Goal: Task Accomplishment & Management: Manage account settings

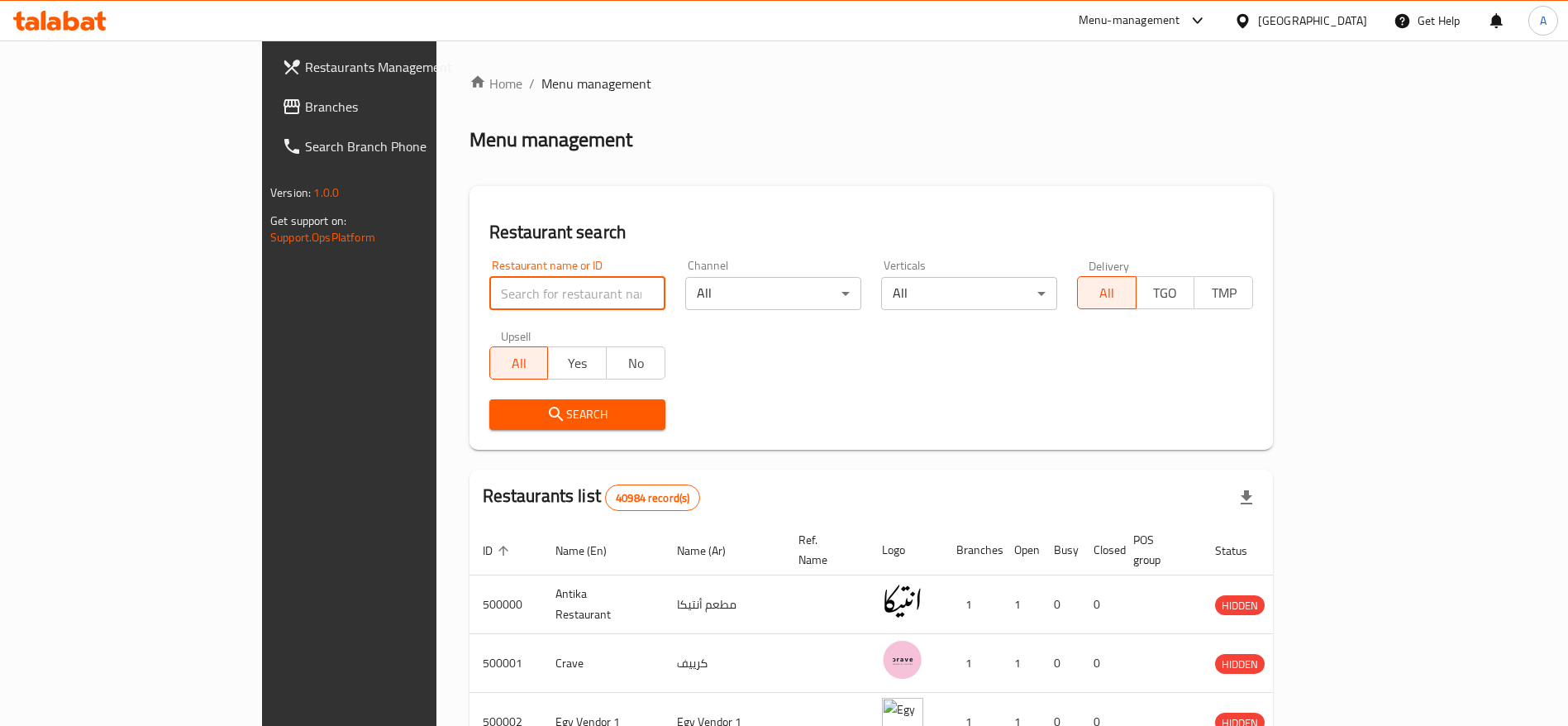
click at [527, 305] on input "search" at bounding box center [578, 293] width 176 height 33
type input "Doctor Box"
click button "Search" at bounding box center [578, 414] width 176 height 30
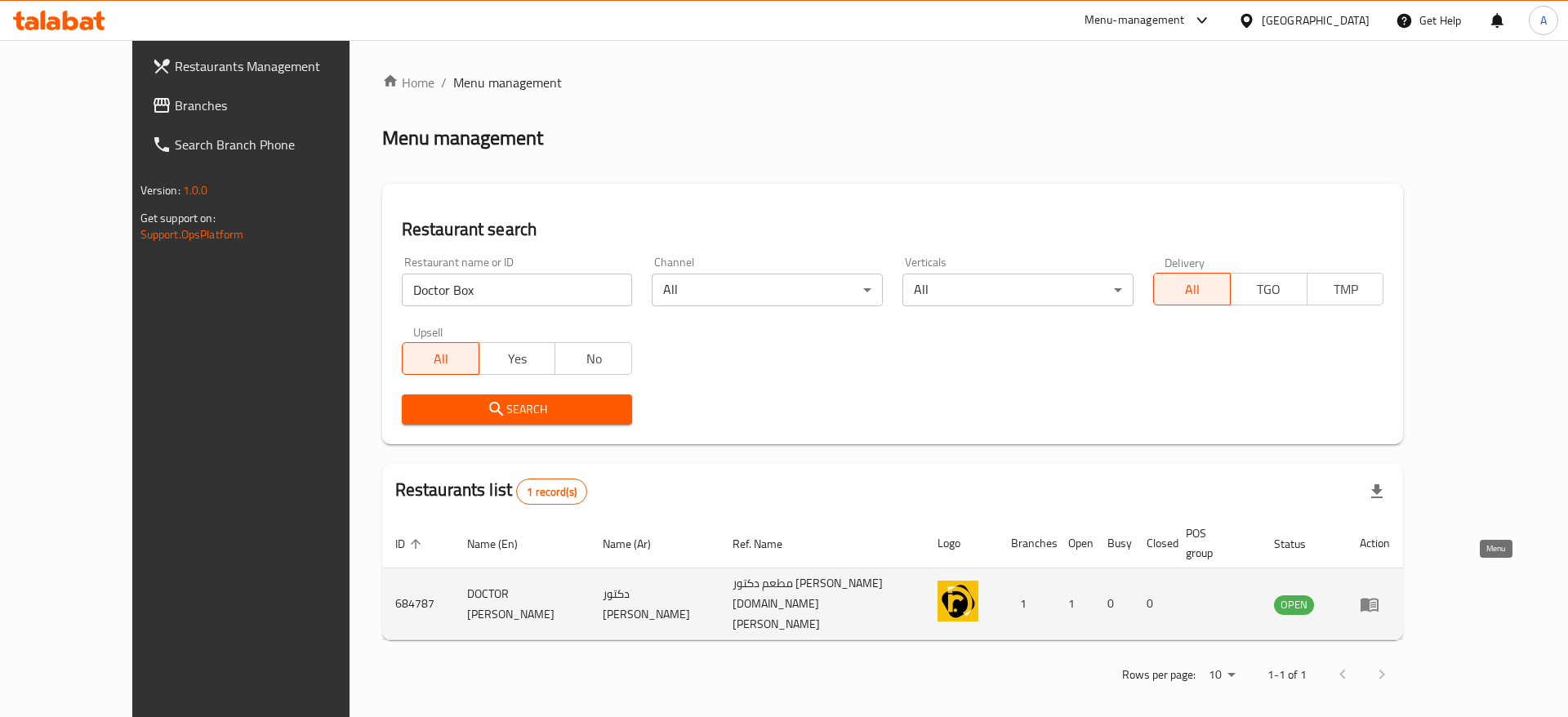
click at [1379, 598] on icon "enhanced table" at bounding box center [1370, 605] width 18 height 14
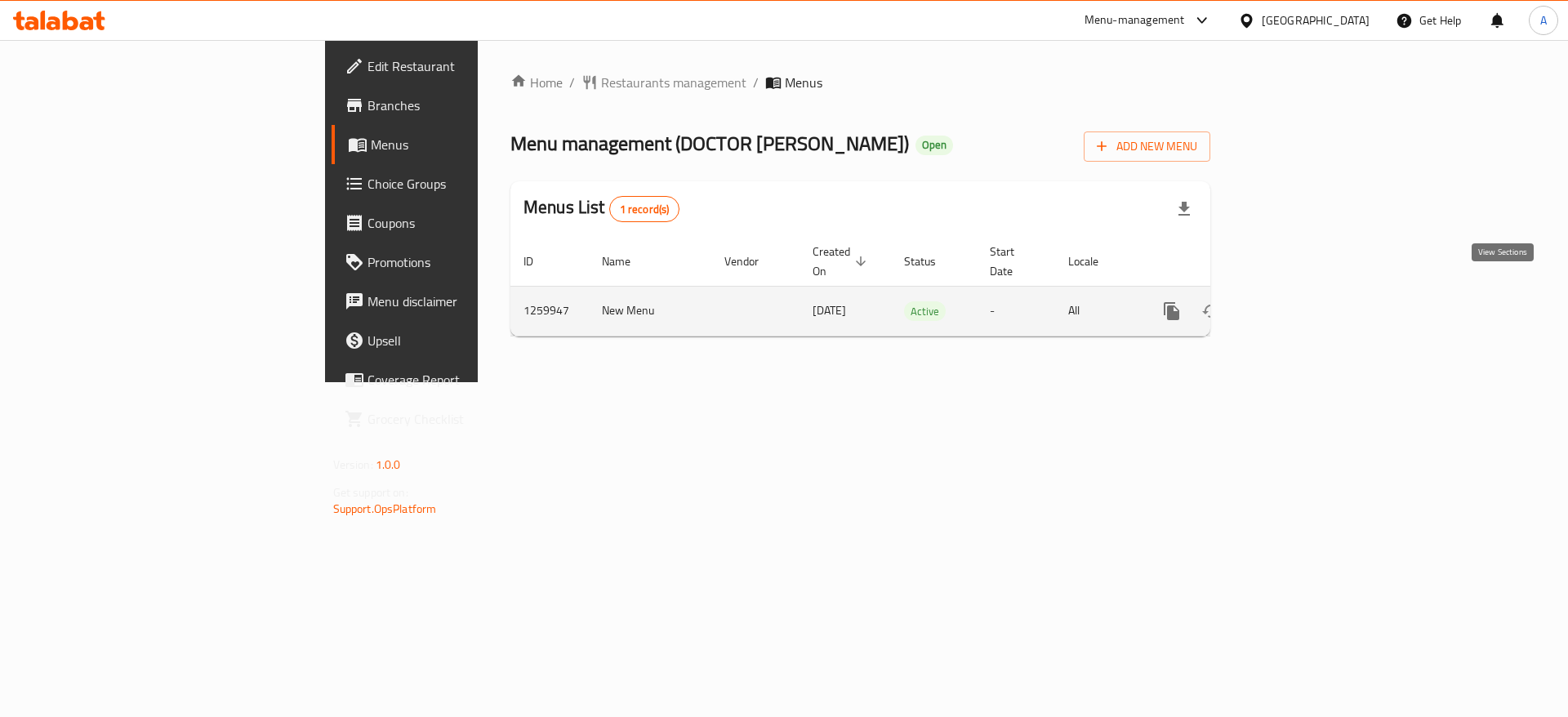
click at [1299, 301] on icon "enhanced table" at bounding box center [1290, 311] width 20 height 20
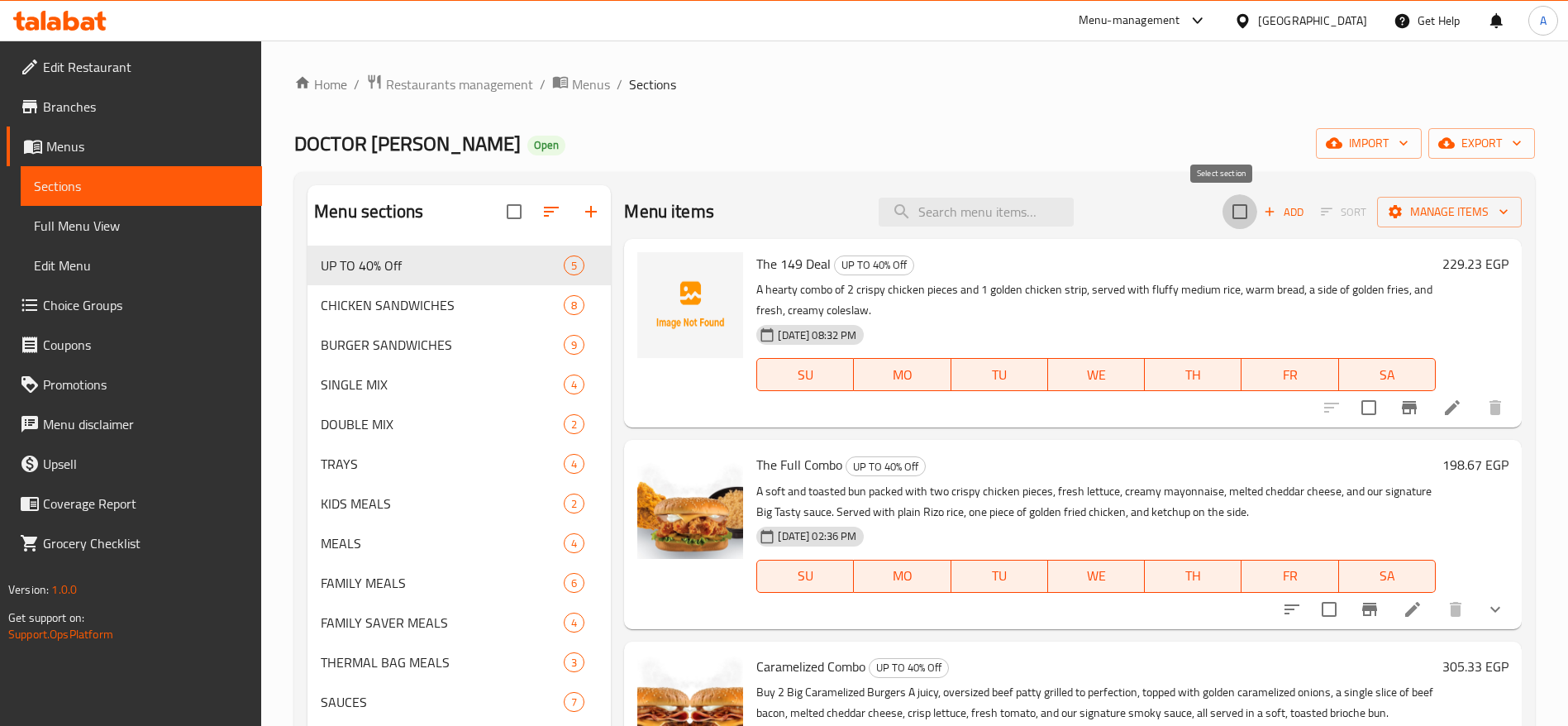
click at [1223, 213] on input "checkbox" at bounding box center [1240, 211] width 34 height 34
checkbox input "true"
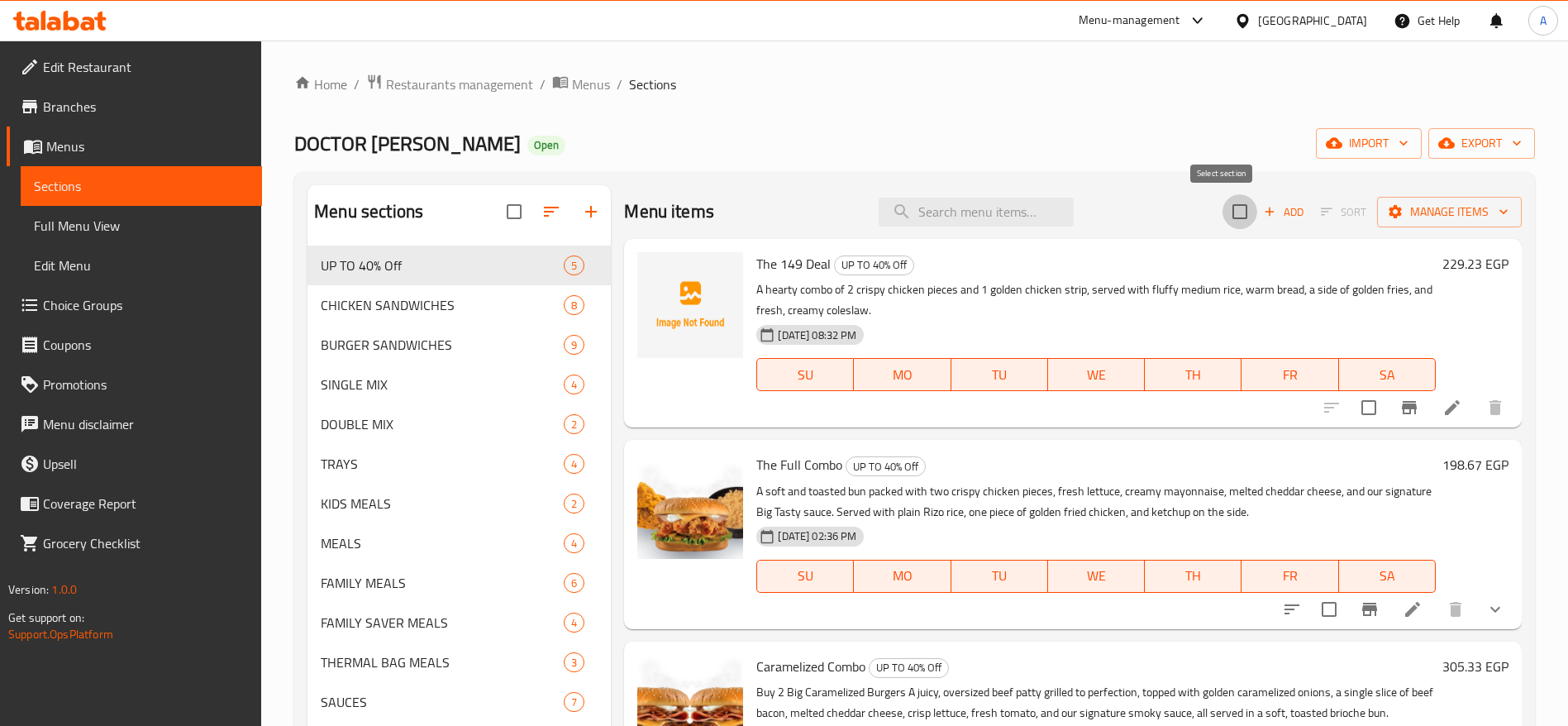
checkbox input "true"
click at [1474, 209] on span "Manage items" at bounding box center [1450, 212] width 118 height 21
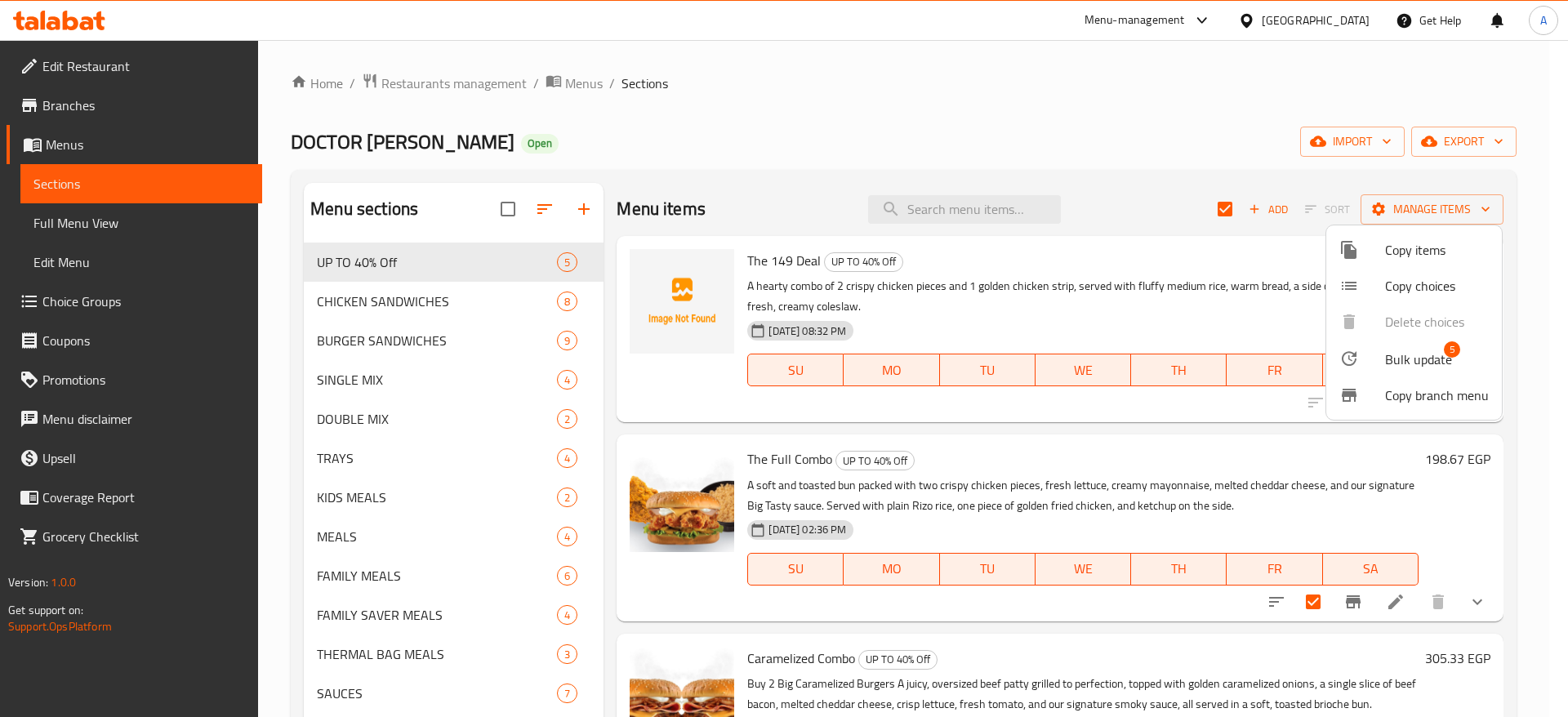
click at [1205, 211] on div at bounding box center [784, 358] width 1568 height 717
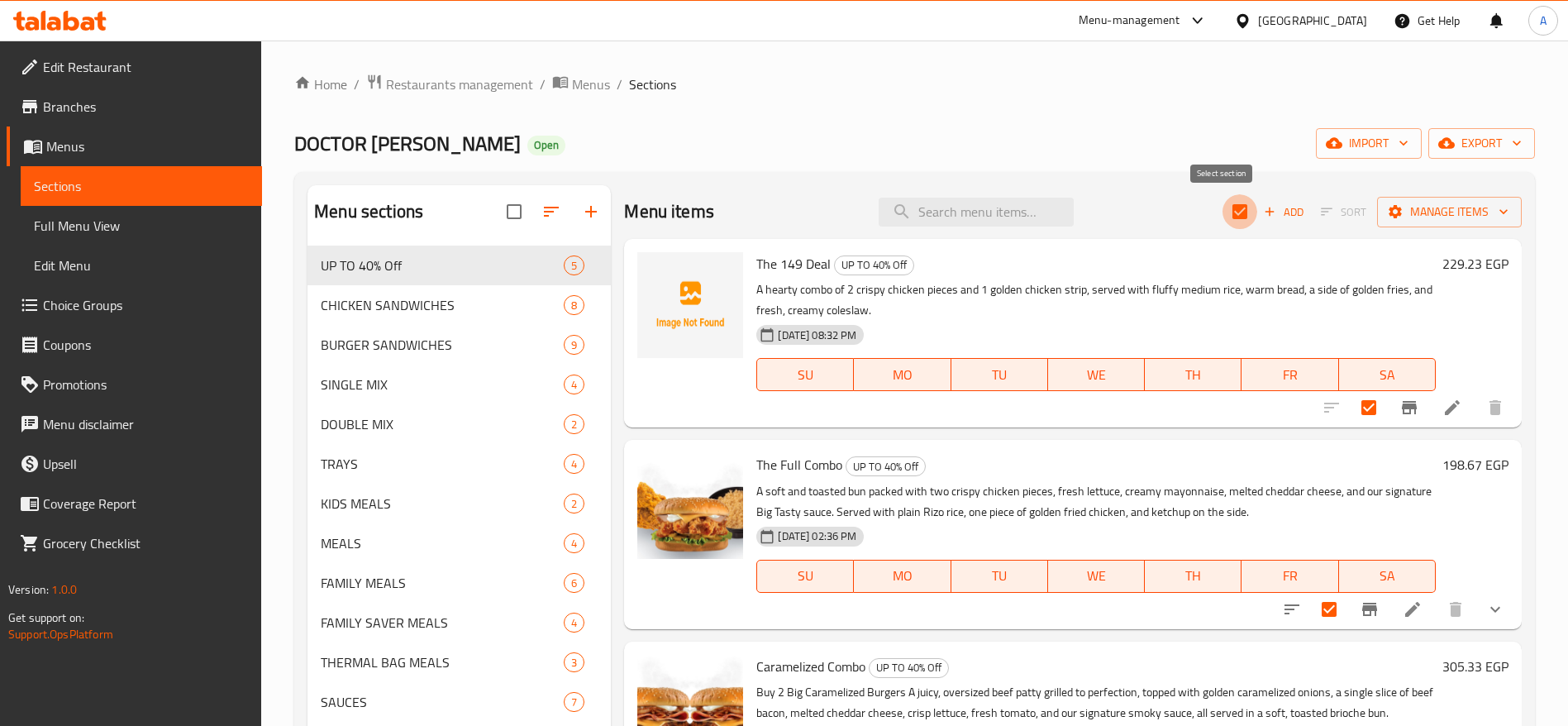
click at [1223, 202] on input "checkbox" at bounding box center [1240, 211] width 34 height 34
checkbox input "false"
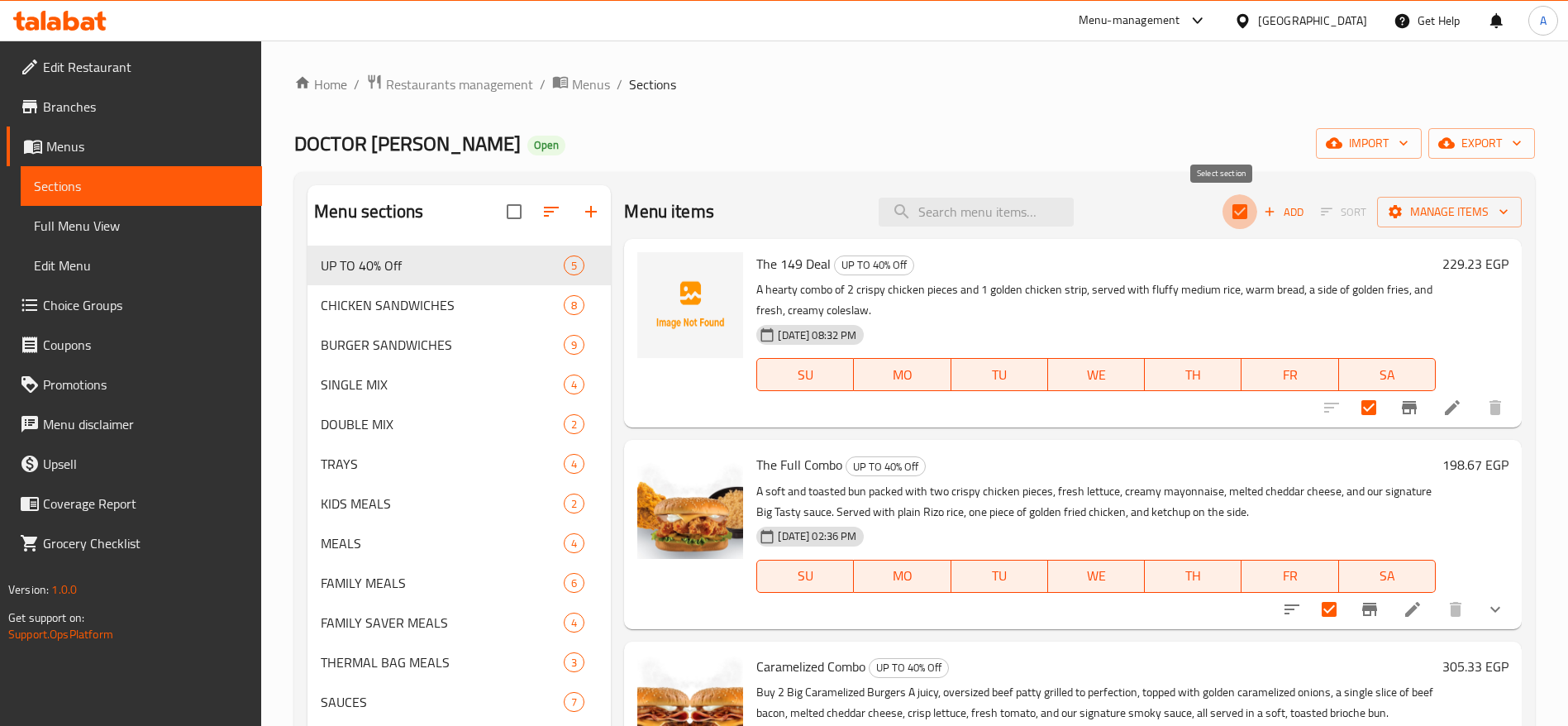
checkbox input "false"
click at [1444, 400] on li at bounding box center [1452, 408] width 46 height 29
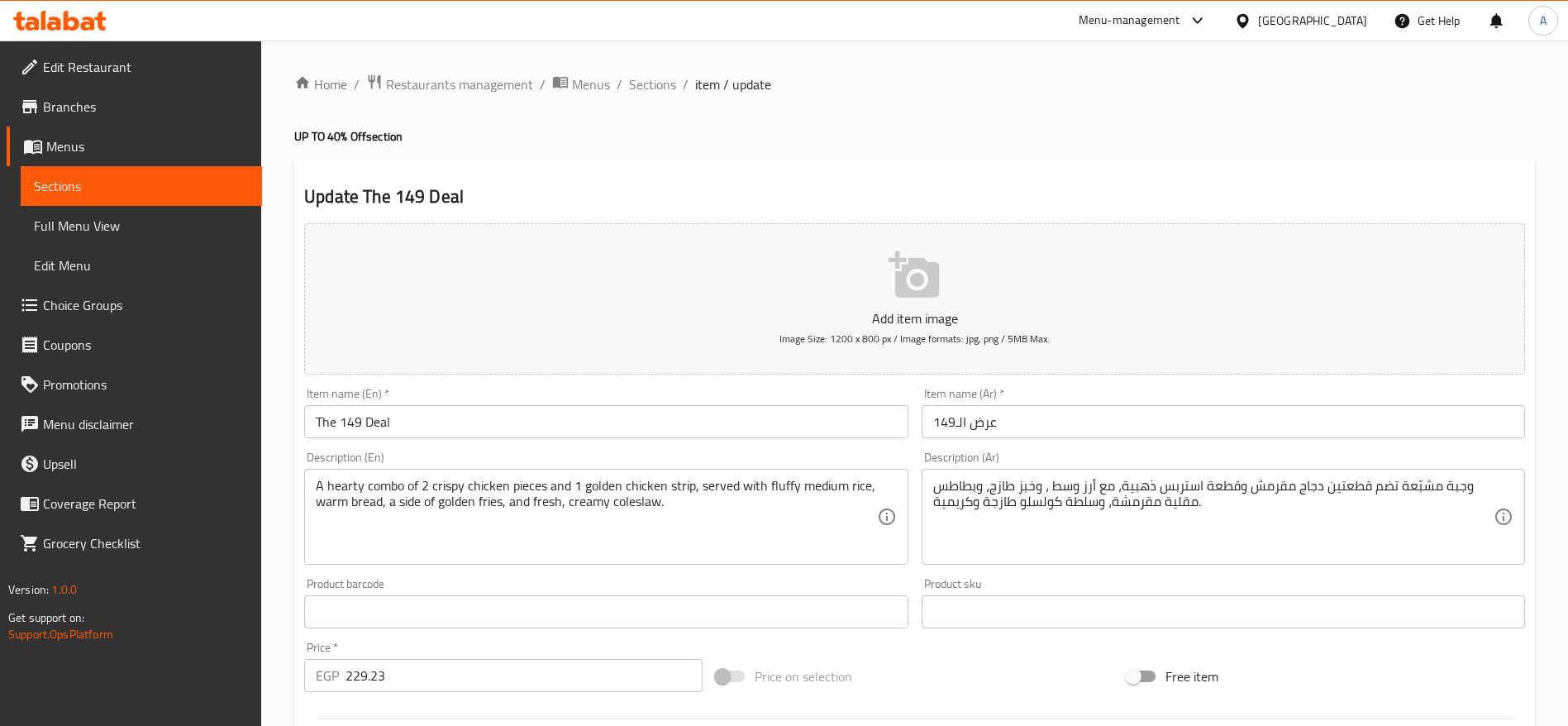
scroll to position [443, 0]
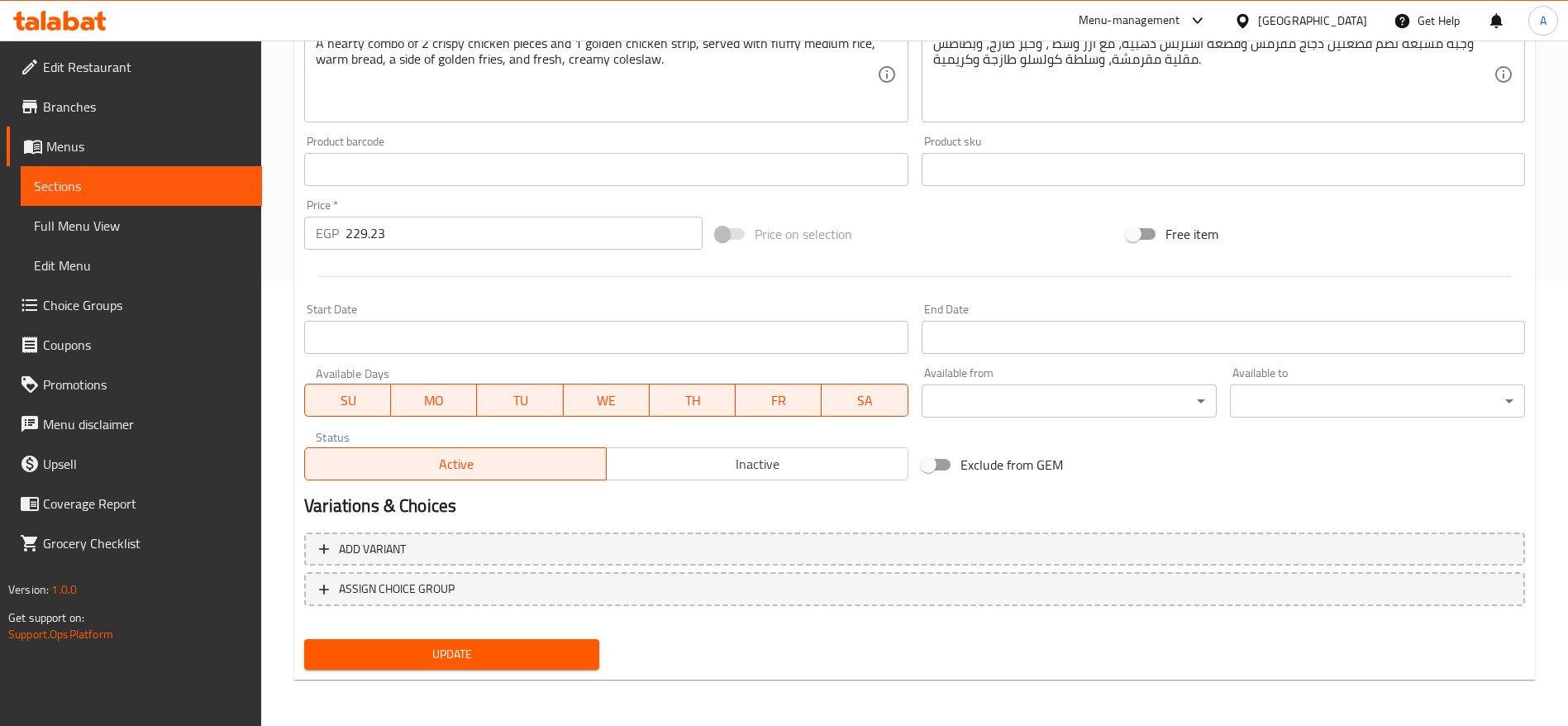
click at [764, 467] on span "Inactive" at bounding box center [758, 464] width 289 height 24
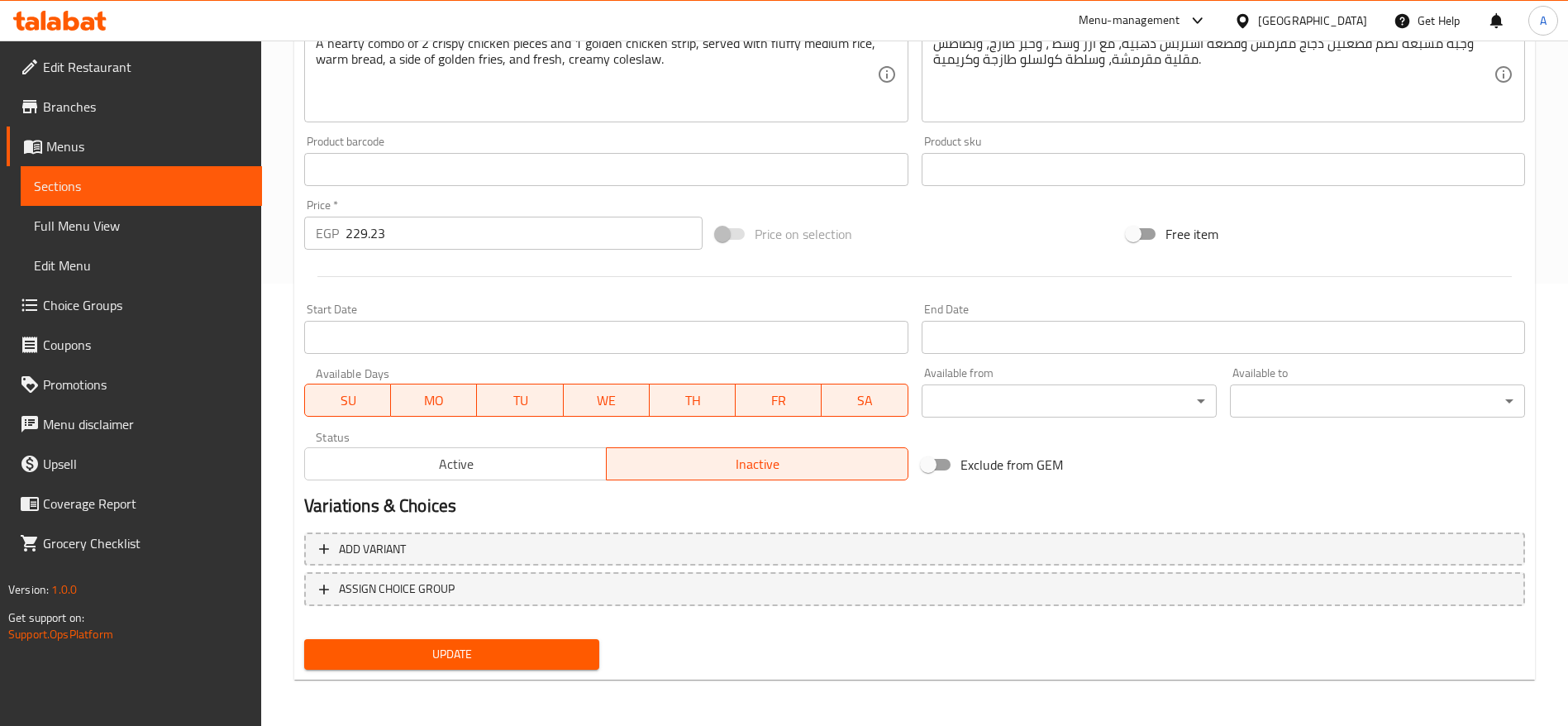
click at [459, 663] on span "Update" at bounding box center [452, 655] width 269 height 21
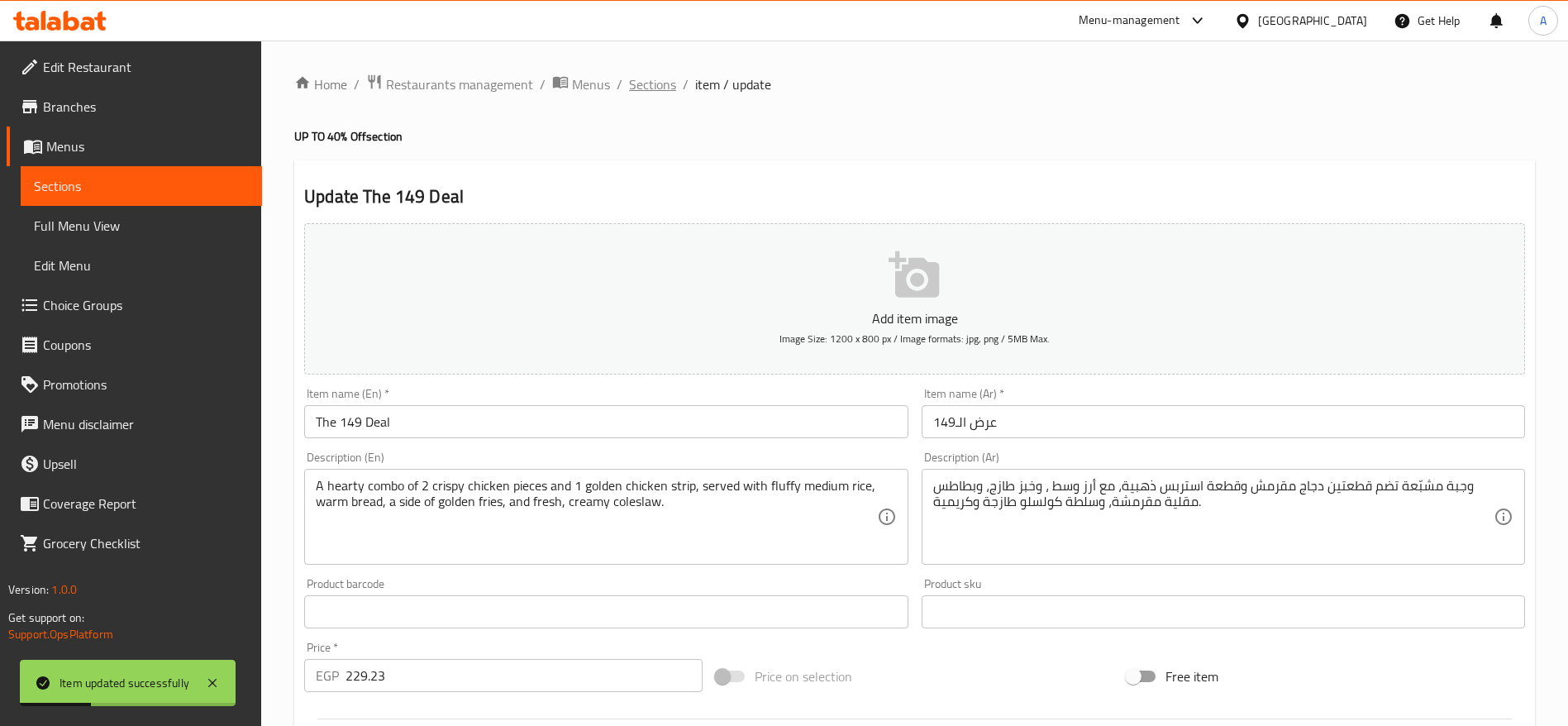
click at [671, 87] on span "Sections" at bounding box center [653, 85] width 47 height 20
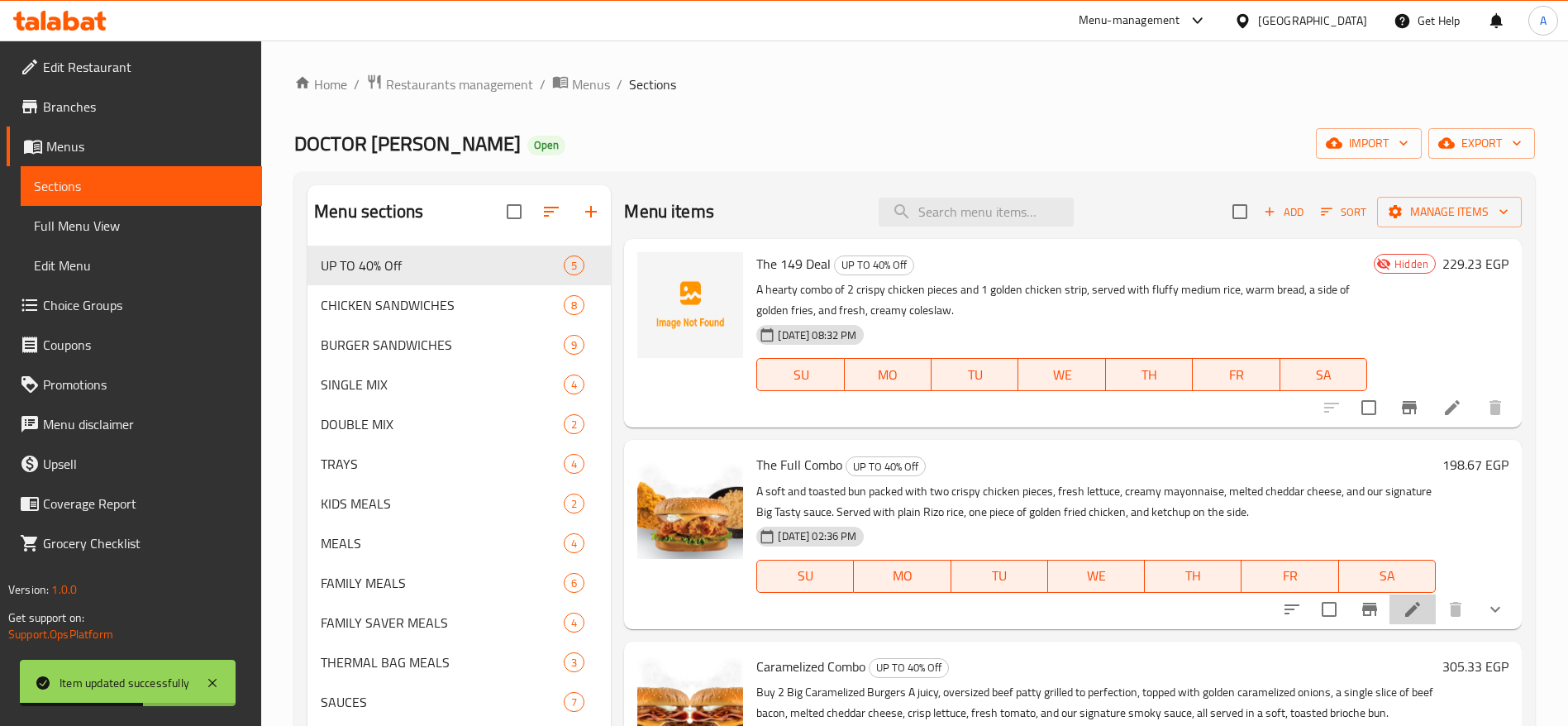
click at [1404, 614] on li at bounding box center [1413, 609] width 46 height 29
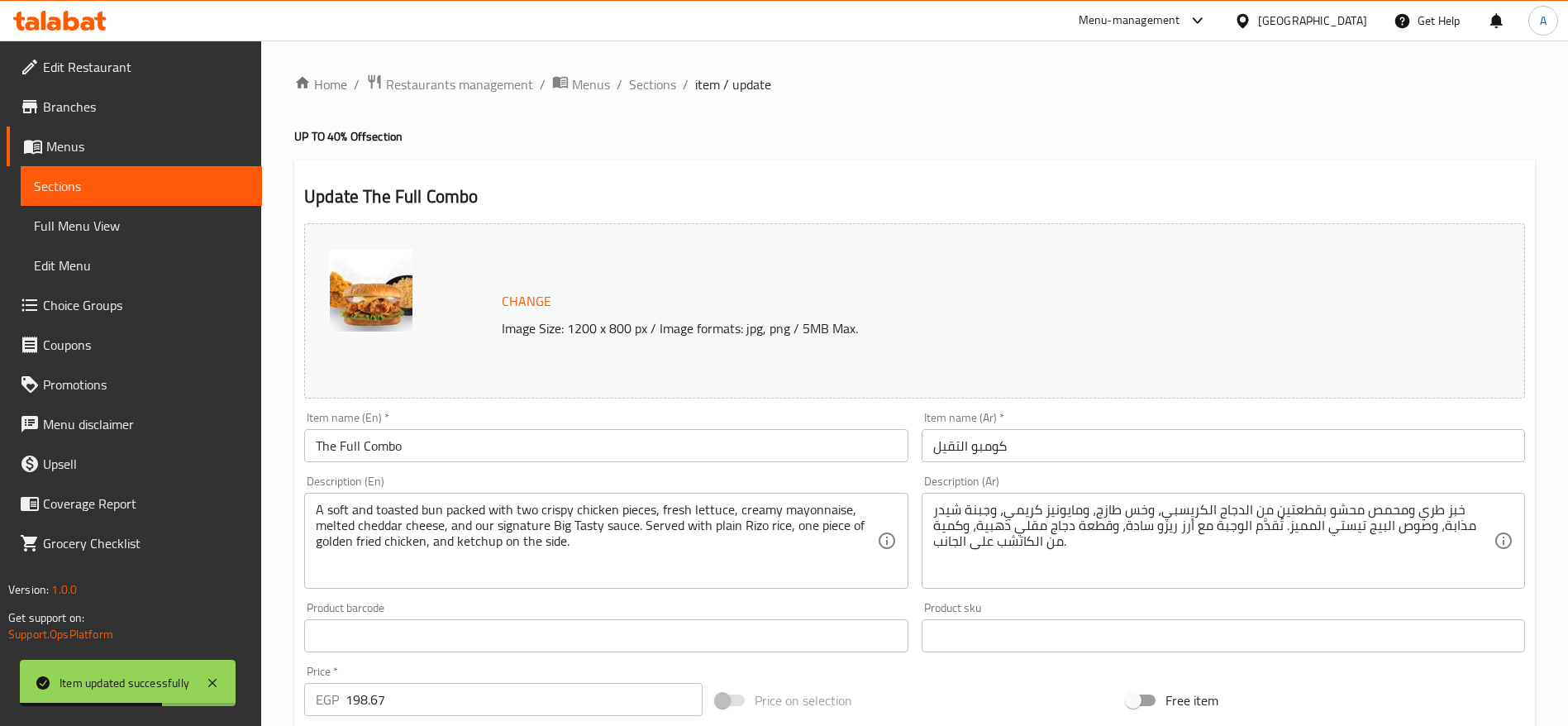
scroll to position [561, 0]
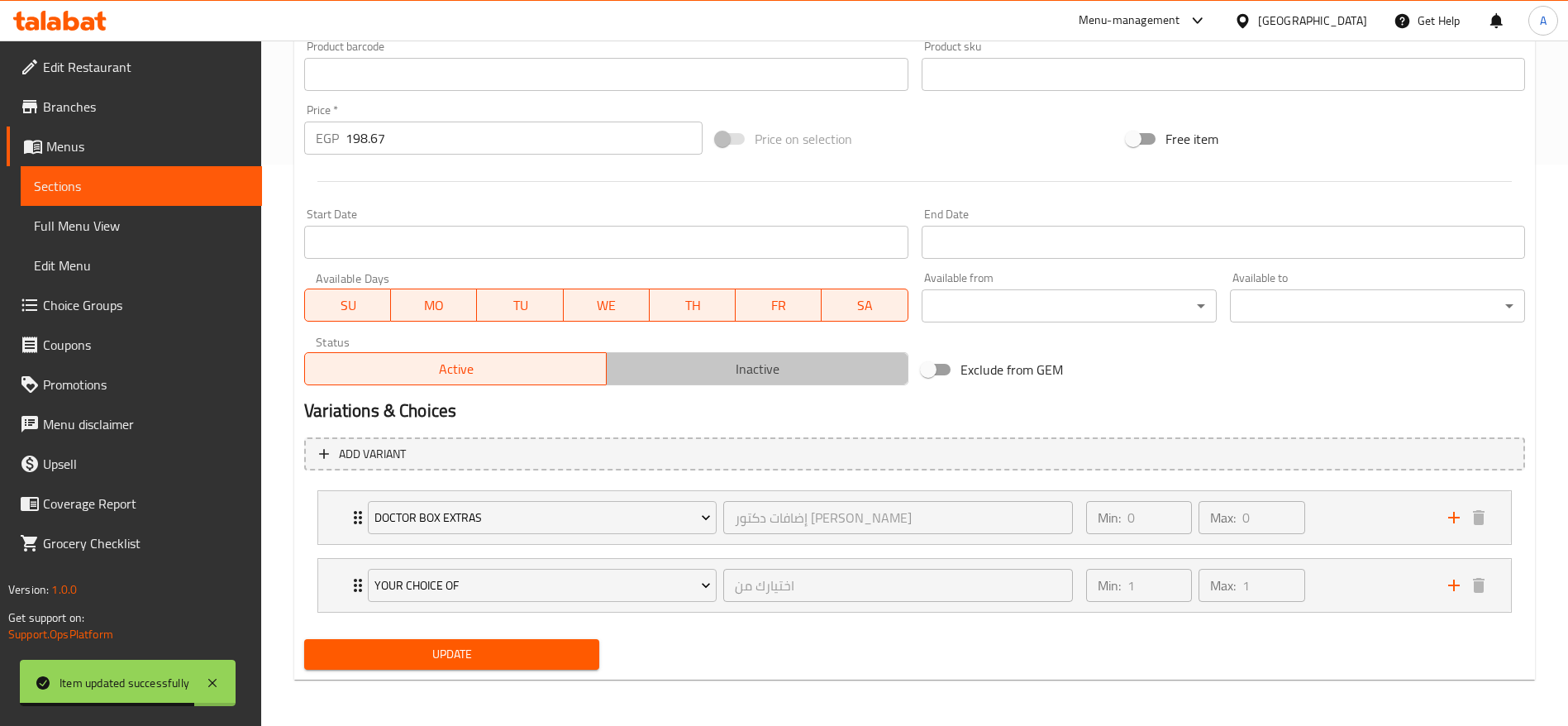
click at [697, 378] on span "Inactive" at bounding box center [758, 369] width 289 height 24
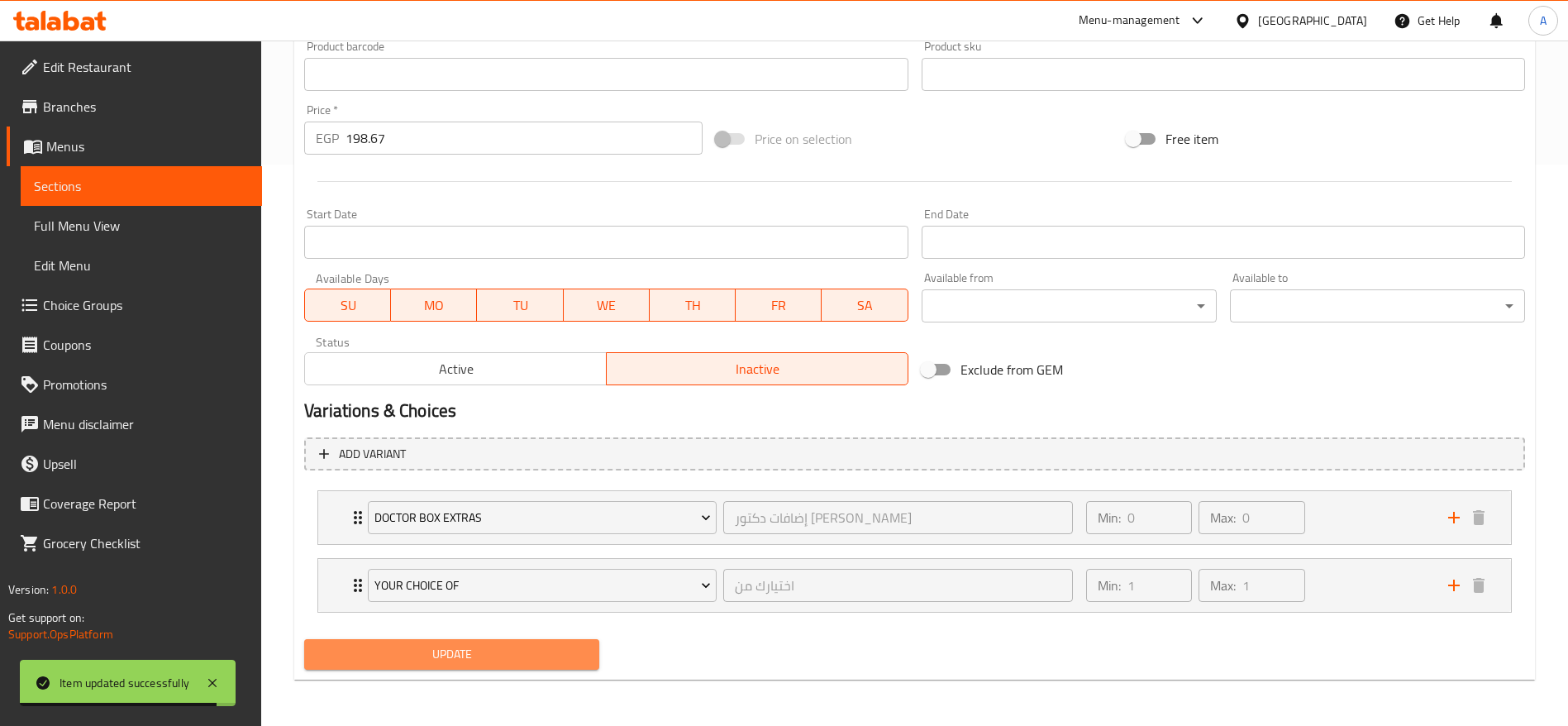
click at [490, 658] on span "Update" at bounding box center [452, 655] width 269 height 21
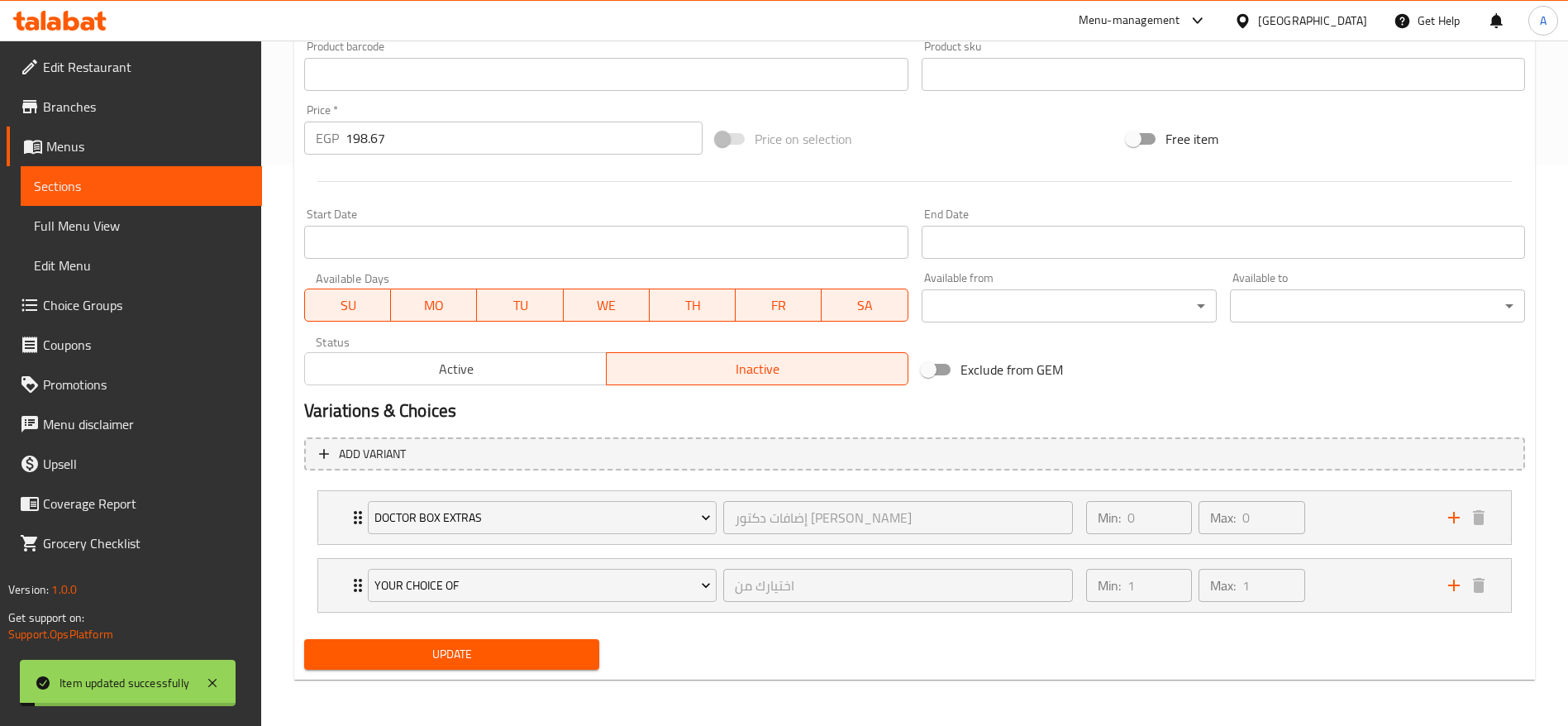
scroll to position [0, 0]
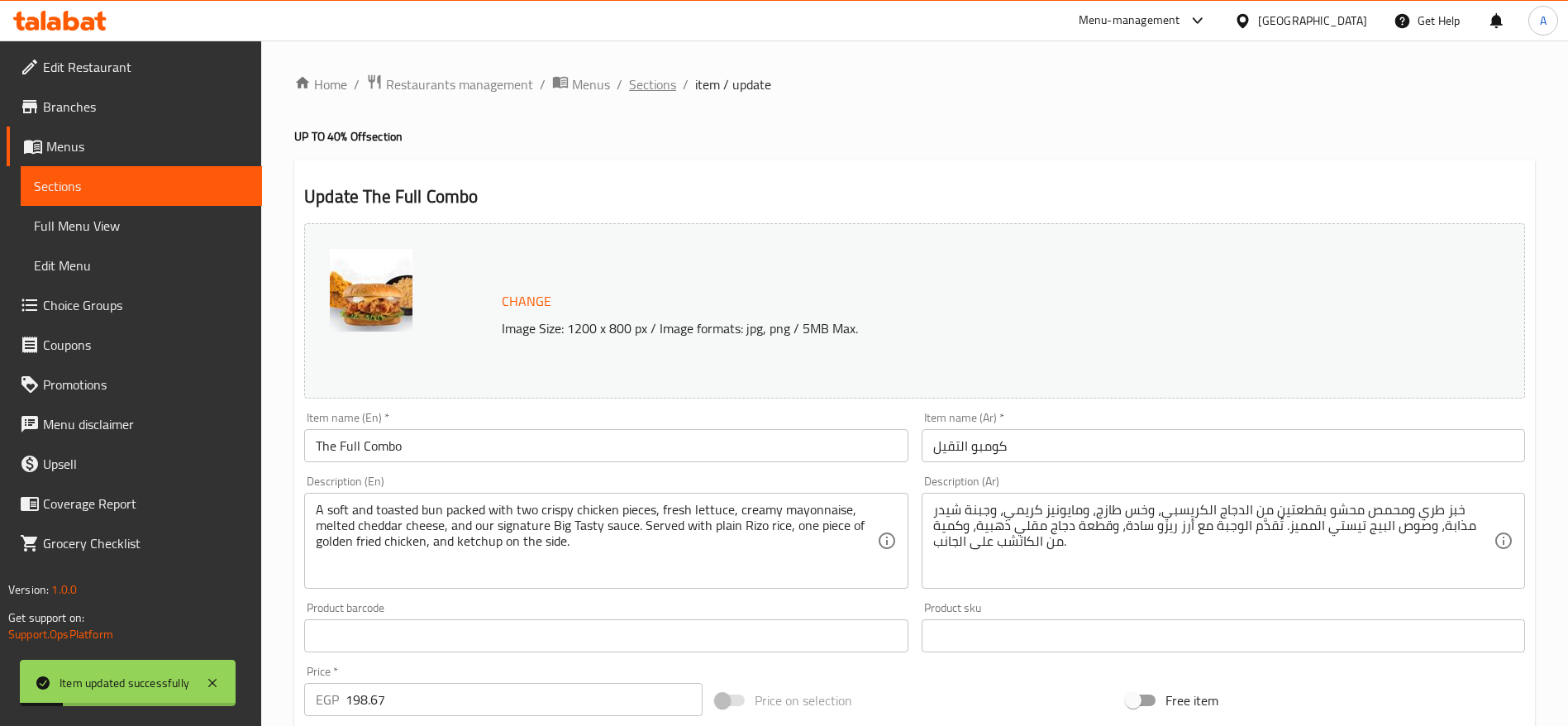
click at [655, 82] on span "Sections" at bounding box center [653, 85] width 47 height 20
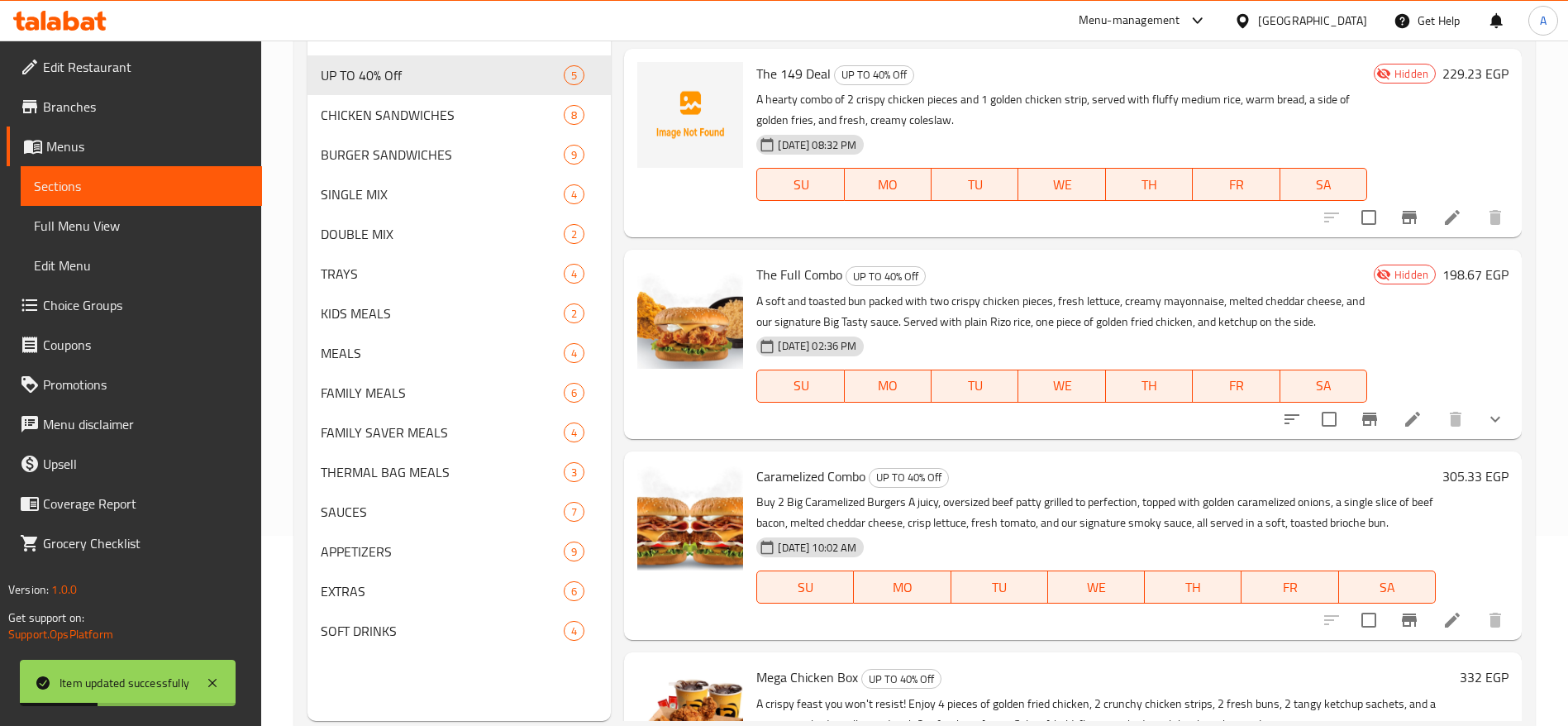
scroll to position [232, 0]
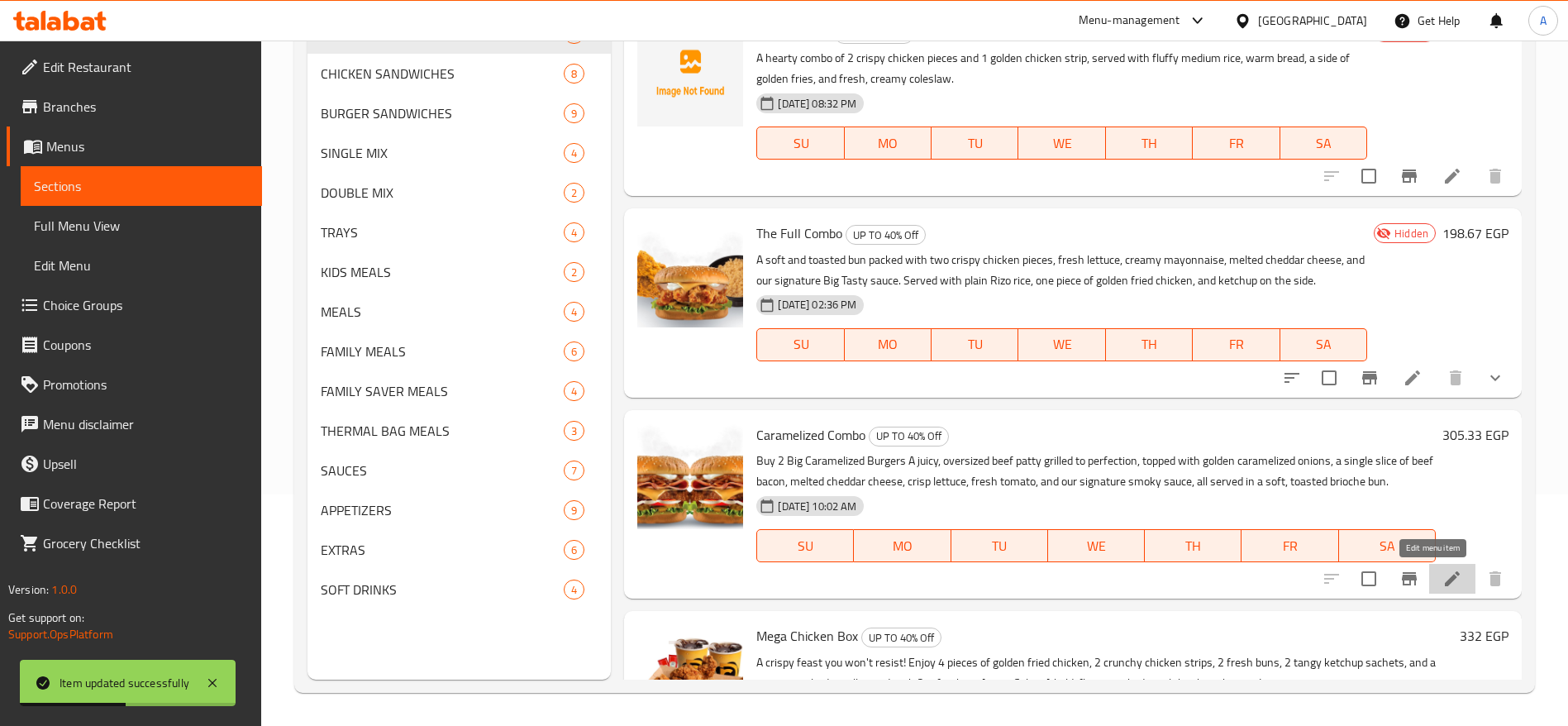
click at [1443, 587] on icon at bounding box center [1453, 579] width 20 height 20
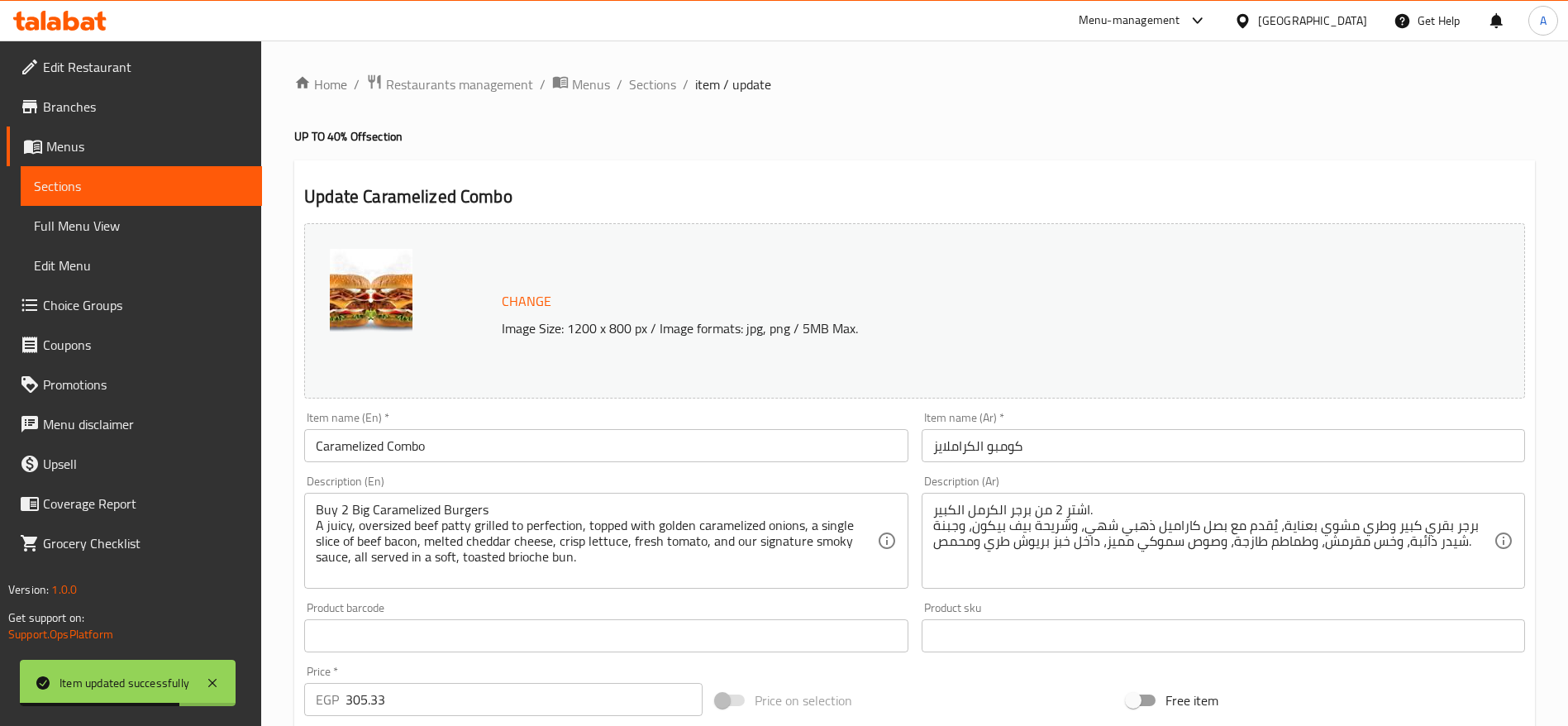
scroll to position [466, 0]
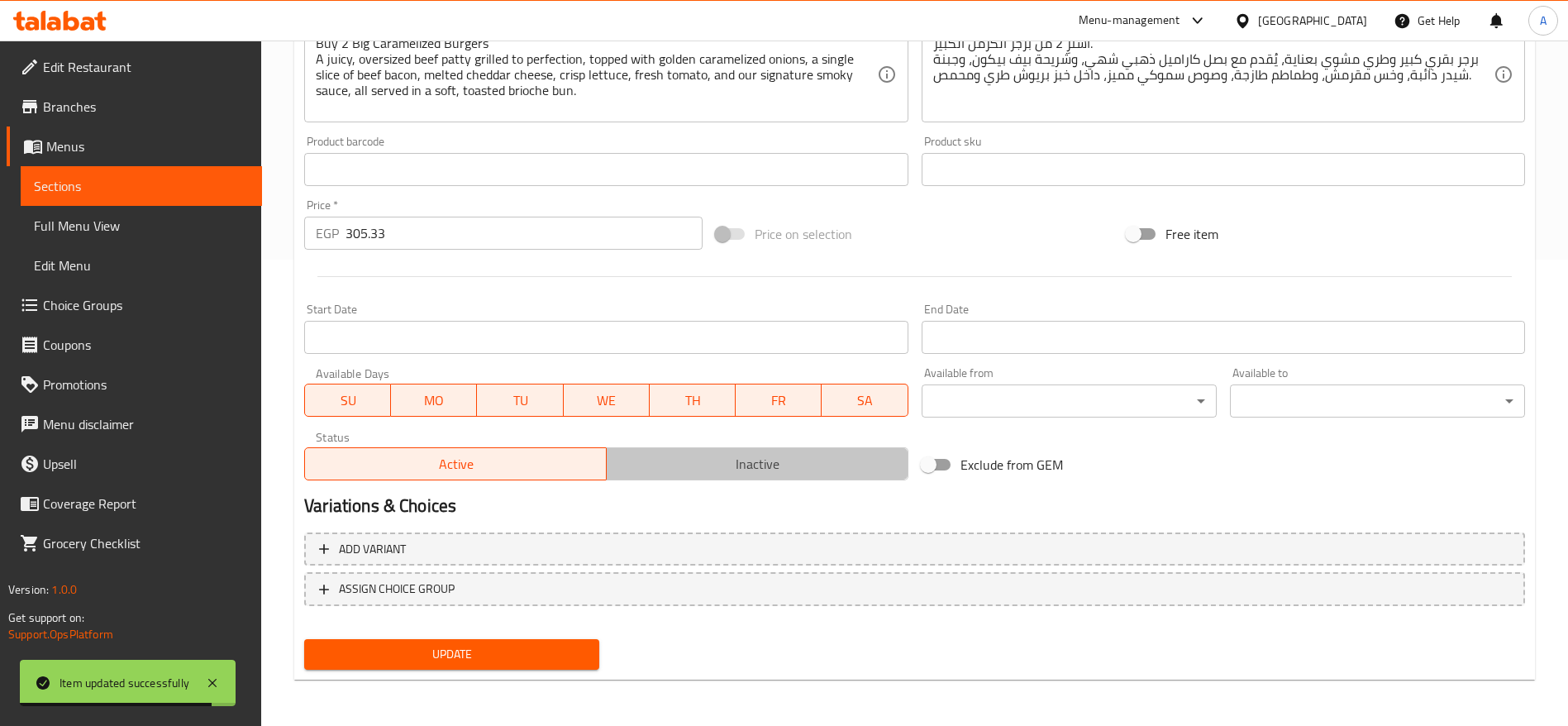
click at [754, 471] on span "Inactive" at bounding box center [758, 464] width 289 height 24
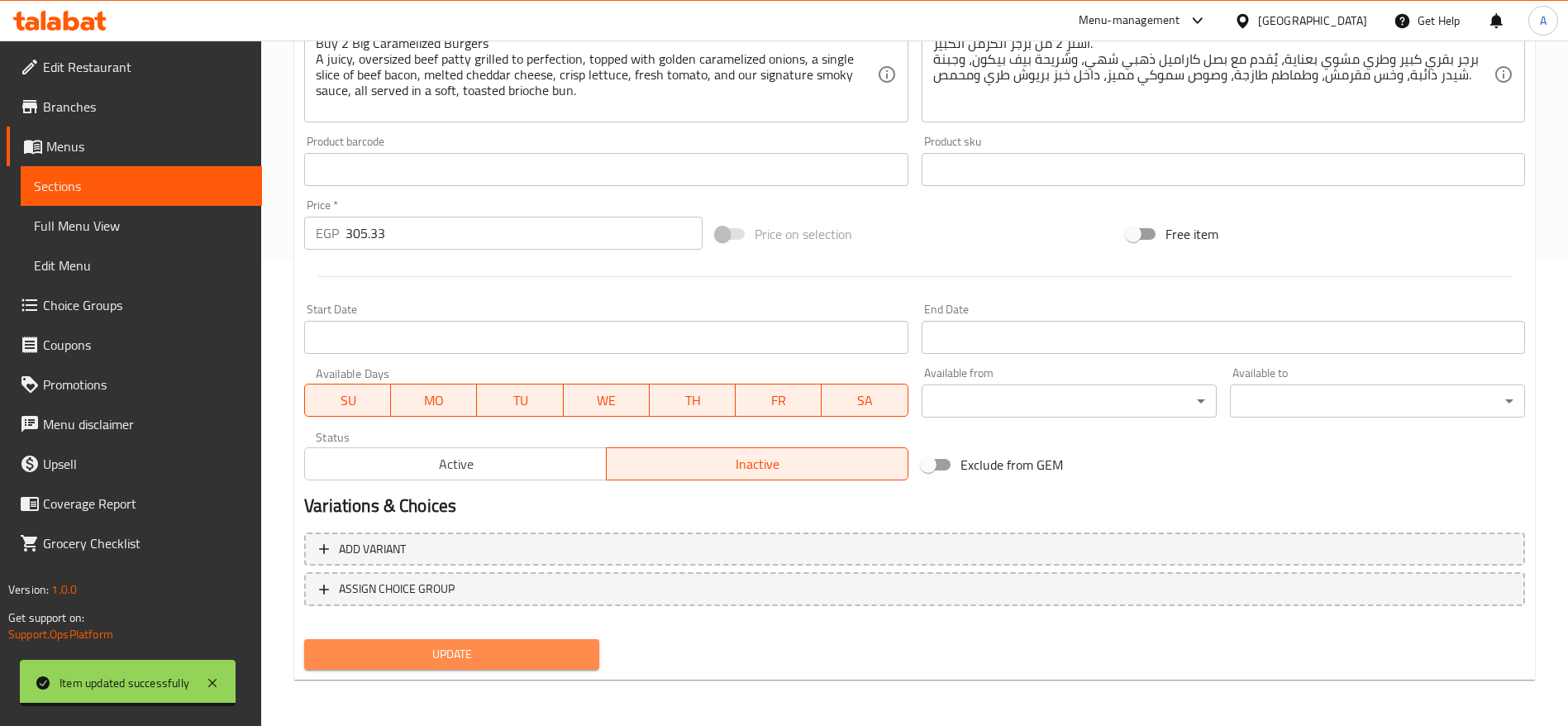
click at [497, 651] on span "Update" at bounding box center [452, 655] width 269 height 21
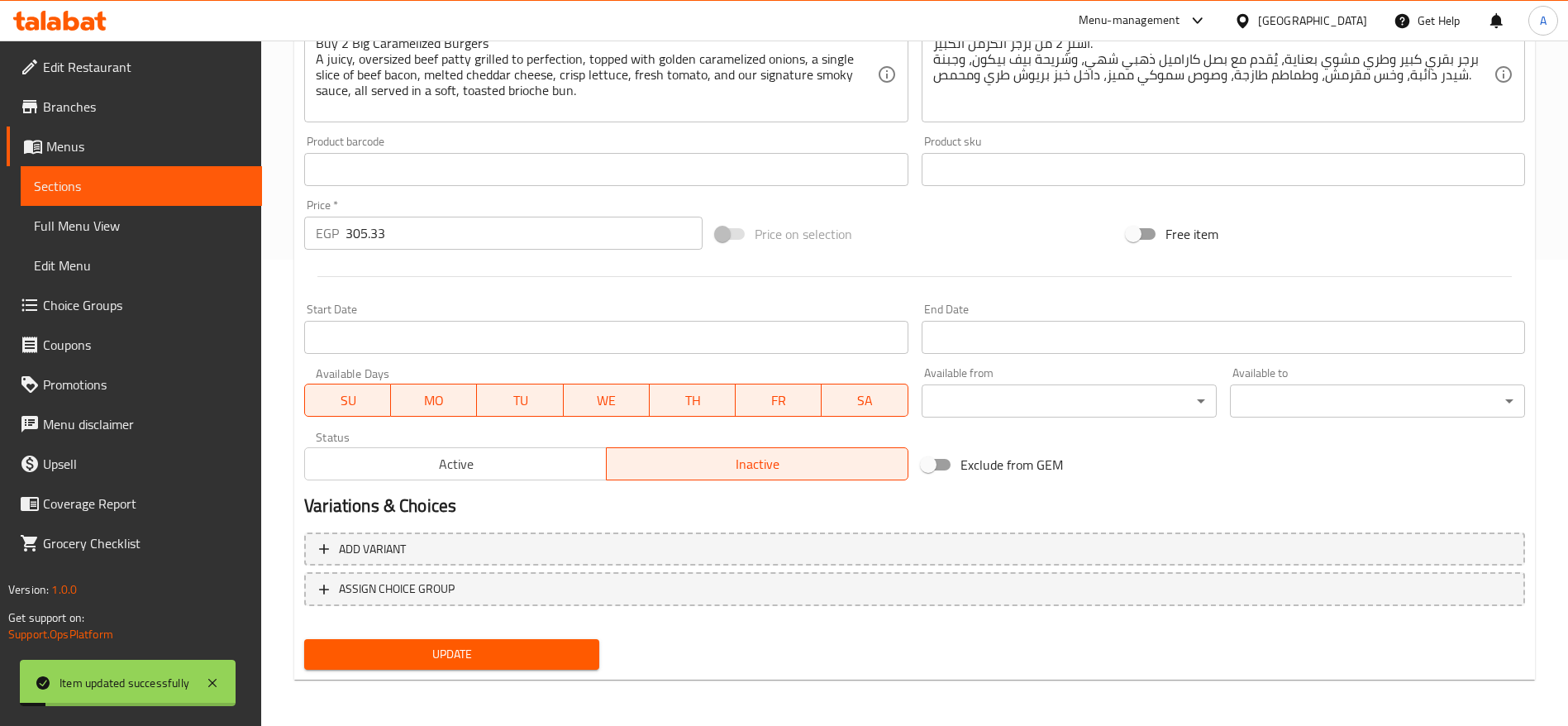
scroll to position [0, 0]
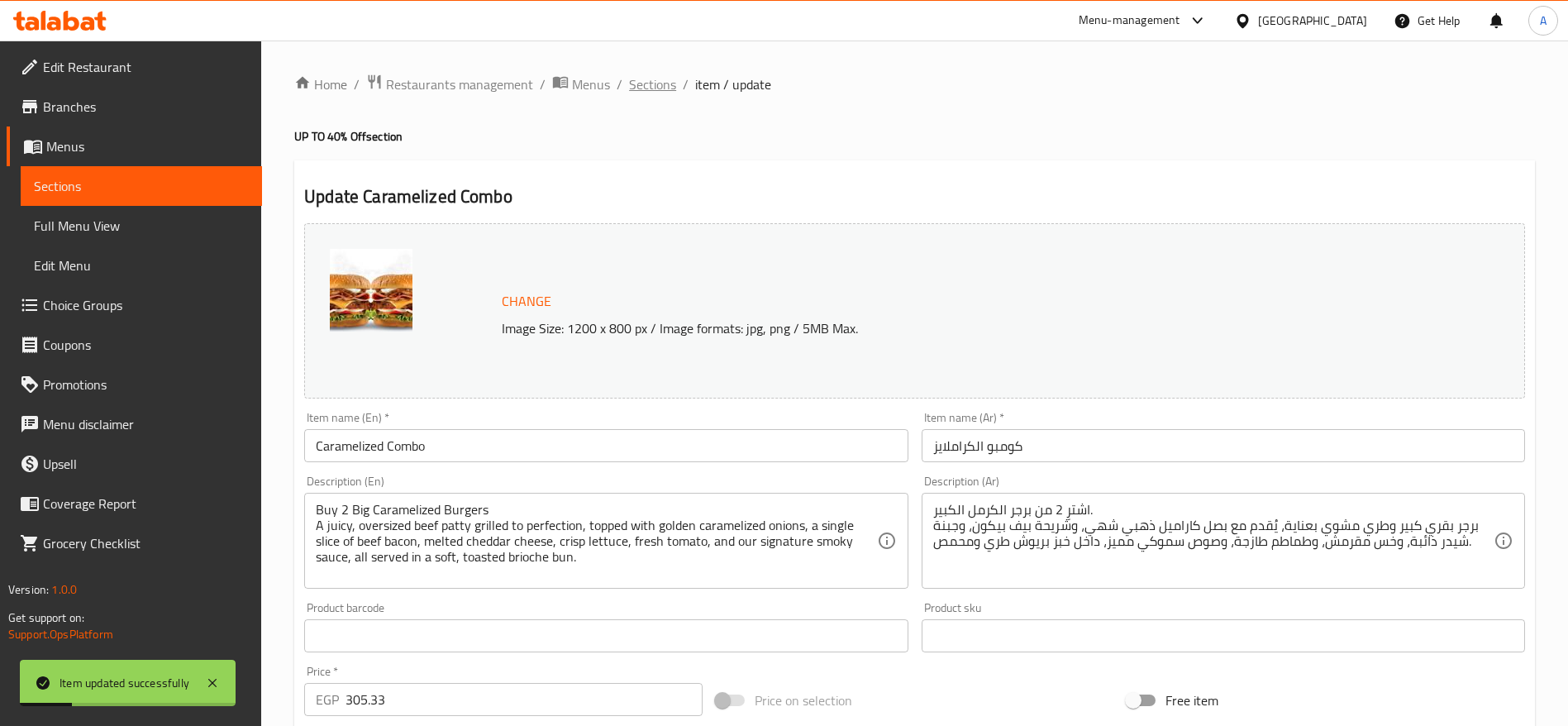
click at [669, 77] on span "Sections" at bounding box center [653, 85] width 47 height 20
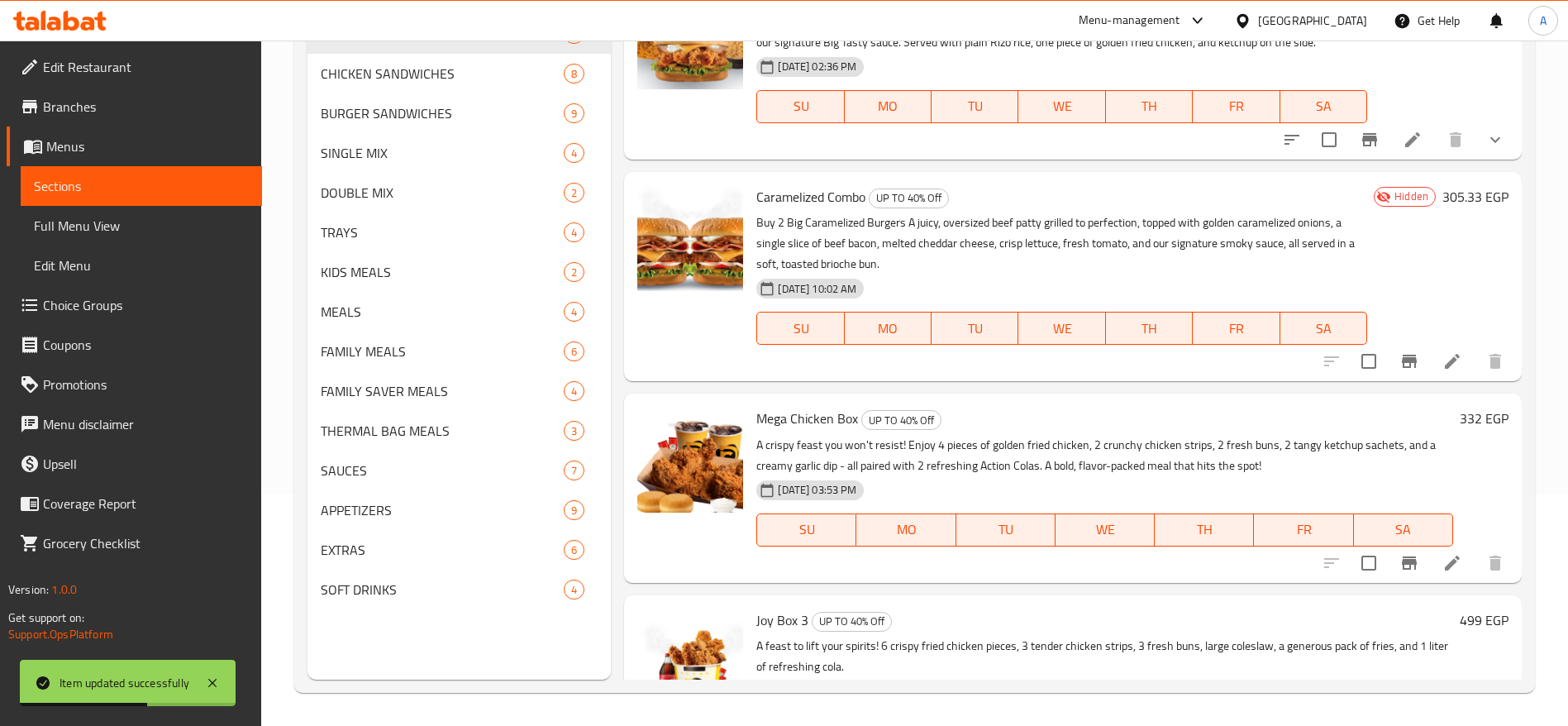
scroll to position [343, 0]
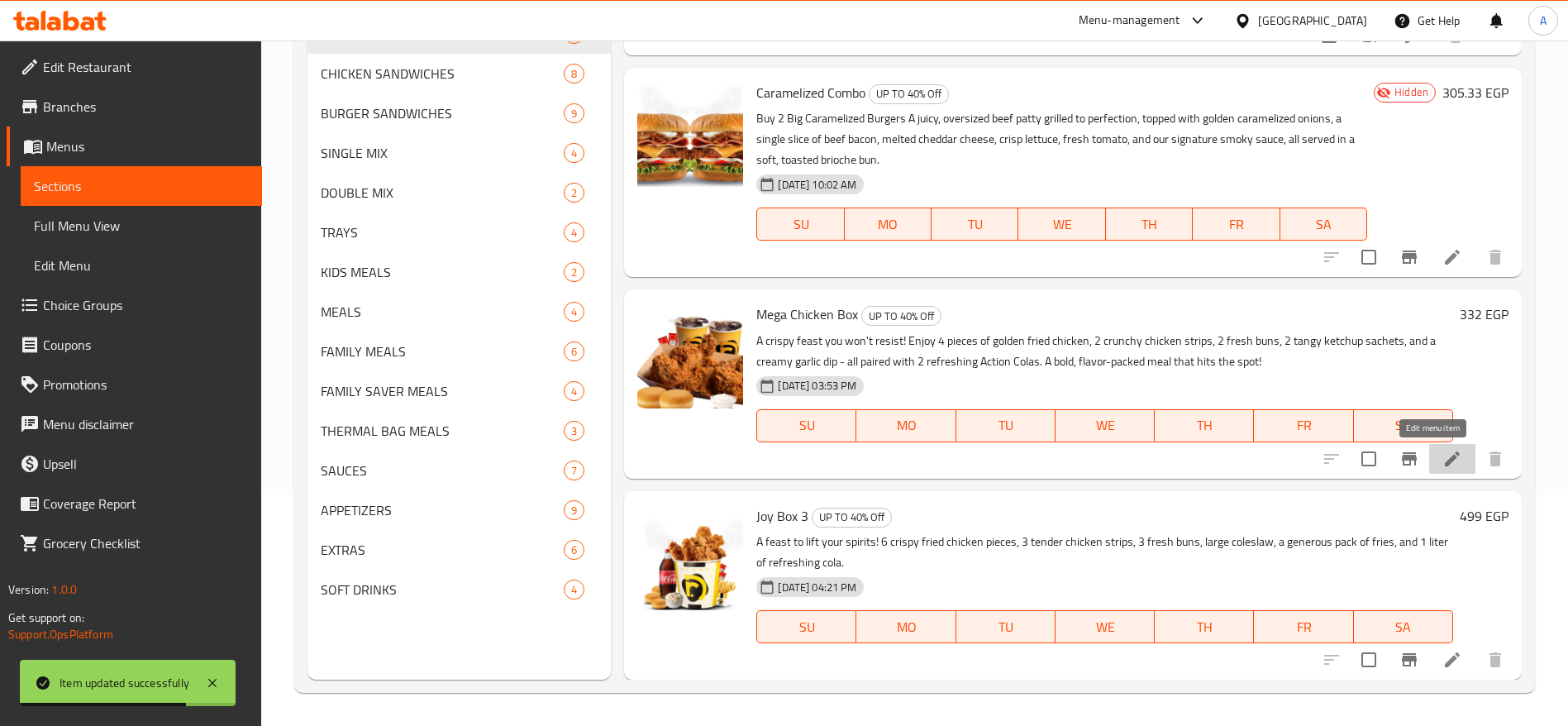
click at [1443, 458] on icon at bounding box center [1453, 460] width 20 height 20
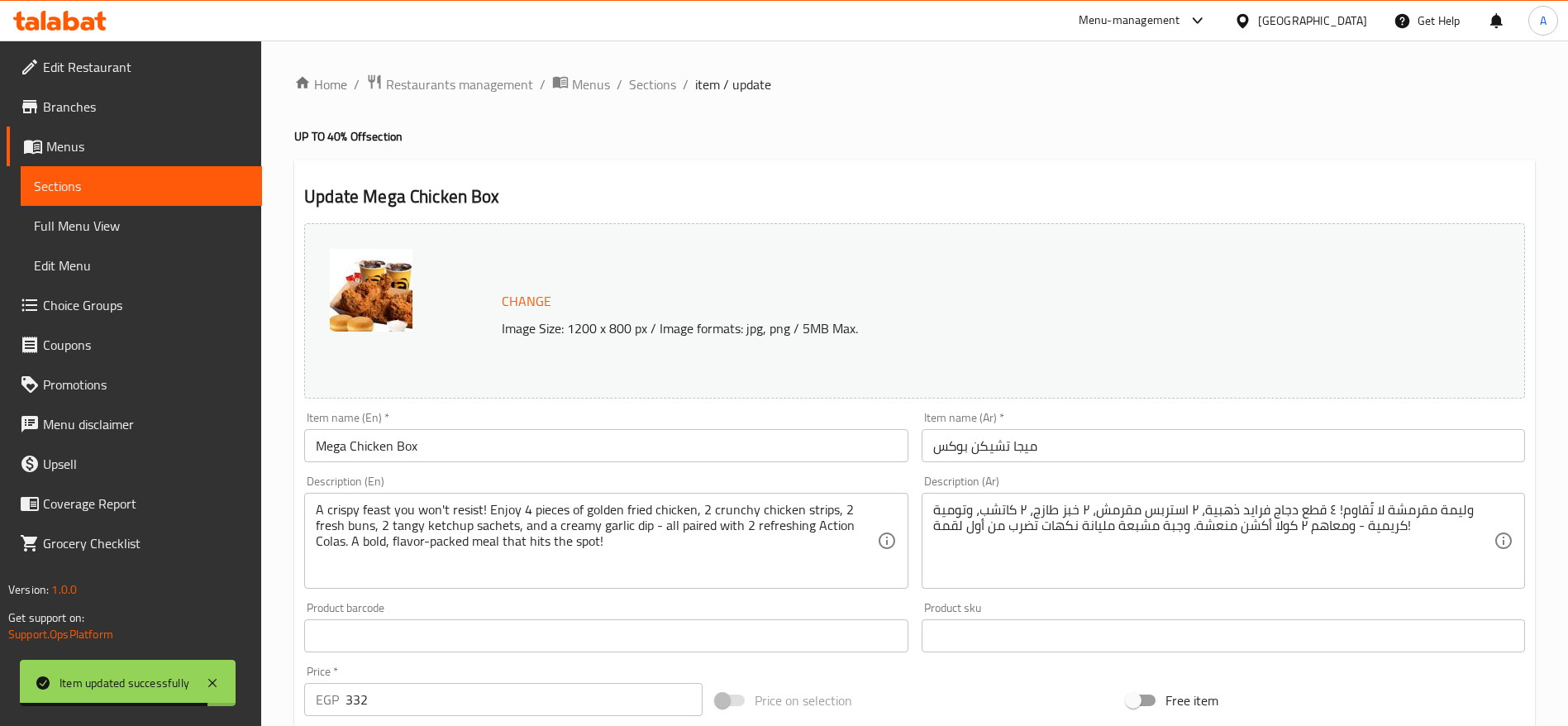
scroll to position [466, 0]
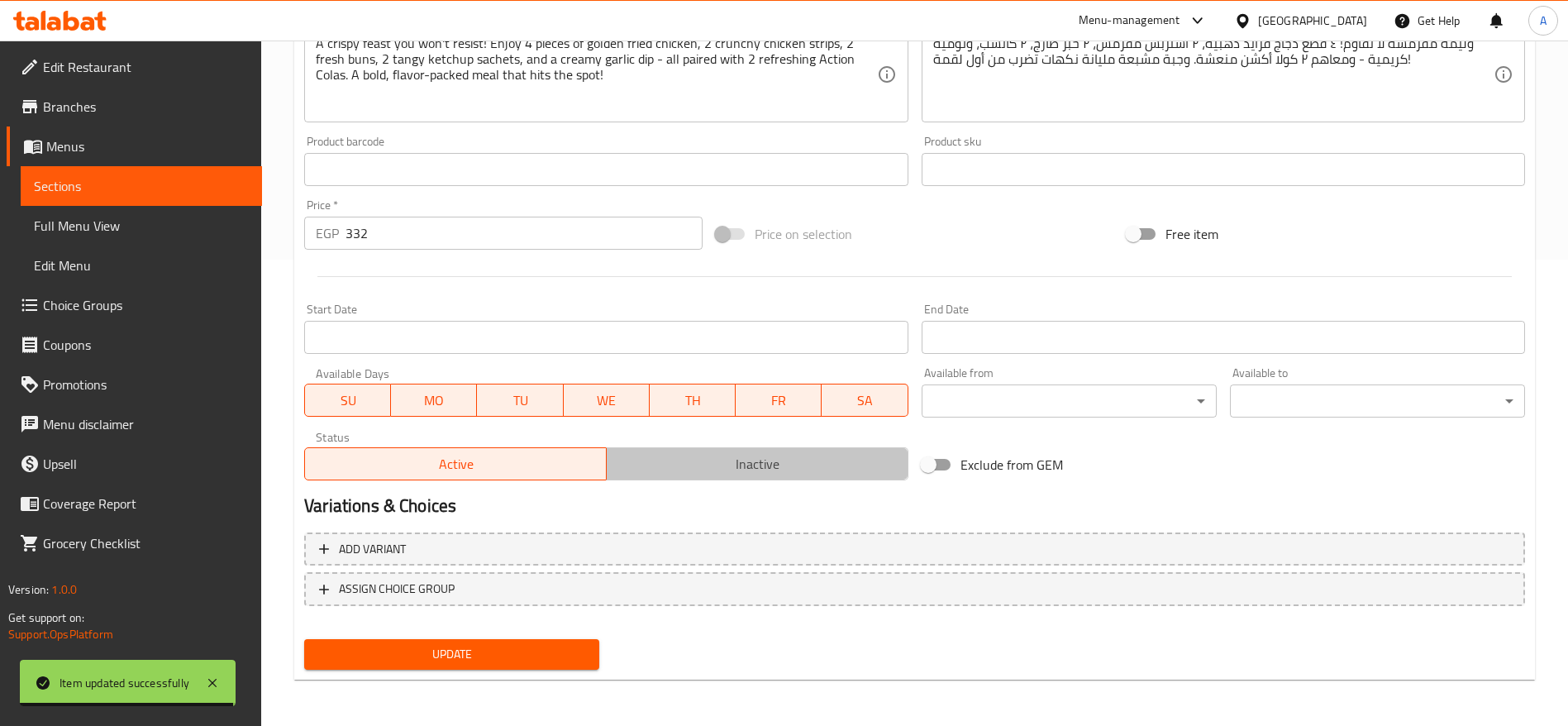
click at [781, 466] on span "Inactive" at bounding box center [758, 464] width 289 height 24
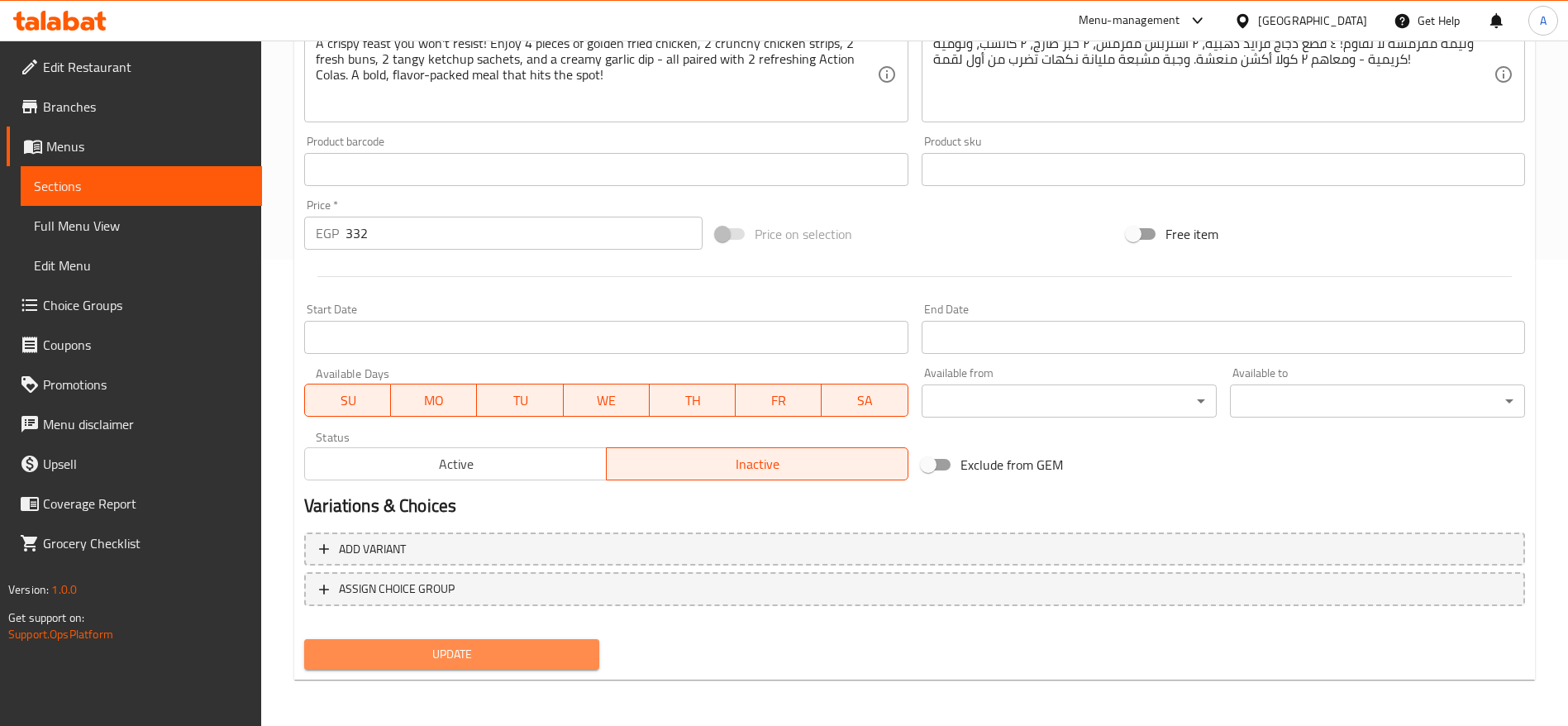
click at [488, 660] on span "Update" at bounding box center [452, 655] width 269 height 21
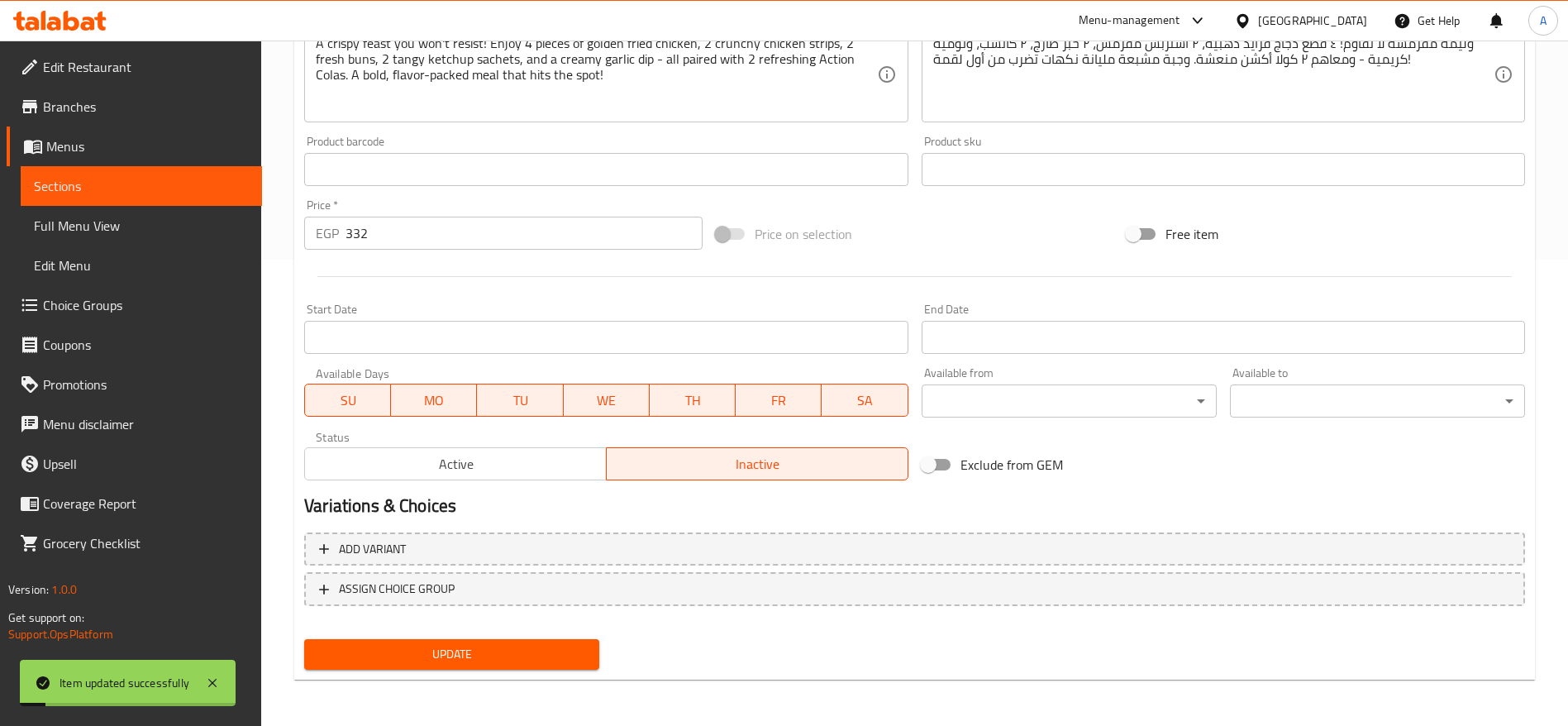
scroll to position [0, 0]
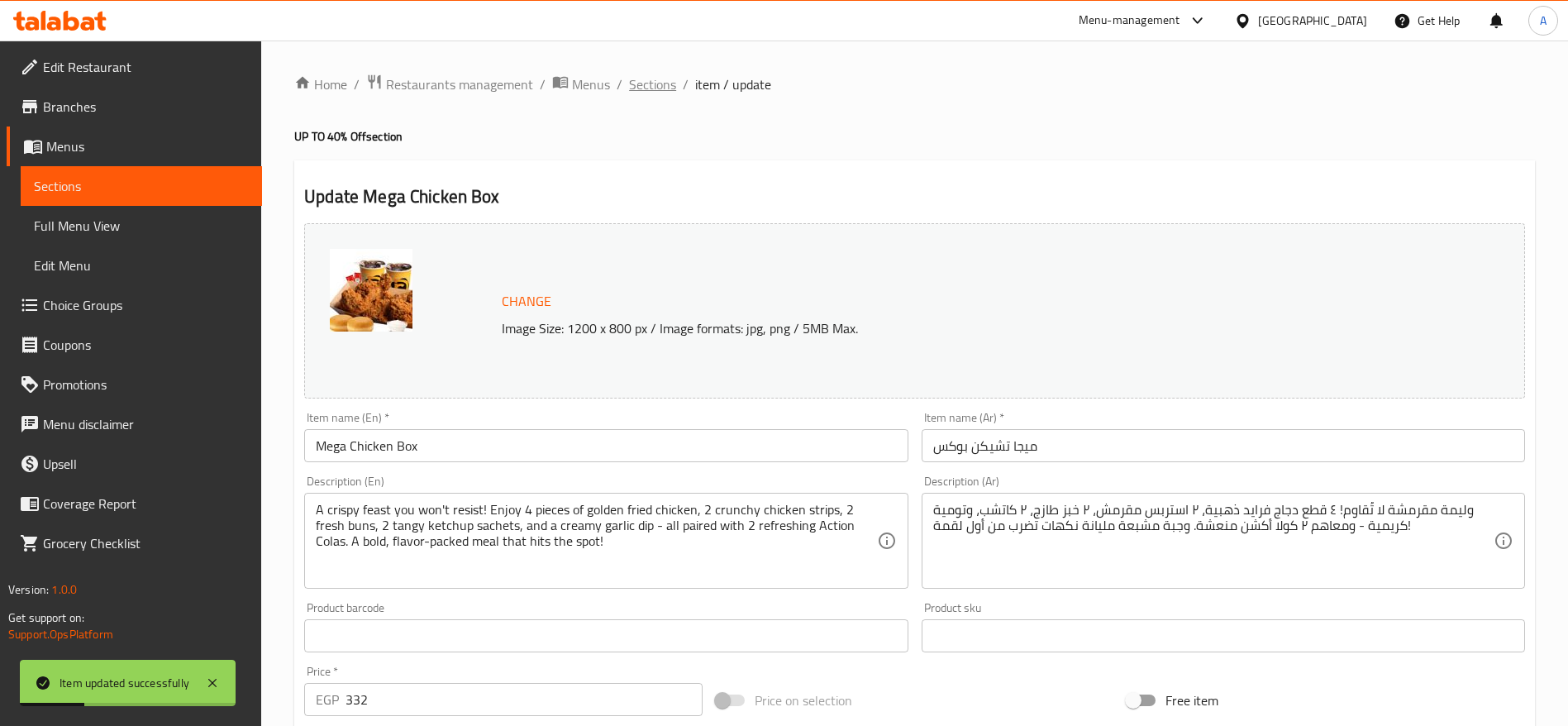
click at [658, 90] on span "Sections" at bounding box center [653, 85] width 47 height 20
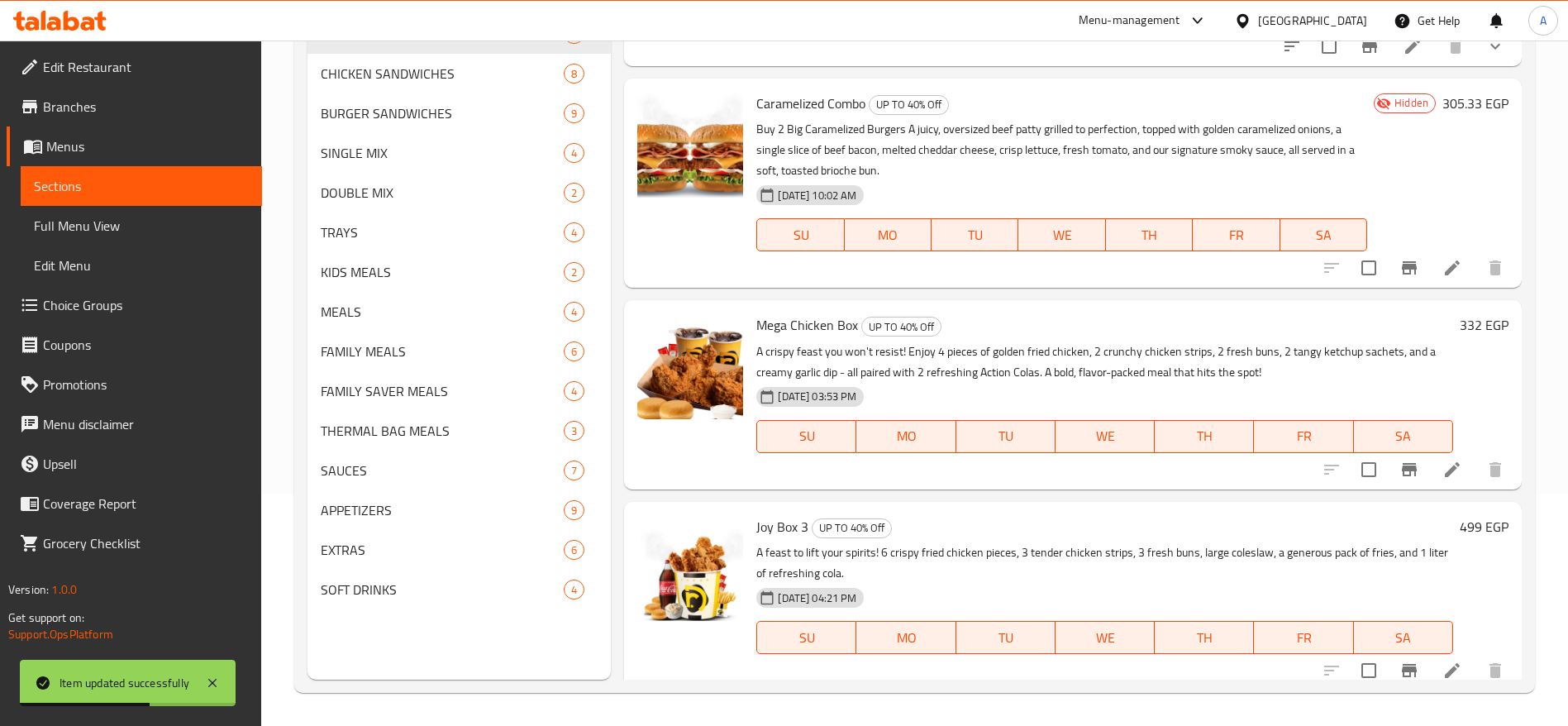
scroll to position [343, 0]
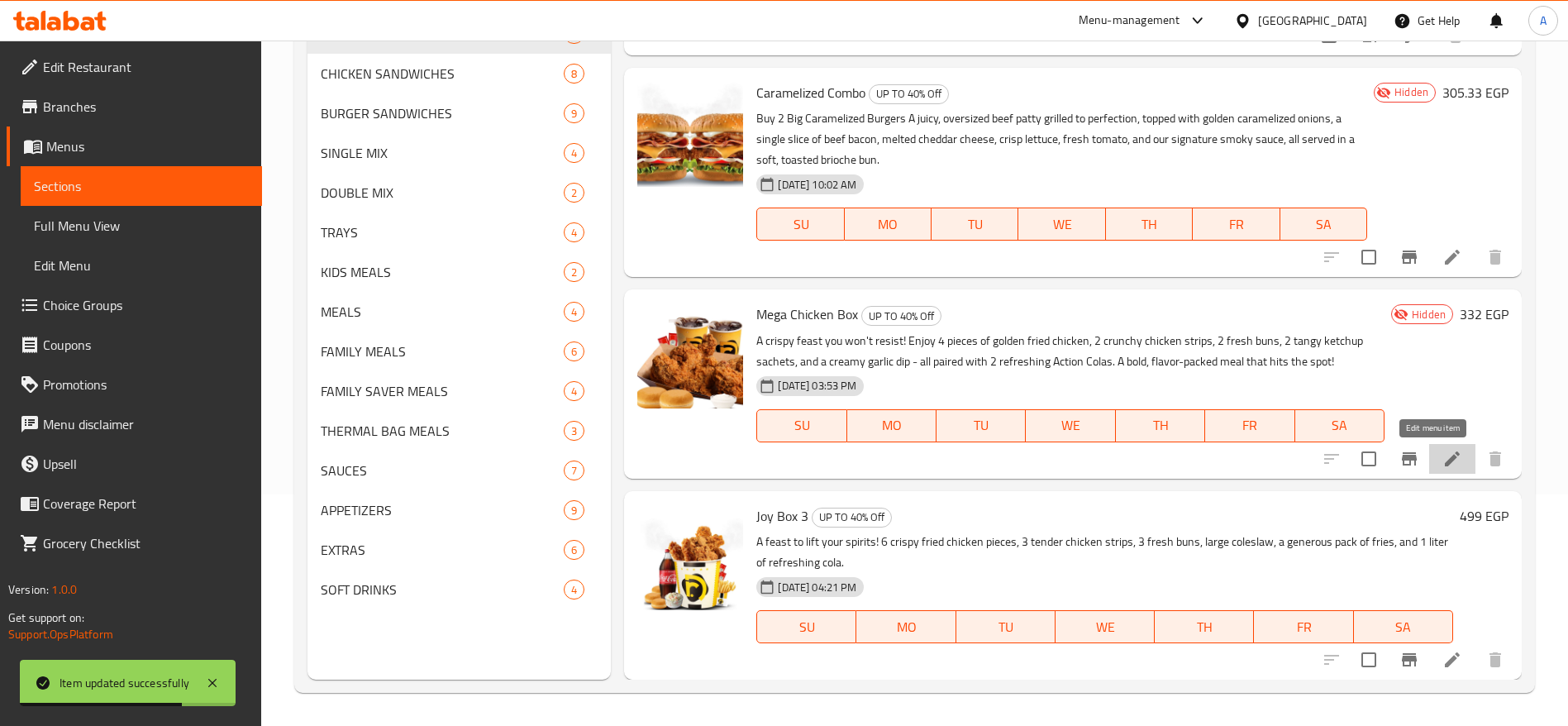
click at [1443, 455] on icon at bounding box center [1453, 460] width 20 height 20
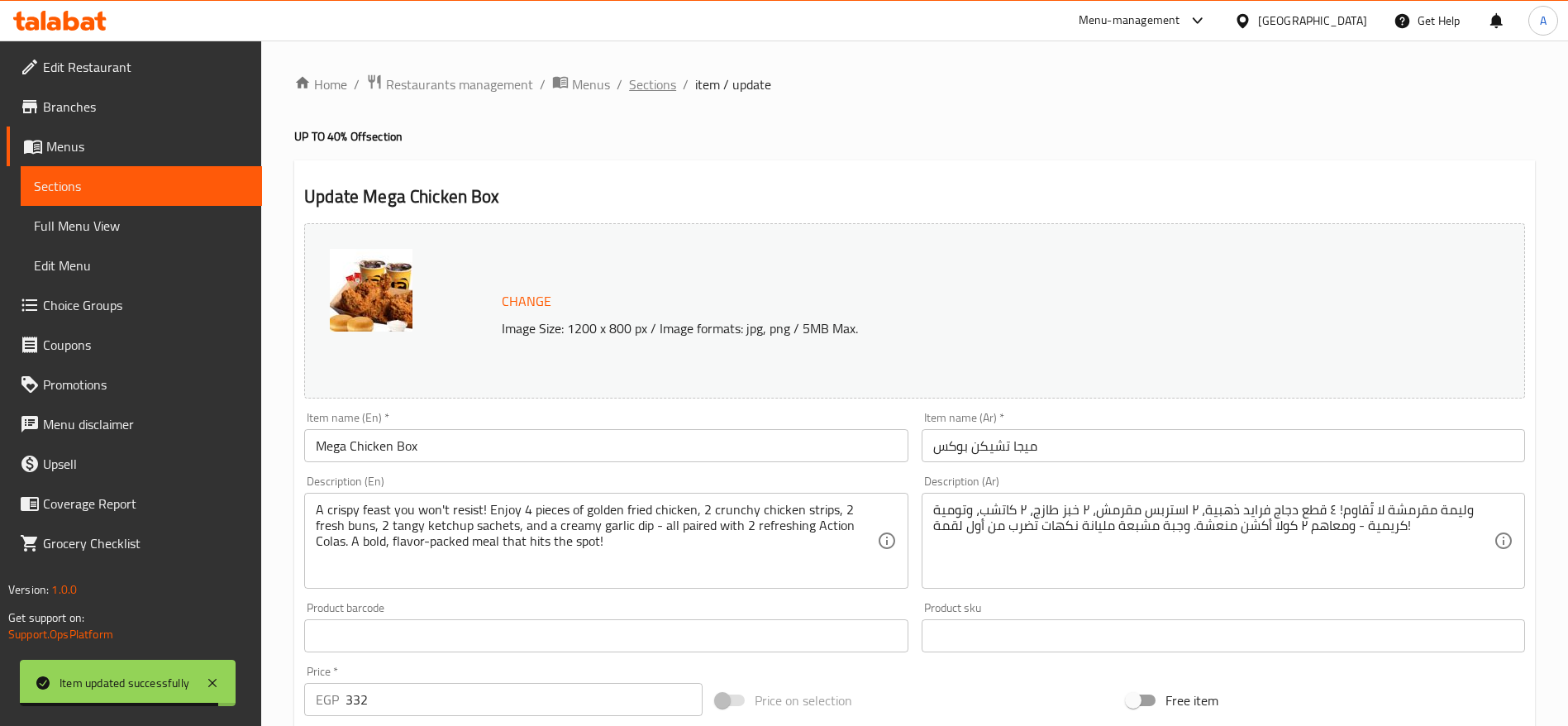
click at [640, 85] on span "Sections" at bounding box center [653, 85] width 47 height 20
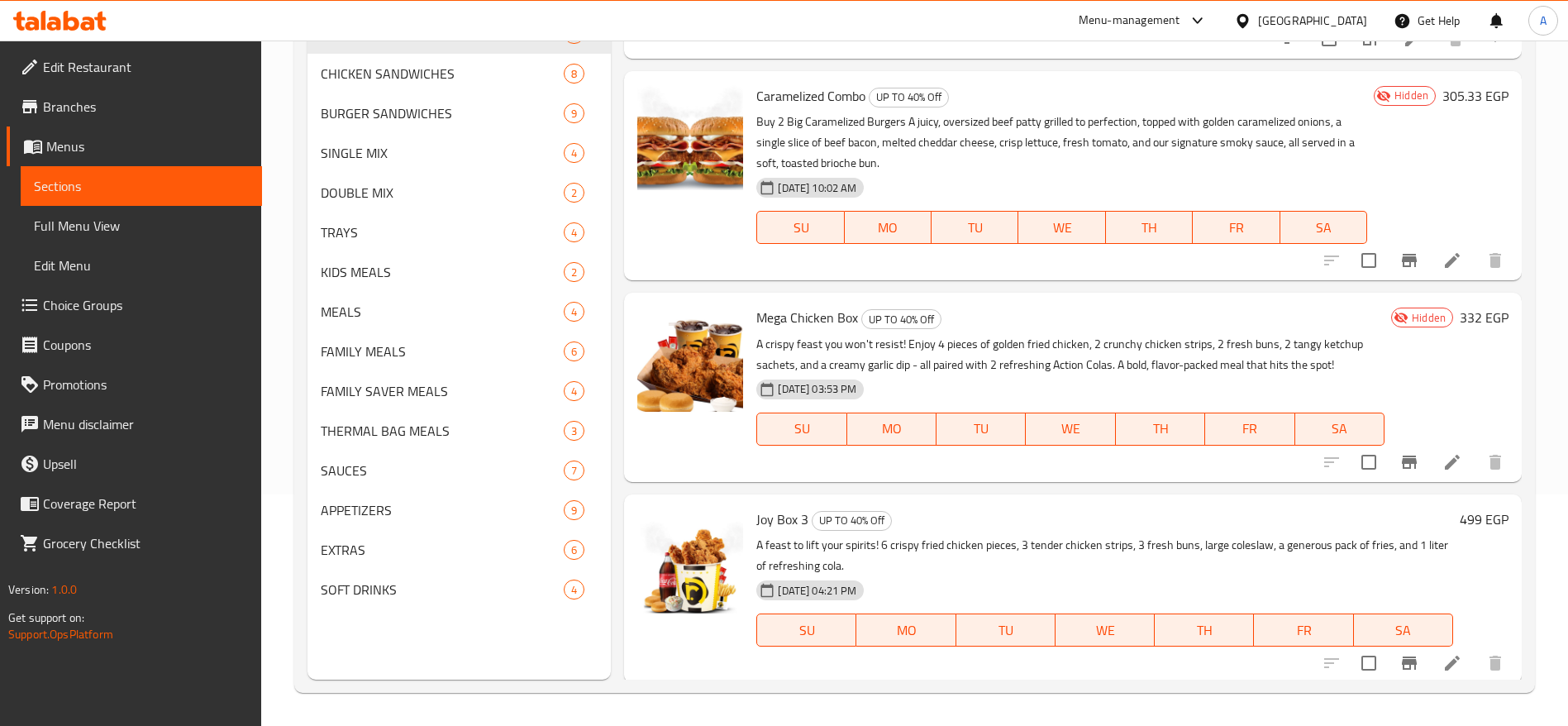
scroll to position [343, 0]
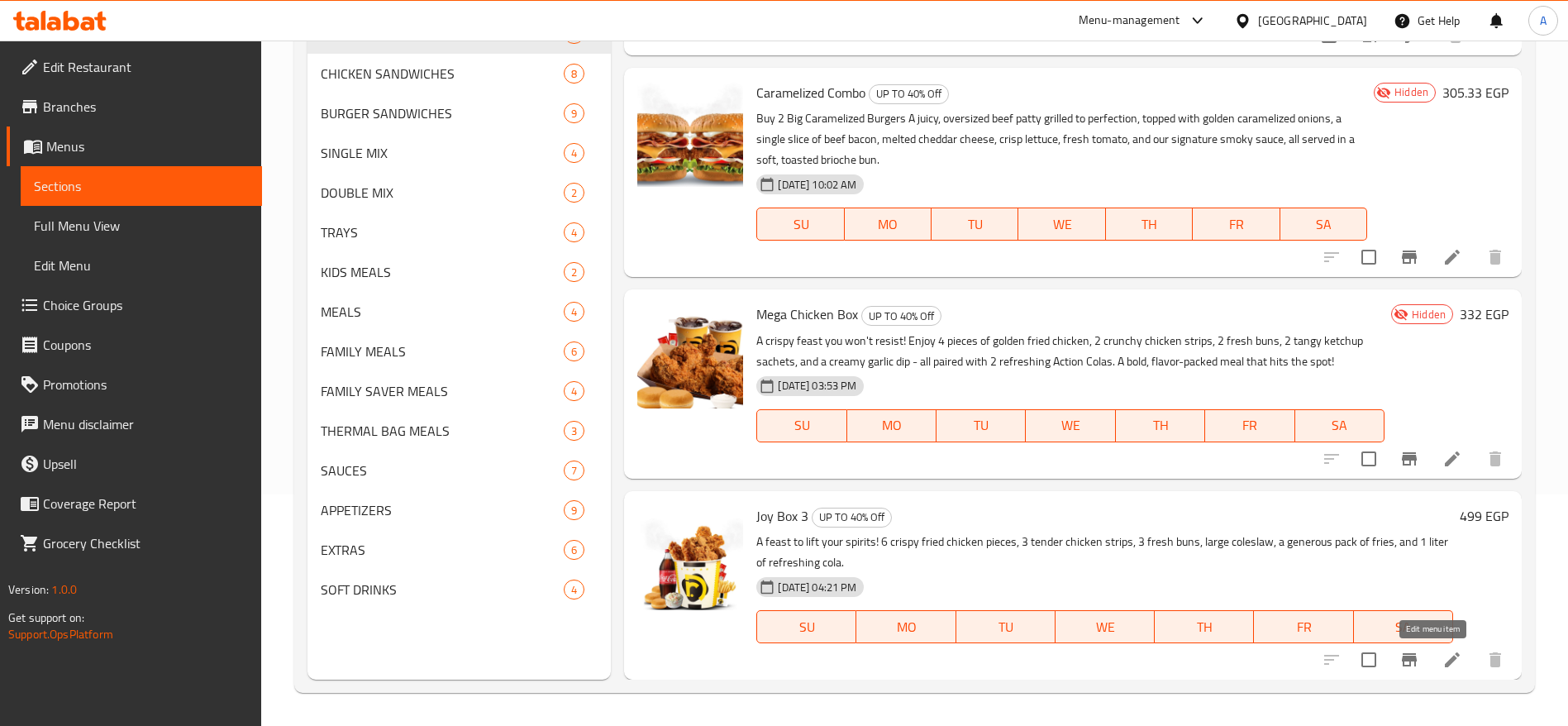
click at [1445, 662] on icon at bounding box center [1453, 660] width 15 height 15
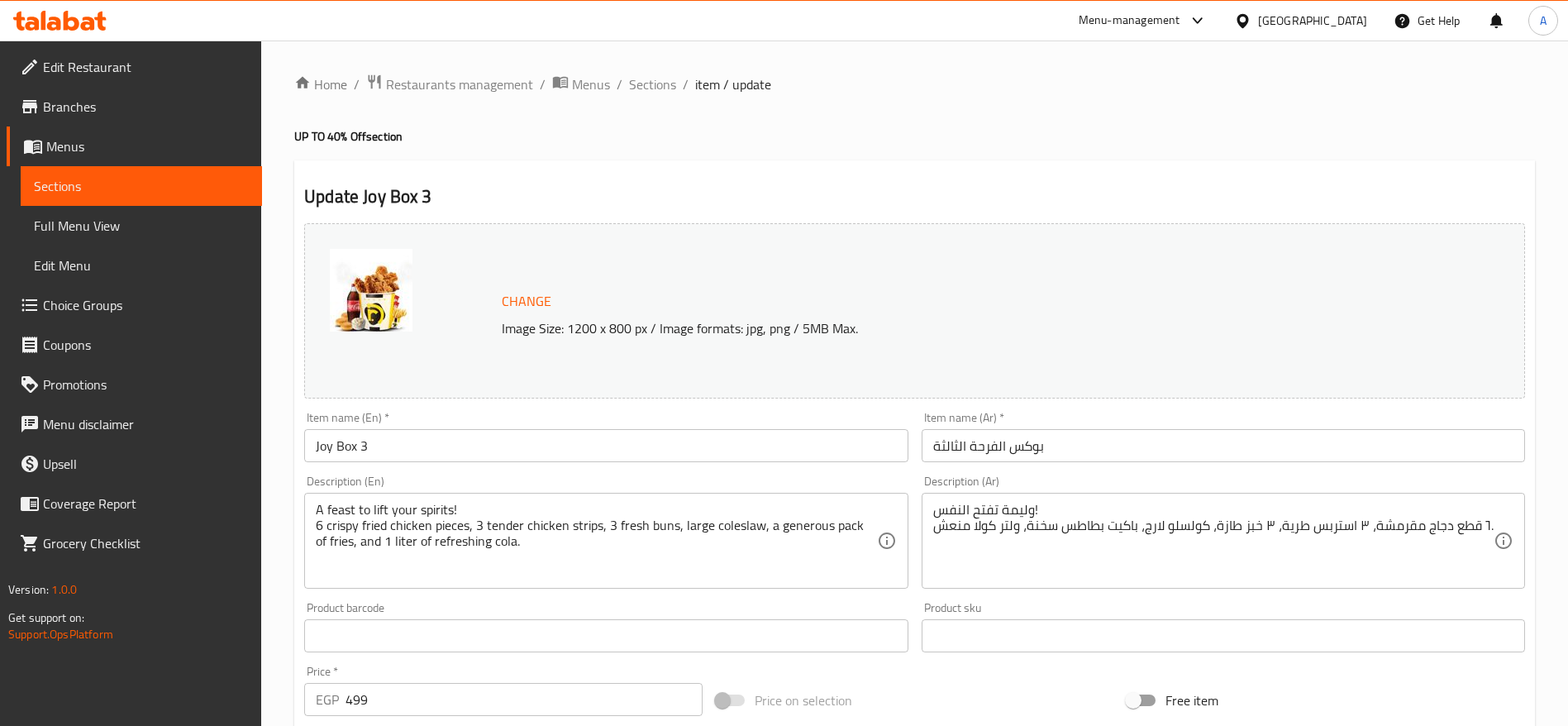
scroll to position [466, 0]
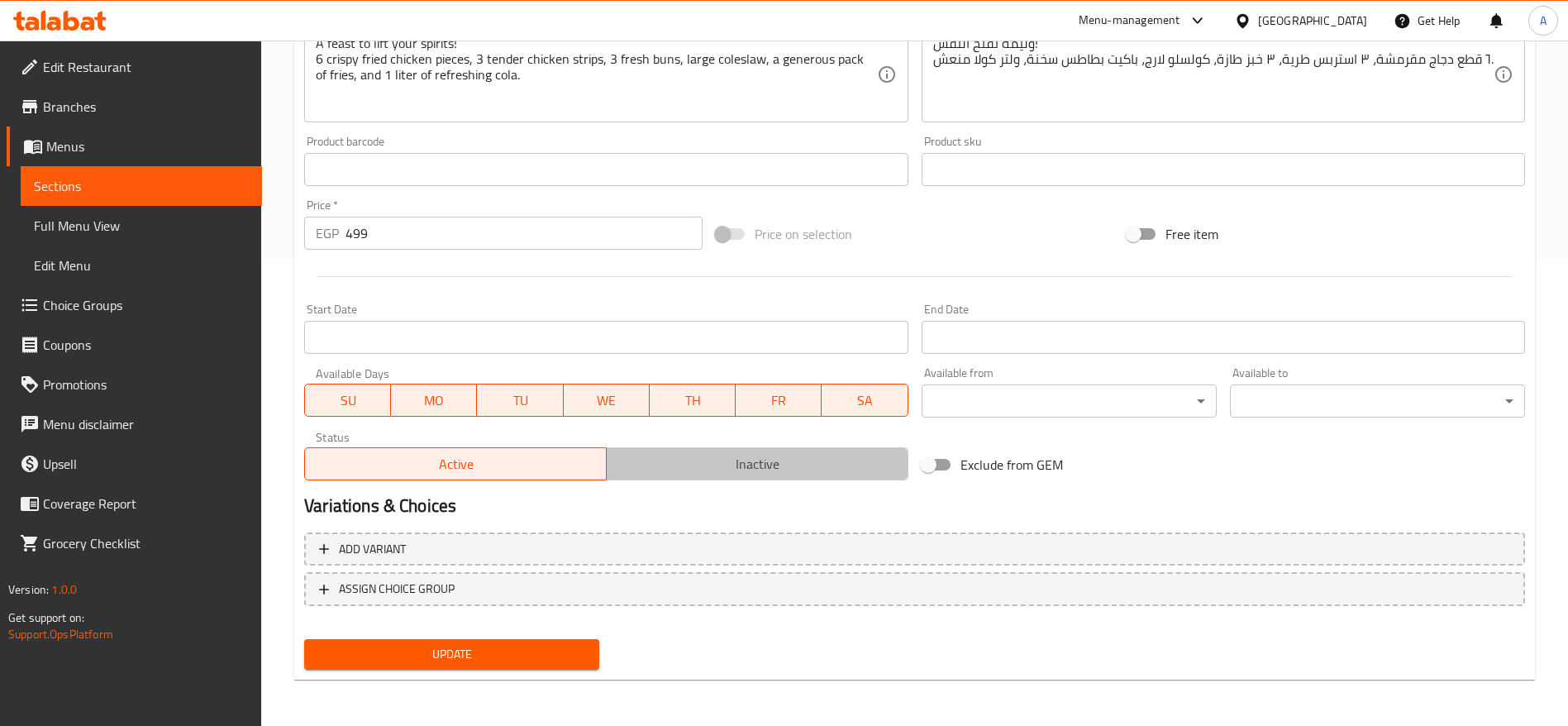
click at [688, 468] on span "Inactive" at bounding box center [758, 464] width 289 height 24
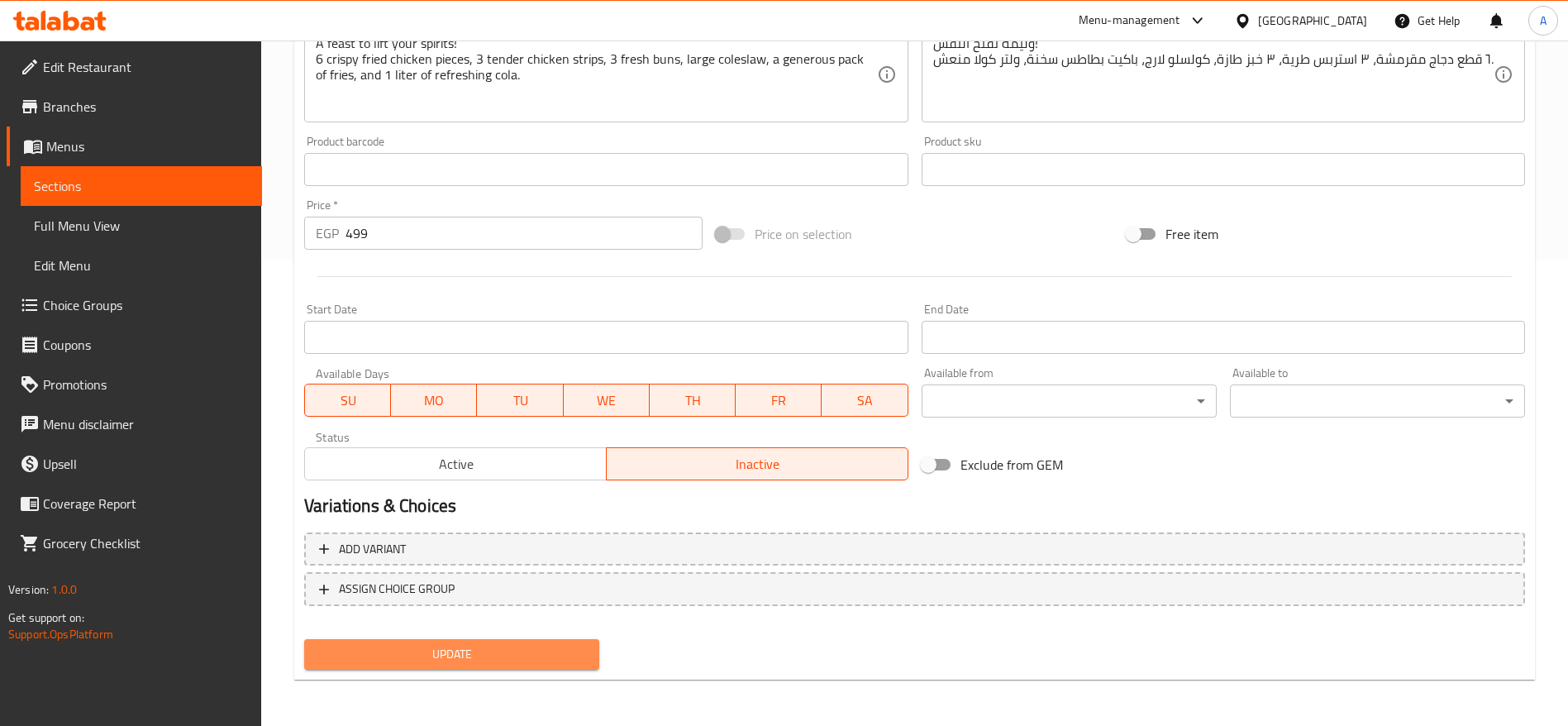
click at [513, 645] on span "Update" at bounding box center [452, 655] width 269 height 21
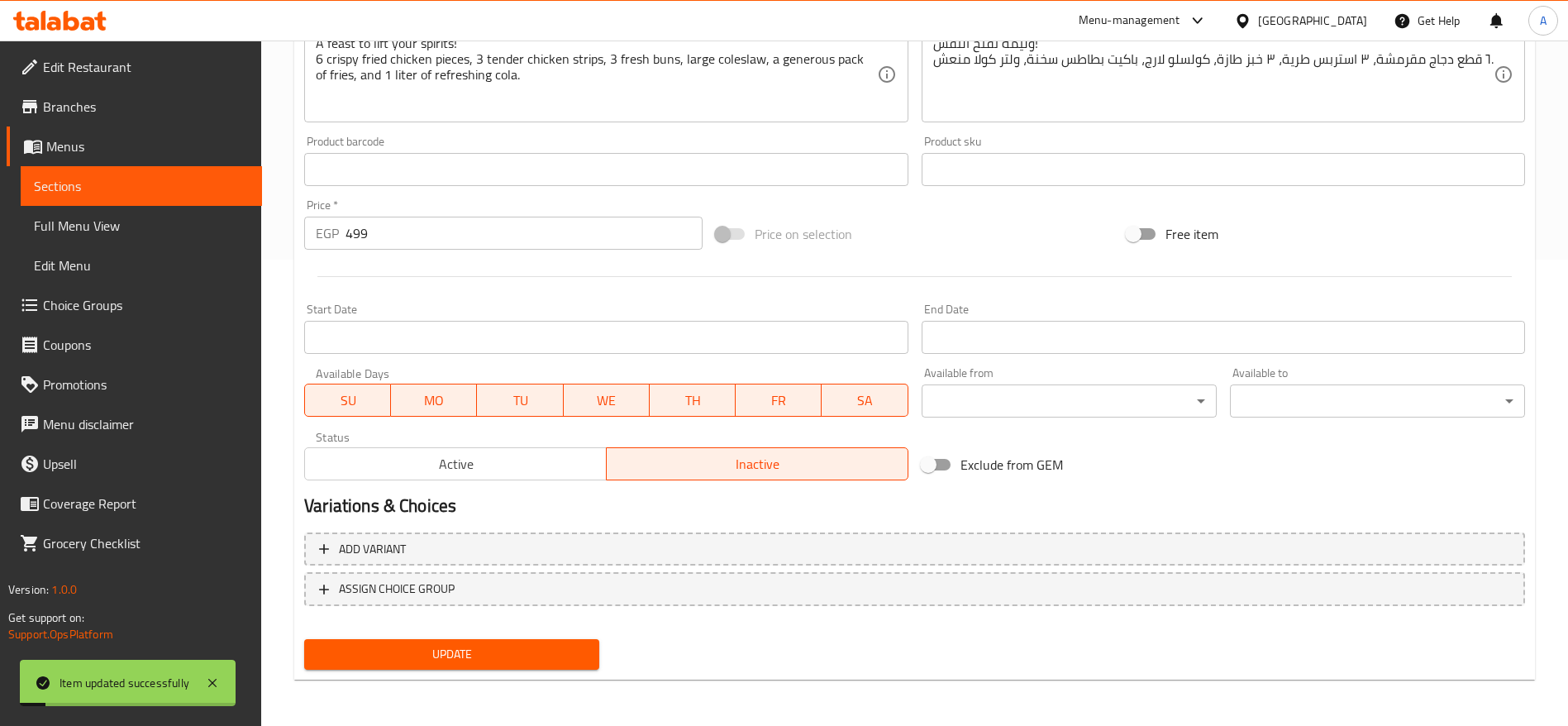
scroll to position [0, 0]
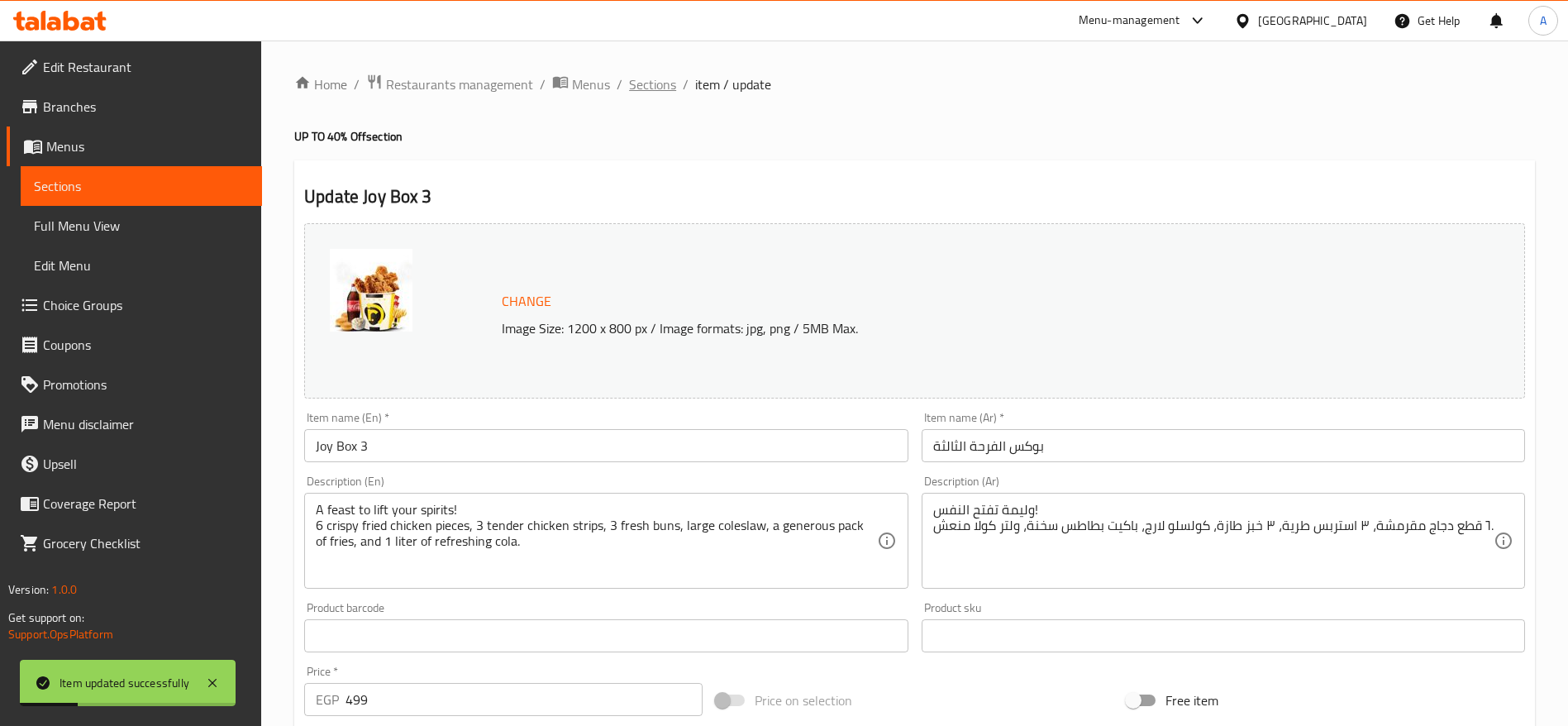
click at [653, 89] on span "Sections" at bounding box center [653, 85] width 47 height 20
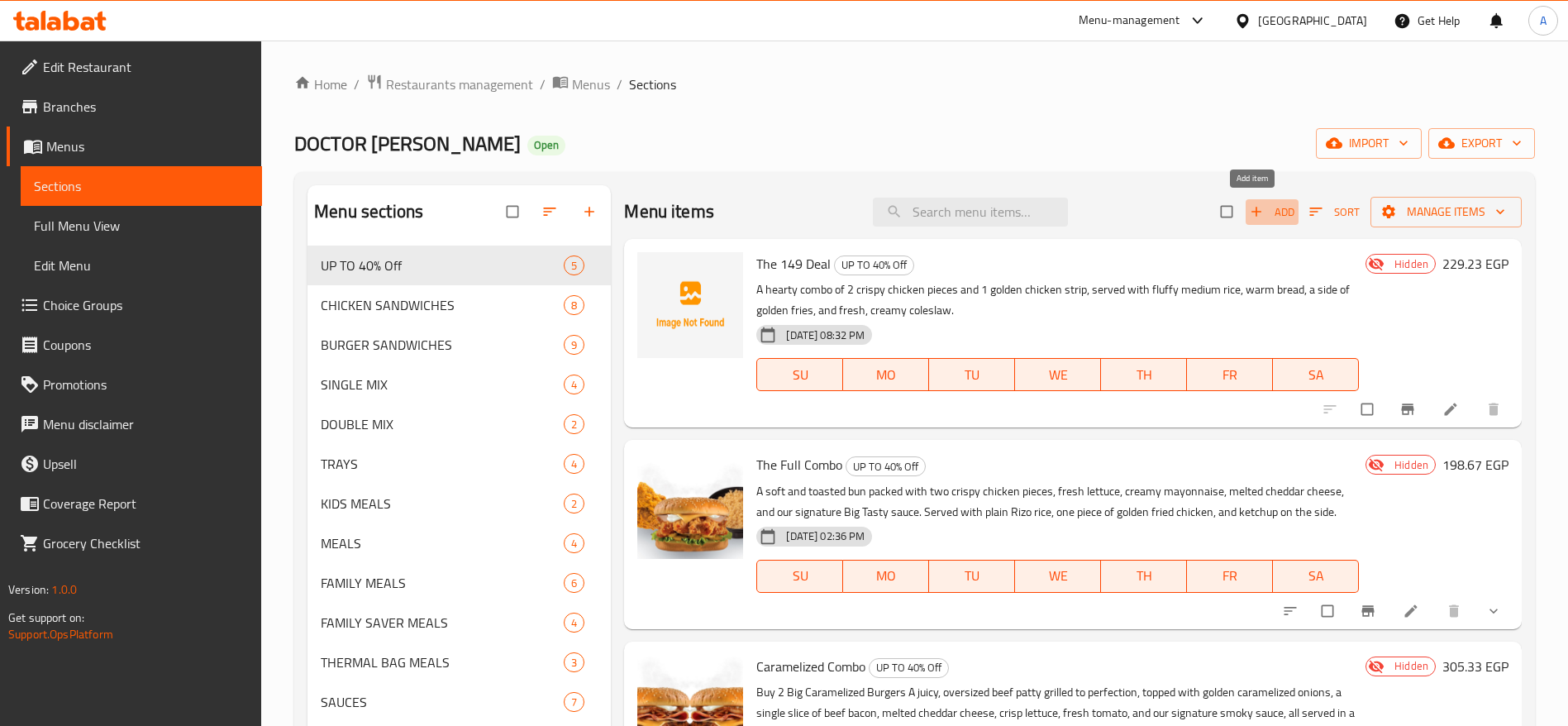
click at [1248, 208] on icon "button" at bounding box center [1256, 212] width 17 height 17
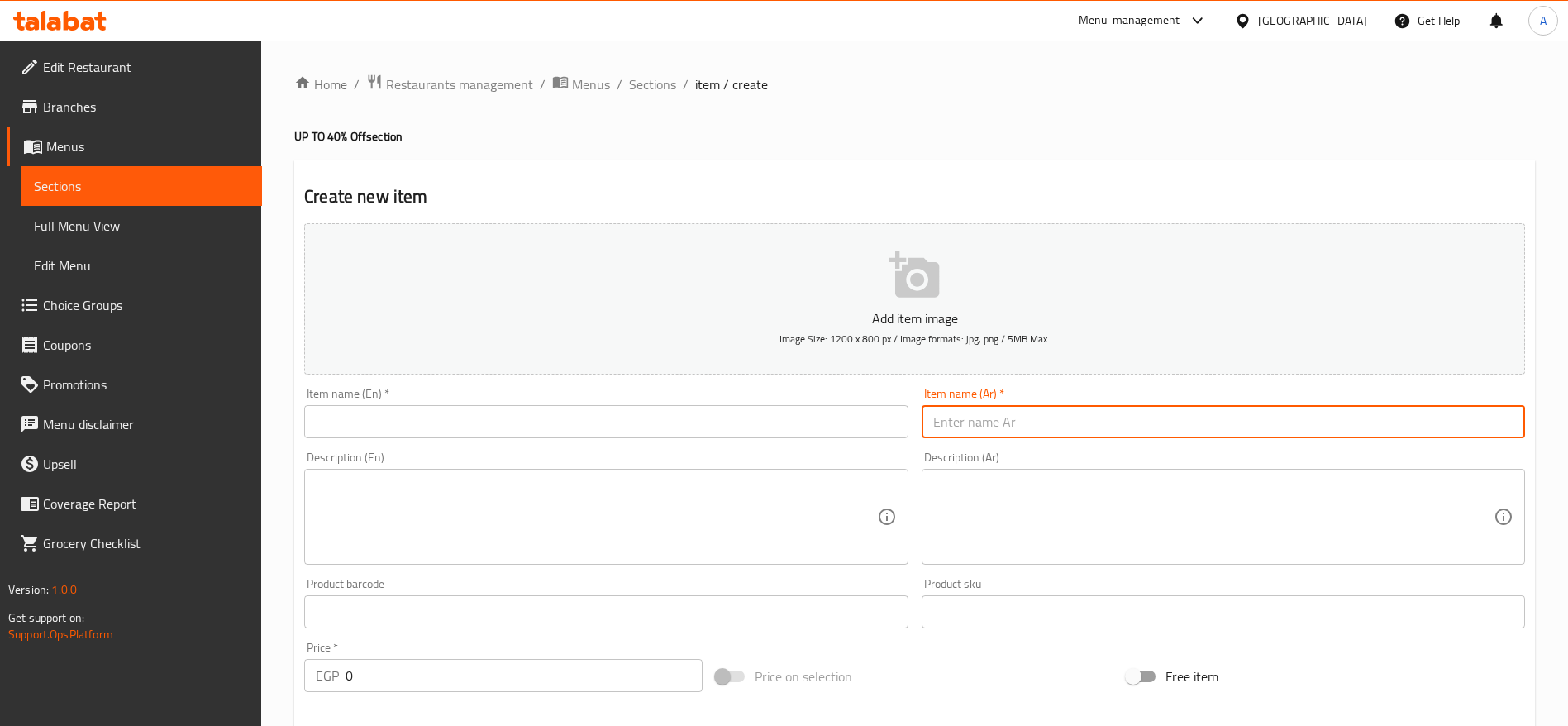
click at [1057, 427] on input "text" at bounding box center [1224, 421] width 604 height 33
paste input "دكتور كرانشي"
type input "دكتور كرانشي"
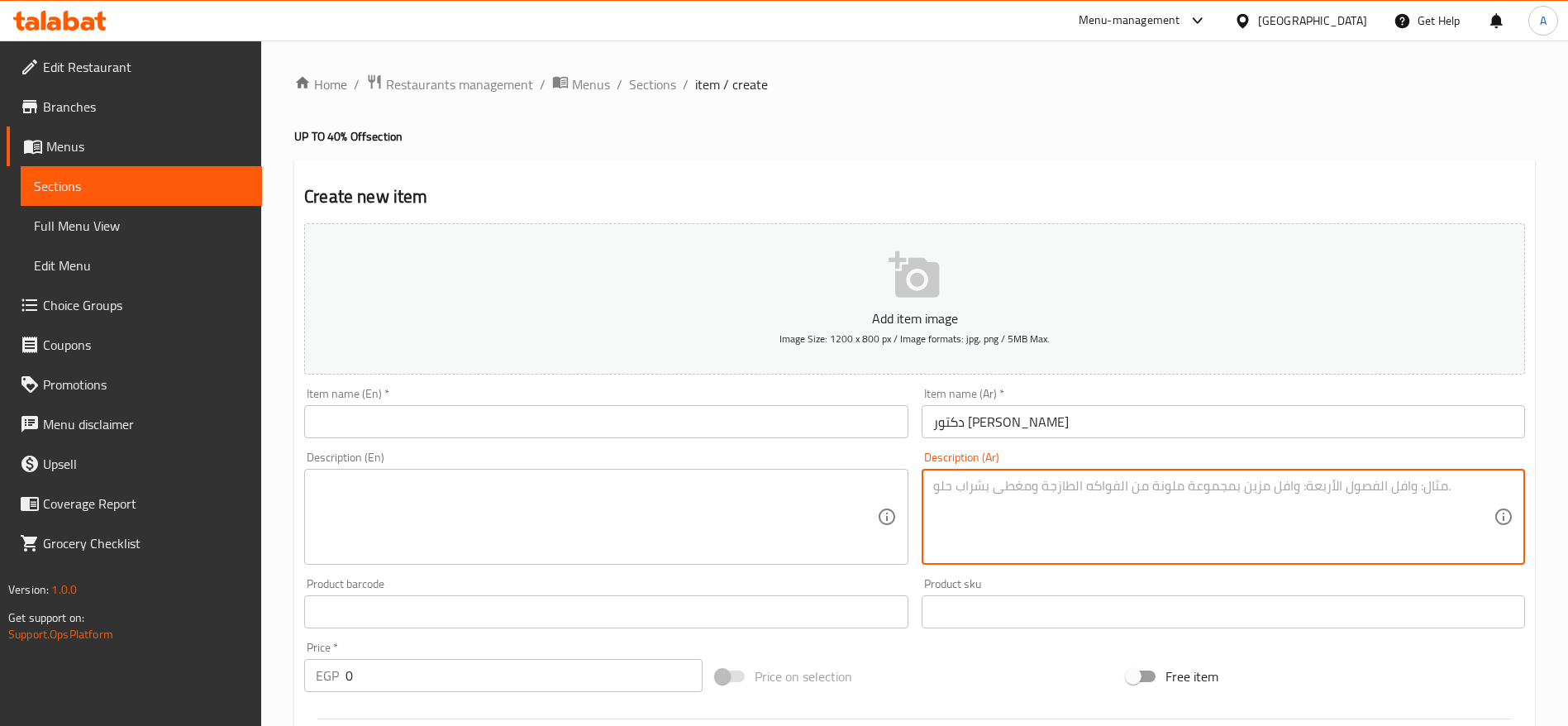
click at [1008, 505] on textarea at bounding box center [1213, 518] width 560 height 79
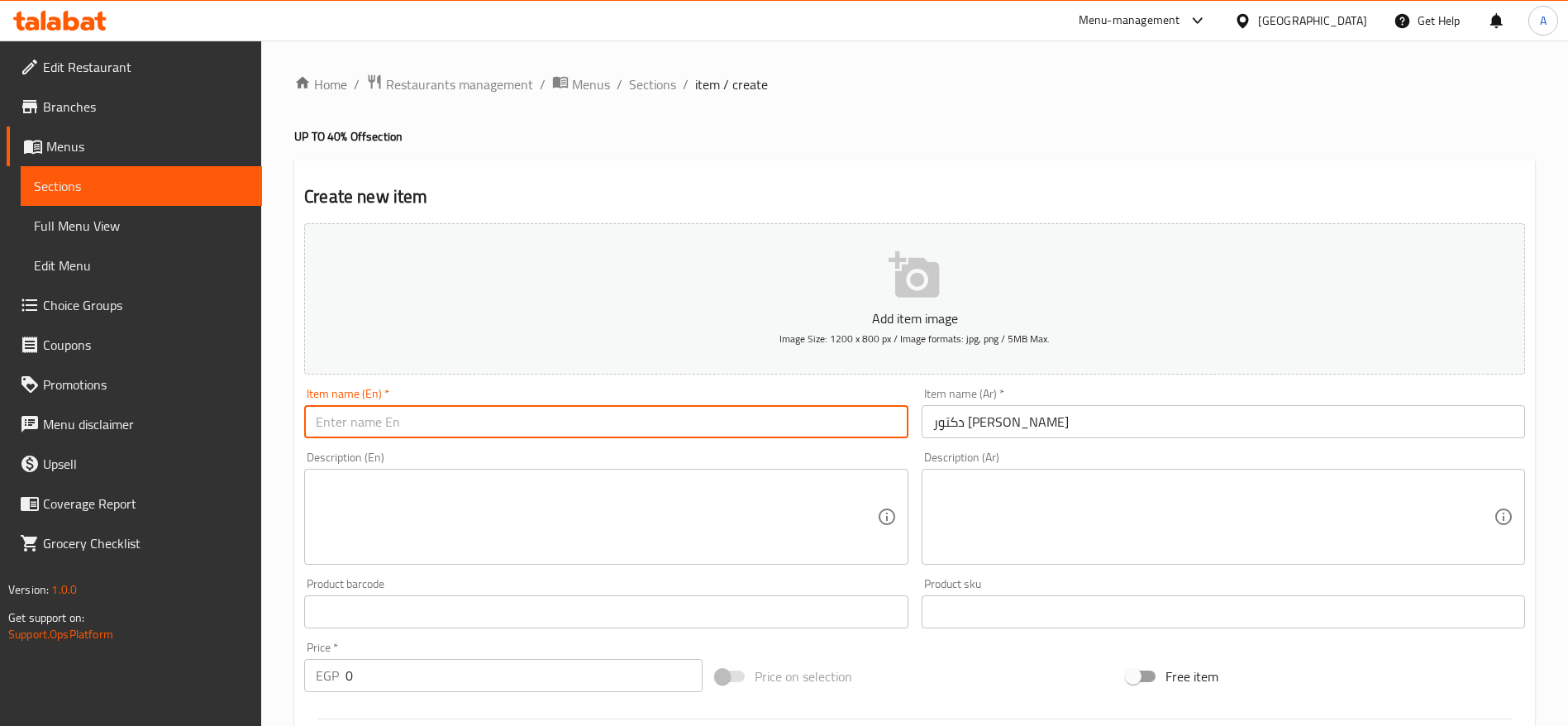
click at [518, 428] on input "text" at bounding box center [606, 421] width 604 height 33
paste input "Dr. Crunchy"
type input "Dr. Crunchy"
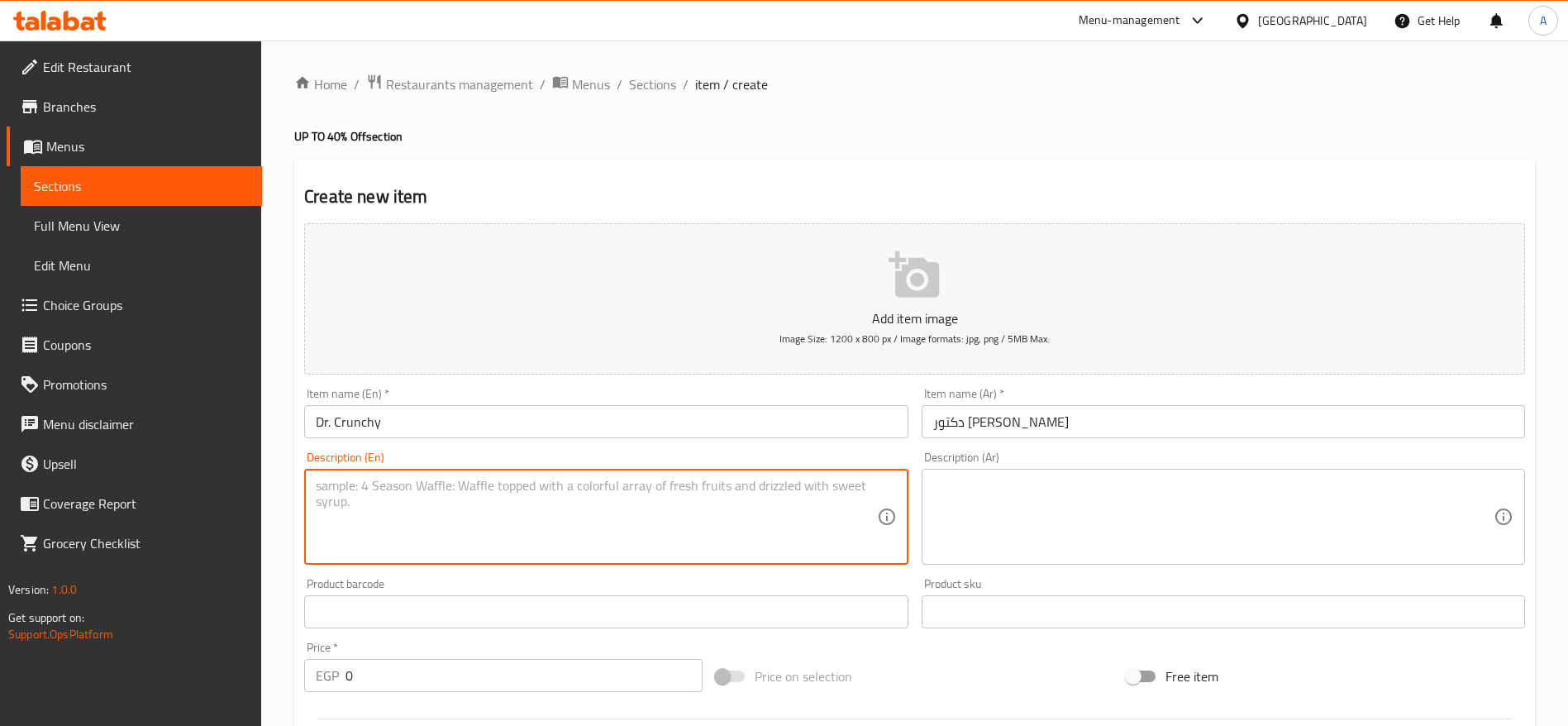
click at [449, 478] on textarea at bounding box center [595, 518] width 560 height 79
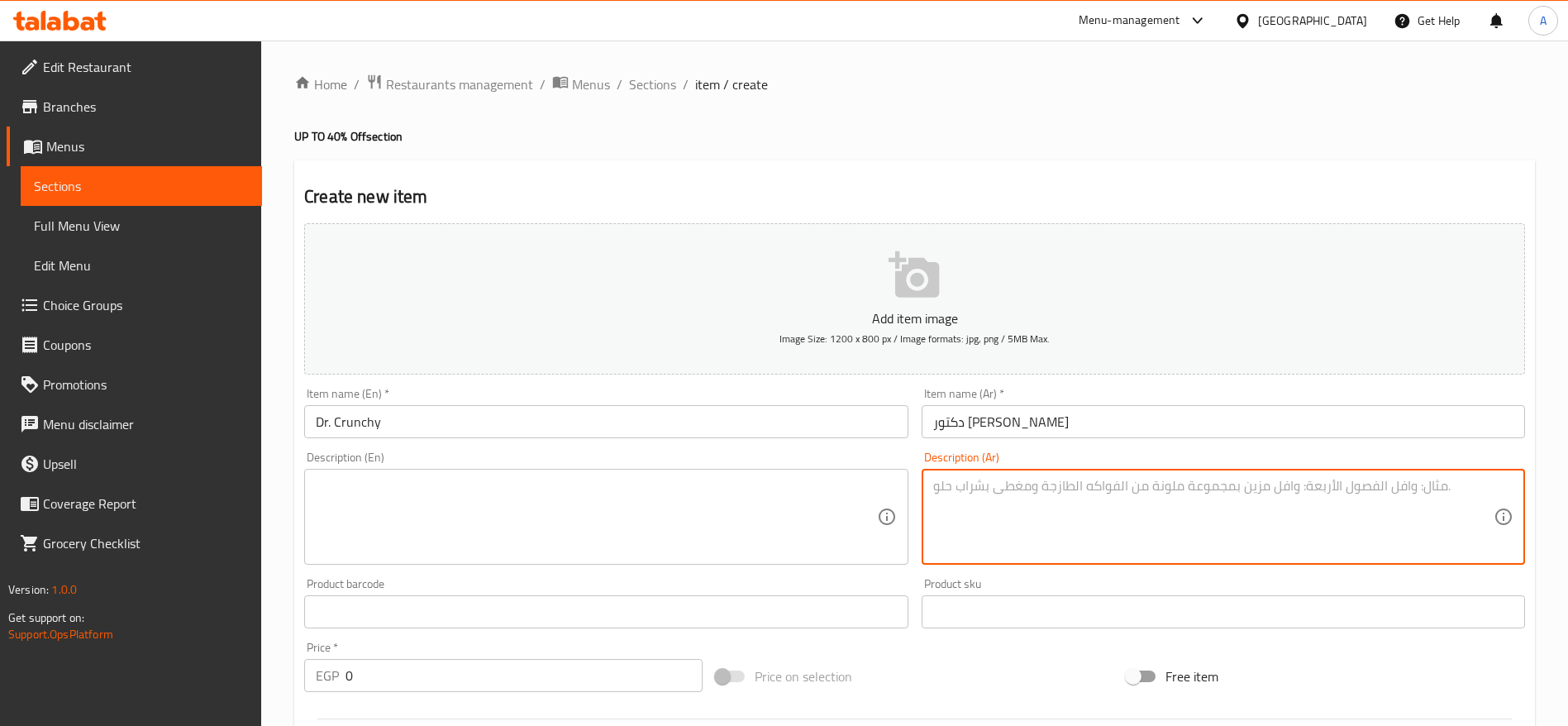
click at [1013, 492] on textarea at bounding box center [1213, 518] width 560 height 79
paste textarea "٣ قطع دجاج مقرمش ذهبي باكيت بطاطس كريسبي خبز طازج مشروب غازي منعش"
type textarea "٣ قطع دجاج مقرمش ذهبي باكيت بطاطس كريسبي خبز طازج مشروب غازي منعش"
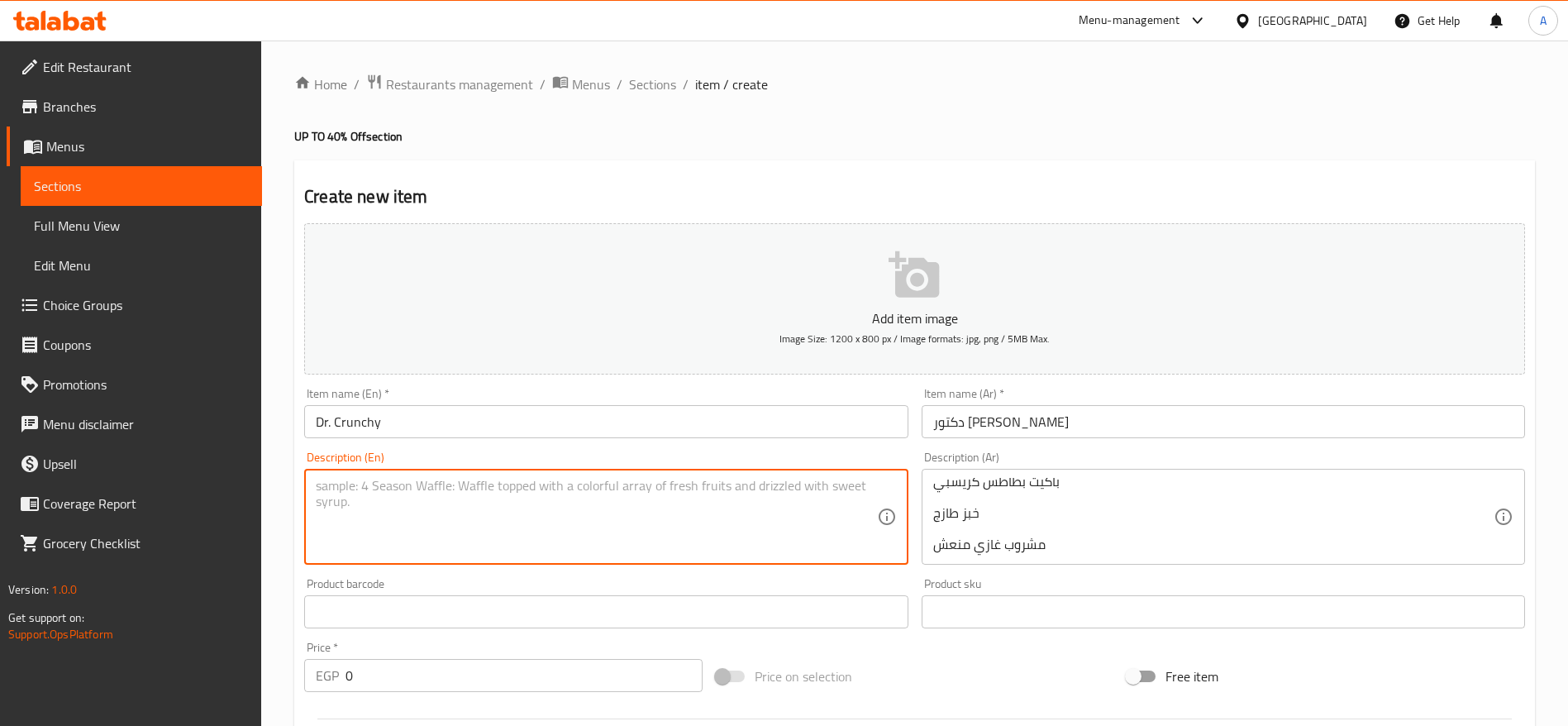
click at [714, 501] on textarea at bounding box center [595, 518] width 560 height 79
paste textarea "3 pieces of golden crispy fried chicken Crispy fries Fresh bread Refreshing sof…"
type textarea "3 pieces of golden crispy fried chicken Crispy fries Fresh bread Refreshing sof…"
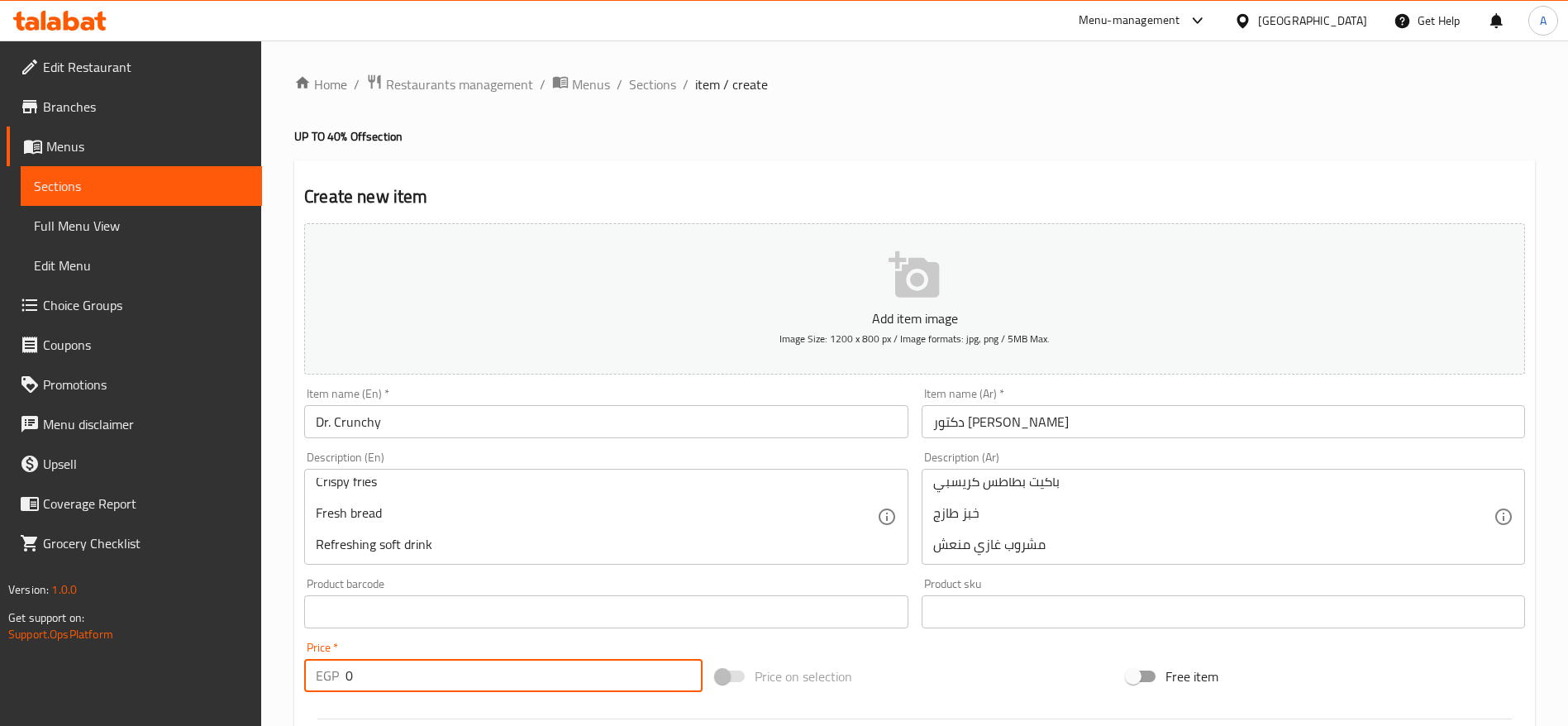
click at [548, 677] on input "0" at bounding box center [523, 676] width 357 height 33
paste input "173.75"
type input "173.75"
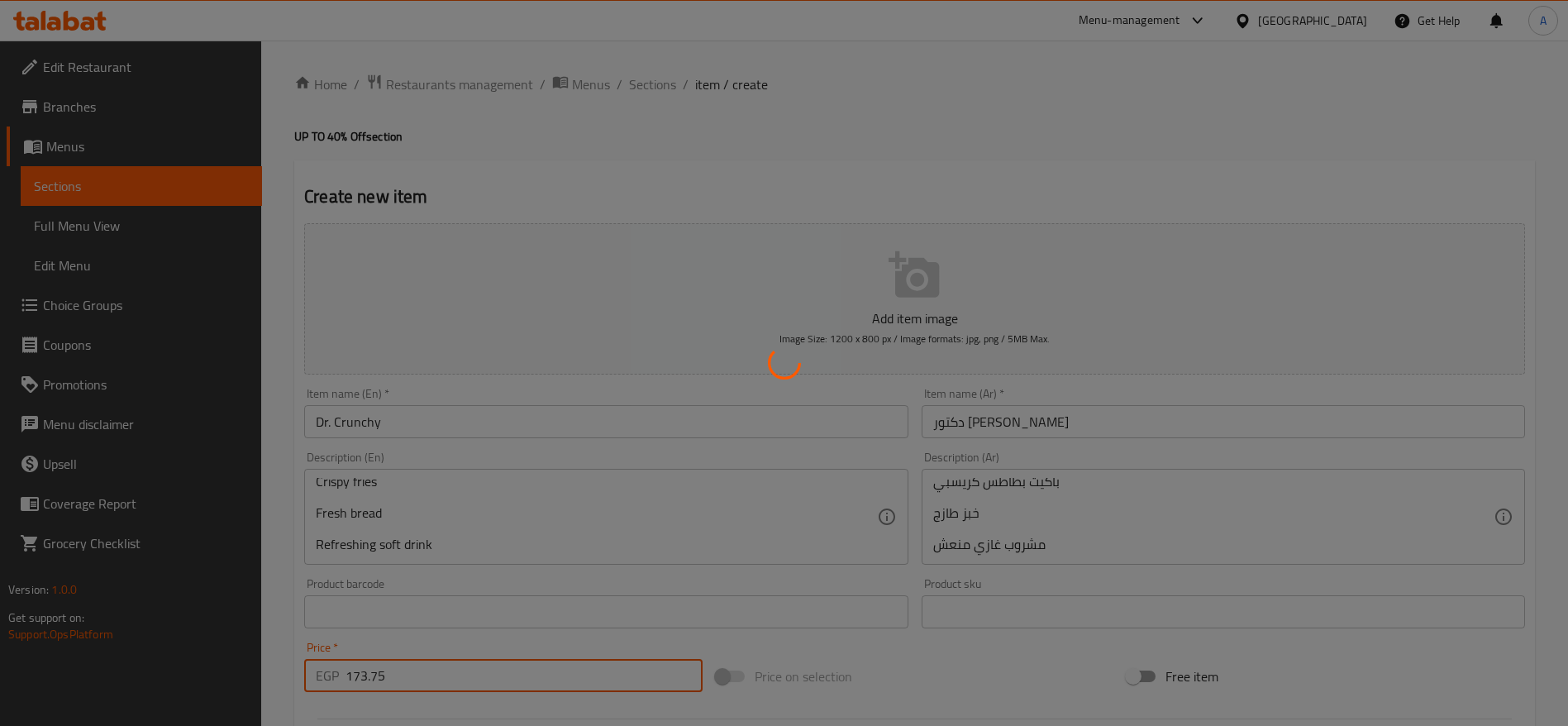
type input "0"
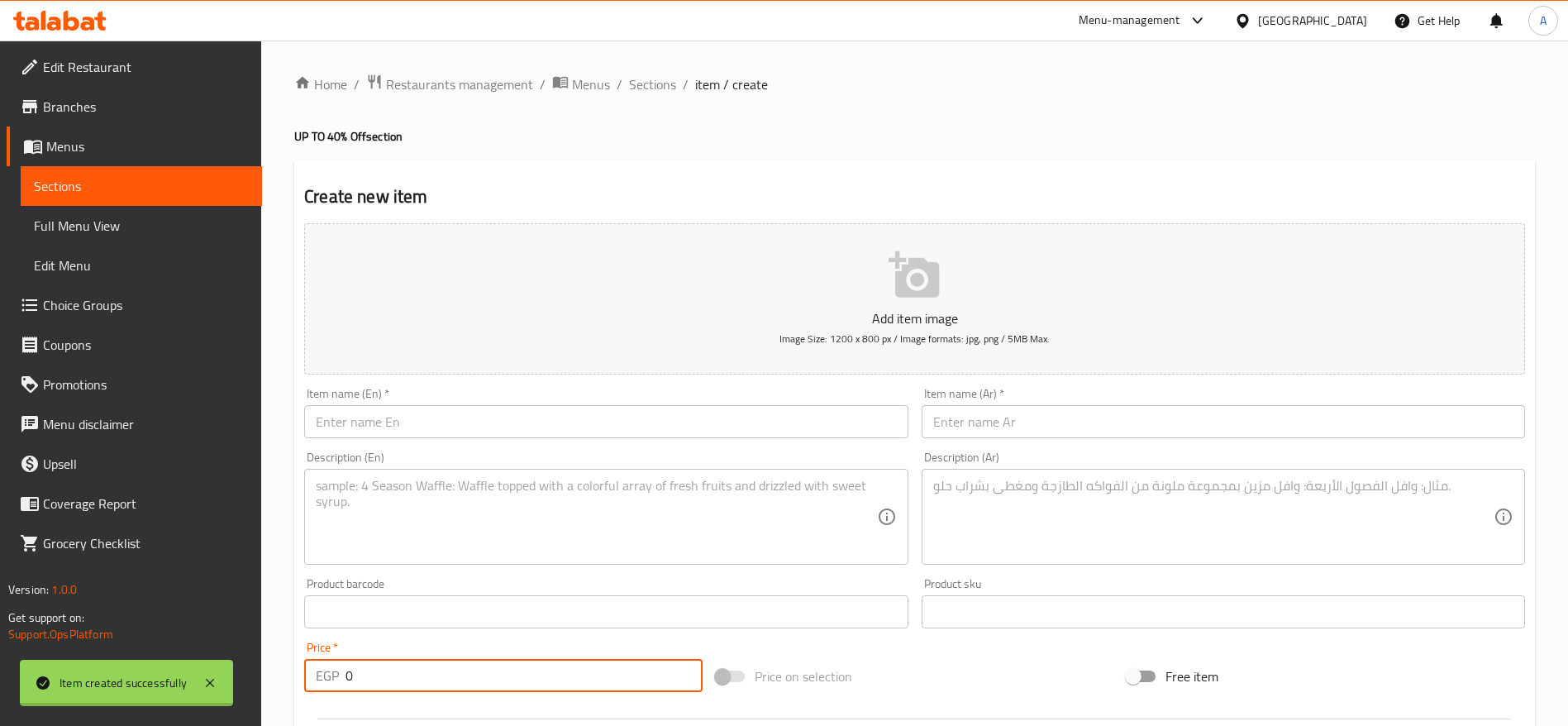
scroll to position [0, 0]
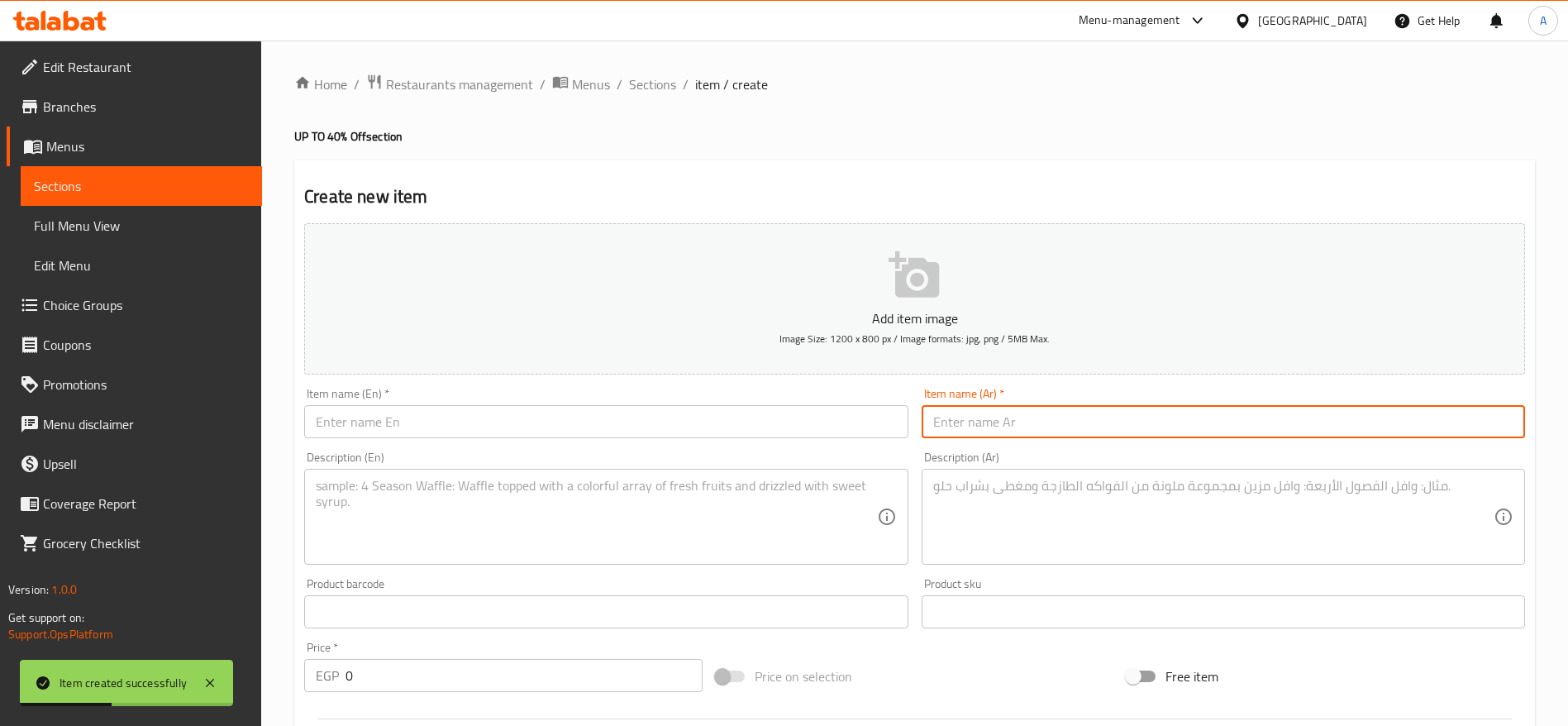
click at [1009, 424] on input "text" at bounding box center [1224, 421] width 604 height 33
paste input "دكتور كابل"
type input "دكتور كابل"
click at [1003, 495] on textarea at bounding box center [1213, 518] width 560 height 79
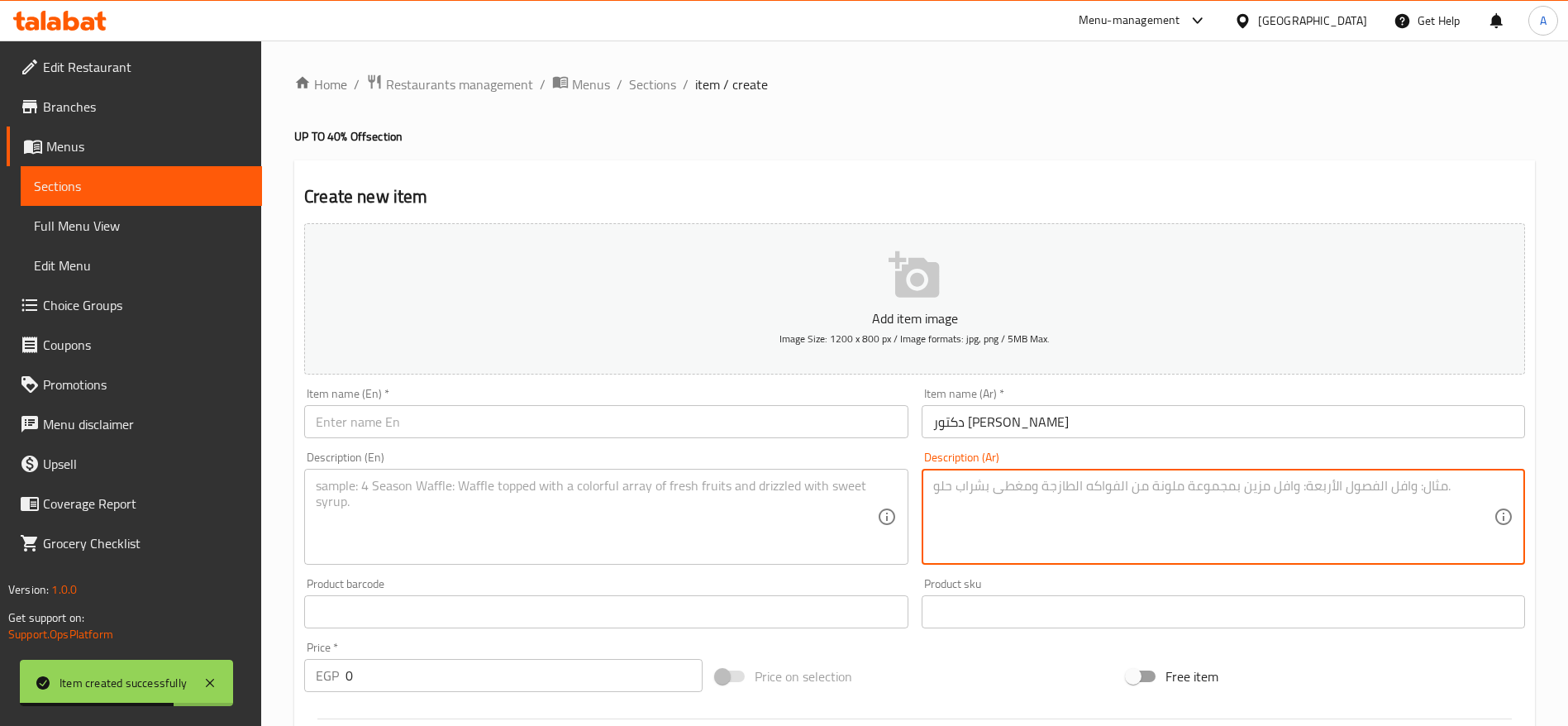
paste textarea "٢ ساندوتش اوريجينال تشيكن ٢ ريزو تشيكن (حجم متوسط) ٢ كاتشب"
type textarea "٢ ساندوتش اوريجينال تشيكن ٢ ريزو تشيكن (حجم متوسط) ٢ كاتشب"
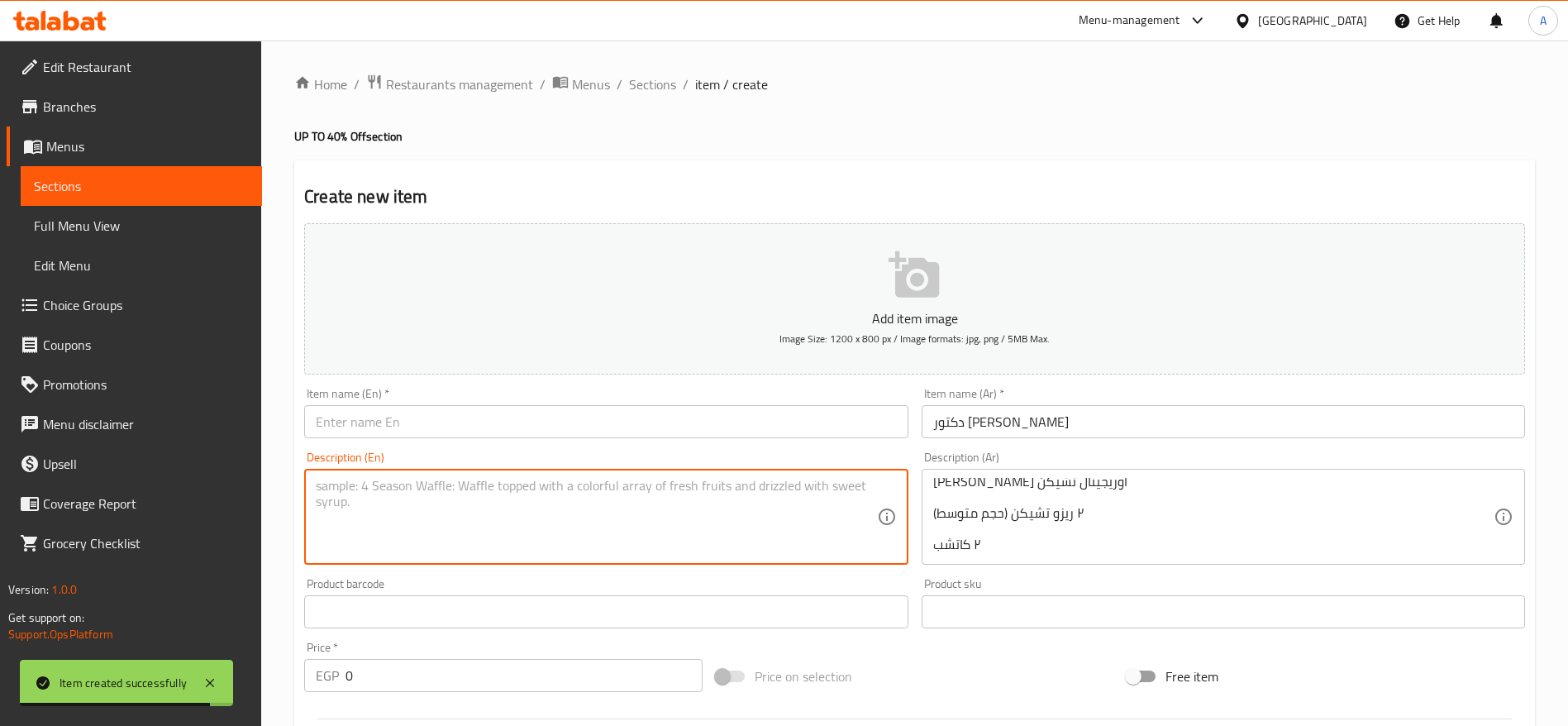
click at [637, 514] on textarea at bounding box center [595, 518] width 560 height 79
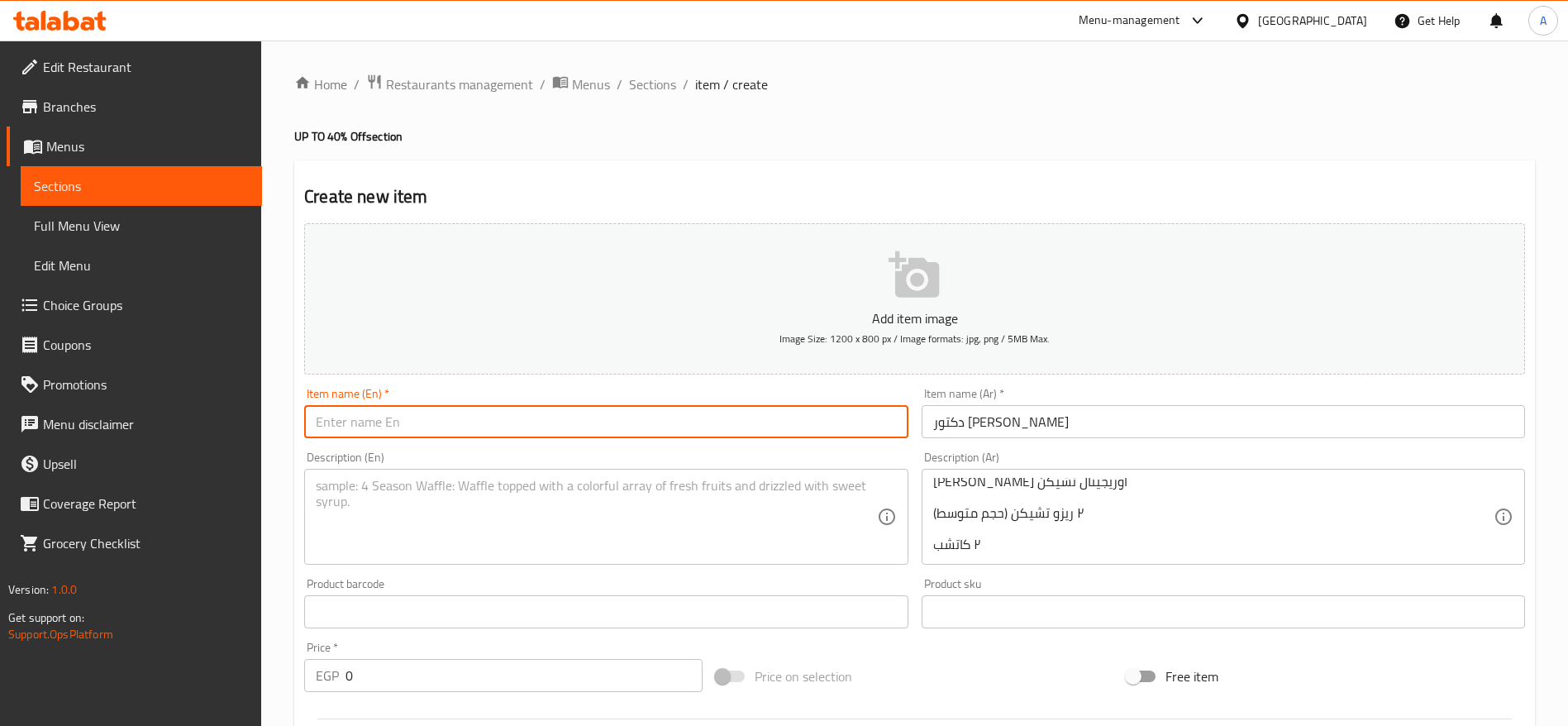
click at [515, 425] on input "text" at bounding box center [606, 421] width 604 height 33
paste input "Dr. Kabel"
type input "Dr. Couple"
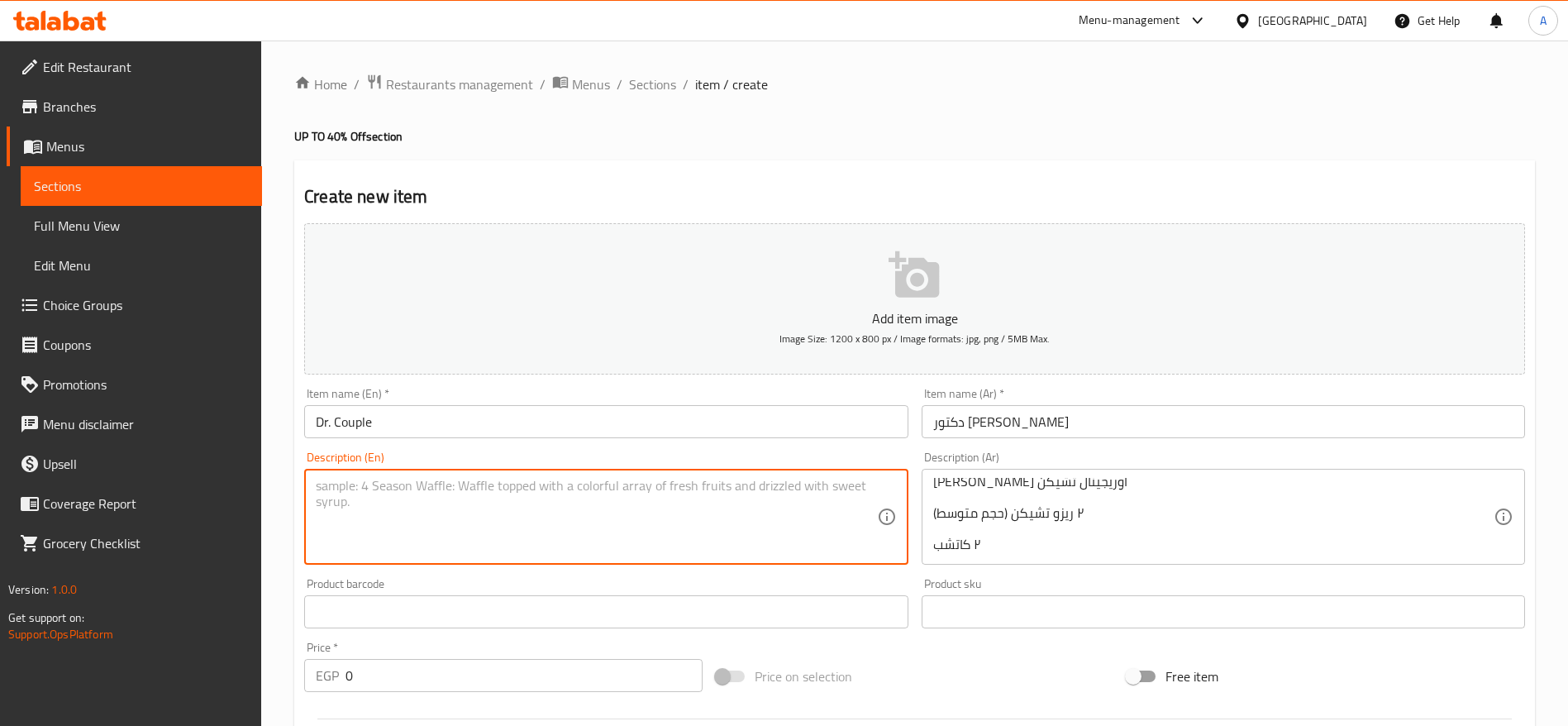
click at [458, 478] on textarea at bounding box center [595, 518] width 560 height 79
paste textarea "2 Original Chicken Sandwiches 2 Medium [PERSON_NAME] Chicken 2 Ketchup"
type textarea "2 Original Chicken Sandwiches 2 Medium [PERSON_NAME] Chicken 2 Ketchup"
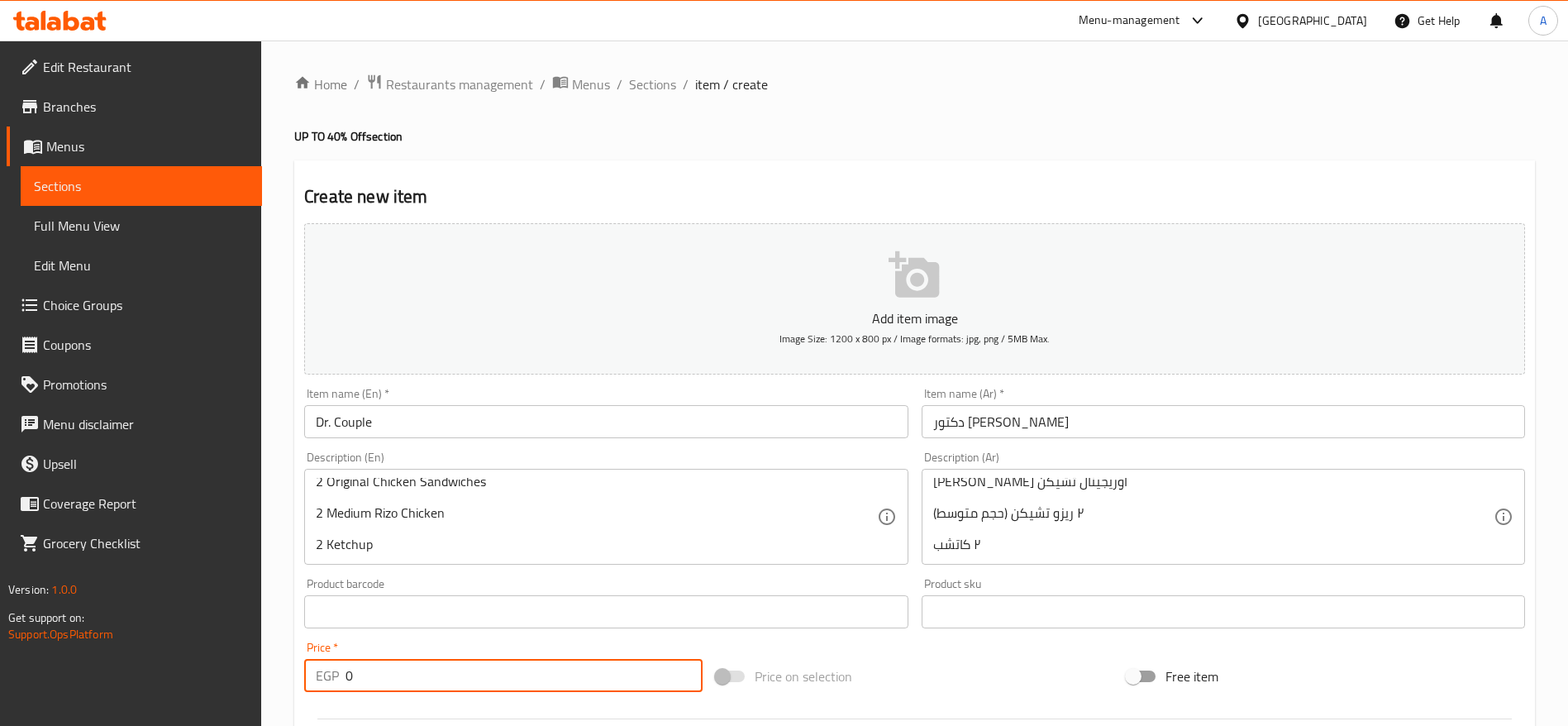
click at [523, 680] on input "0" at bounding box center [523, 676] width 357 height 33
click at [554, 674] on input "0" at bounding box center [523, 676] width 357 height 33
paste input "298.75"
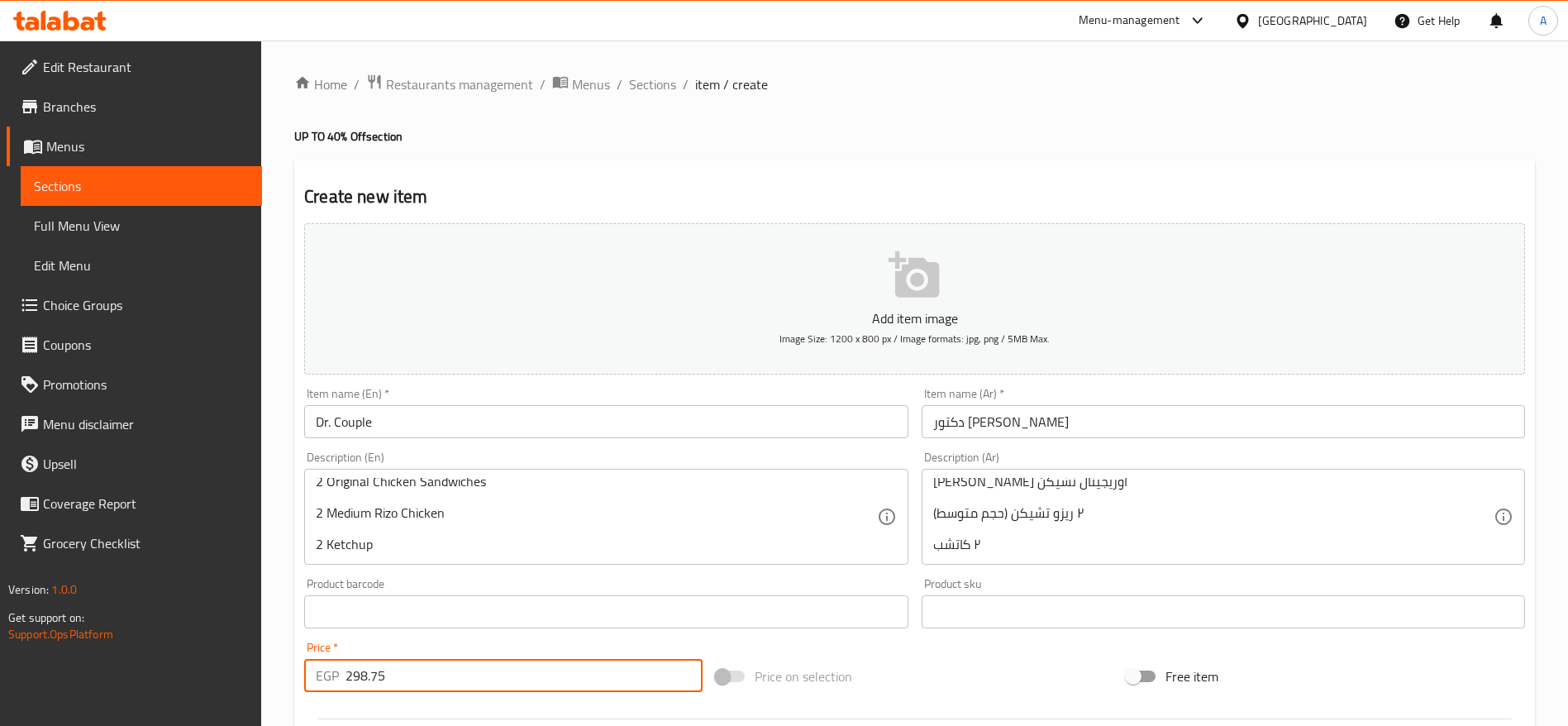
type input "298.75"
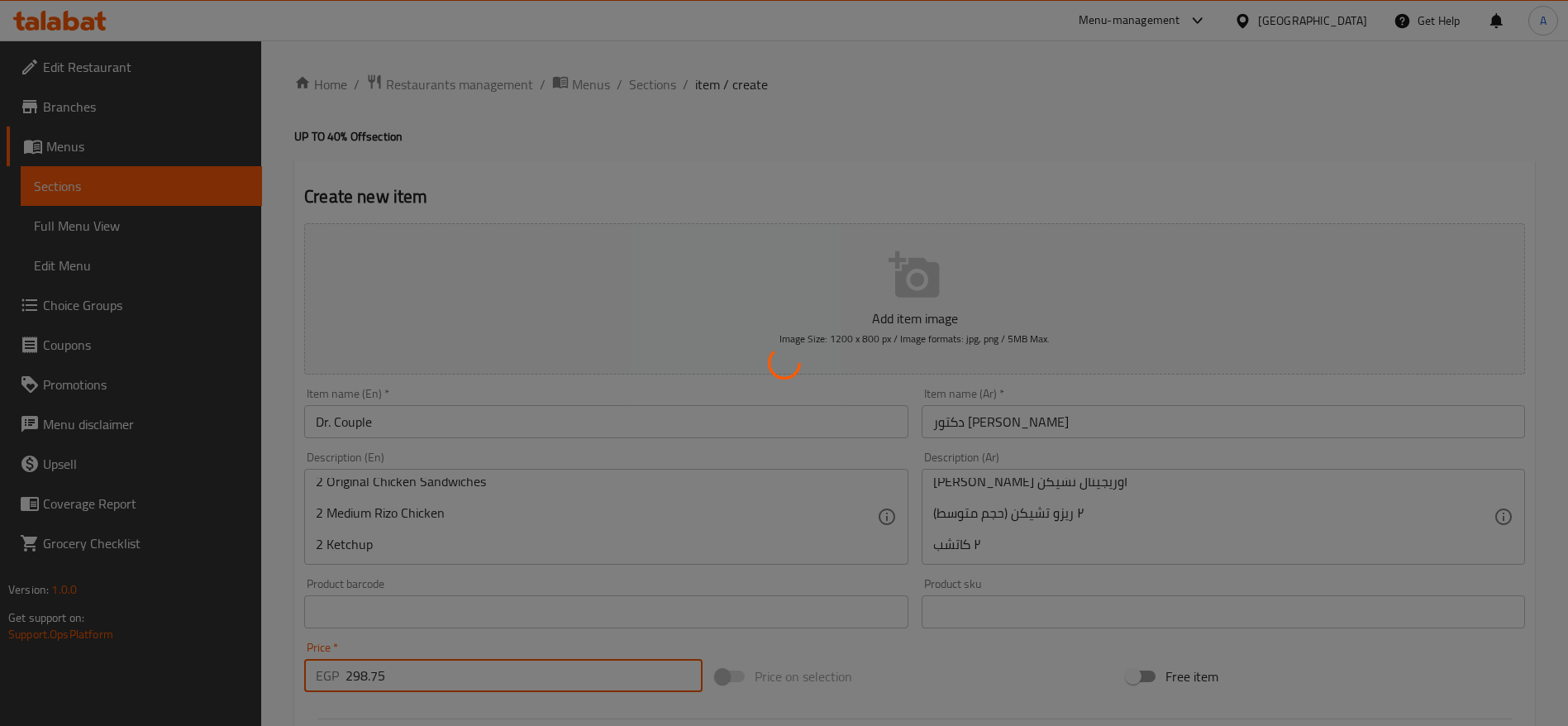
type input "0"
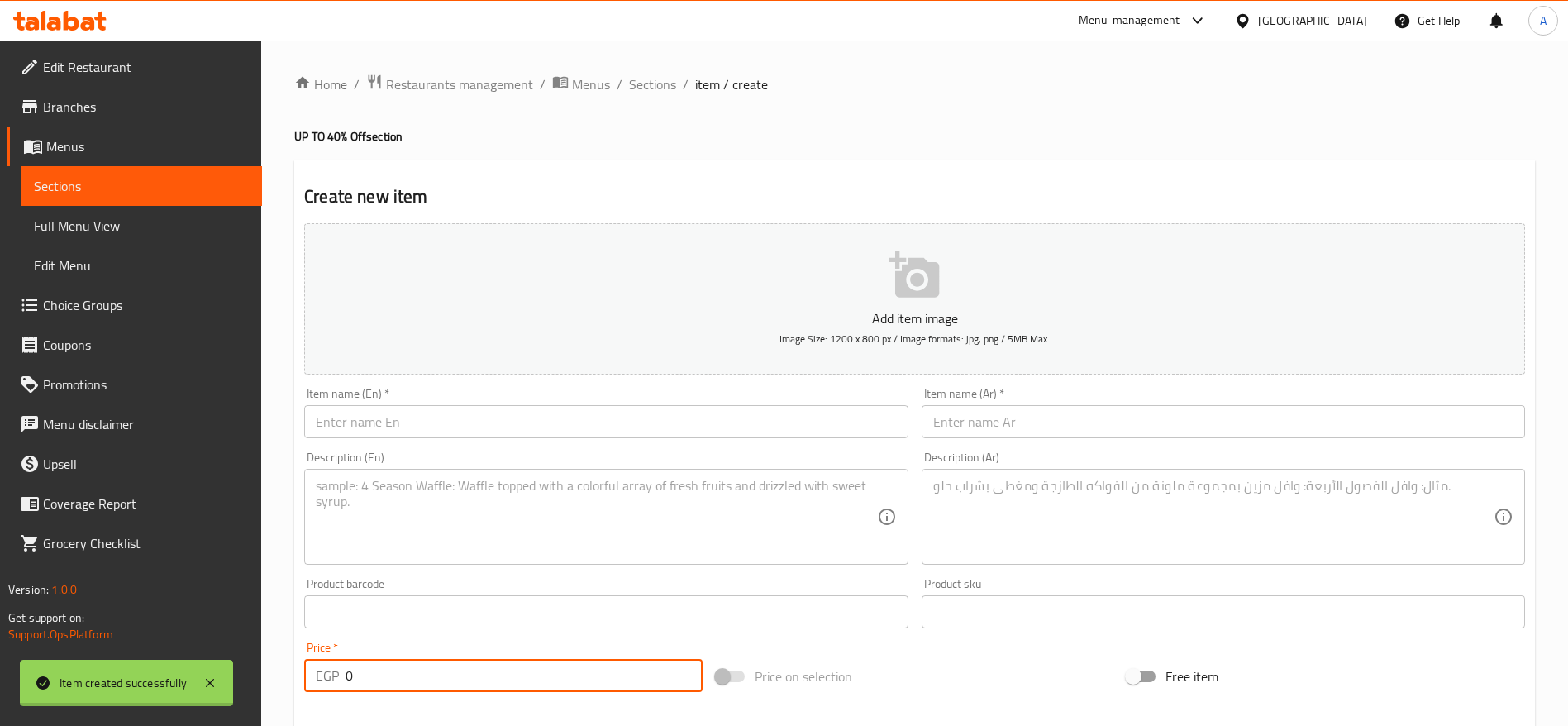
scroll to position [0, 0]
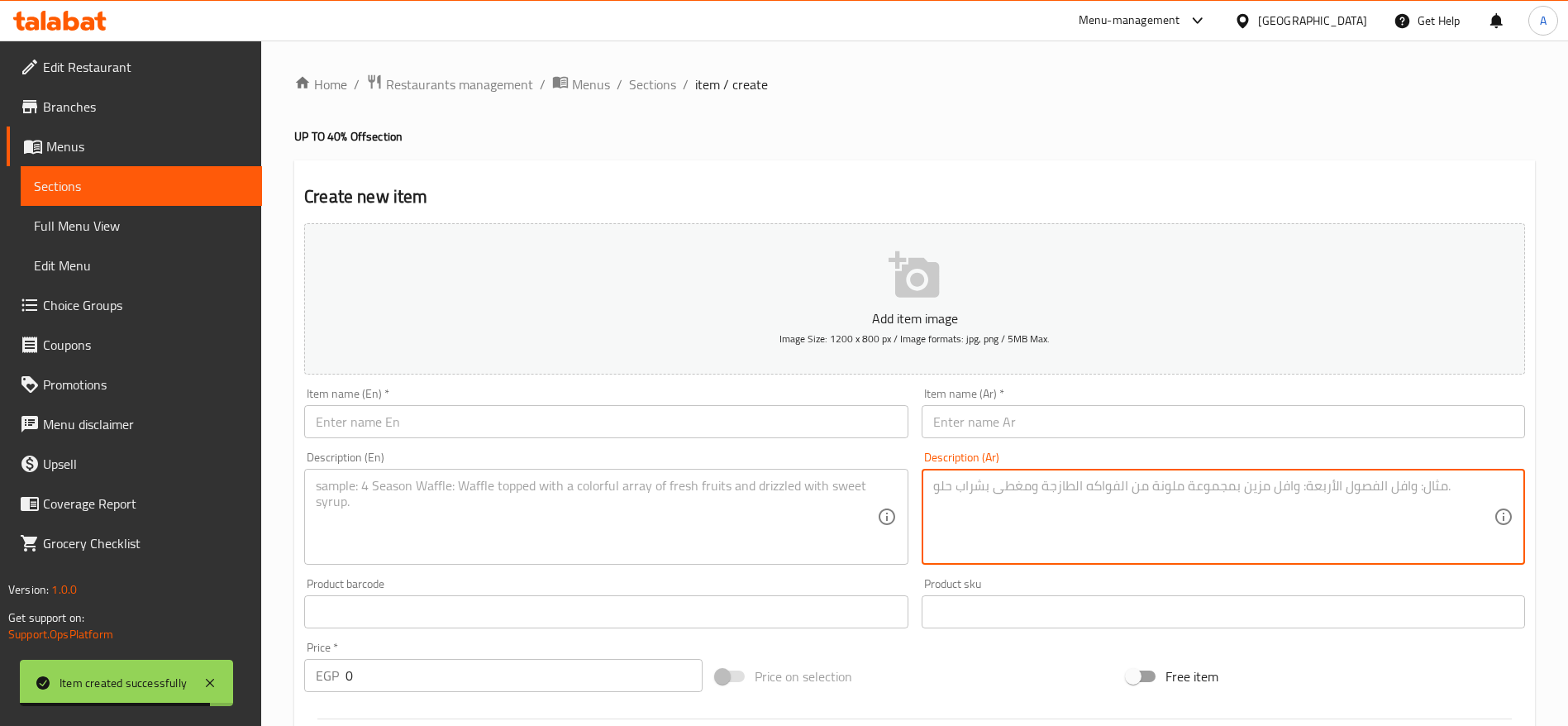
click at [1003, 483] on textarea at bounding box center [1213, 518] width 560 height 79
paste textarea "كبسولة الطاقة"
type textarea "كبسولة الطاقة"
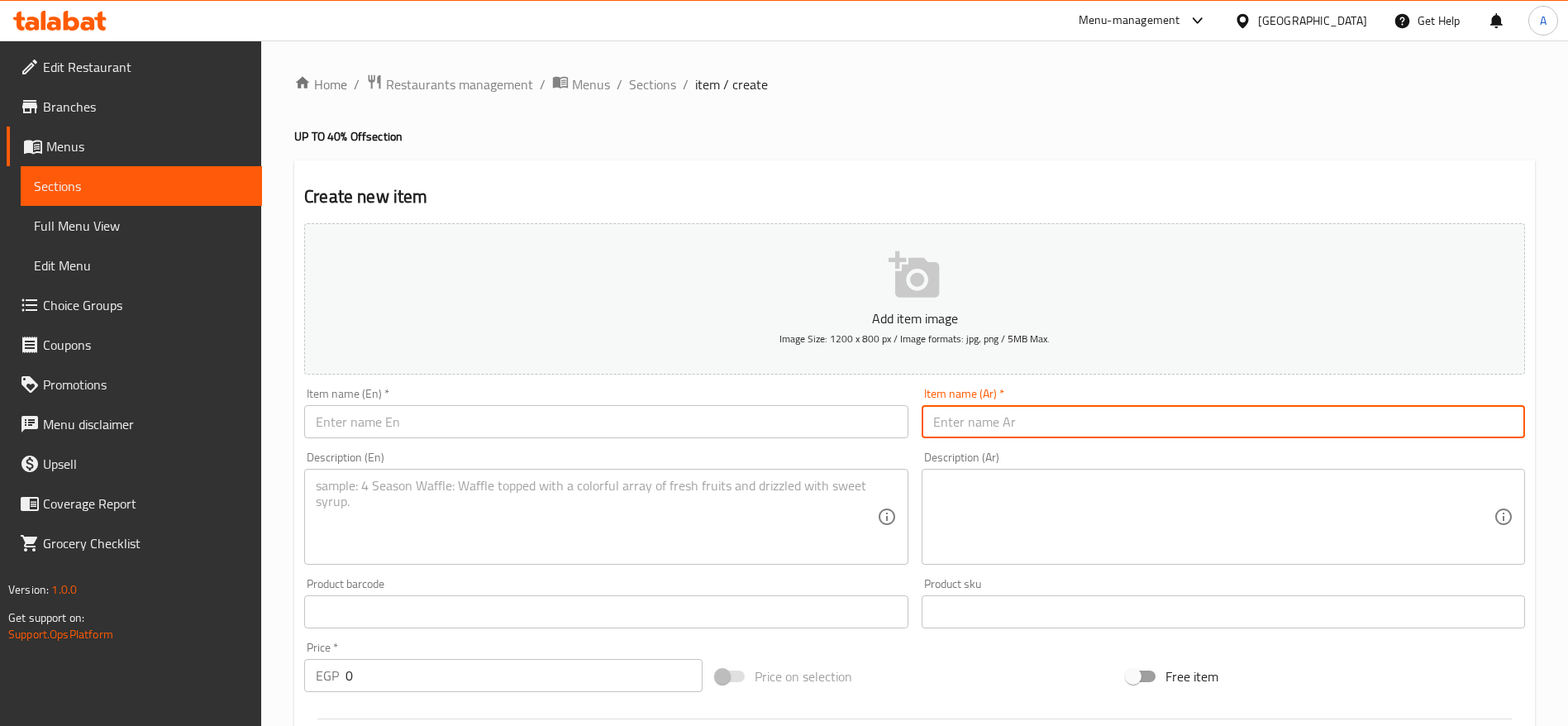
click at [991, 424] on input "text" at bounding box center [1224, 421] width 604 height 33
paste input "كبسولة الطاقة"
type input "كبسولة الطاقة"
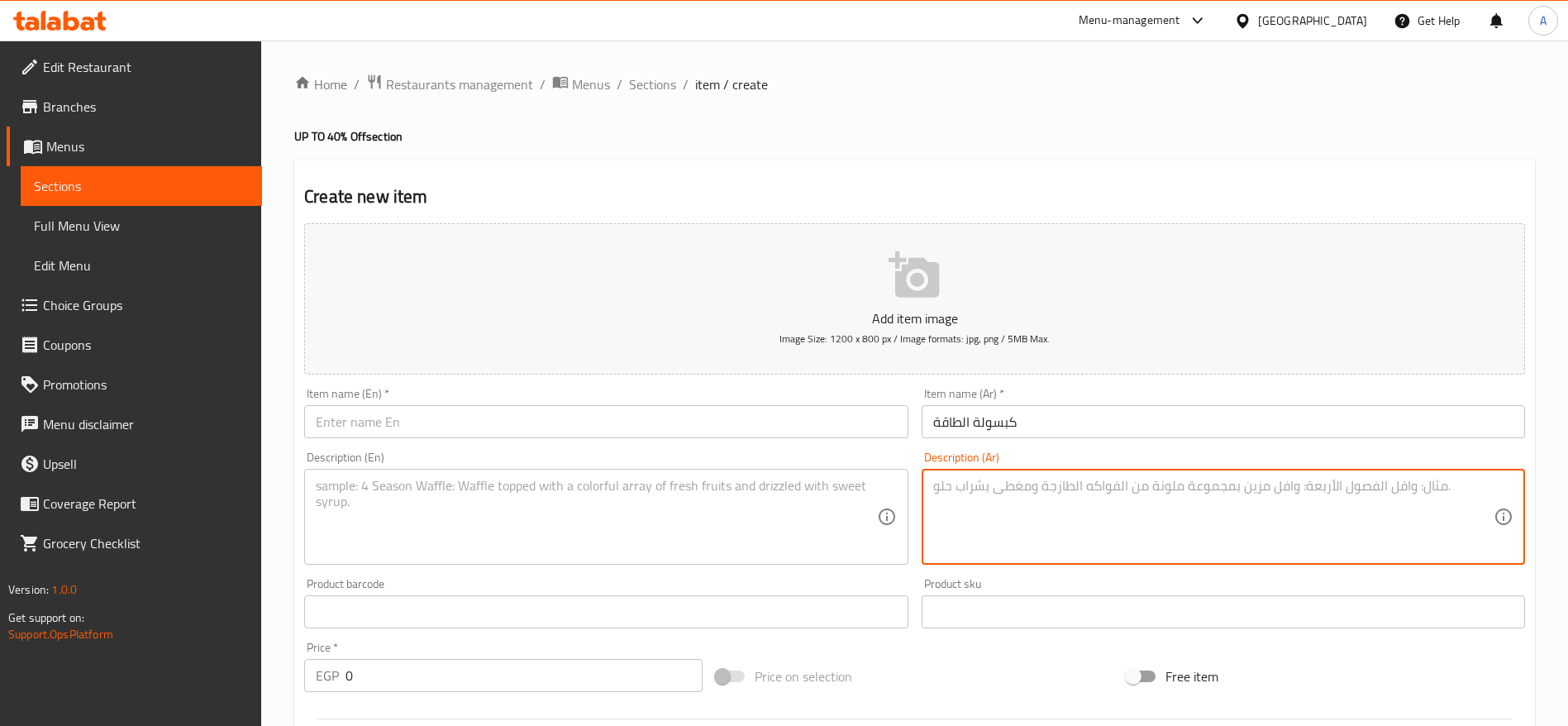
click at [961, 499] on textarea at bounding box center [1213, 518] width 560 height 79
paste textarea "٤ قطع دجاج فرايد كريسبي ٢ ستربس دجاج مقرمش ٢ خبز طازج ٢ كلوسلو كريمي"
type textarea "٤ قطع دجاج فرايد كريسبي ٢ ستربس دجاج مقرمش ٢ خبز طازج ٢ كلوسلو كريمي"
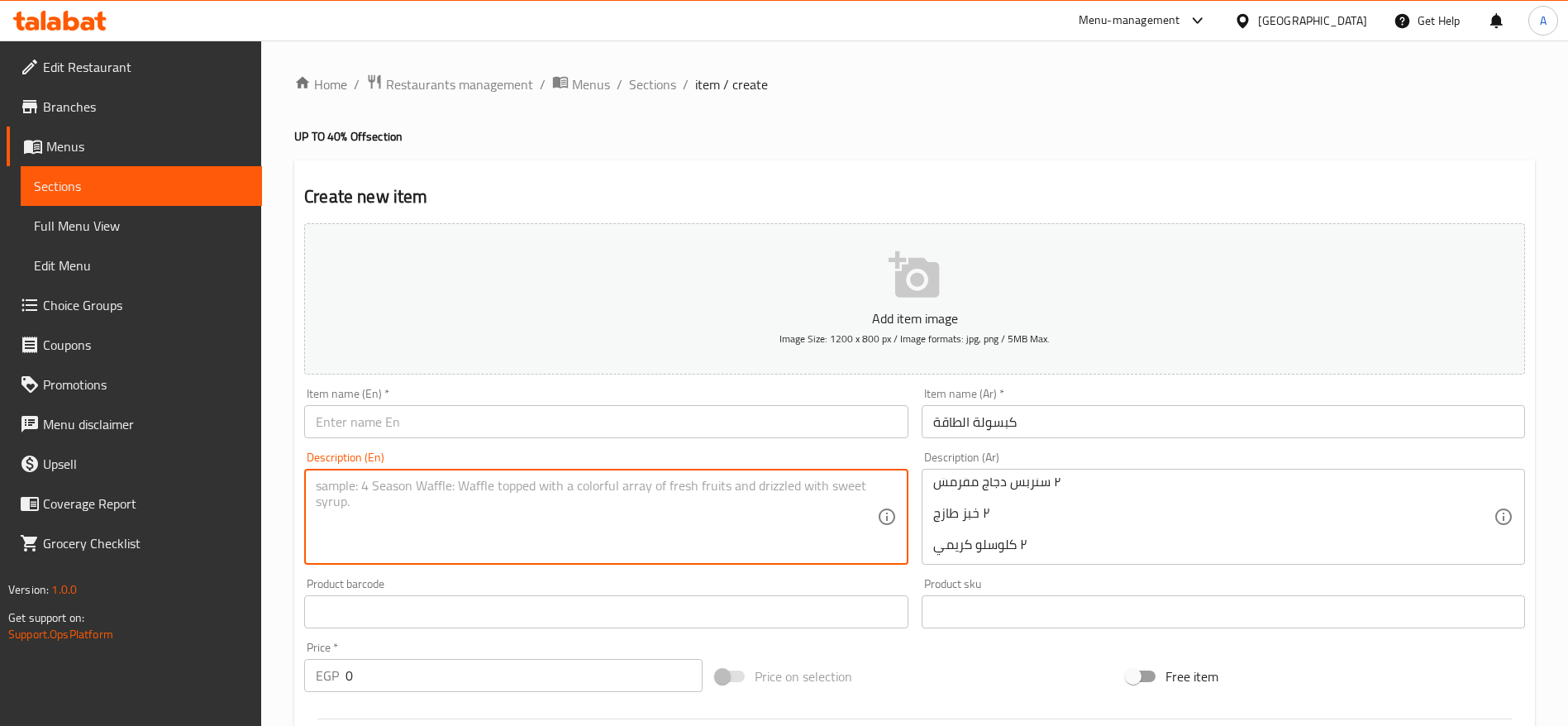
click at [706, 492] on textarea at bounding box center [595, 518] width 560 height 79
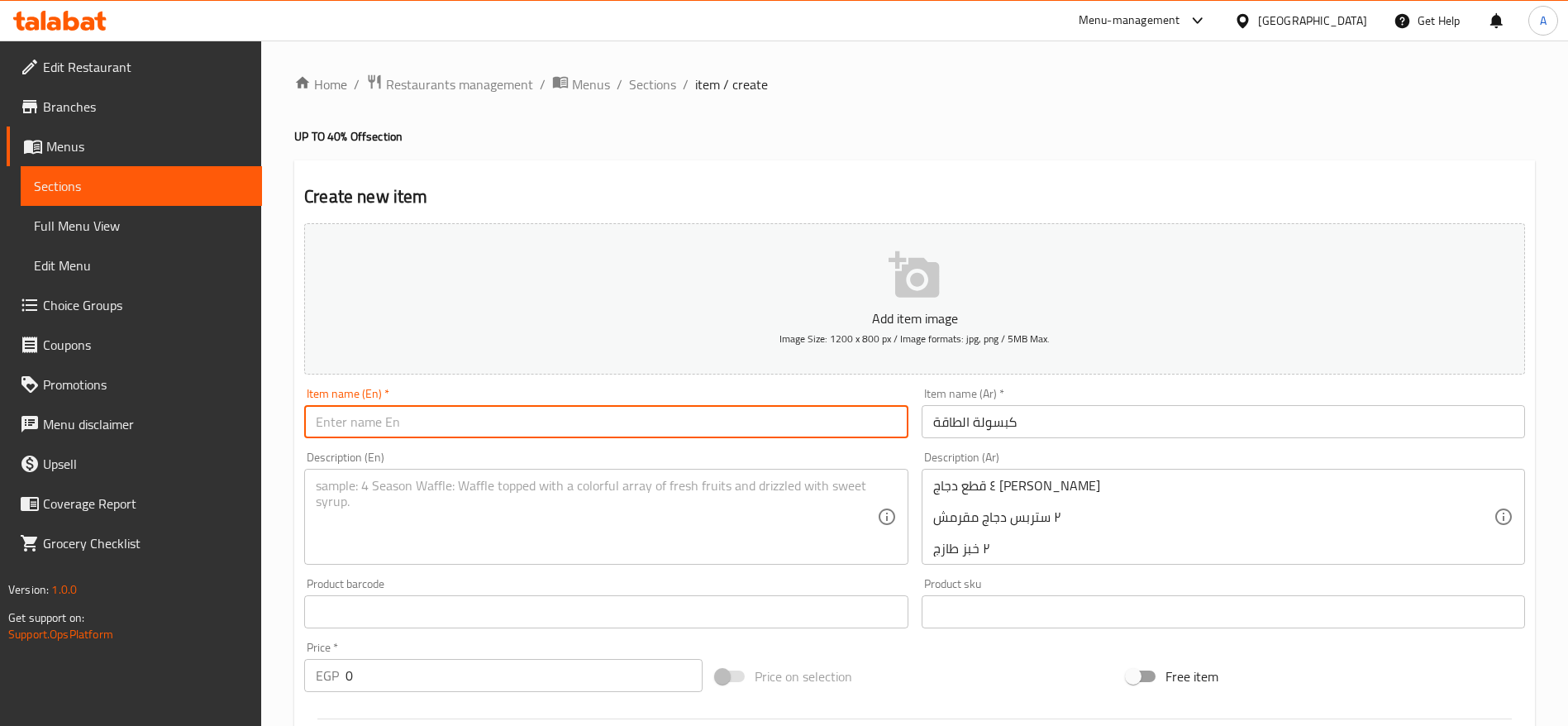
click at [453, 414] on input "text" at bounding box center [606, 421] width 604 height 33
paste input "Power Capsule"
type input "Power Capsule"
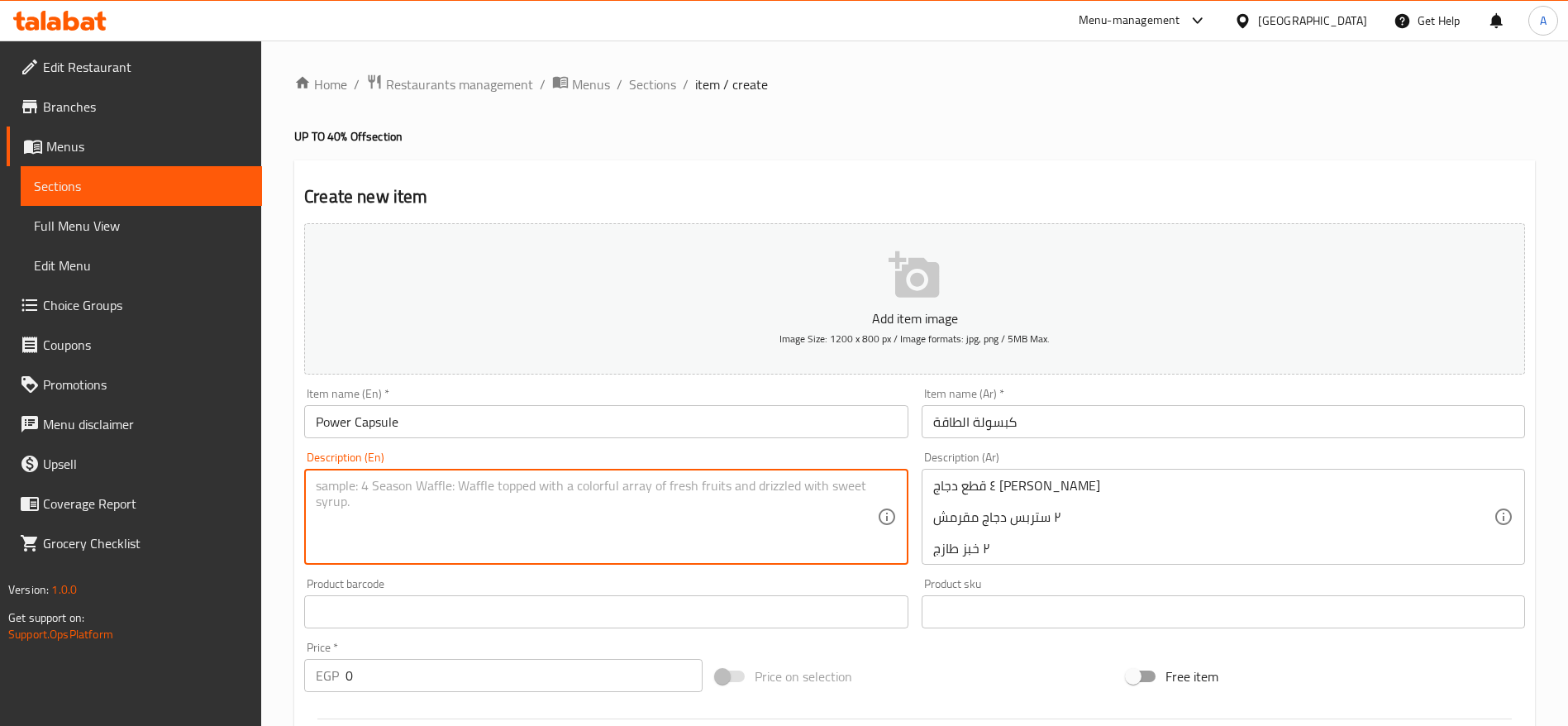
click at [403, 517] on textarea at bounding box center [595, 518] width 560 height 79
paste textarea "4 pieces of crispy fried chicken 2 crunchy chicken strips 2 fresh breads 2 crea…"
type textarea "4 pieces of crispy fried chicken 2 crunchy chicken strips 2 fresh breads 2 crea…"
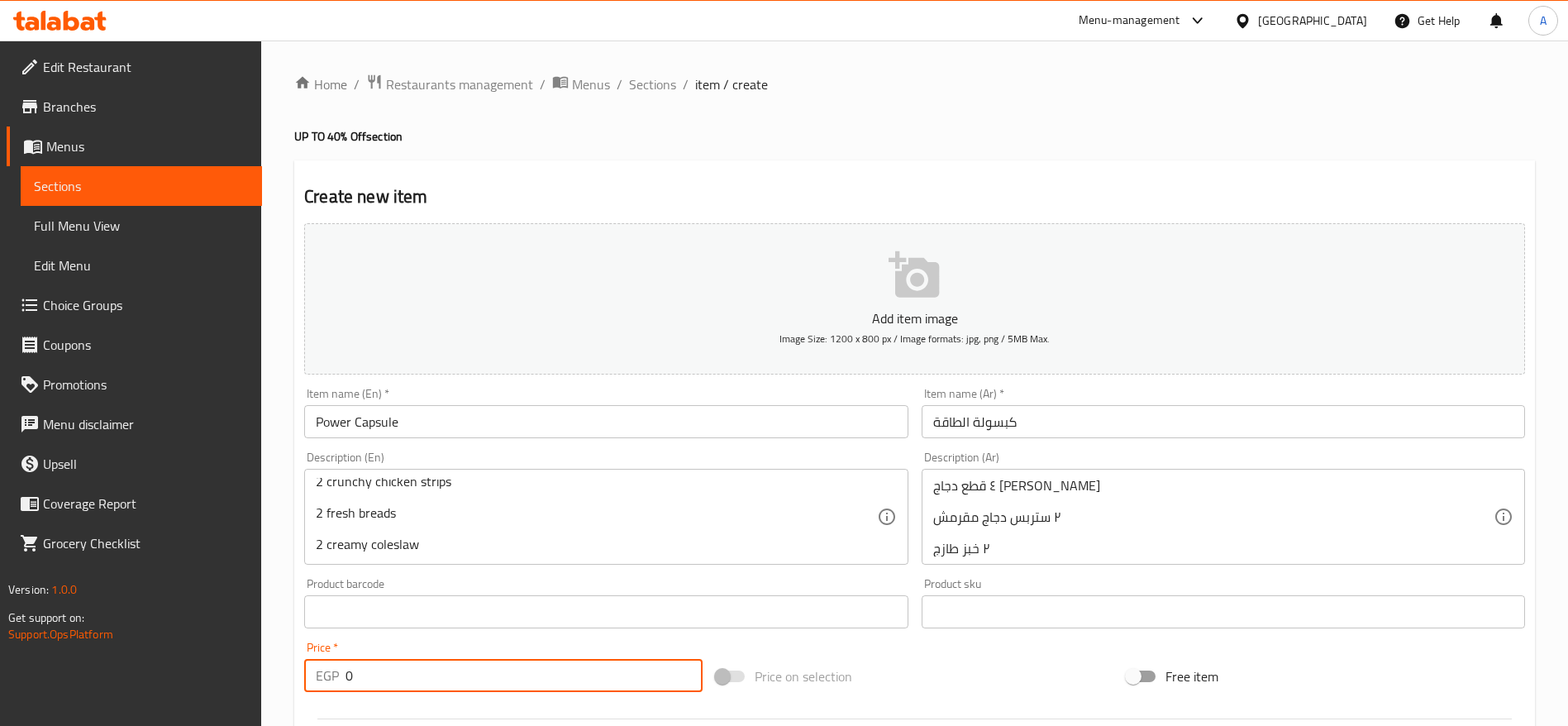
click at [473, 687] on input "0" at bounding box center [523, 676] width 357 height 33
paste input "298.75"
type input "298.75"
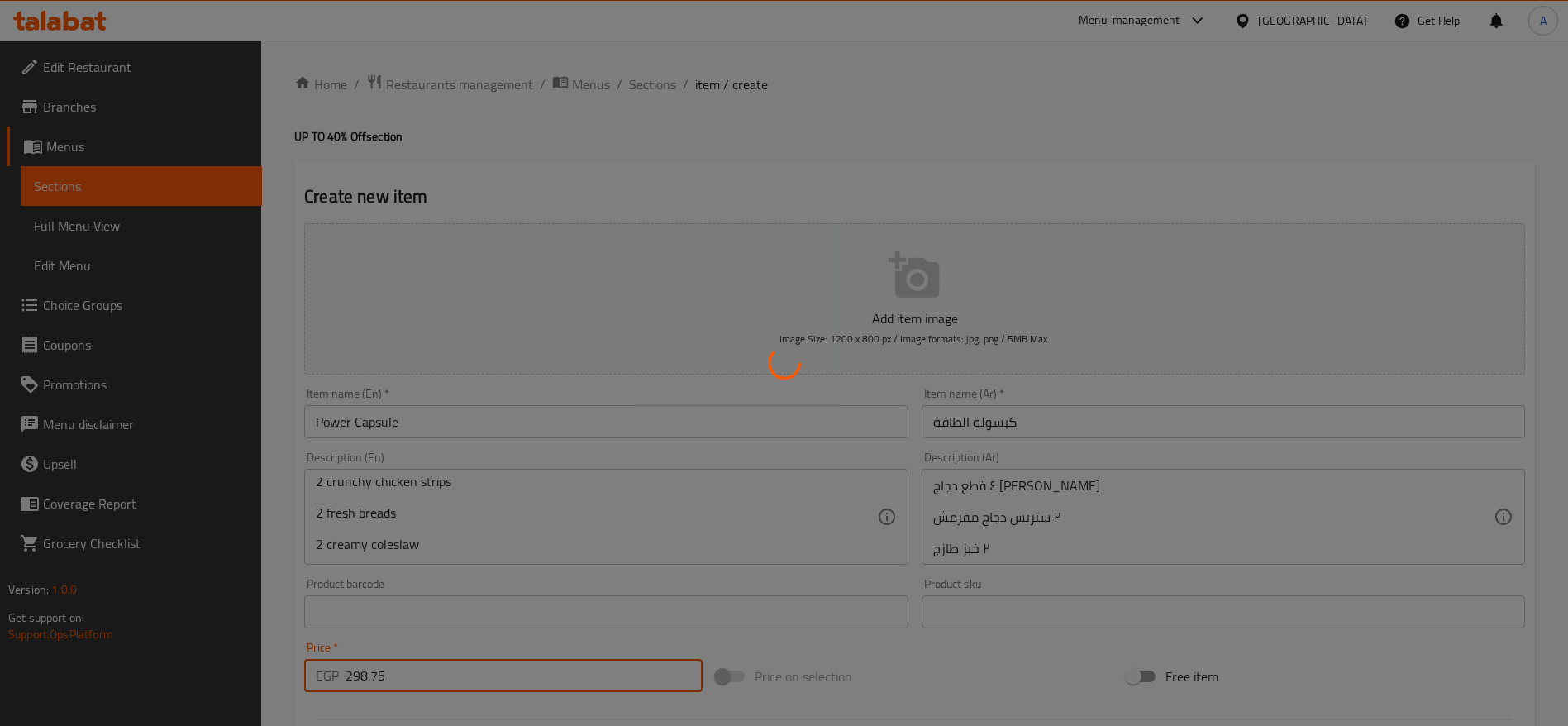
type input "0"
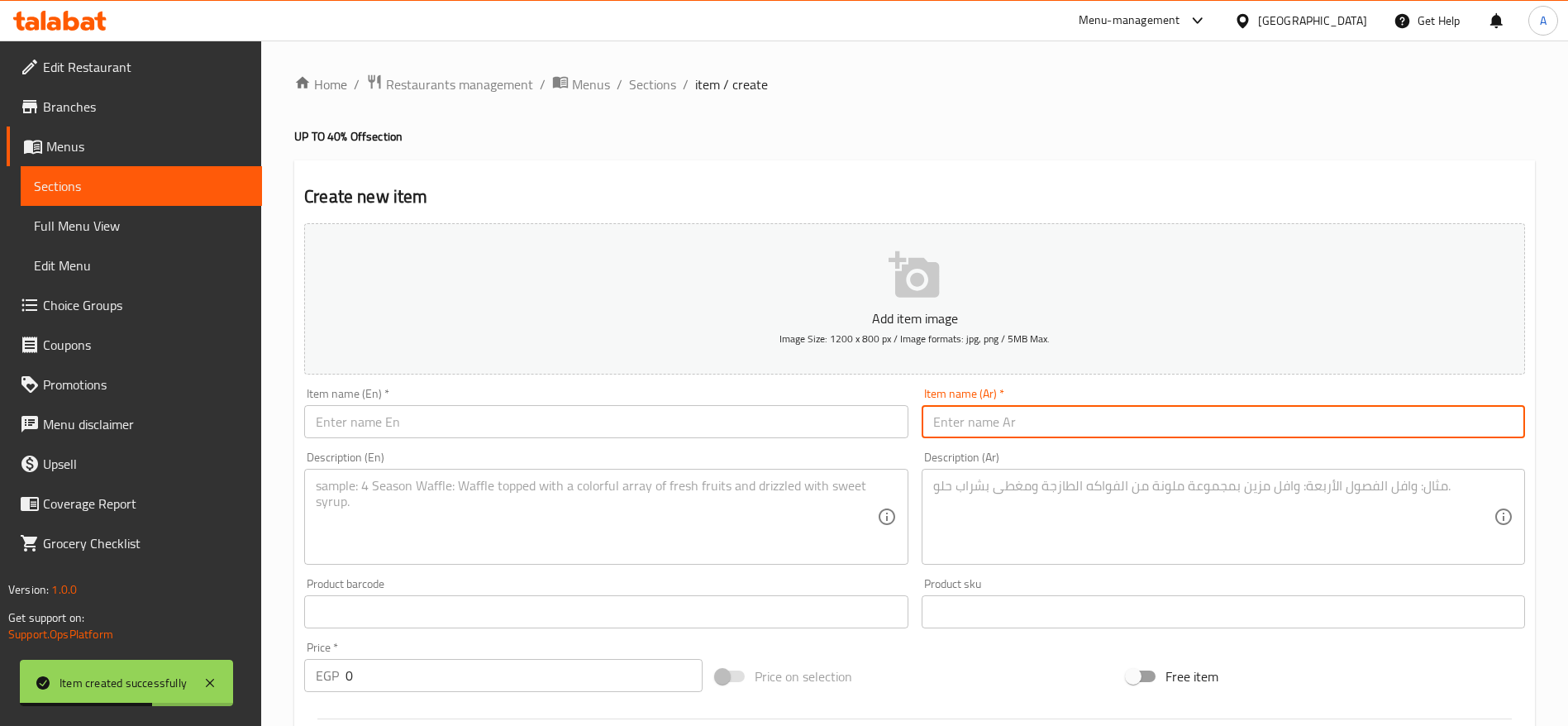
click at [1008, 429] on input "text" at bounding box center [1224, 421] width 604 height 33
paste input "كبسولة السنجلة"
type input "كبسولة السنجلة"
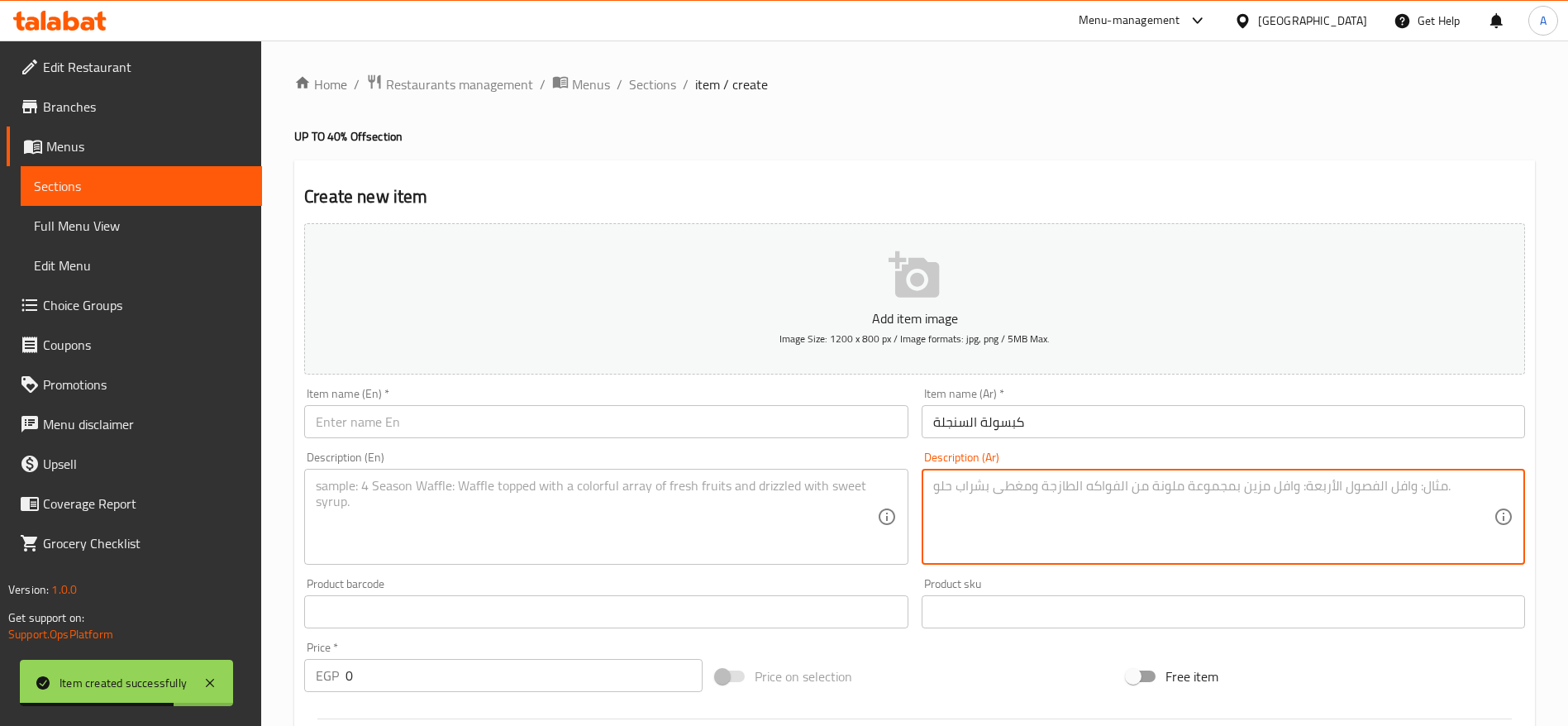
click at [972, 481] on textarea at bounding box center [1213, 518] width 560 height 79
paste textarea "ساندوتش تشيكن لذيذ قطعة دجاج فرايد مقرمش كاتشب"
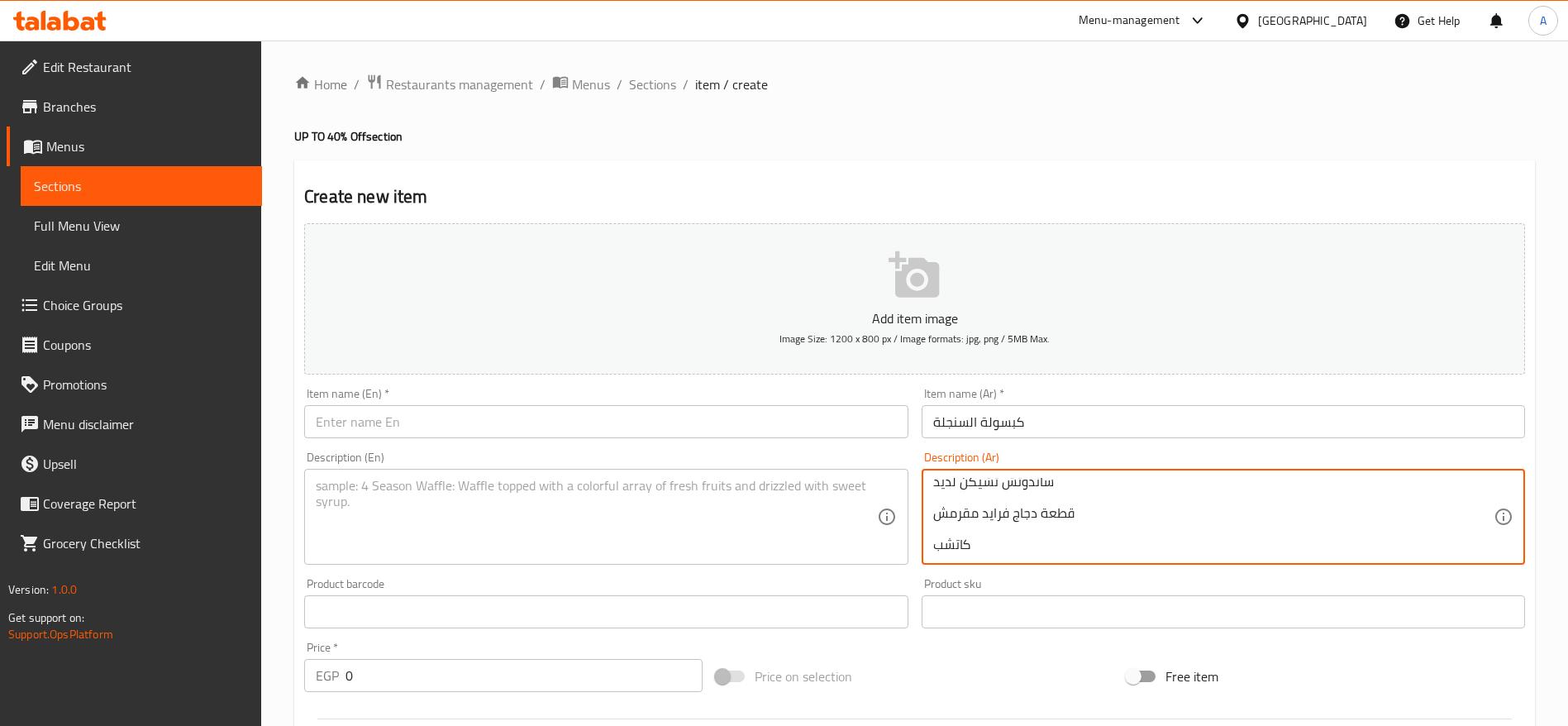
type textarea "ساندوتش تشيكن لذيذ قطعة دجاج فرايد مقرمش كاتشب"
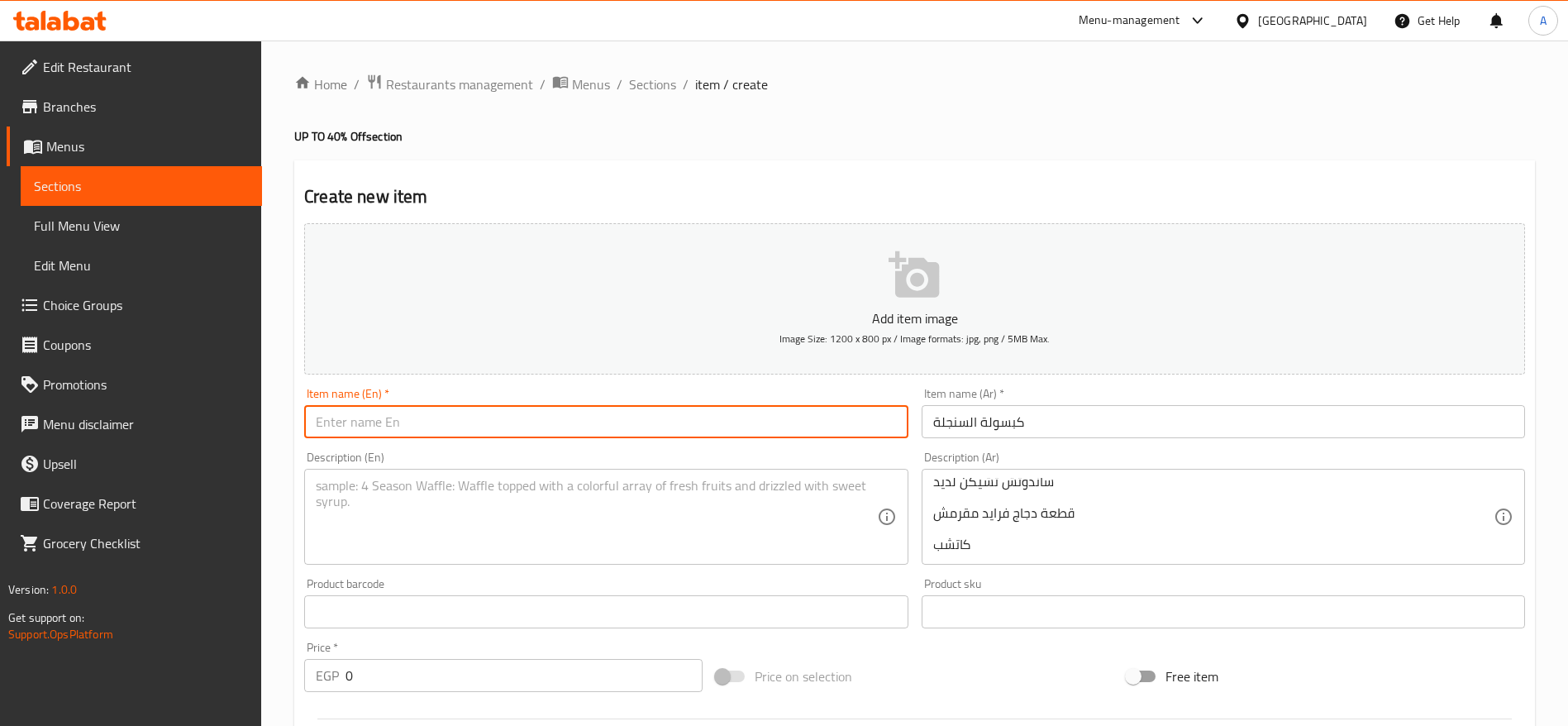
click at [672, 426] on input "text" at bounding box center [606, 421] width 604 height 33
paste input "Single Capsule"
type input "Single Capsule"
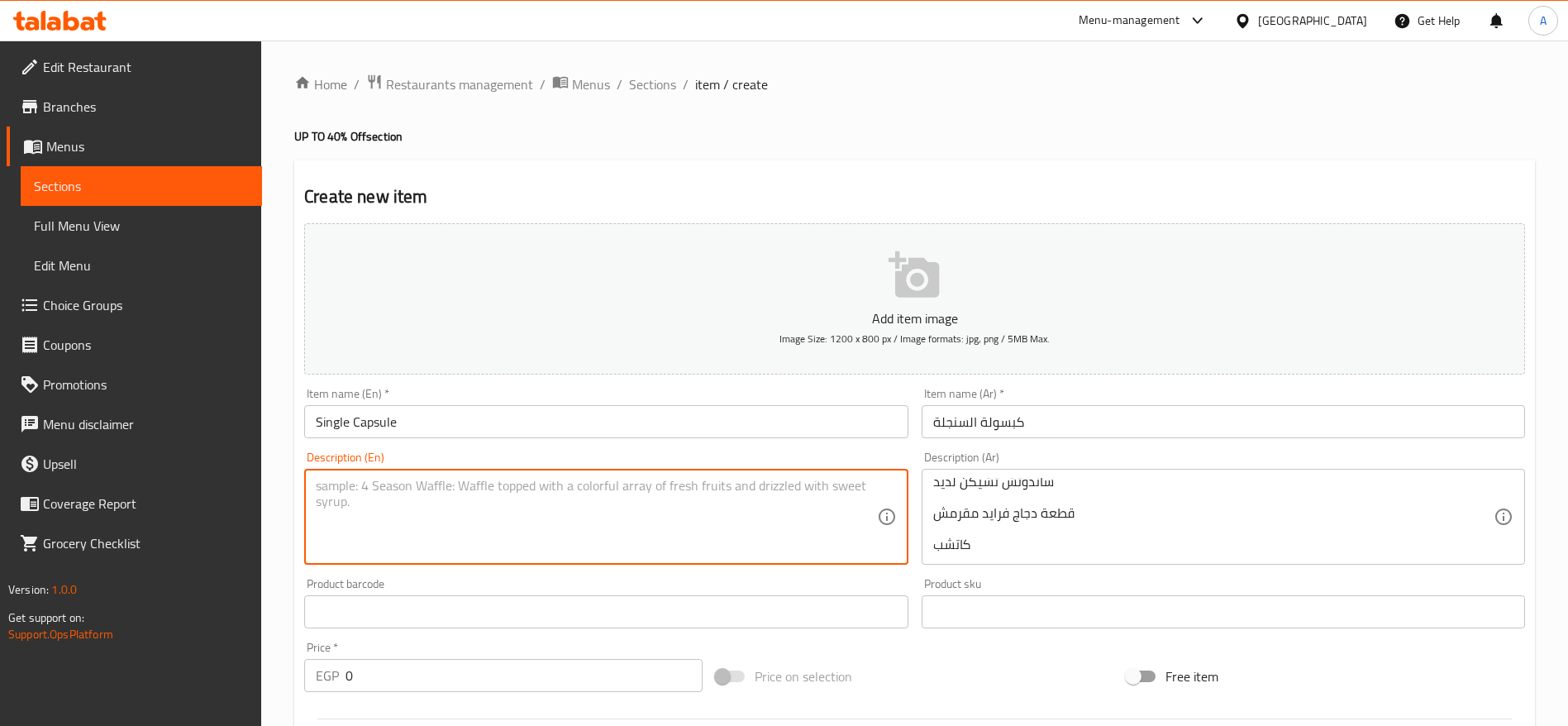
click at [487, 511] on textarea at bounding box center [595, 518] width 560 height 79
paste textarea "1 Delicious Chicken Sandwich 1 Crispy Fried Chicken Piece Ketchup"
type textarea "1 Delicious Chicken Sandwich 1 Crispy Fried Chicken Piece Ketchup"
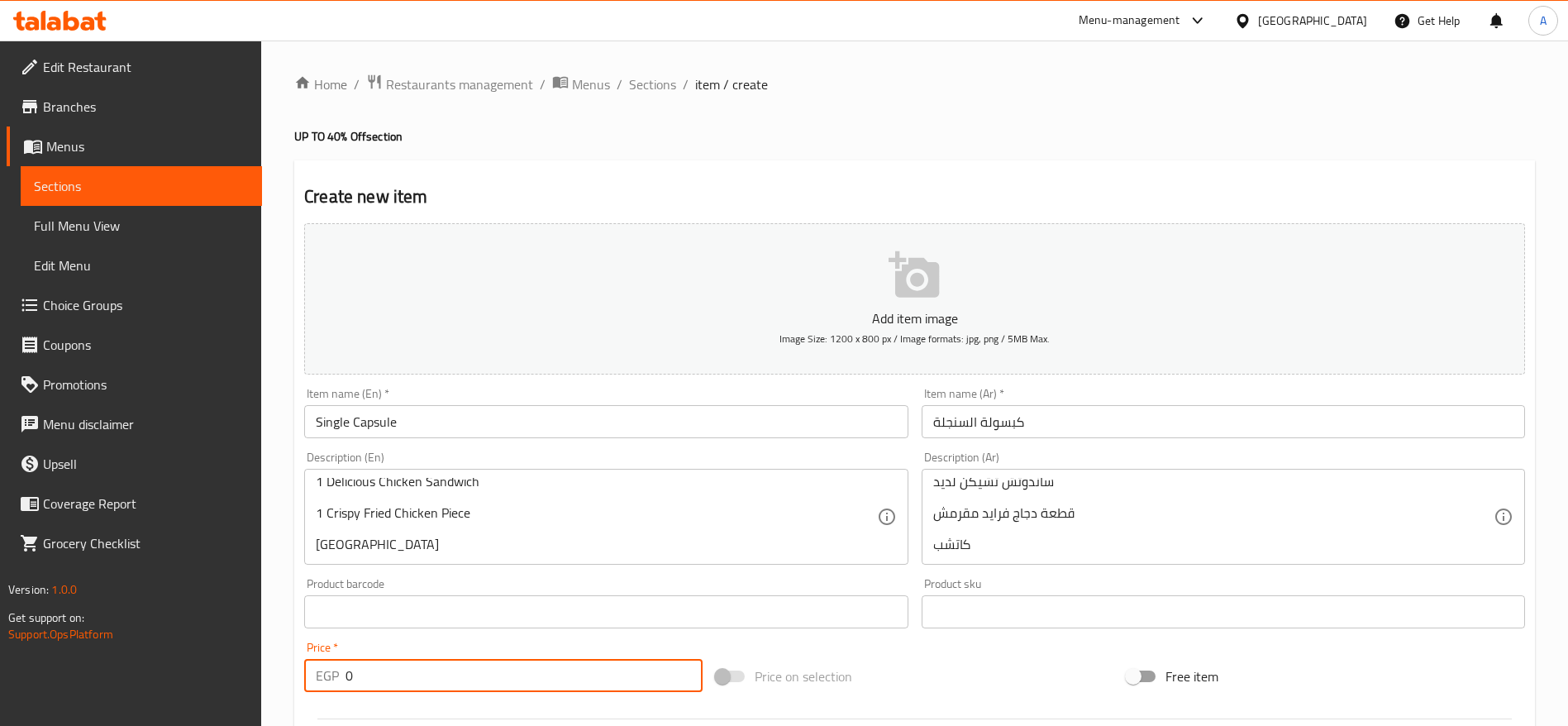
click at [443, 681] on input "0" at bounding box center [523, 676] width 357 height 33
click at [521, 681] on input "0" at bounding box center [523, 676] width 357 height 33
paste input "161.25"
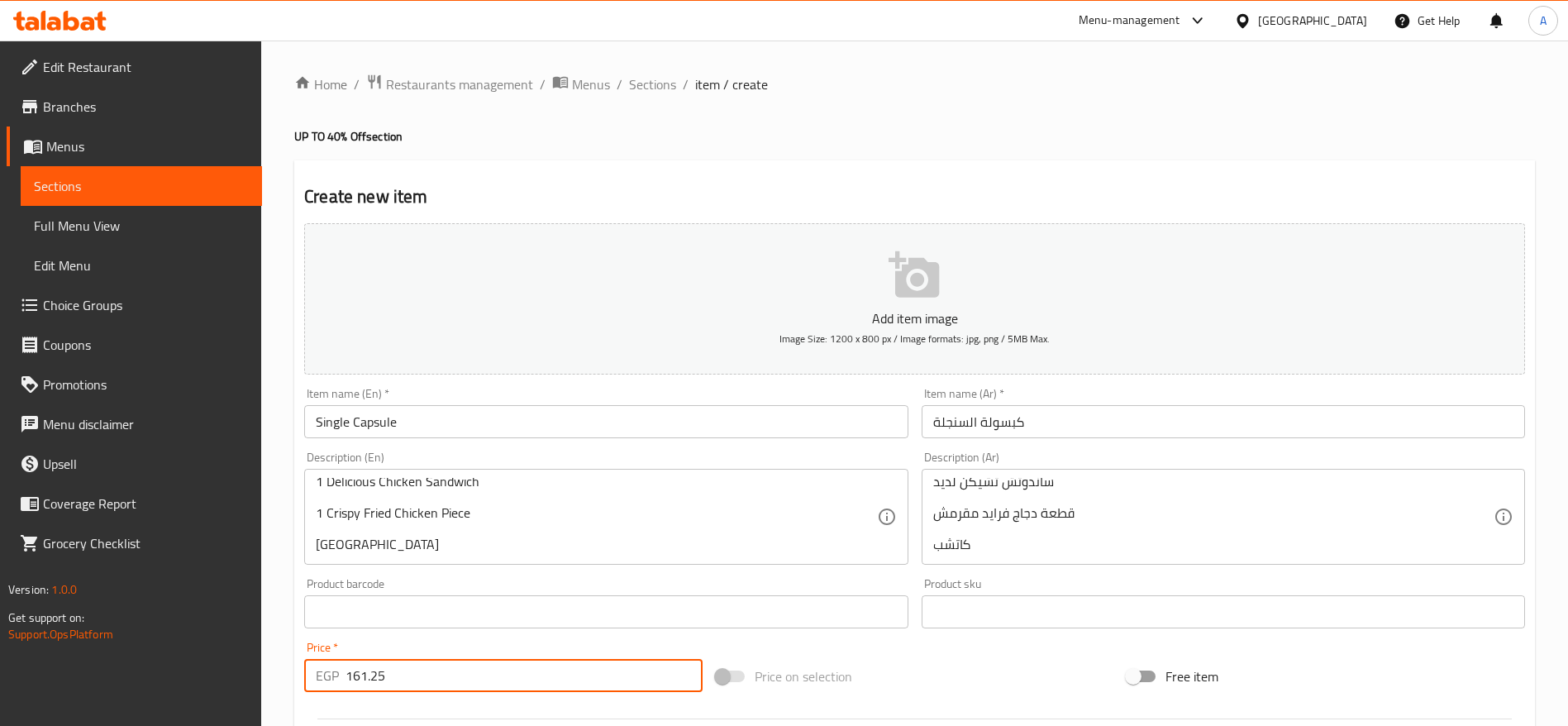
type input "161.25"
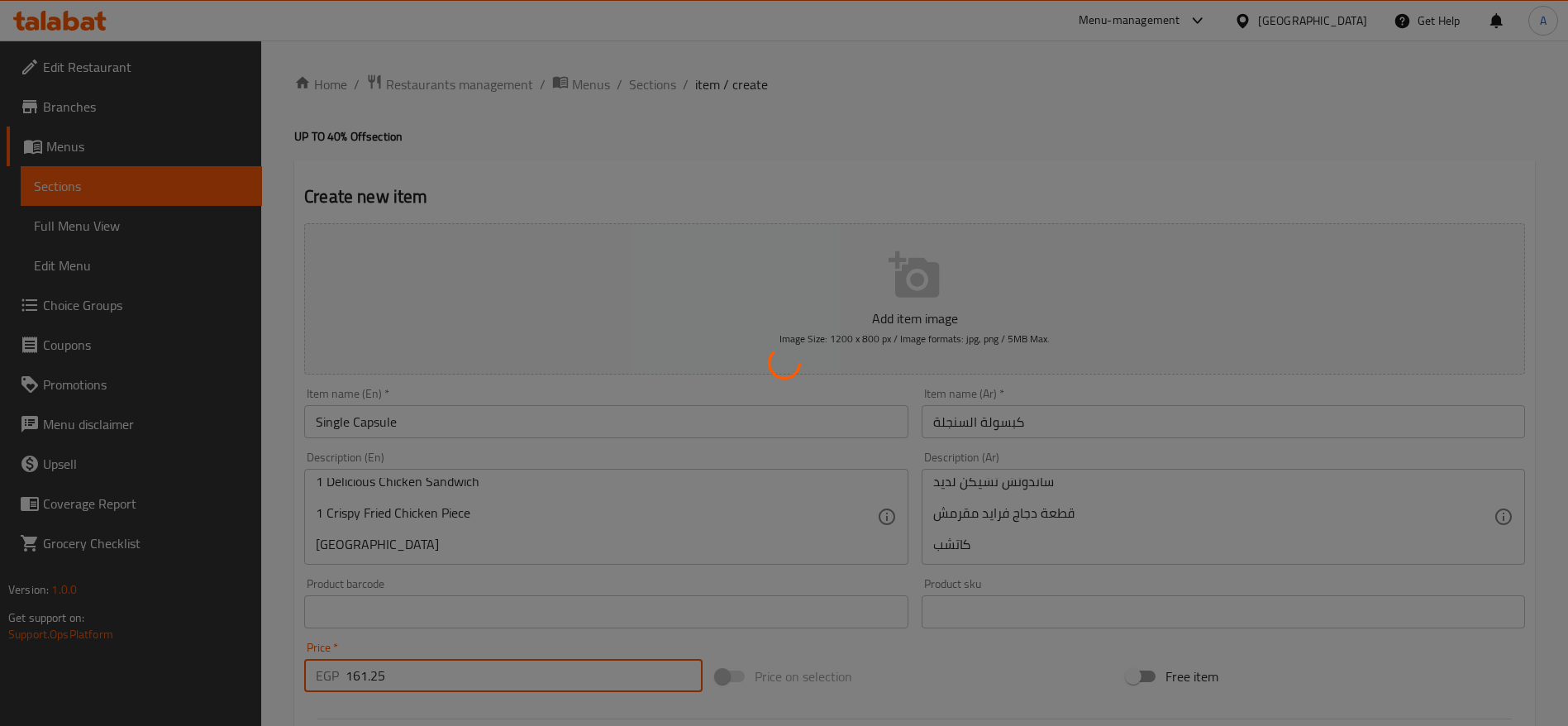
type input "0"
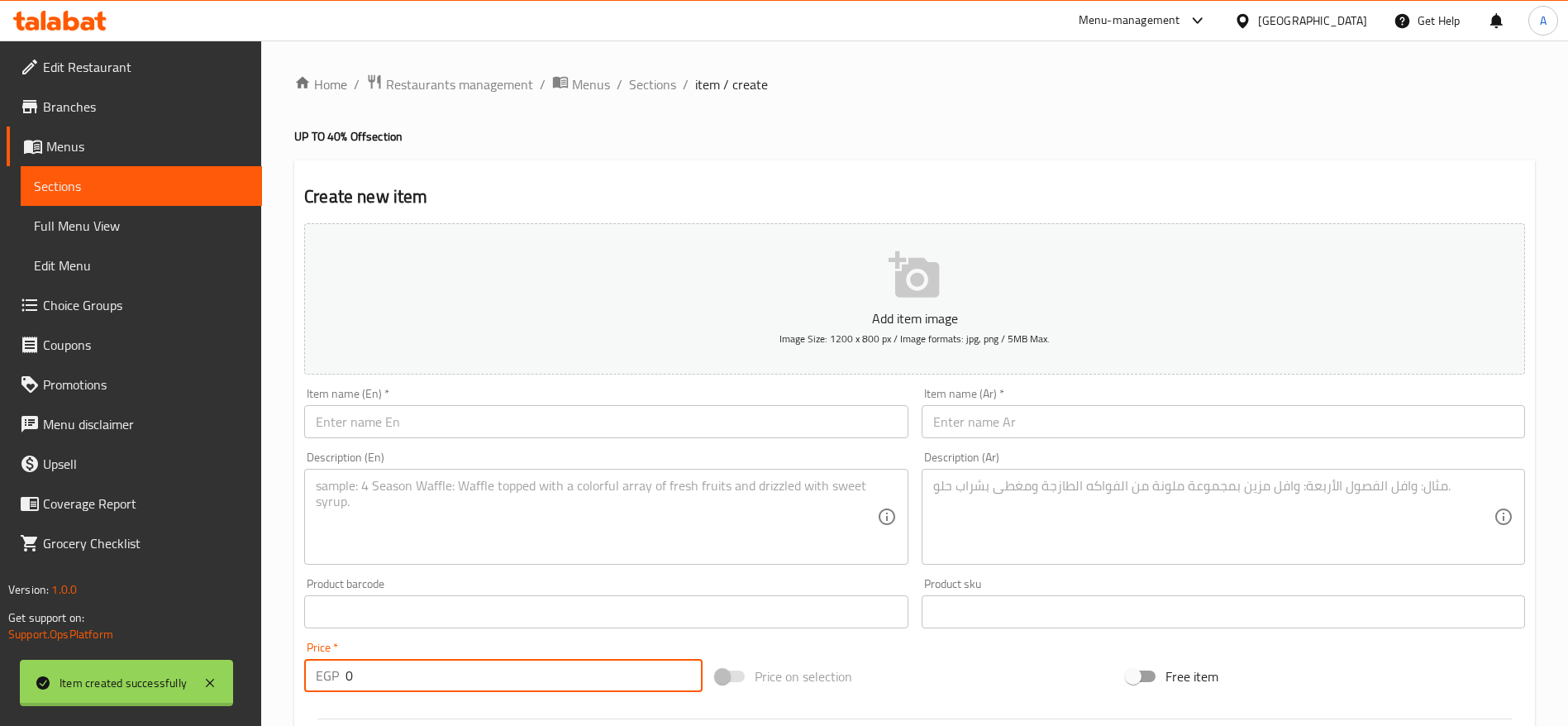
scroll to position [0, 0]
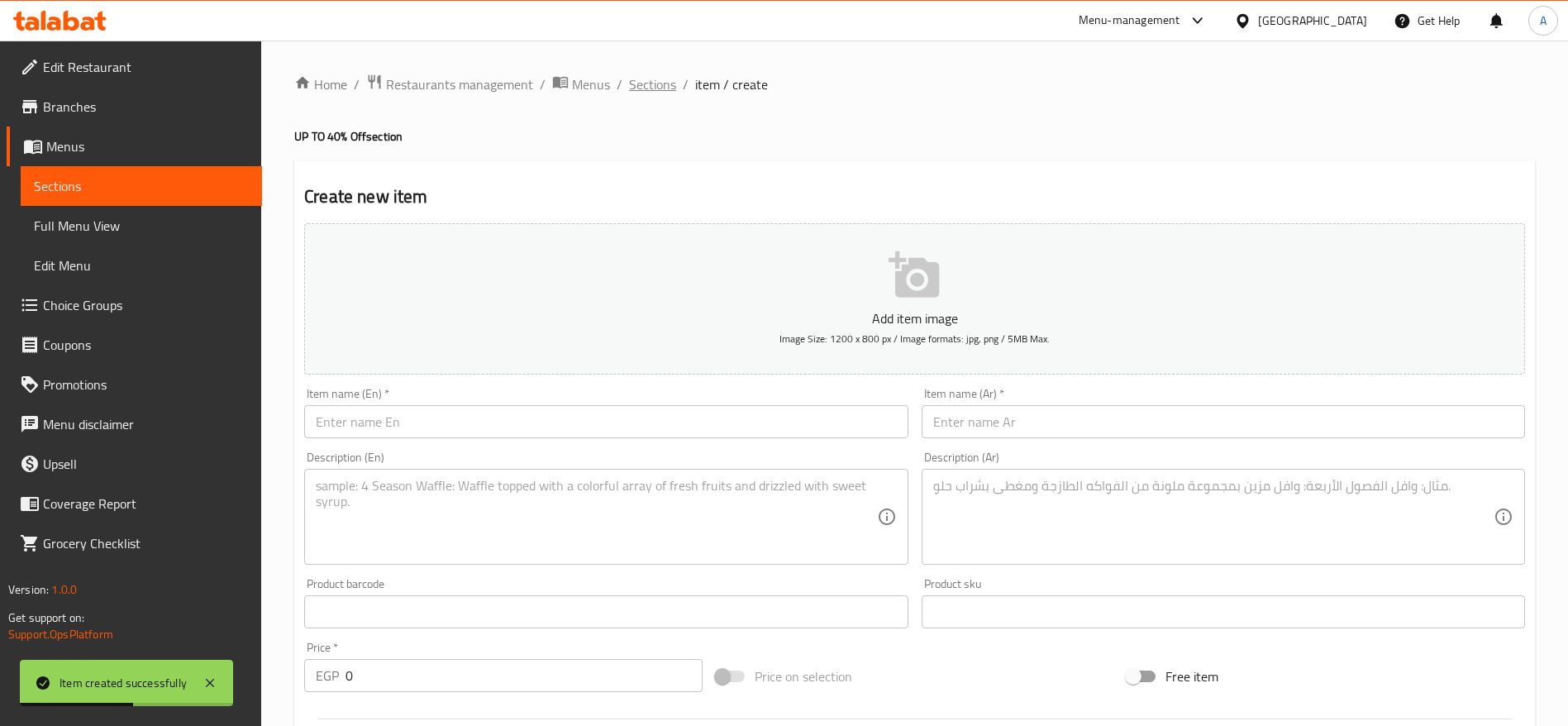
click at [650, 87] on span "Sections" at bounding box center [653, 85] width 47 height 20
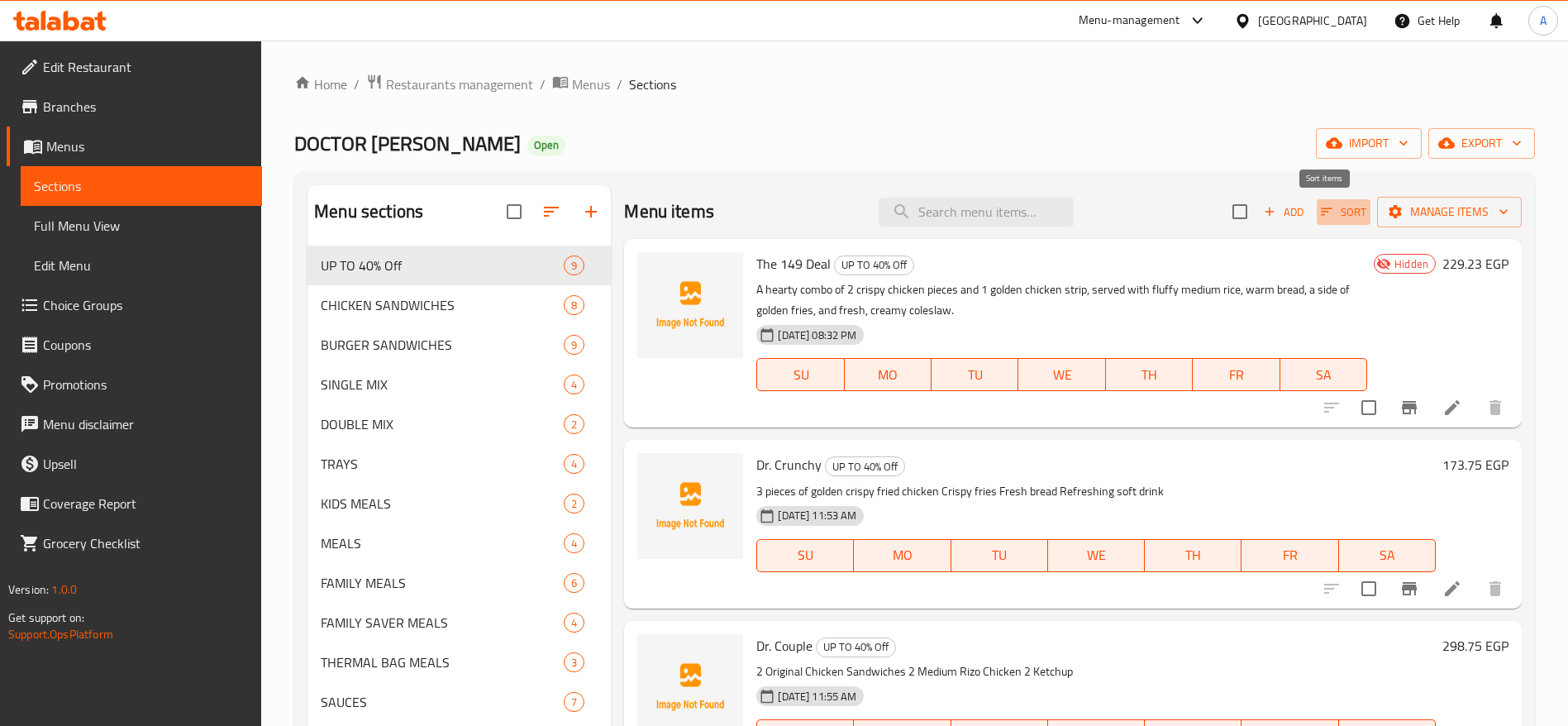
click at [1319, 213] on icon "button" at bounding box center [1327, 212] width 15 height 15
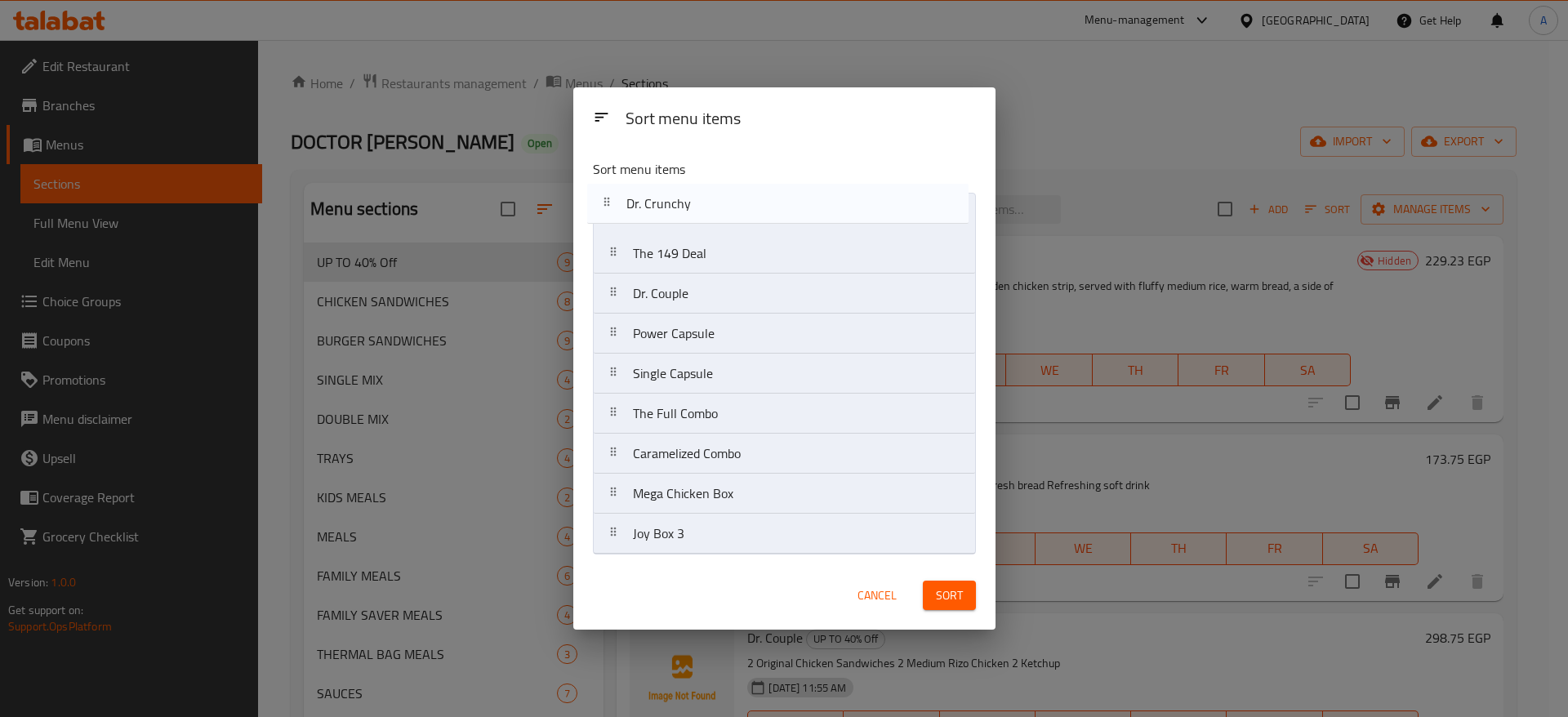
drag, startPoint x: 619, startPoint y: 259, endPoint x: 612, endPoint y: 202, distance: 57.4
click at [612, 202] on nav "The 149 Deal Dr. Crunchy Dr. Couple Power Capsule Single Capsule The Full Combo…" at bounding box center [785, 373] width 383 height 362
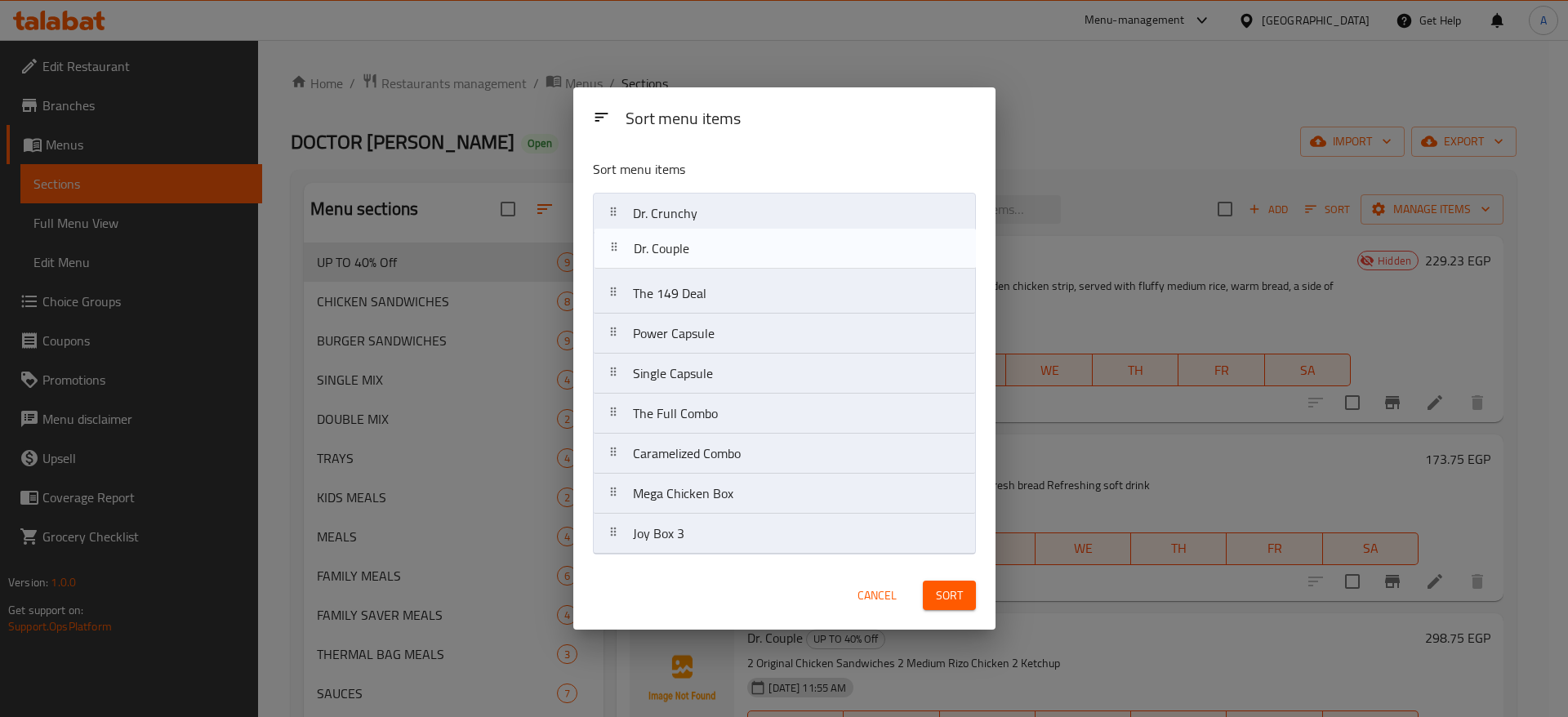
drag, startPoint x: 614, startPoint y: 294, endPoint x: 614, endPoint y: 239, distance: 55.0
click at [614, 239] on nav "Dr. Crunchy The 149 Deal Dr. Couple Power Capsule Single Capsule The Full Combo…" at bounding box center [785, 373] width 383 height 362
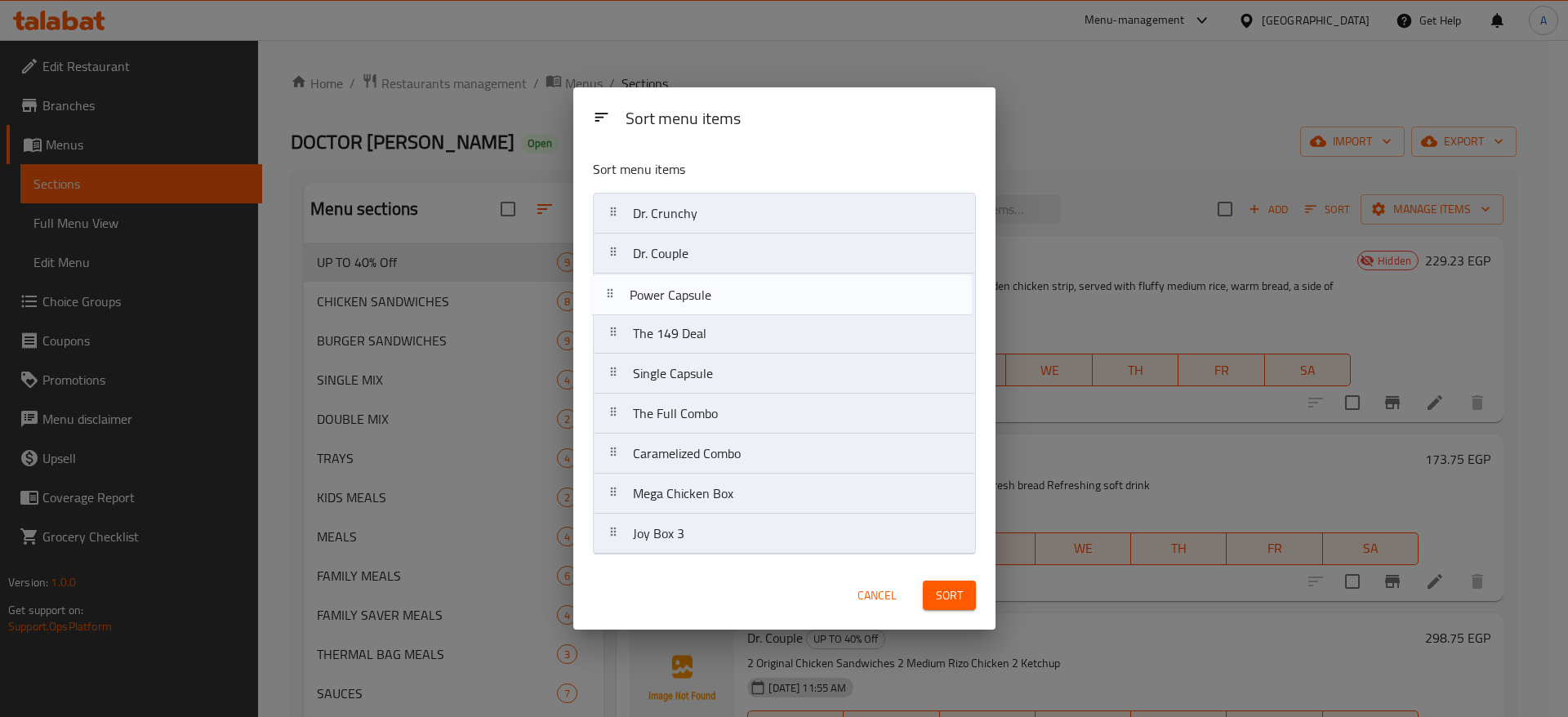
drag, startPoint x: 616, startPoint y: 338, endPoint x: 613, endPoint y: 291, distance: 47.1
click at [613, 291] on nav "Dr. Crunchy Dr. Couple The 149 Deal Power Capsule Single Capsule The Full Combo…" at bounding box center [785, 373] width 383 height 362
drag, startPoint x: 611, startPoint y: 372, endPoint x: 611, endPoint y: 319, distance: 53.0
click at [611, 319] on nav "Dr. Crunchy Dr. Couple Power Capsule The 149 Deal Single Capsule The Full Combo…" at bounding box center [785, 373] width 383 height 362
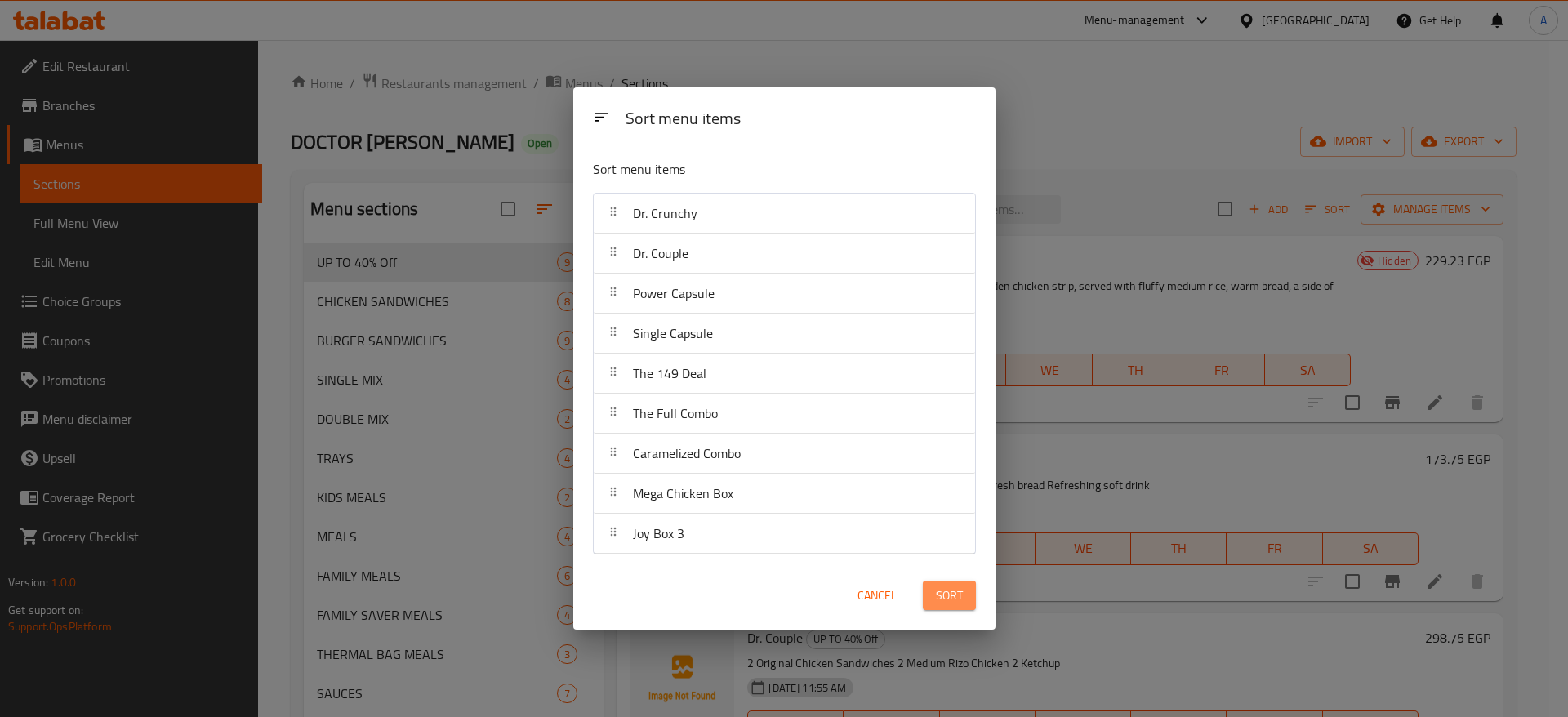
click at [939, 595] on span "Sort" at bounding box center [949, 596] width 27 height 21
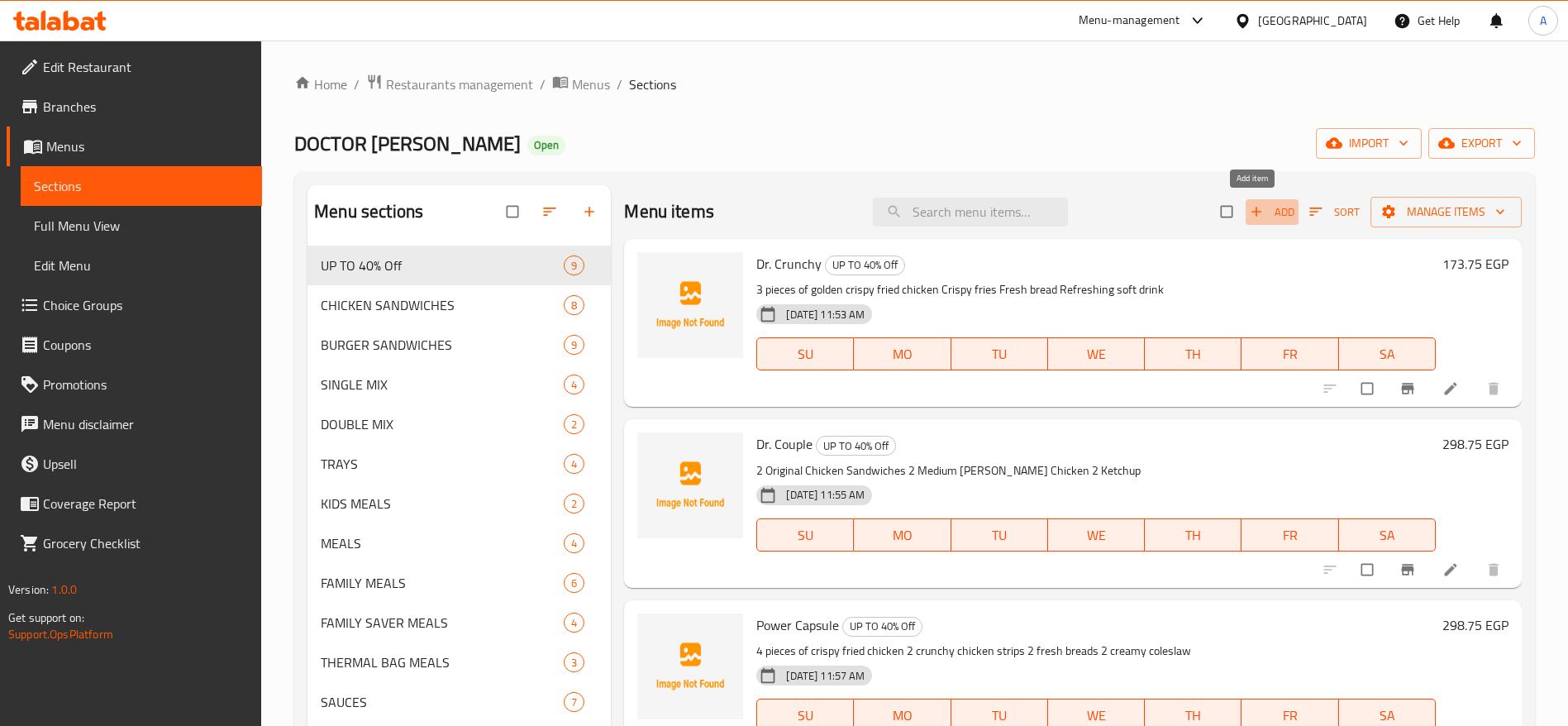
click at [1251, 217] on span "Add" at bounding box center [1272, 212] width 45 height 19
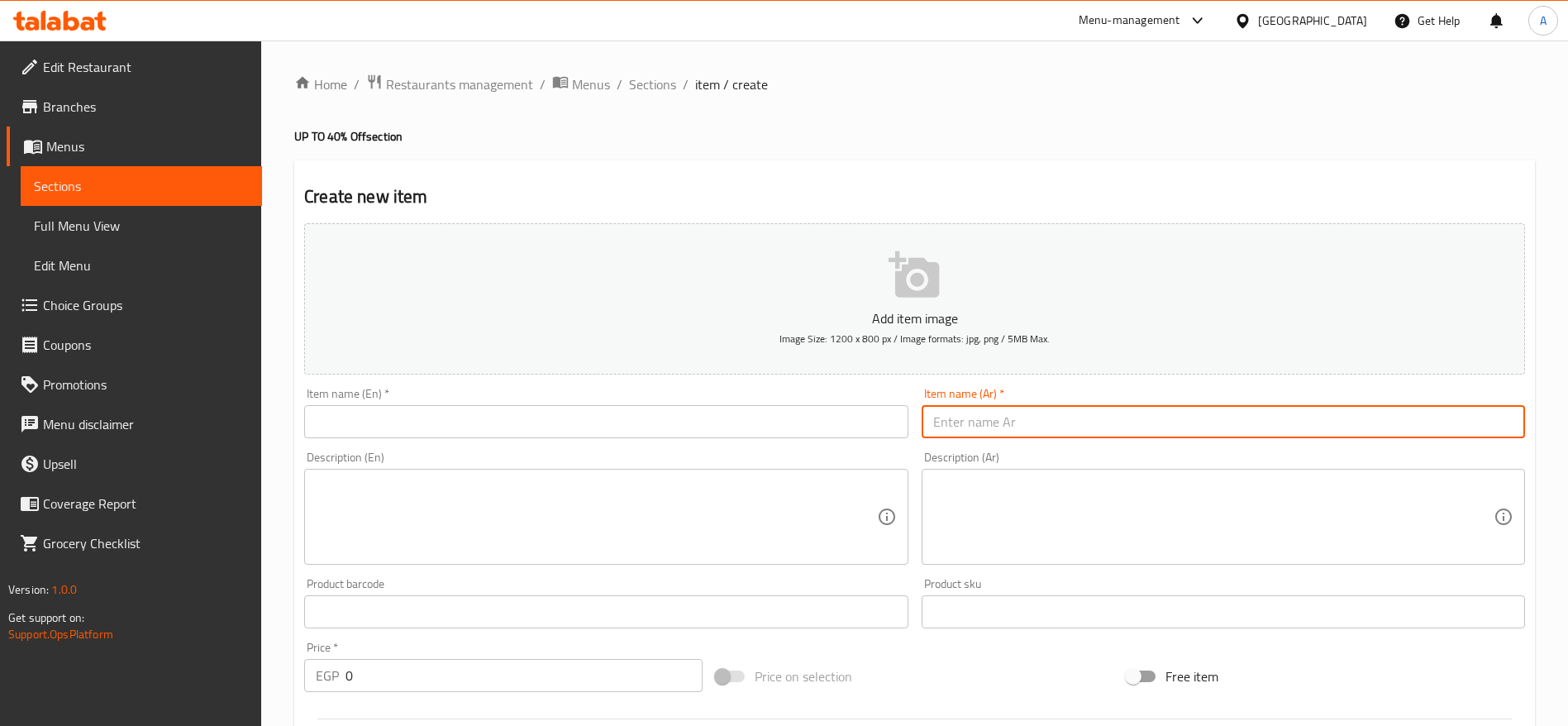
click at [962, 413] on input "text" at bounding box center [1224, 421] width 604 height 33
paste input "جرعة الأكيلة"
type input "جرعة الأكيلة"
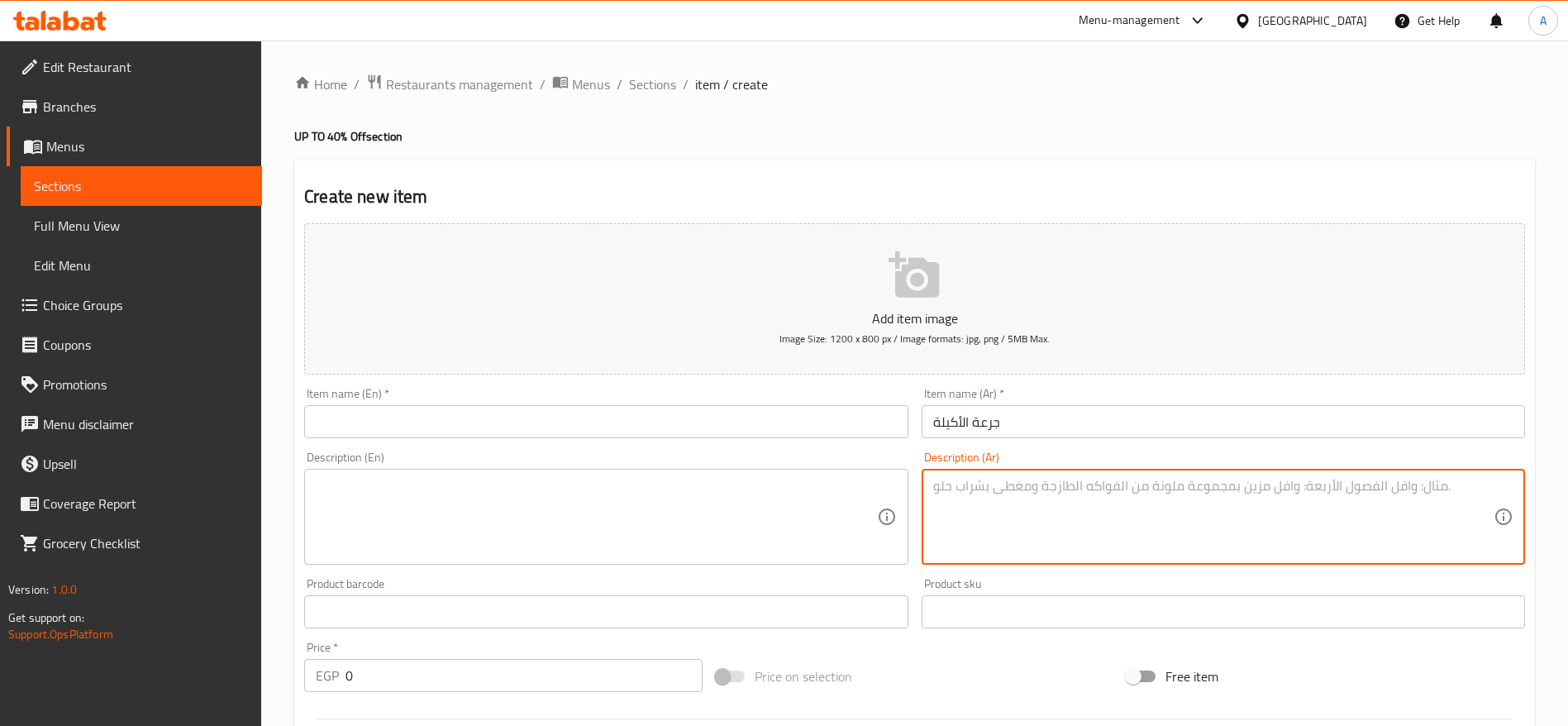
click at [1031, 493] on textarea at bounding box center [1213, 518] width 560 height 79
paste textarea "٨ قطع دجاج فرايد كريسبي ٣ أطباق أرز كبير ٣ خبز طازج"
type textarea "٨ قطع دجاج فرايد كريسبي ٣ أطباق أرز كبير ٣ خبز طازج"
click at [669, 503] on textarea at bounding box center [595, 518] width 560 height 79
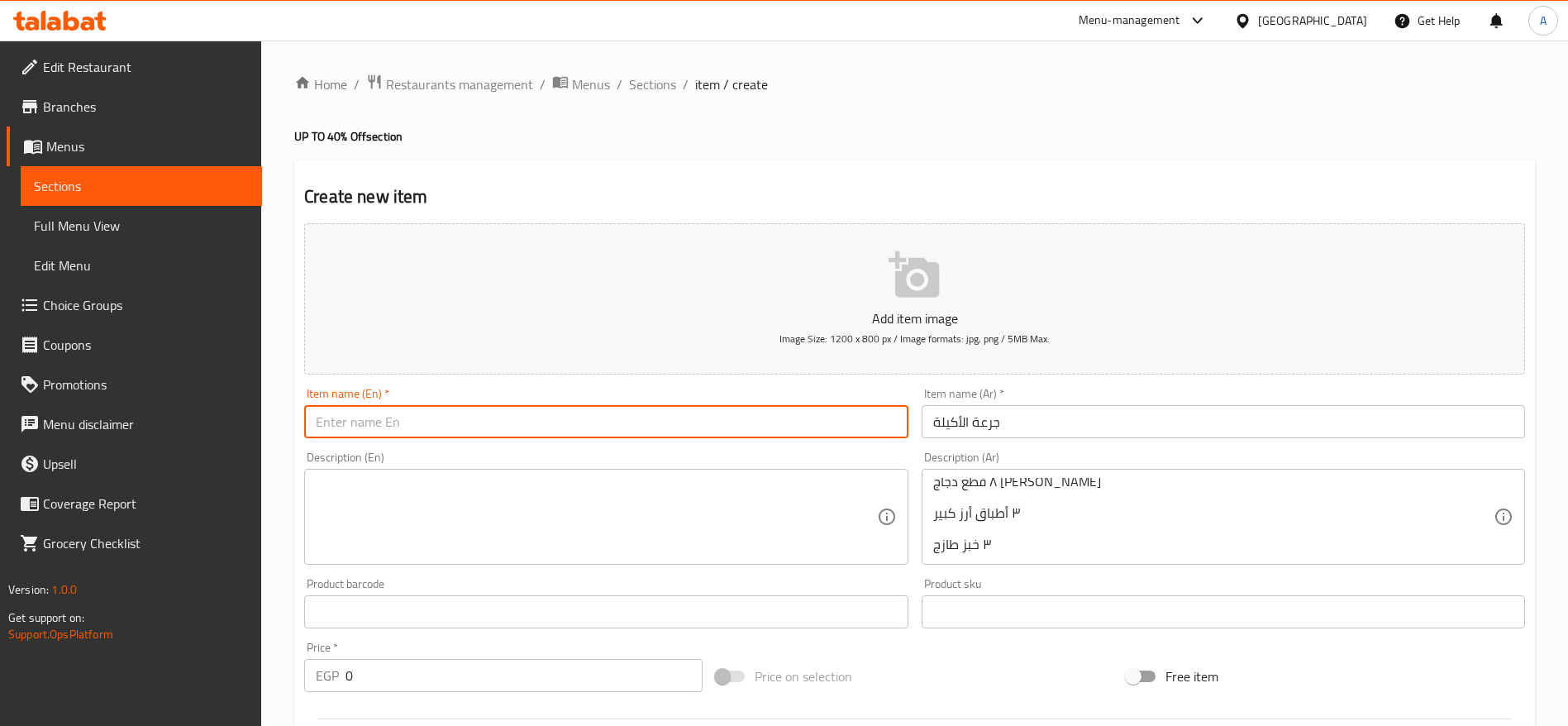
click at [543, 405] on input "text" at bounding box center [606, 421] width 604 height 33
paste input "Foodie Dose"
type input "Foodie Dose"
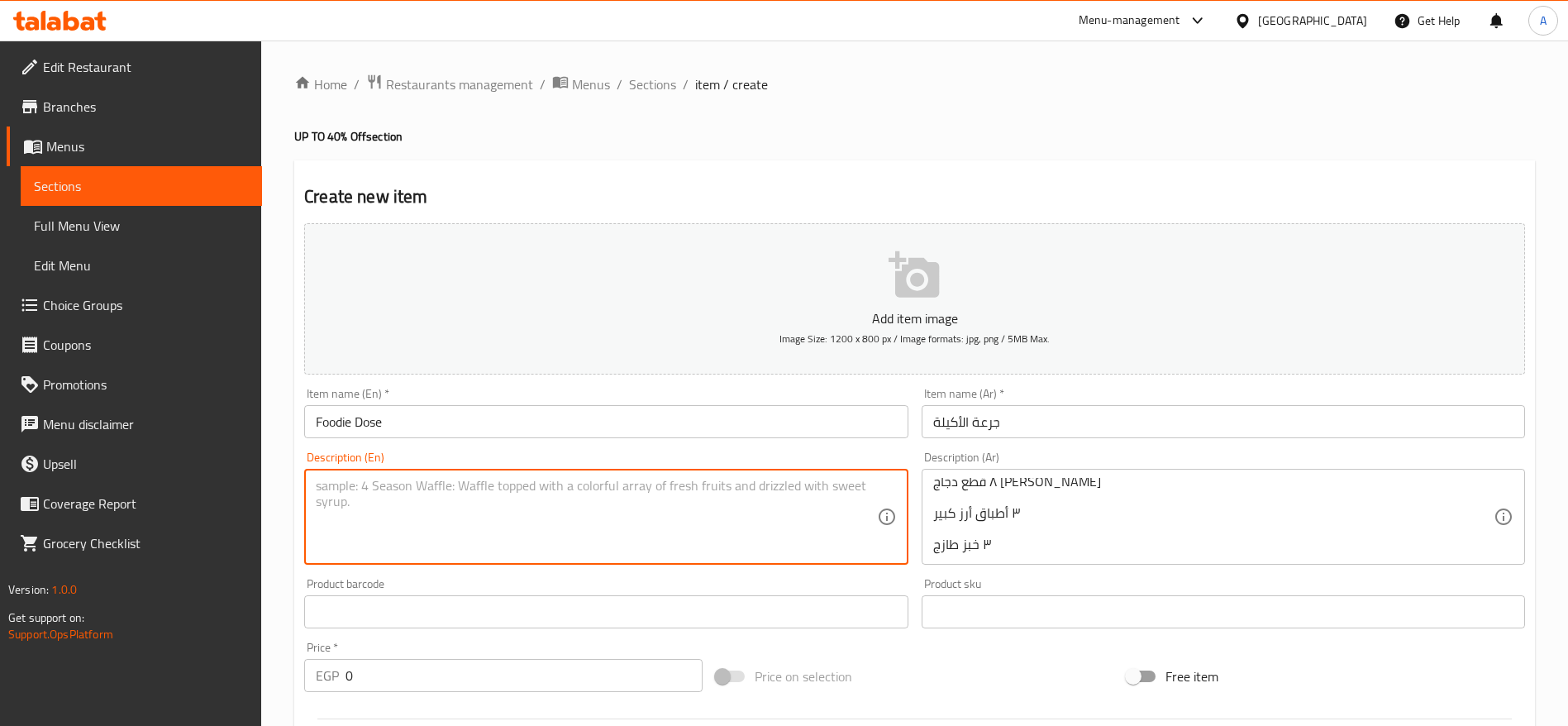
click at [448, 499] on textarea at bounding box center [595, 518] width 560 height 79
paste textarea "8 pieces of crispy fried chicken 3 large rice servings 3 fresh breads"
type textarea "8 pieces of crispy fried chicken 3 large rice servings 3 fresh breads"
click at [494, 686] on input "0" at bounding box center [523, 676] width 357 height 33
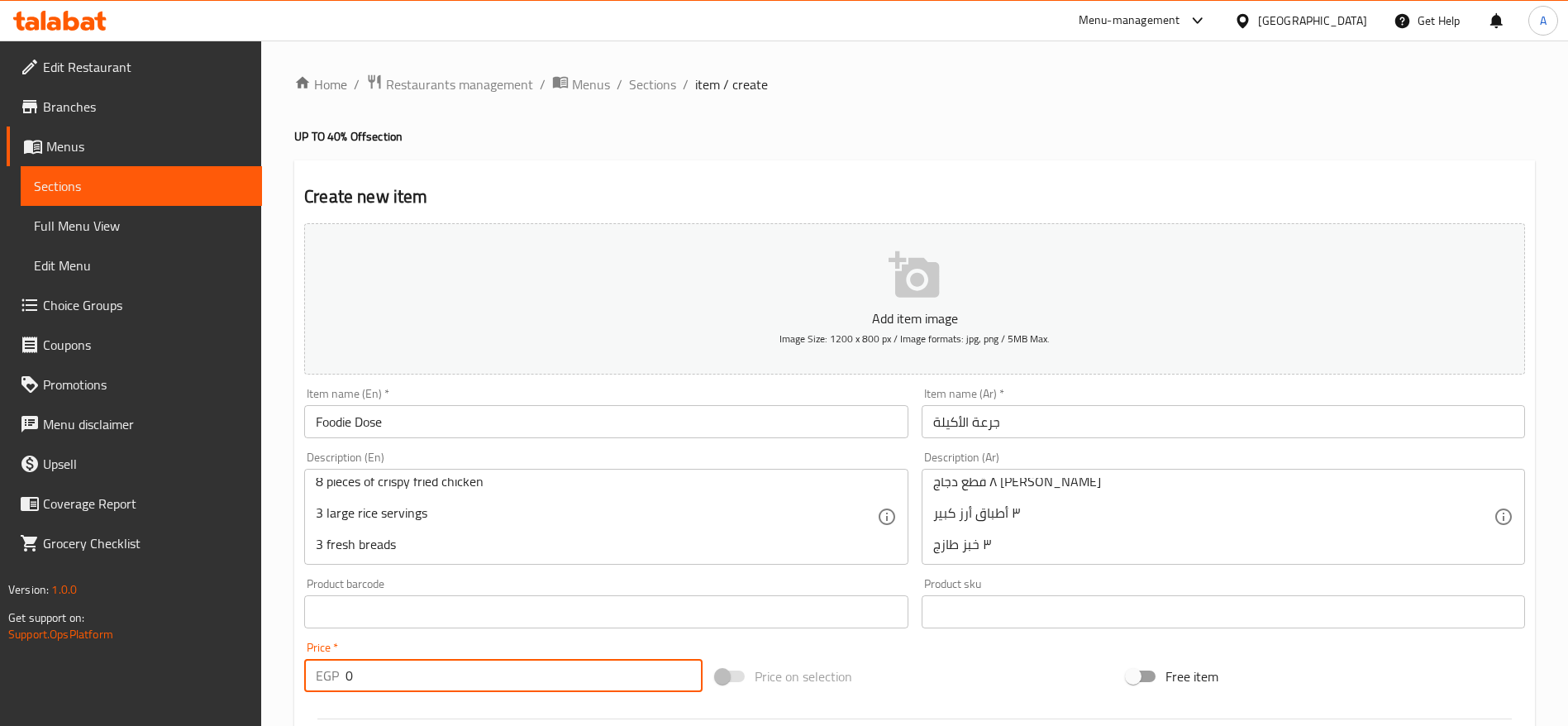
click at [420, 666] on input "0" at bounding box center [523, 676] width 357 height 33
paste input "461.25"
type input "461.25"
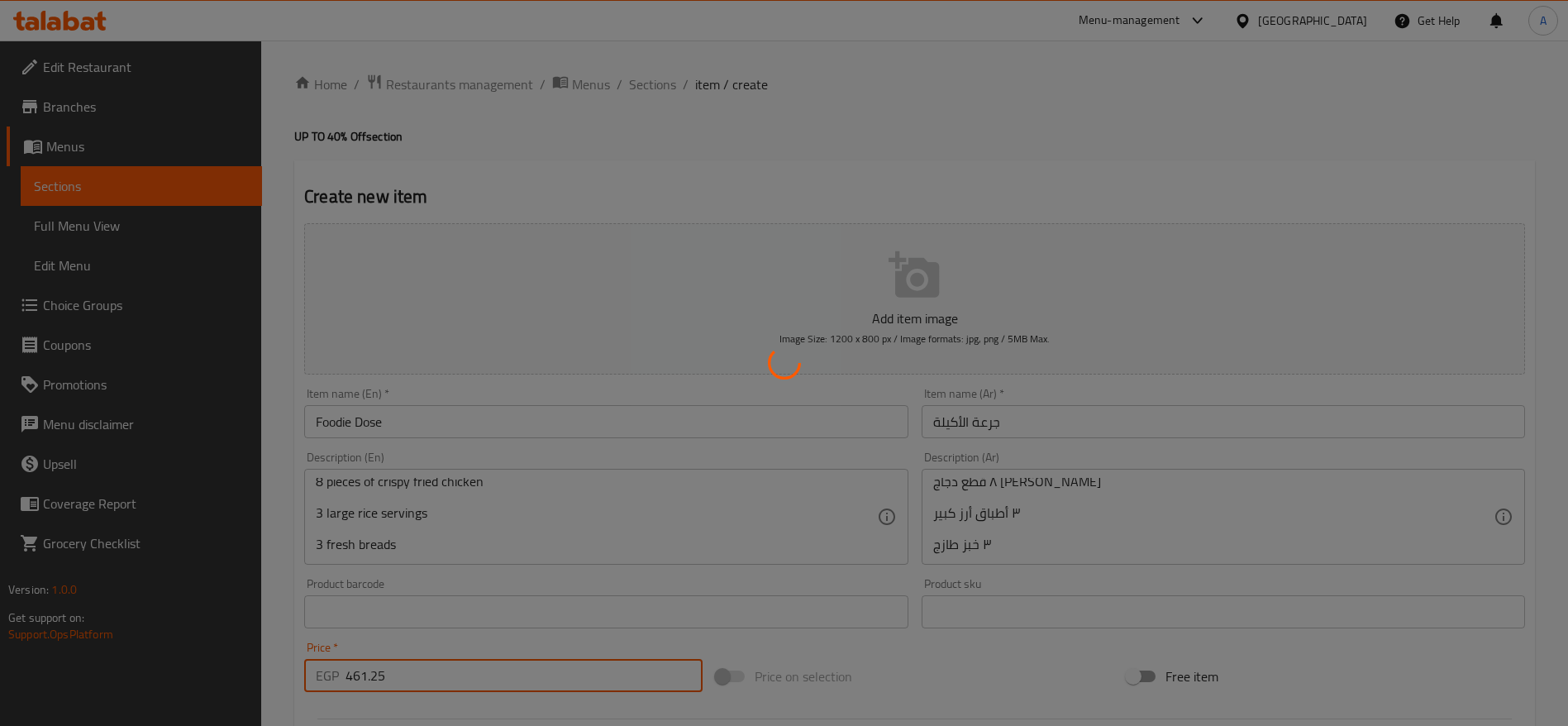
type input "0"
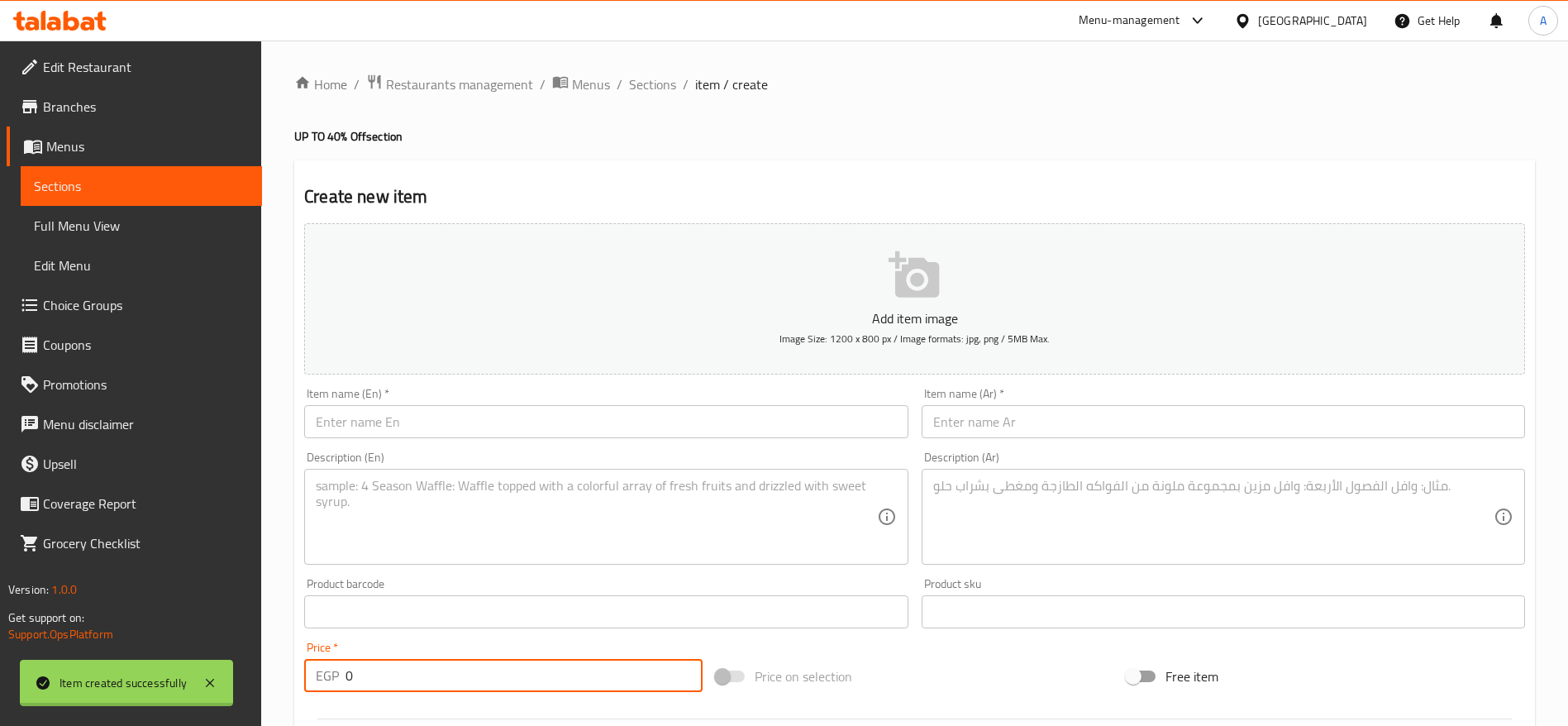
scroll to position [0, 0]
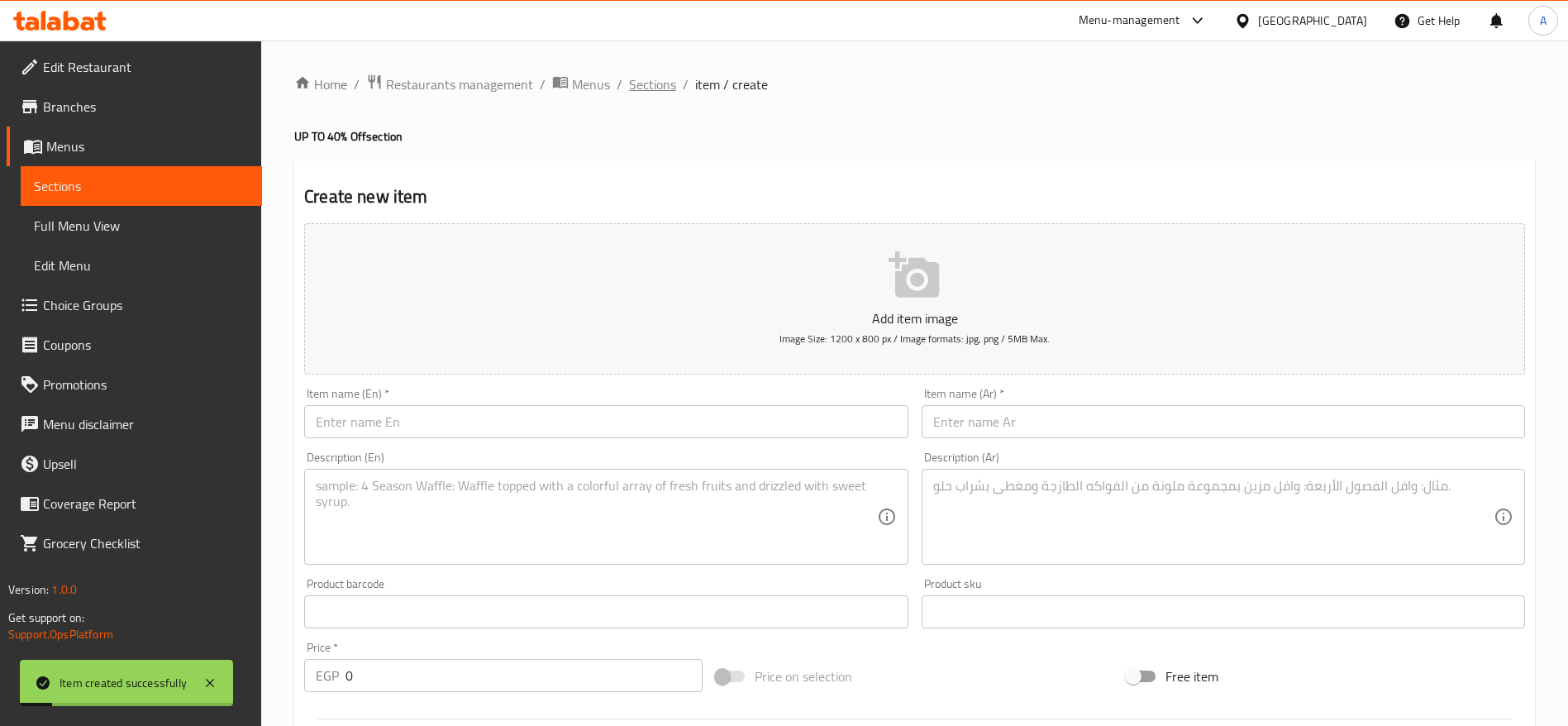
click at [653, 81] on span "Sections" at bounding box center [653, 85] width 47 height 20
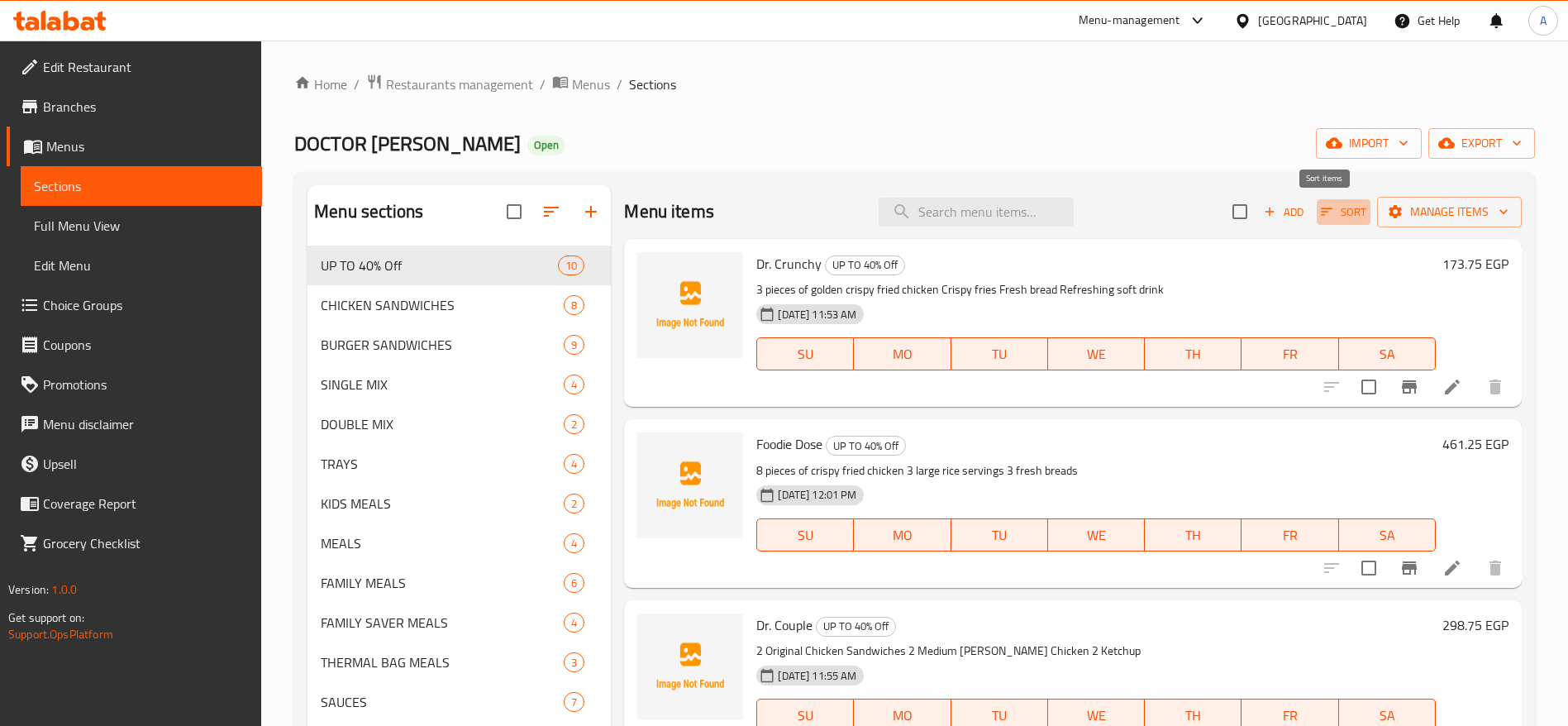
click at [1319, 215] on icon "button" at bounding box center [1327, 212] width 15 height 15
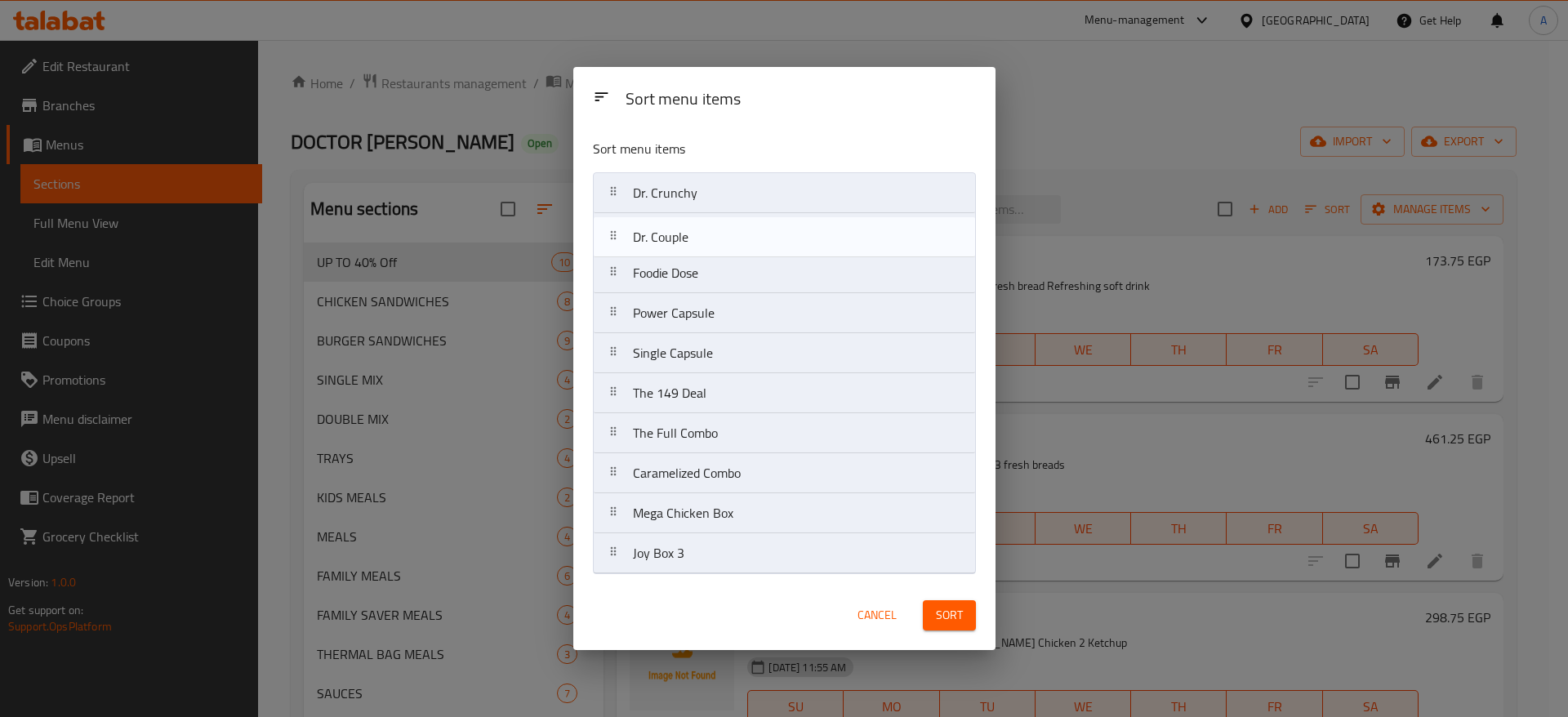
drag, startPoint x: 623, startPoint y: 276, endPoint x: 623, endPoint y: 237, distance: 39.0
click at [623, 237] on nav "Dr. Crunchy Foodie Dose Dr. Couple Power Capsule Single Capsule The 149 Deal Th…" at bounding box center [785, 373] width 383 height 402
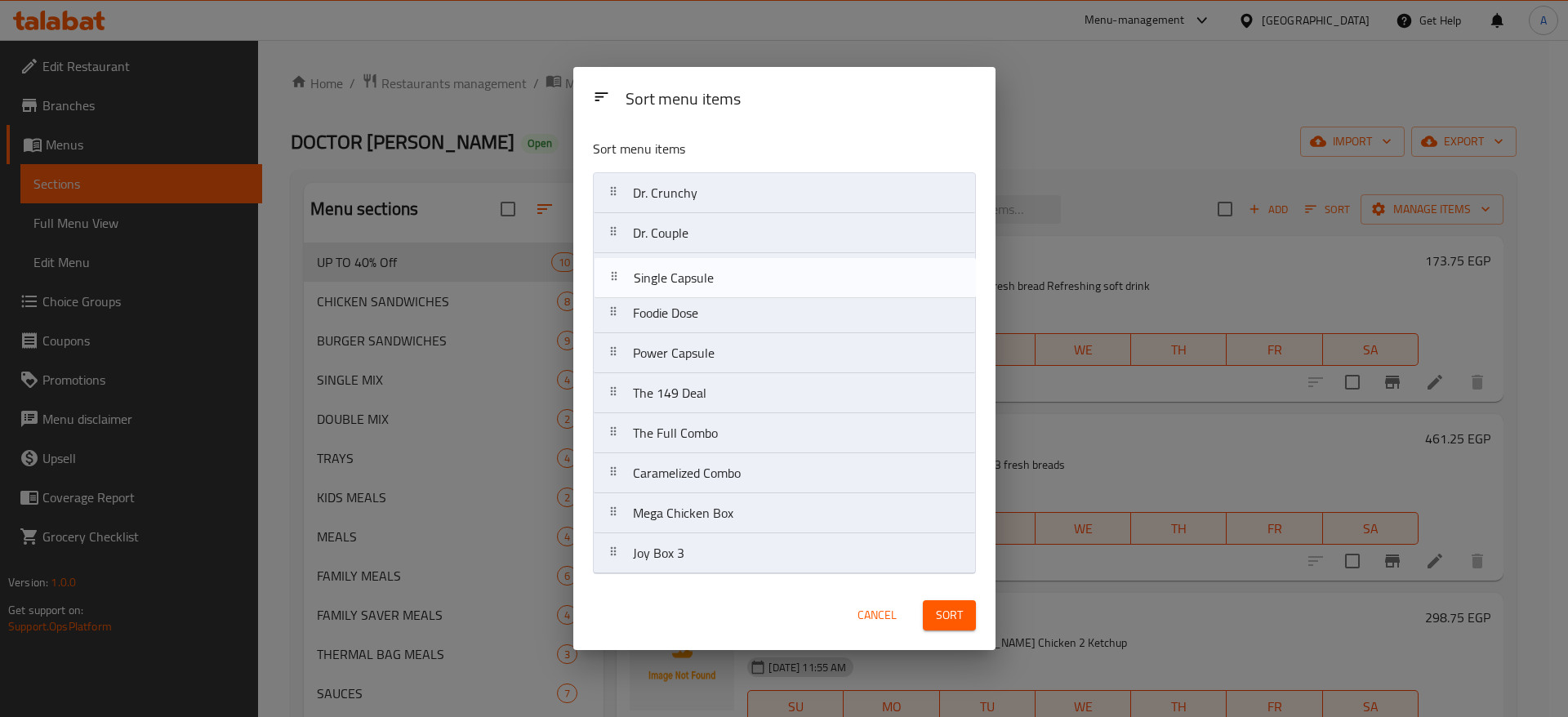
drag, startPoint x: 622, startPoint y: 356, endPoint x: 623, endPoint y: 271, distance: 85.0
click at [623, 271] on nav "Dr. Crunchy Dr. Couple Foodie Dose Power Capsule Single Capsule The 149 Deal Th…" at bounding box center [785, 373] width 383 height 402
drag, startPoint x: 622, startPoint y: 358, endPoint x: 616, endPoint y: 308, distance: 50.4
click at [616, 308] on nav "Dr. Crunchy Dr. Couple Single Capsule Foodie Dose Power Capsule The 149 Deal Th…" at bounding box center [785, 373] width 383 height 402
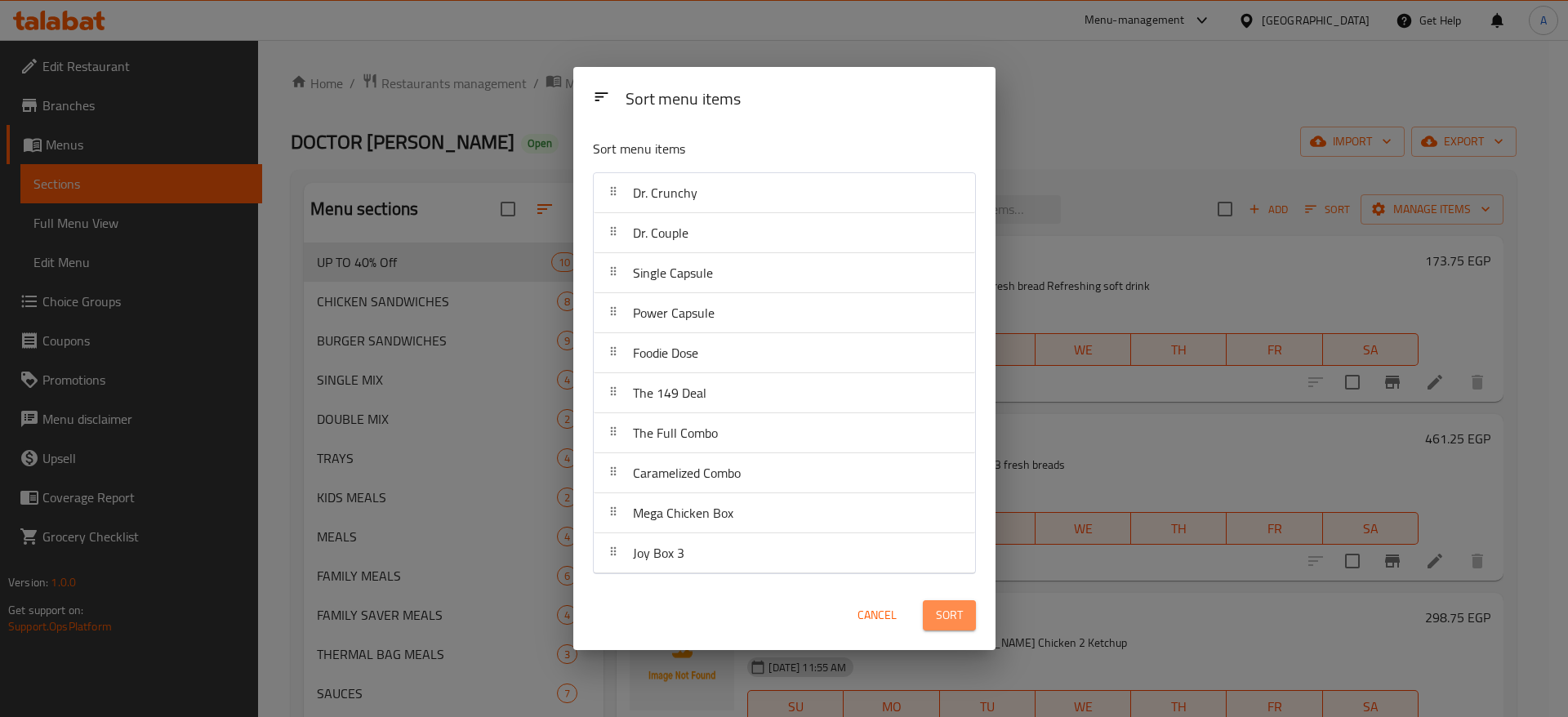
click at [962, 624] on span "Sort" at bounding box center [949, 615] width 27 height 21
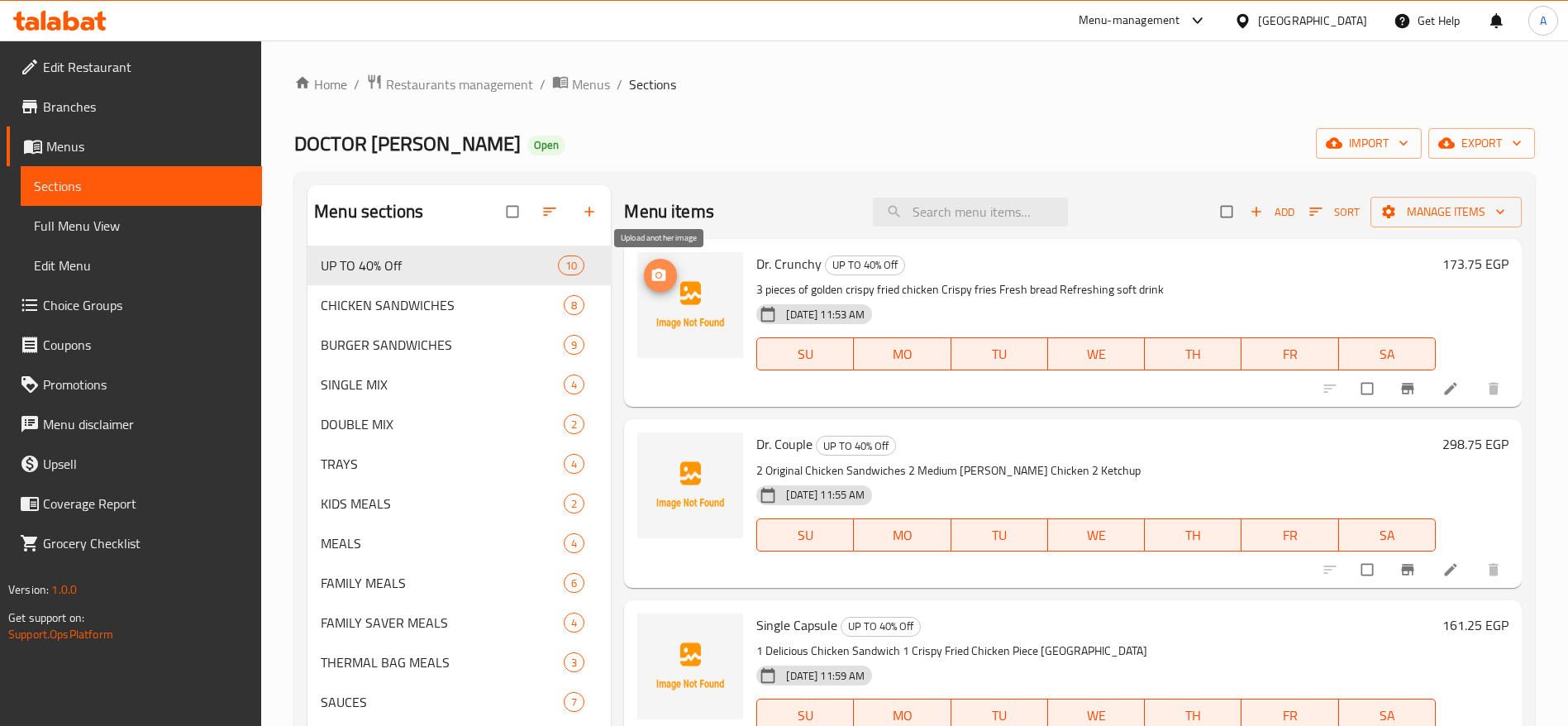
click at [673, 282] on span "upload picture" at bounding box center [660, 276] width 33 height 17
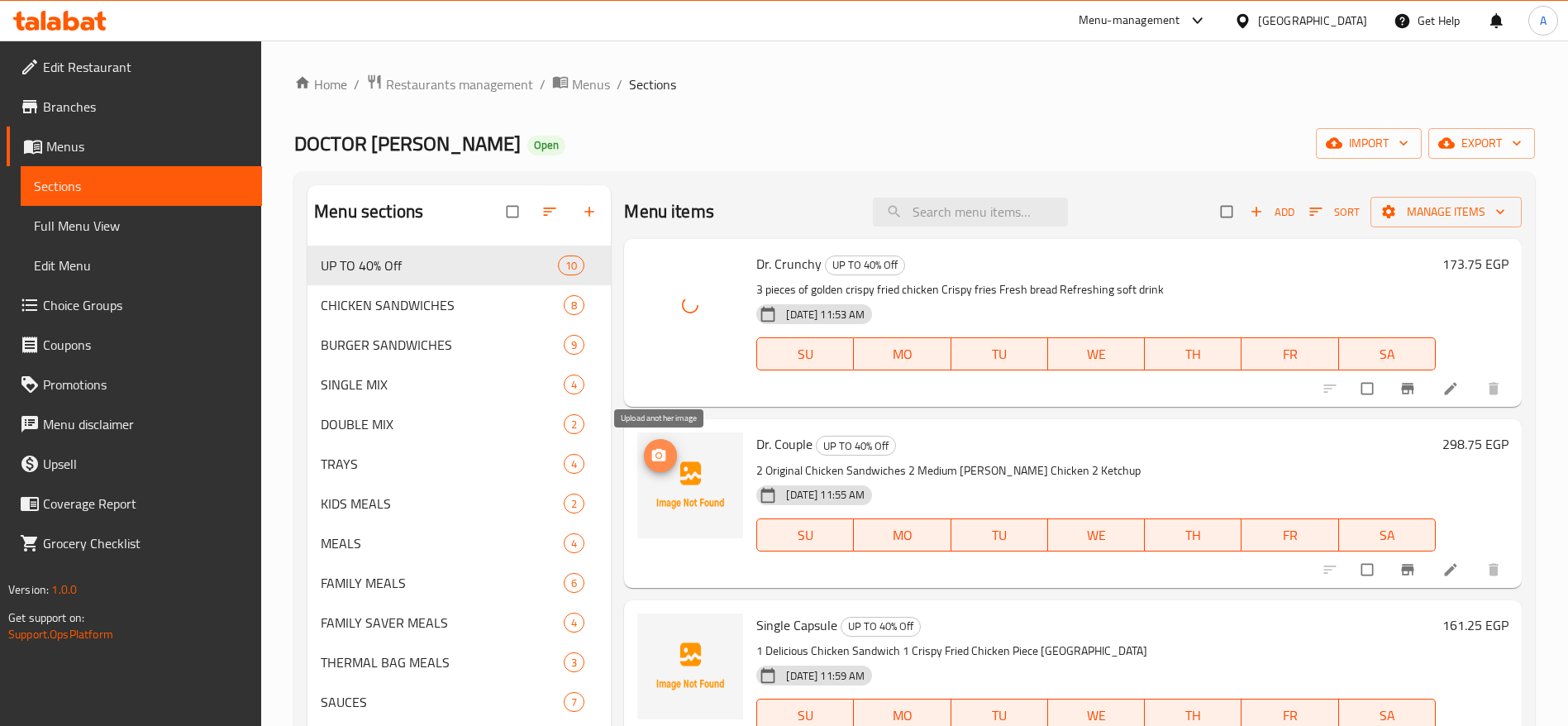
click at [667, 457] on icon "upload picture" at bounding box center [659, 456] width 17 height 17
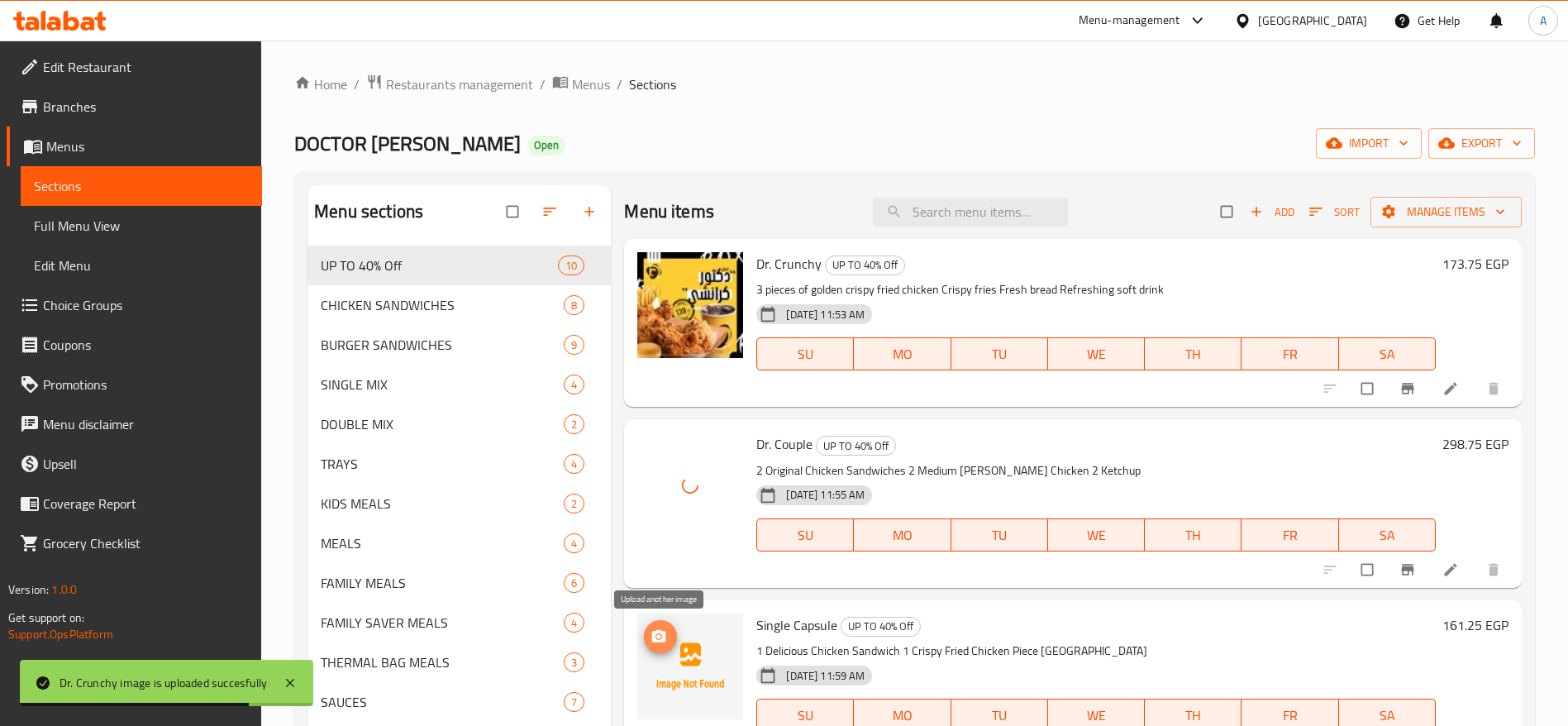
click at [655, 634] on icon "upload picture" at bounding box center [659, 635] width 14 height 13
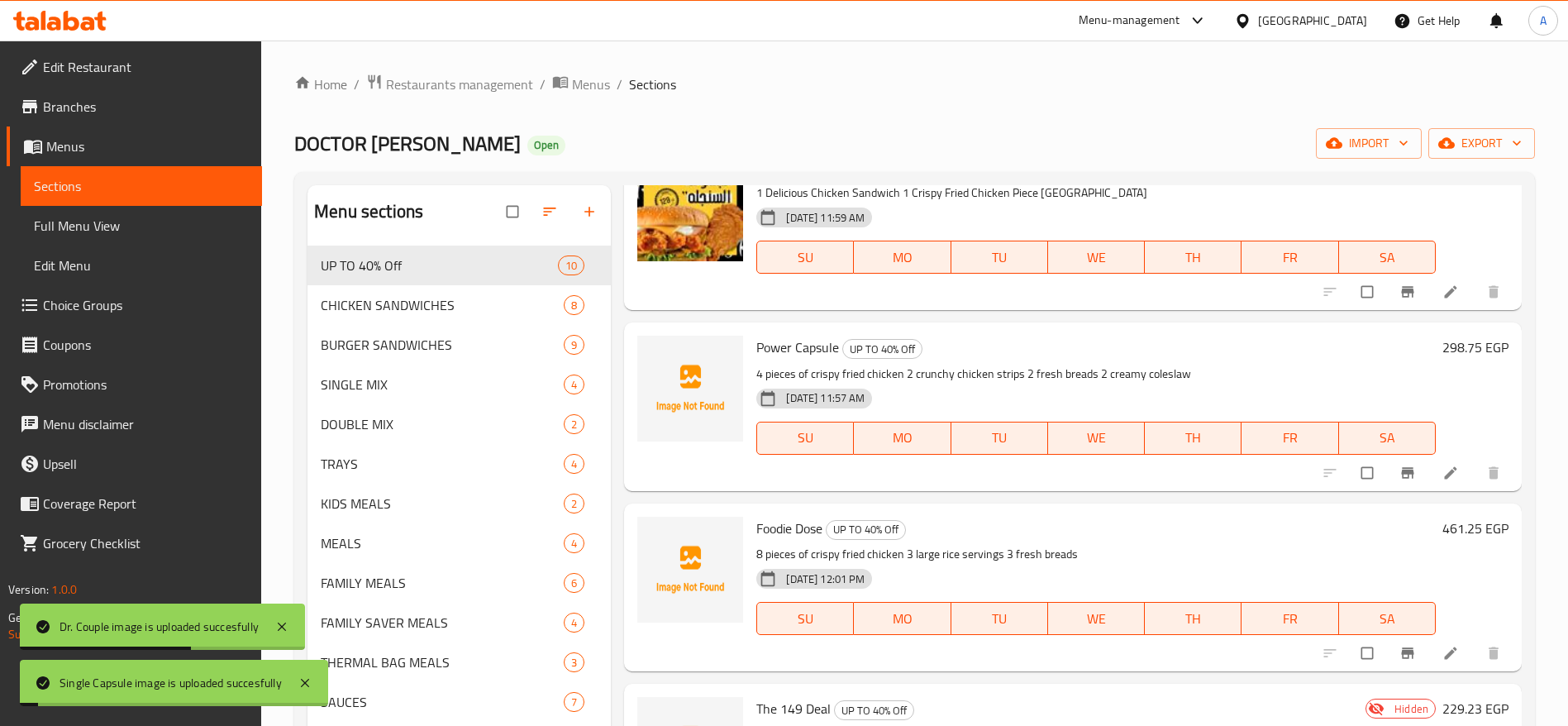
scroll to position [467, 0]
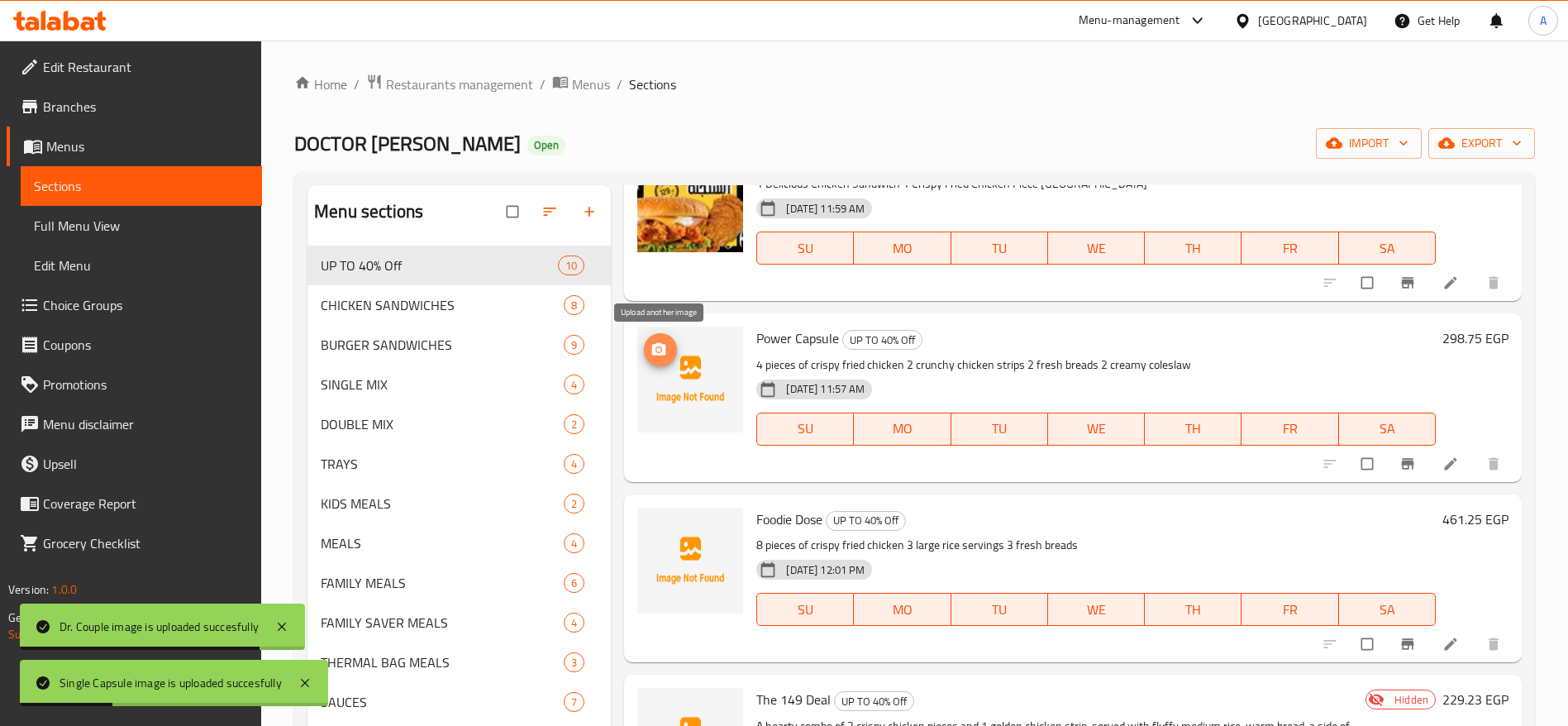
click at [666, 352] on icon "upload picture" at bounding box center [659, 350] width 17 height 17
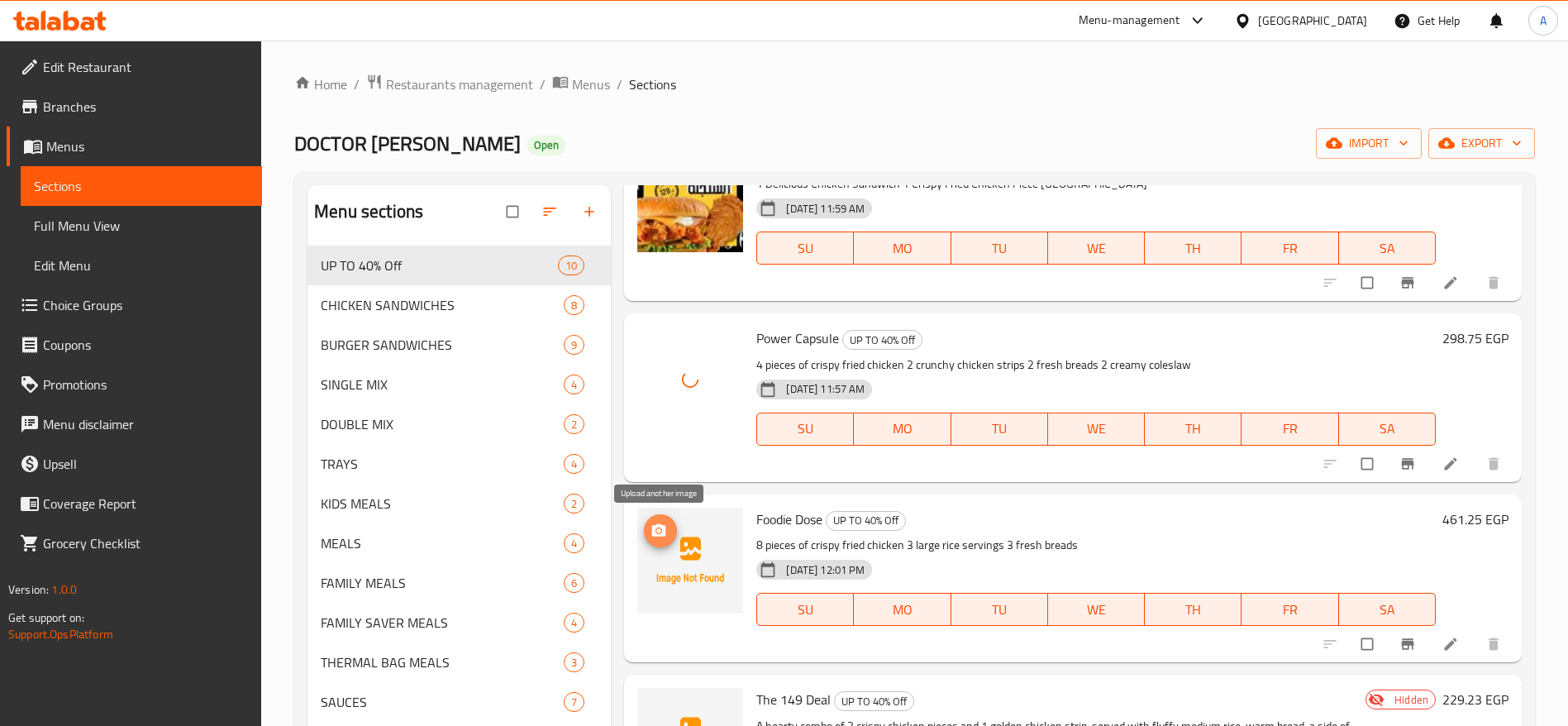
click at [663, 542] on button "upload picture" at bounding box center [660, 530] width 33 height 33
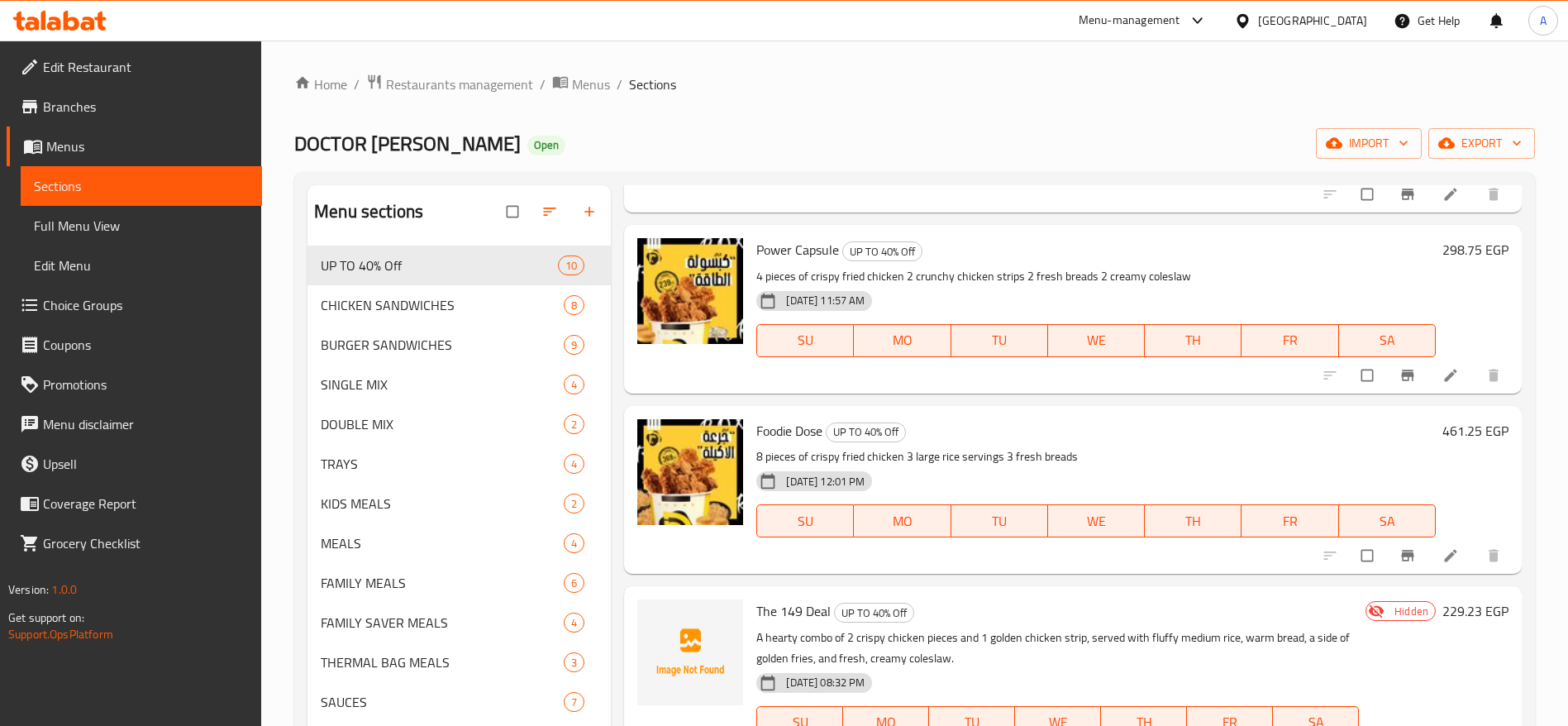
scroll to position [0, 0]
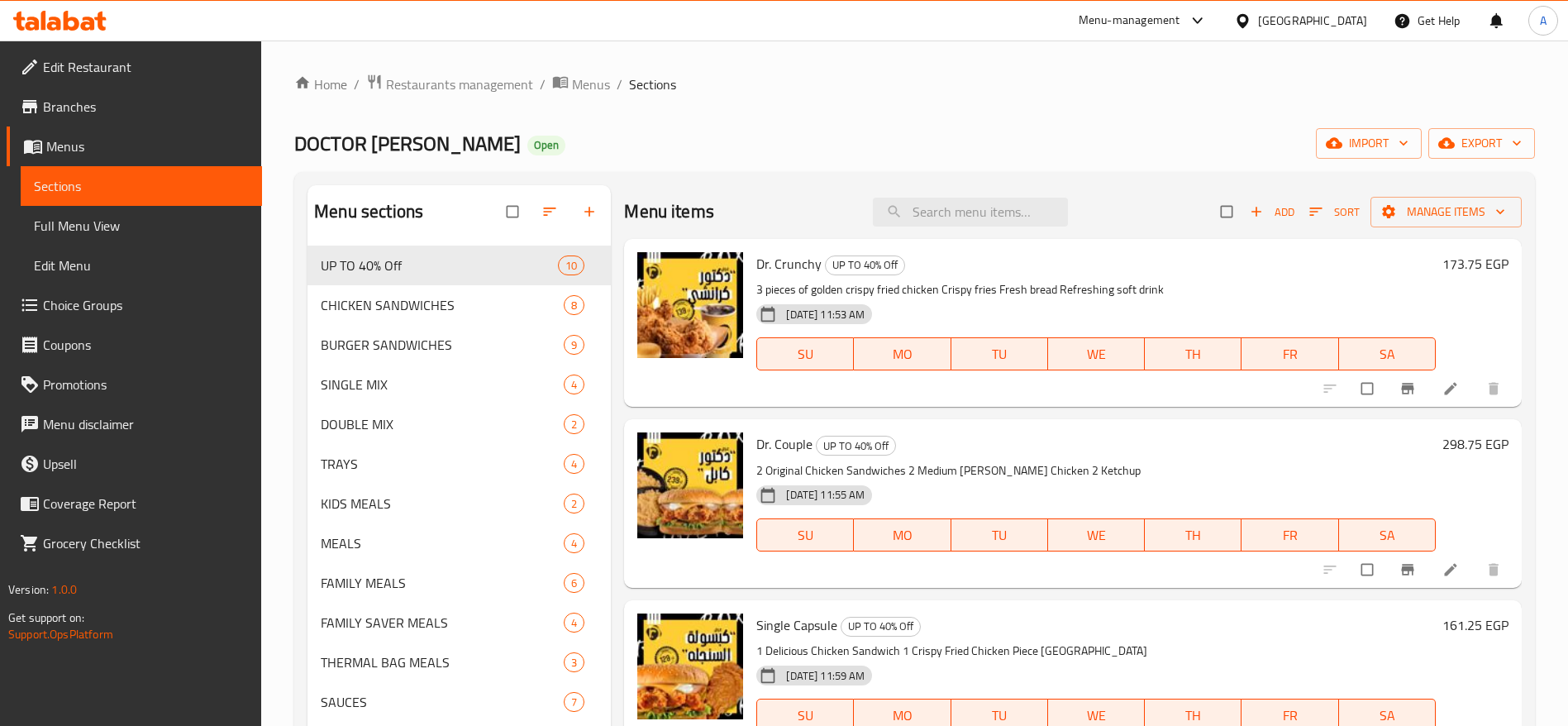
click at [82, 20] on icon at bounding box center [60, 21] width 93 height 20
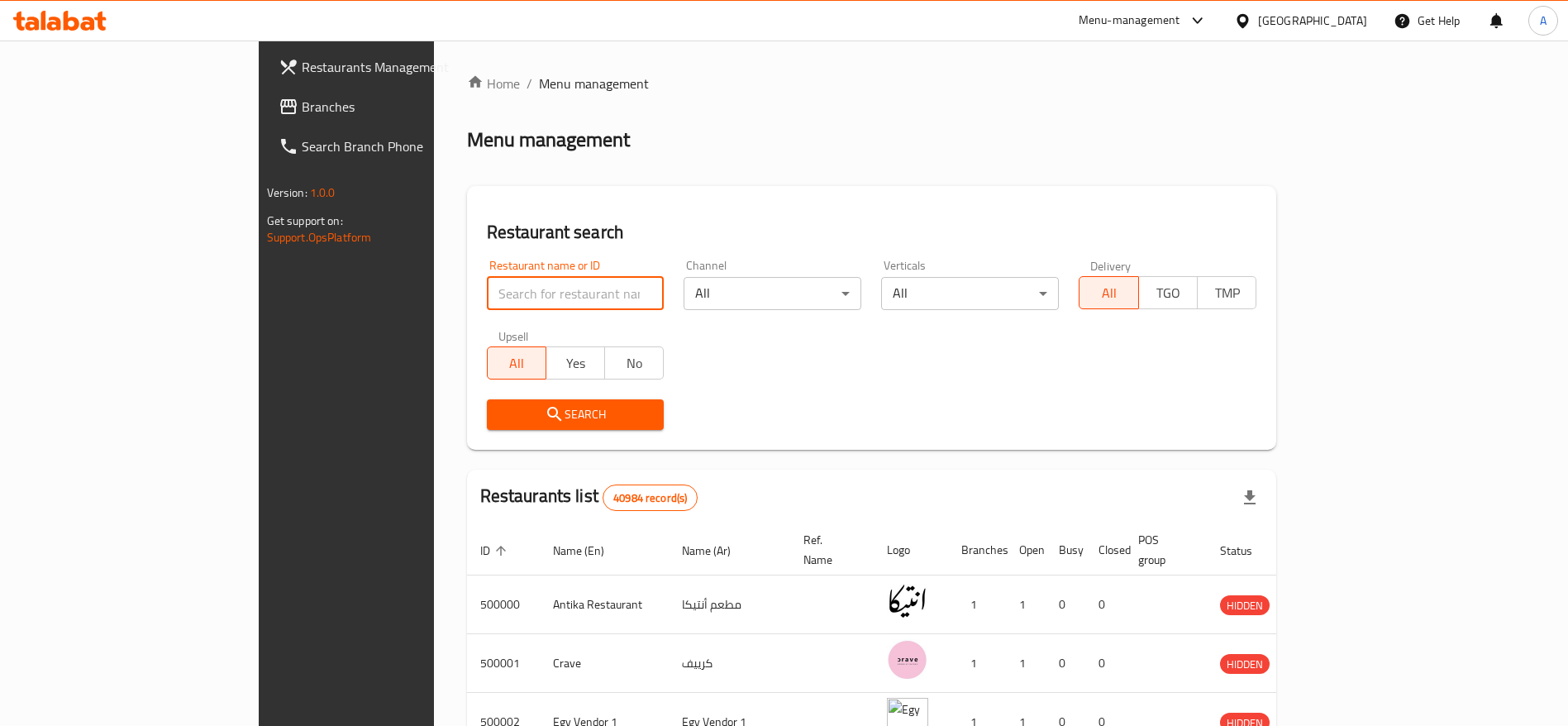
click at [540, 296] on input "search" at bounding box center [576, 293] width 178 height 33
type input "pizzaresso"
click button "Search" at bounding box center [576, 414] width 178 height 30
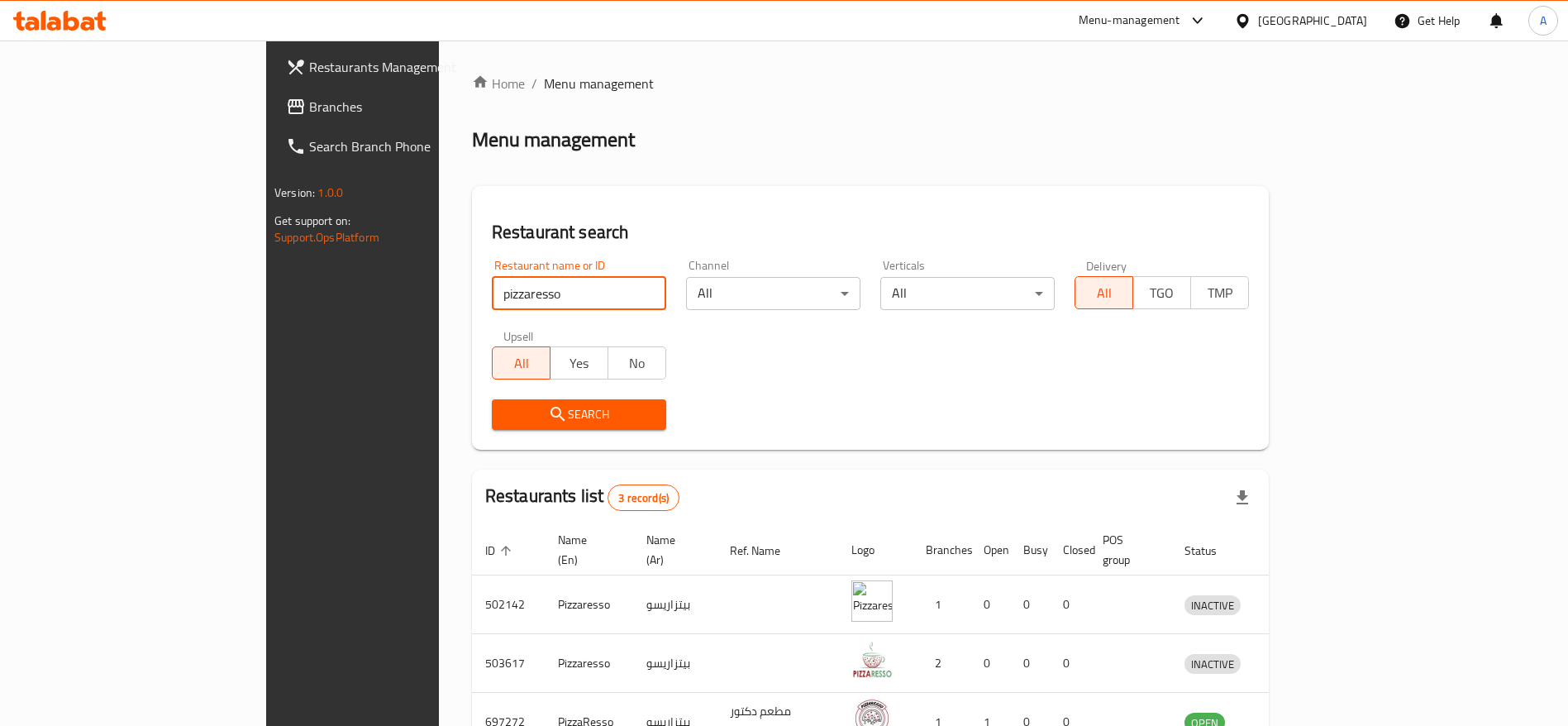
scroll to position [97, 0]
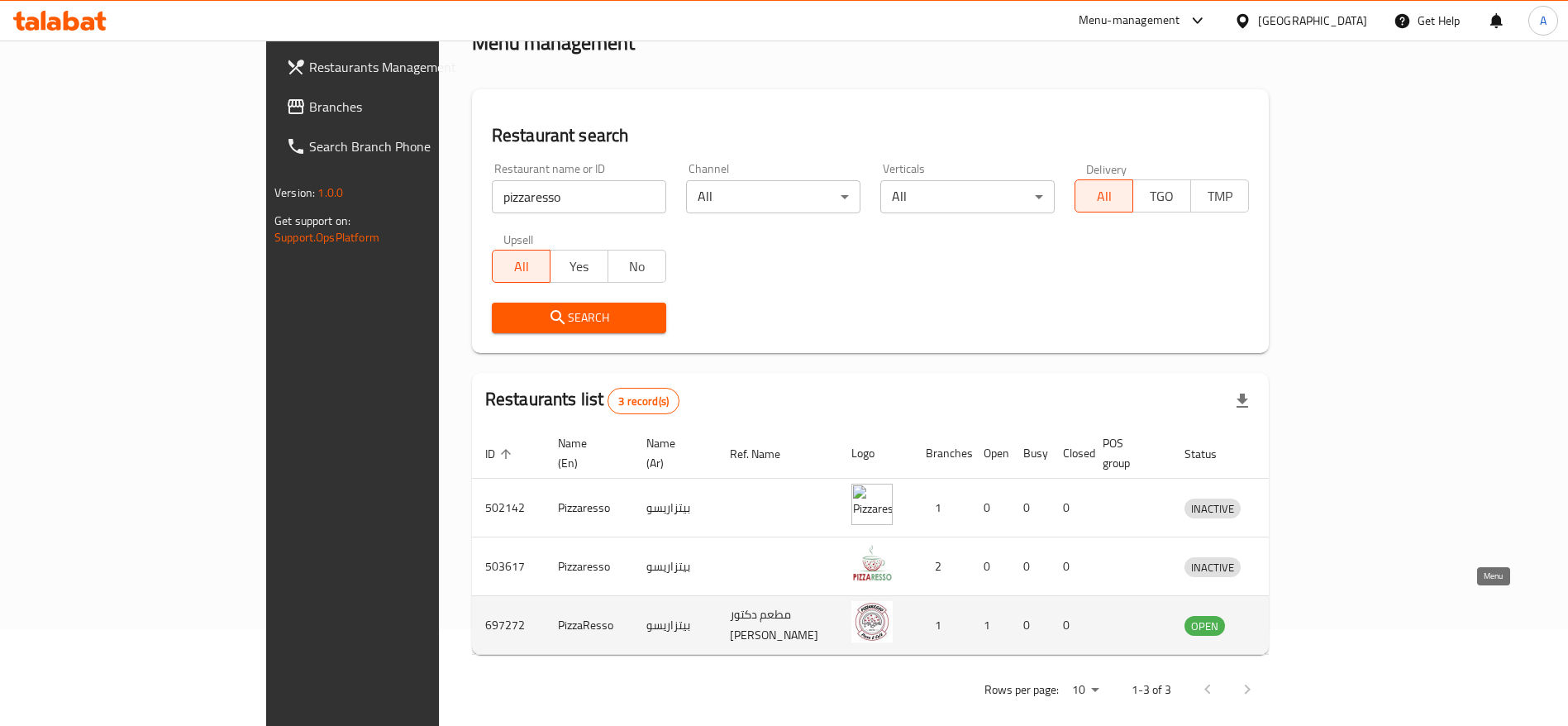
click at [1293, 619] on icon "enhanced table" at bounding box center [1284, 626] width 18 height 14
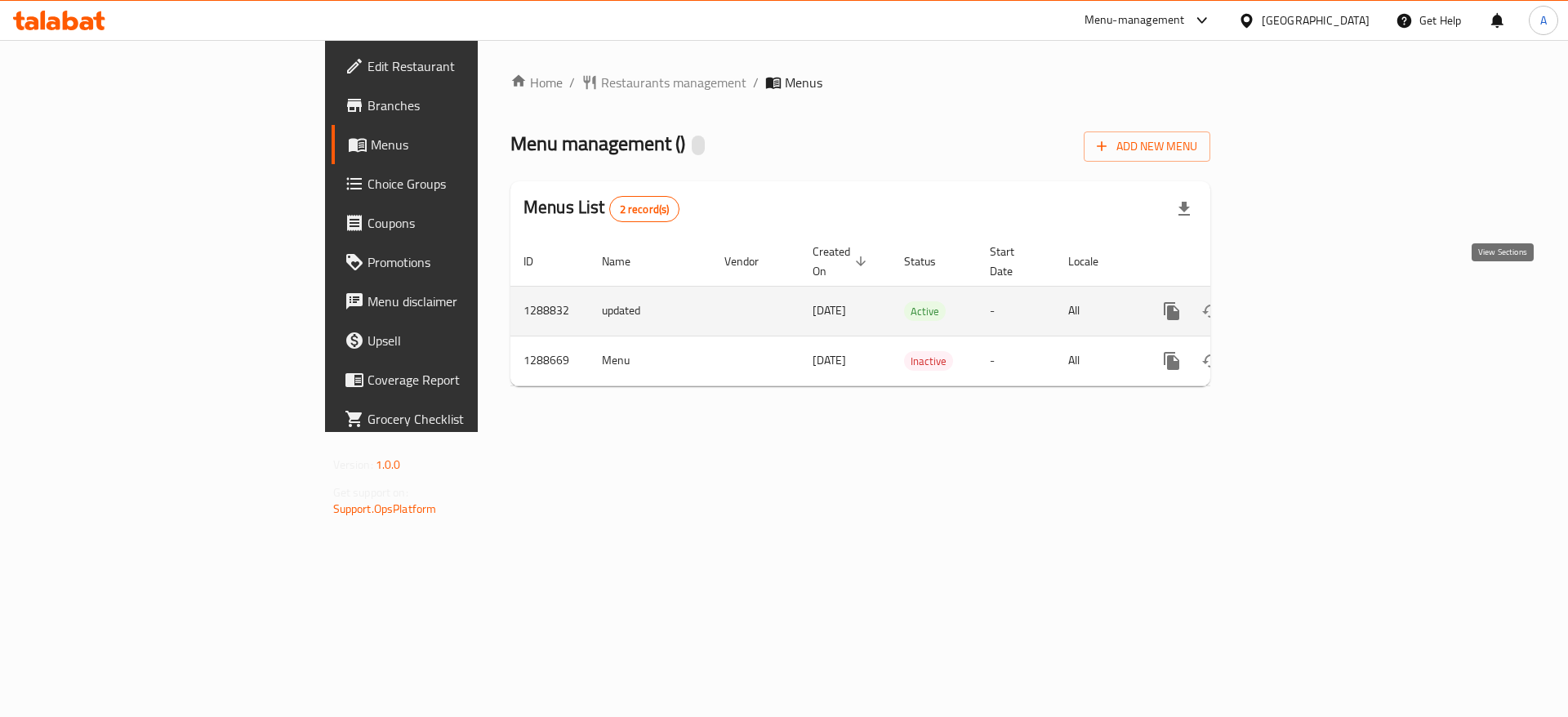
click at [1299, 301] on icon "enhanced table" at bounding box center [1290, 311] width 20 height 20
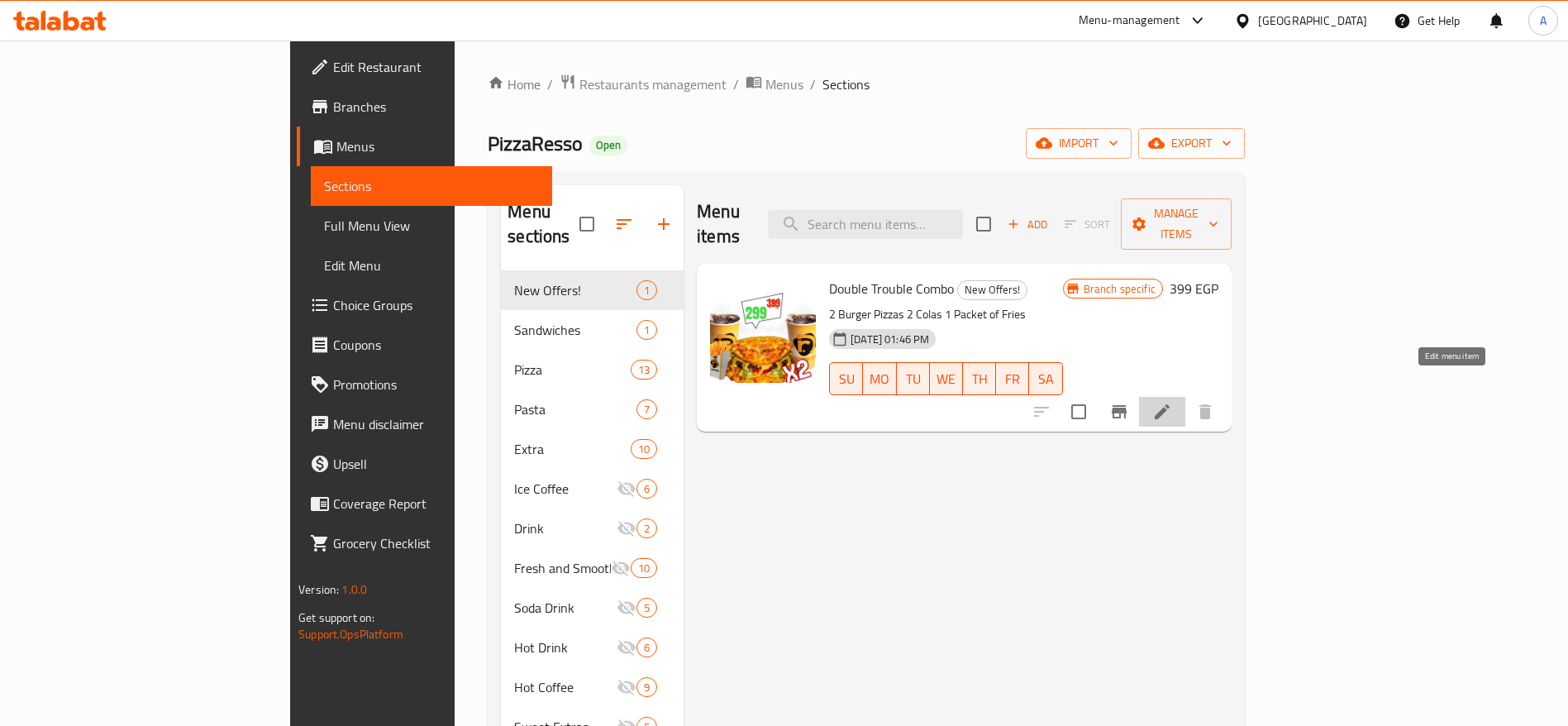
click at [1172, 402] on icon at bounding box center [1162, 412] width 20 height 20
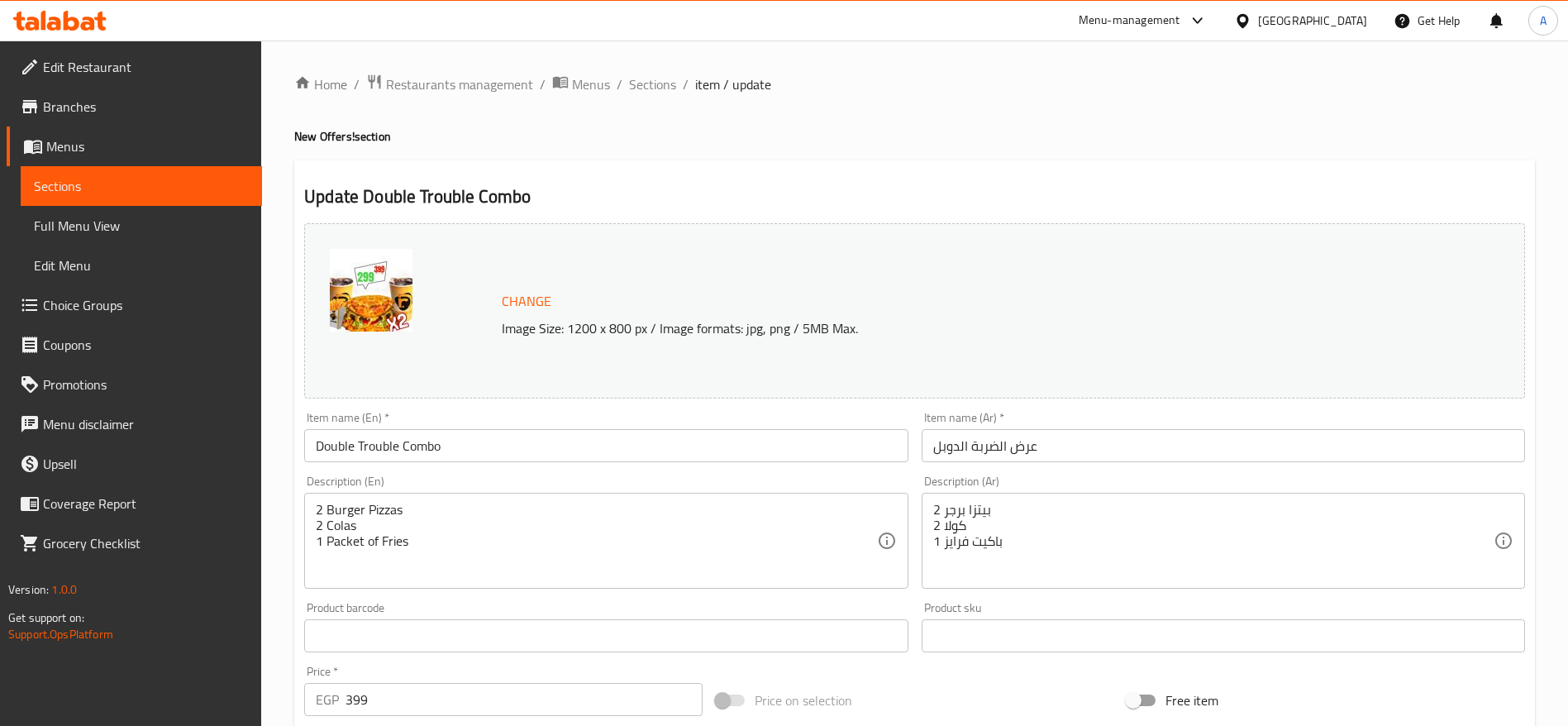
scroll to position [466, 0]
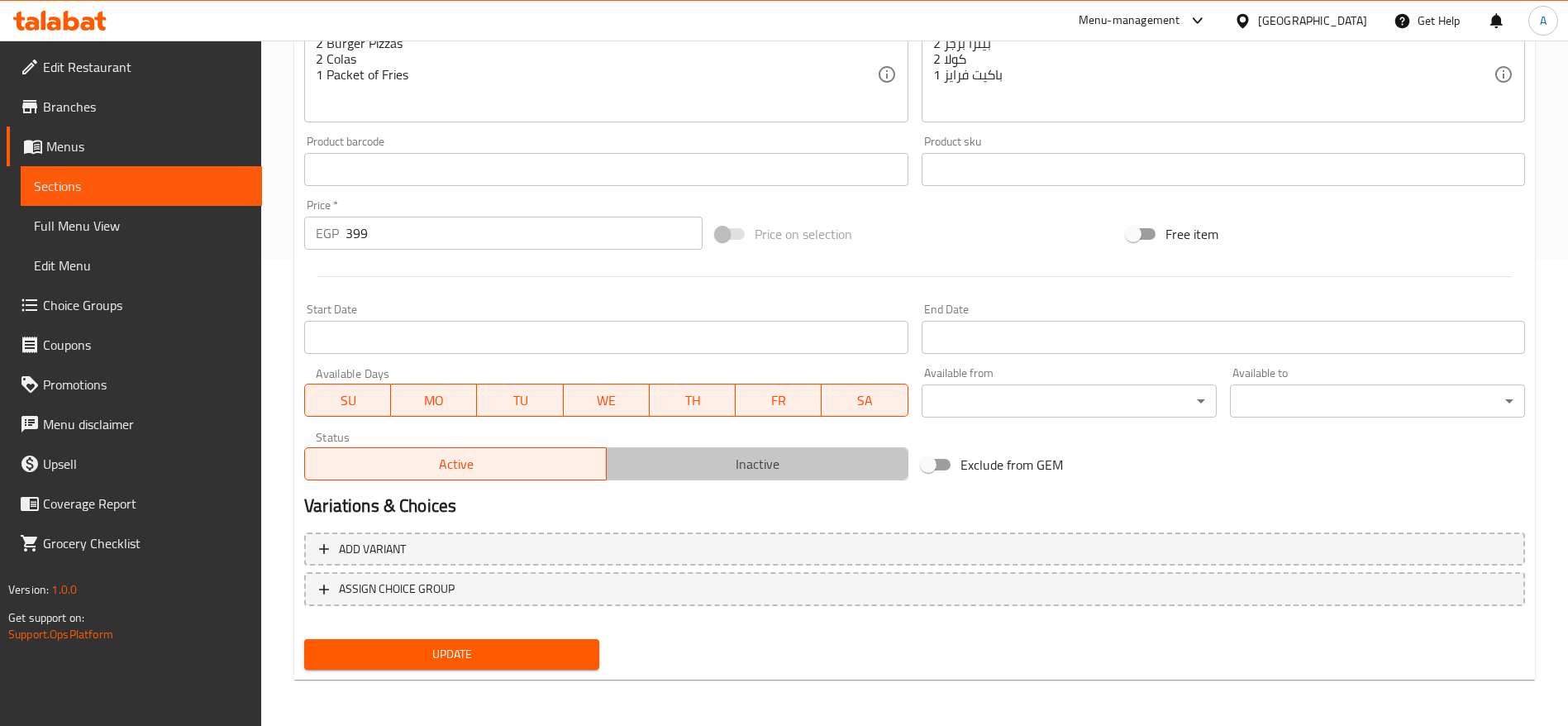
click at [714, 464] on span "Inactive" at bounding box center [758, 464] width 289 height 24
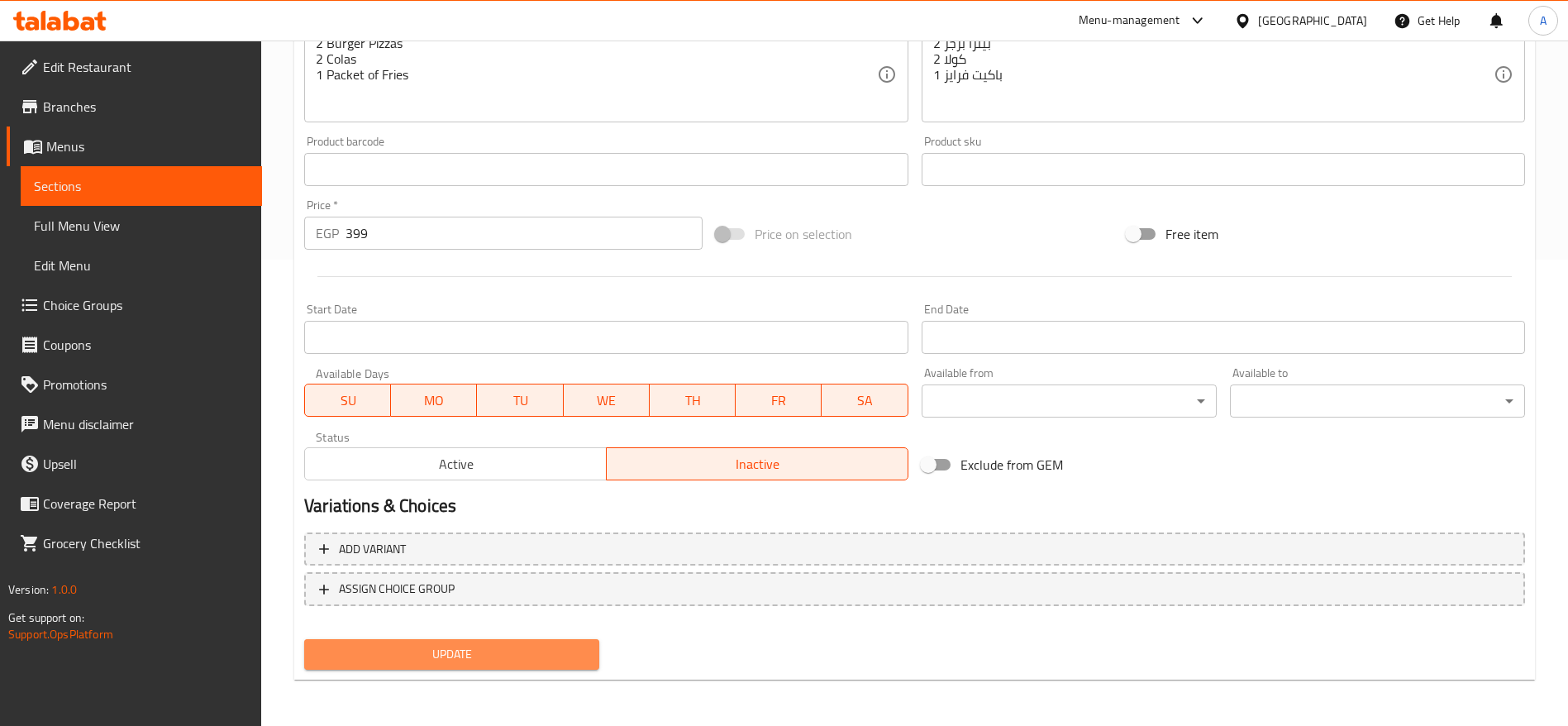
click at [496, 655] on span "Update" at bounding box center [452, 655] width 269 height 21
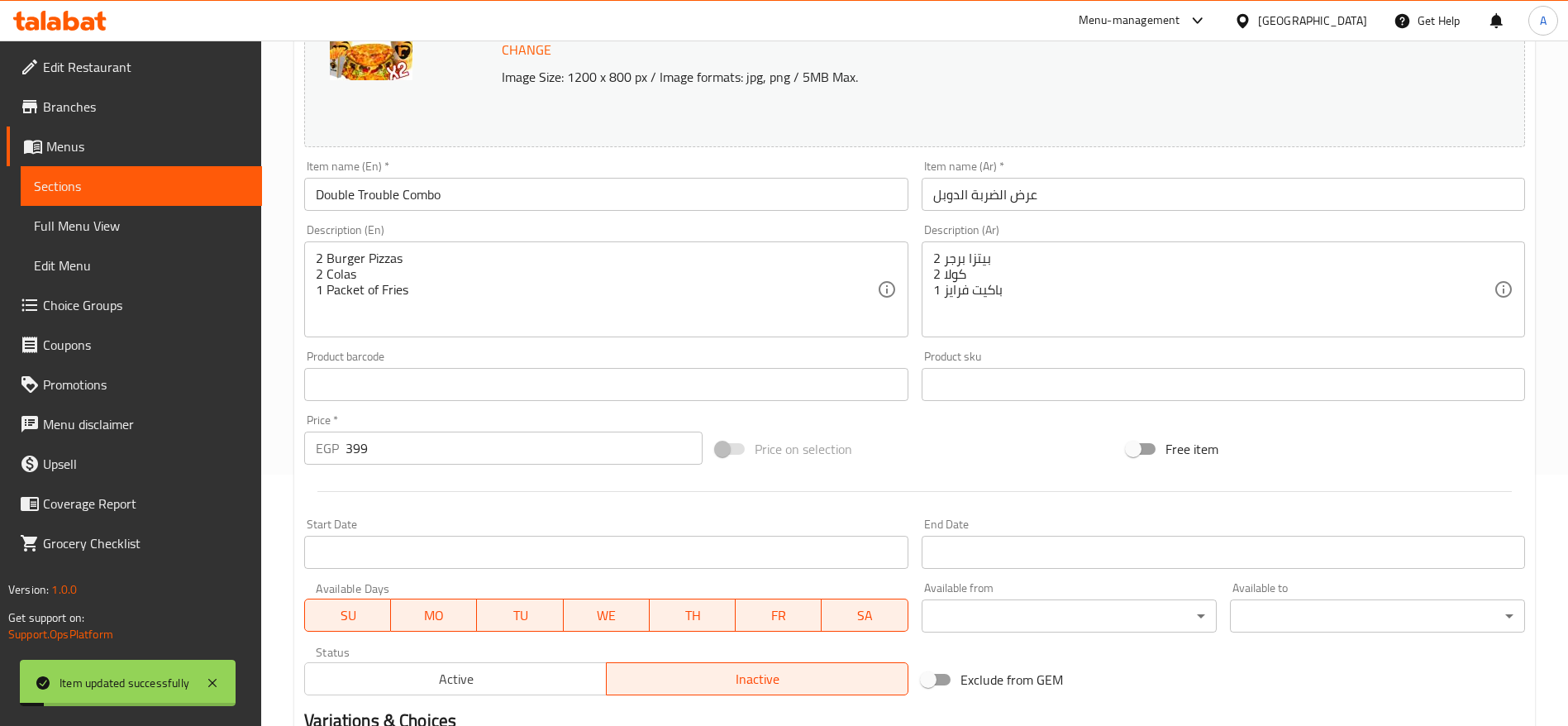
scroll to position [0, 0]
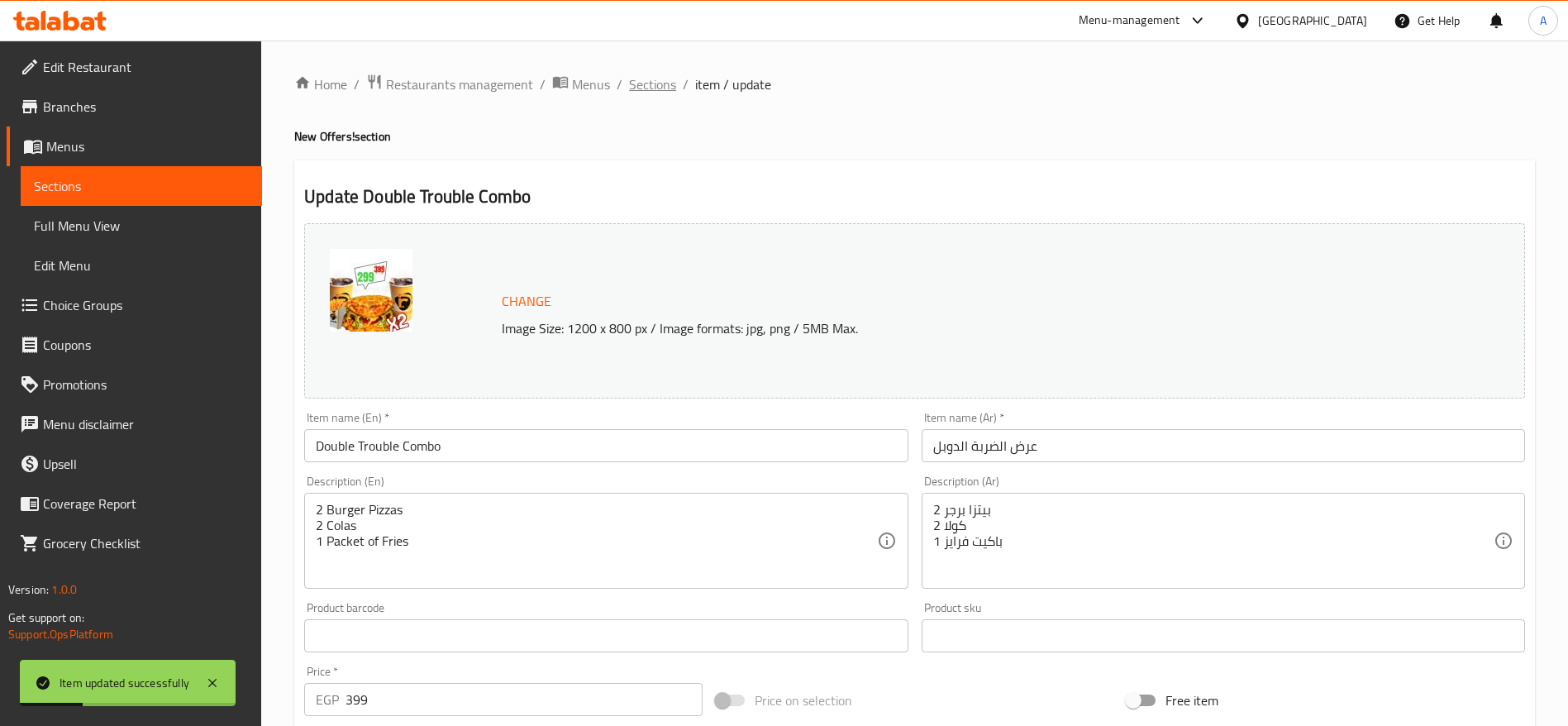
click at [663, 90] on span "Sections" at bounding box center [653, 85] width 47 height 20
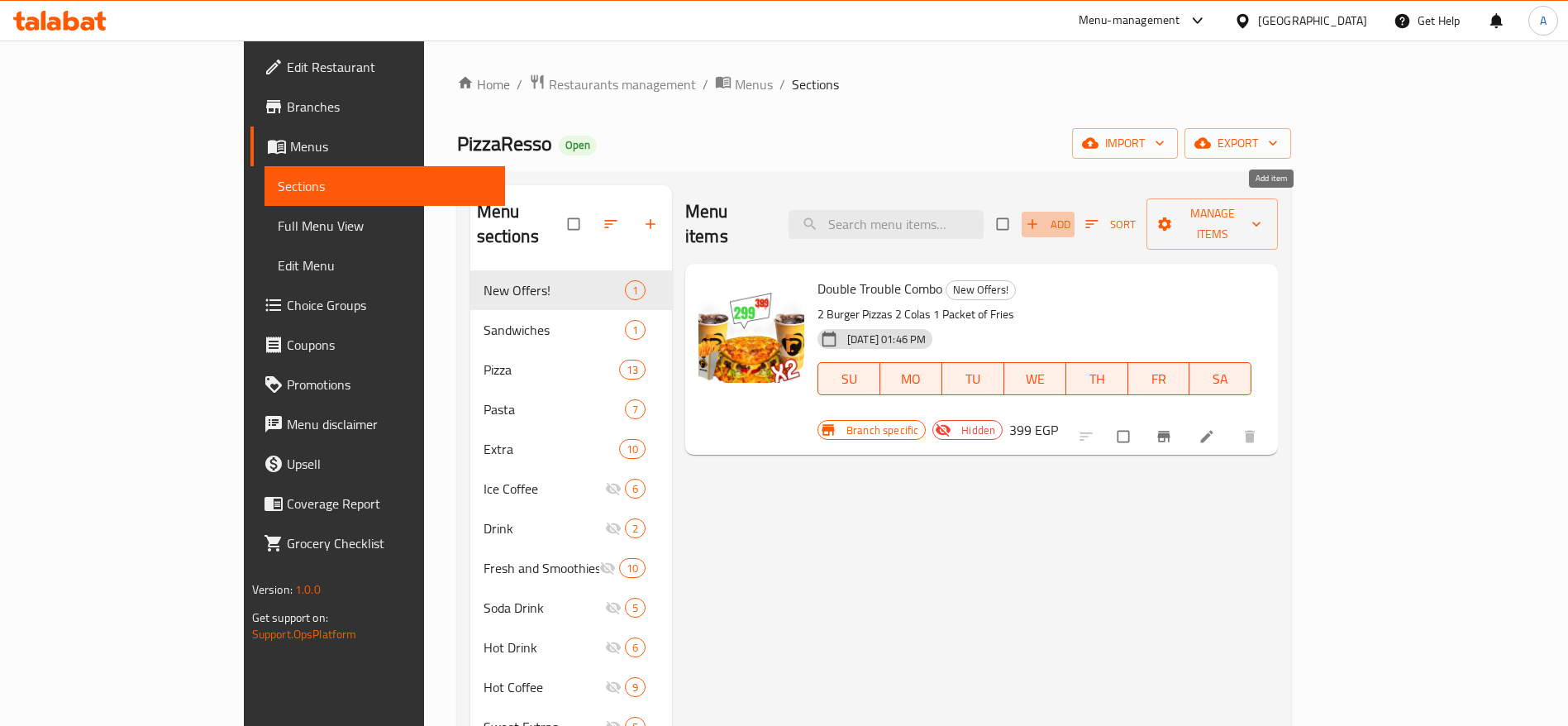
click at [1044, 216] on span "button" at bounding box center [1035, 224] width 20 height 17
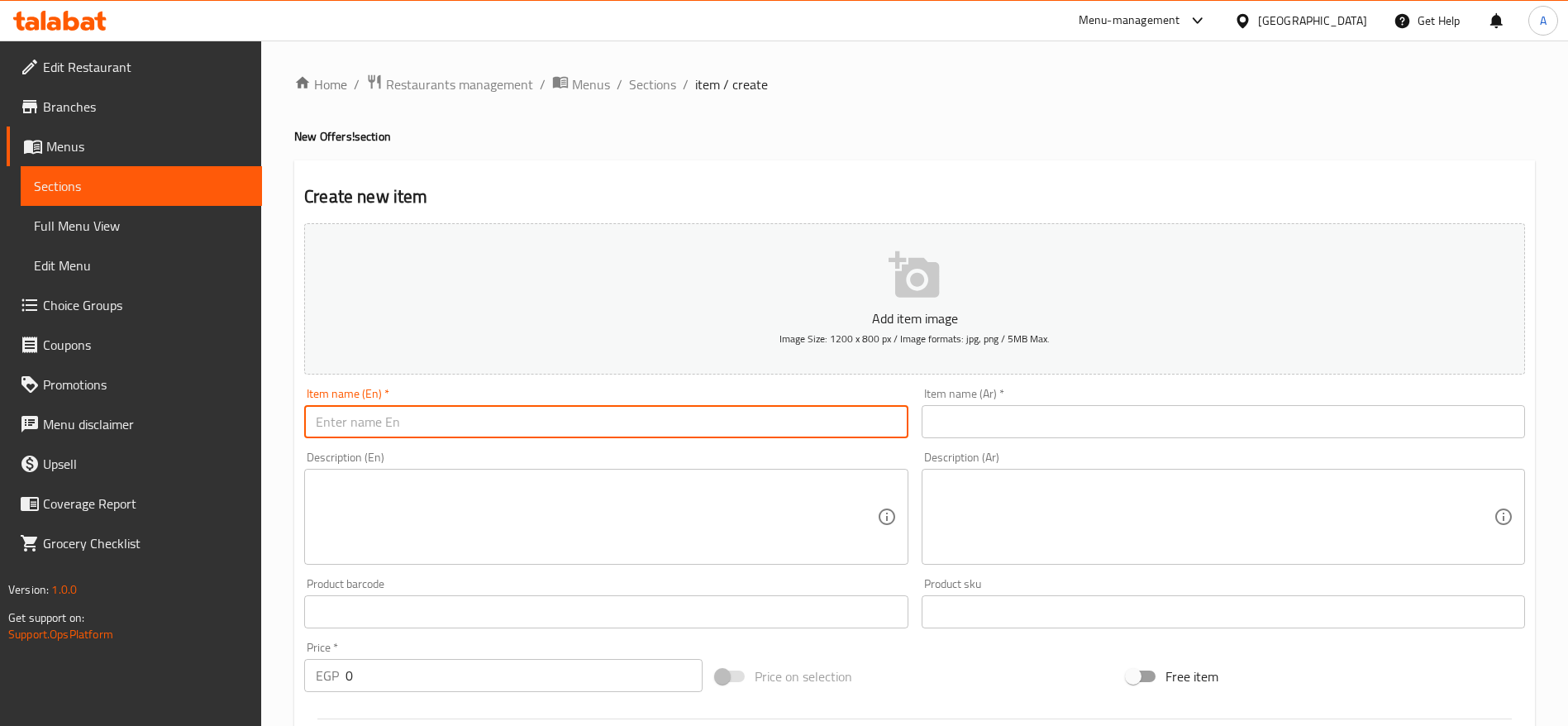
click at [649, 424] on input "text" at bounding box center [606, 421] width 604 height 33
paste input "Double Deal"
type input "Double Deal"
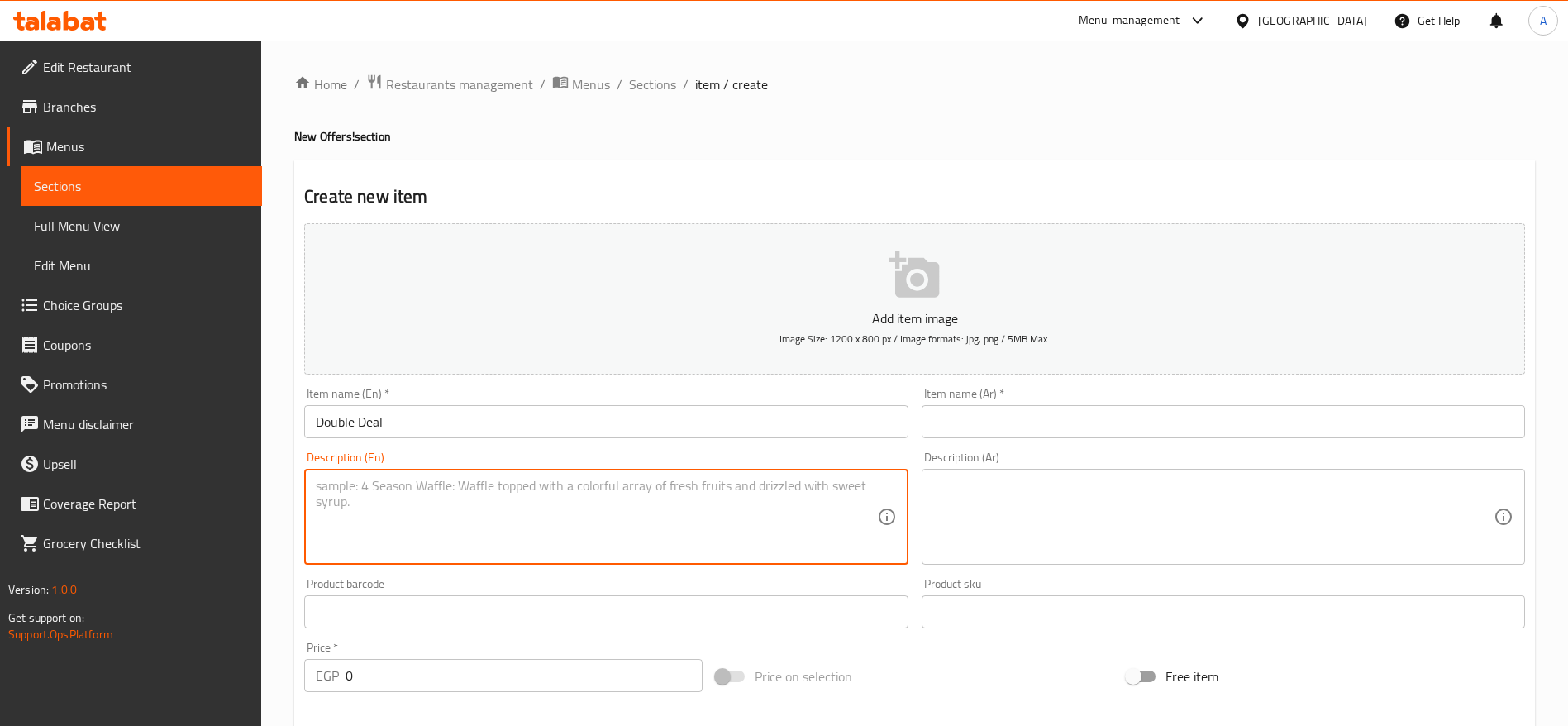
click at [513, 502] on textarea at bounding box center [595, 518] width 560 height 79
paste textarea "بيتزا تشيكن كريسبي (حجم ميديام) [PERSON_NAME] الغنية ٢ كولا أكشن منعشة بطاطس فا…"
type textarea "بيتزا تشيكن كريسبي (حجم ميديام) [PERSON_NAME] الغنية ٢ كولا أكشن منعشة بطاطس فا…"
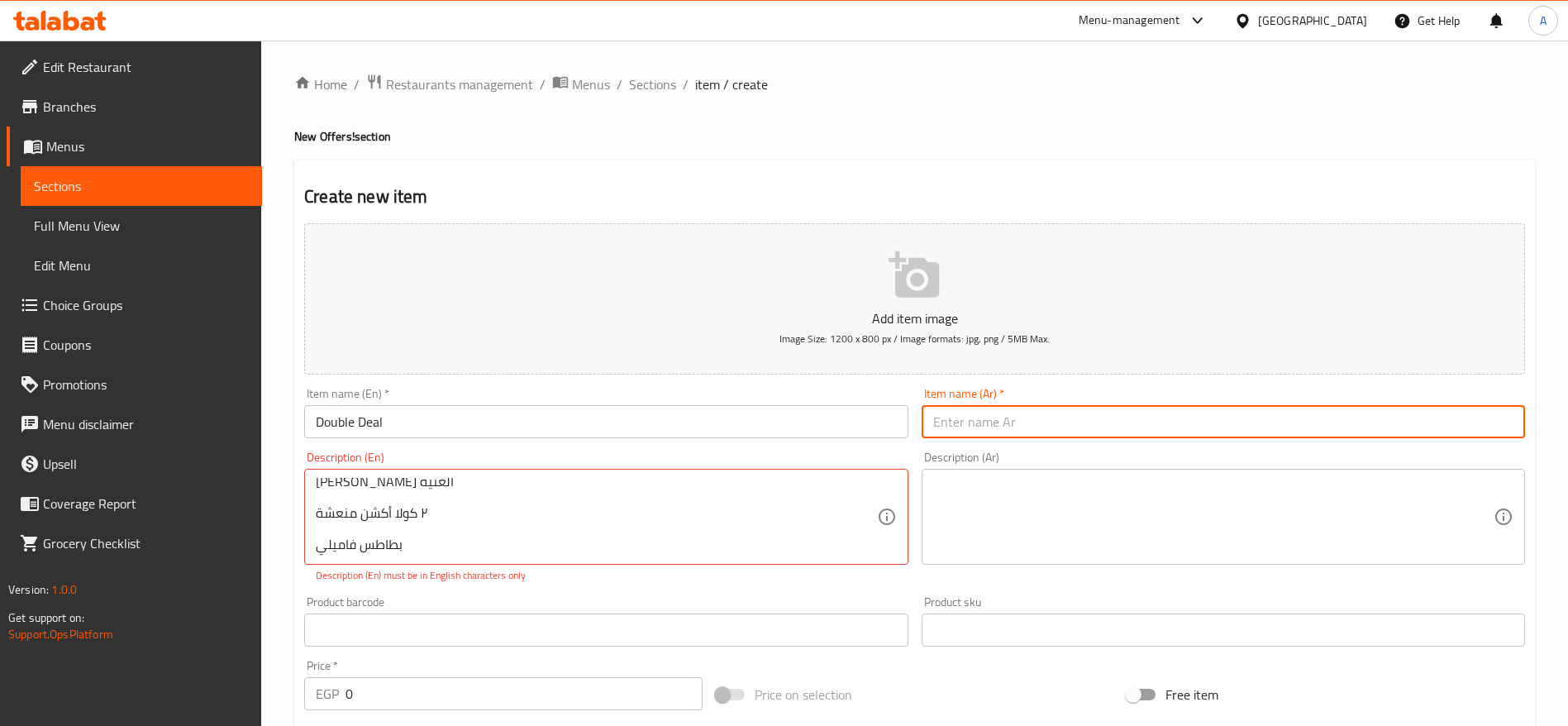
click at [957, 429] on input "text" at bounding box center [1224, 421] width 604 height 33
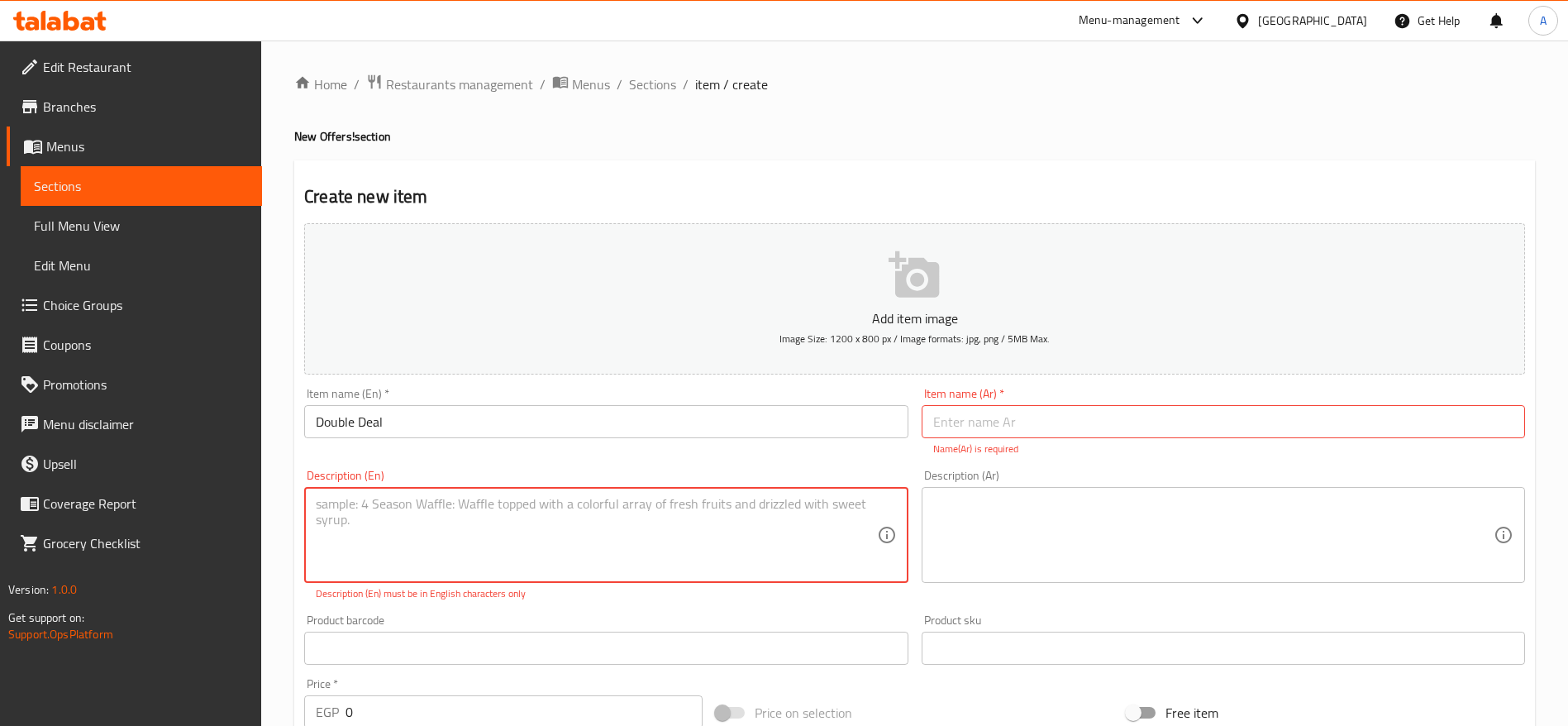
scroll to position [0, 0]
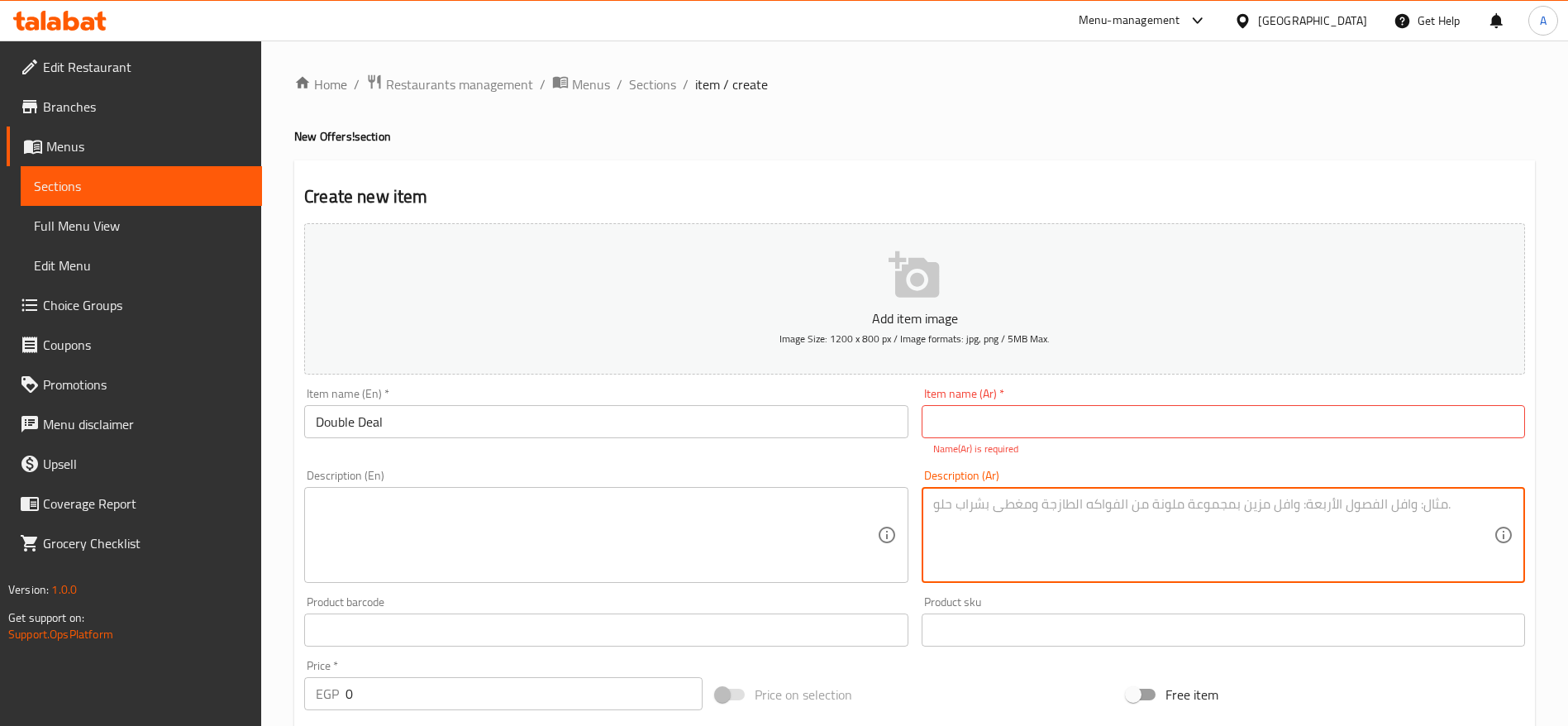
click at [946, 531] on textarea at bounding box center [1213, 536] width 560 height 79
paste textarea "بيتزا تشيكن كريسبي (حجم ميديام) نجرسكو بالكريمة الغنية ٢ كولا أكشن منعشة بطاطس …"
type textarea "بيتزا تشيكن كريسبي (حجم ميديام) نجرسكو بالكريمة الغنية ٢ كولا أكشن منعشة بطاطس …"
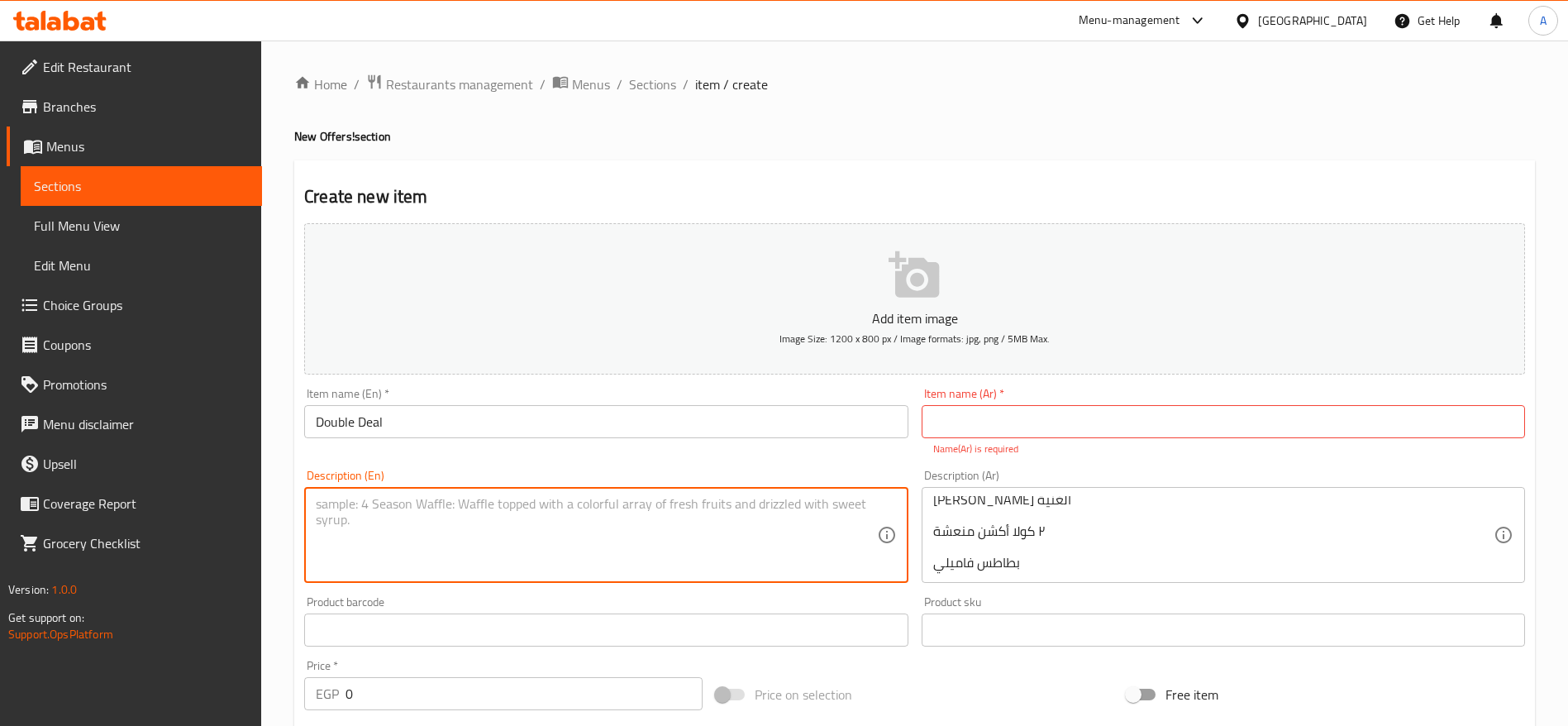
click at [714, 534] on textarea at bounding box center [595, 536] width 560 height 79
paste textarea "Medium Crispy Chicken Pizza Creamy Negrisco Pasta 2 Cola Action drinks Family F…"
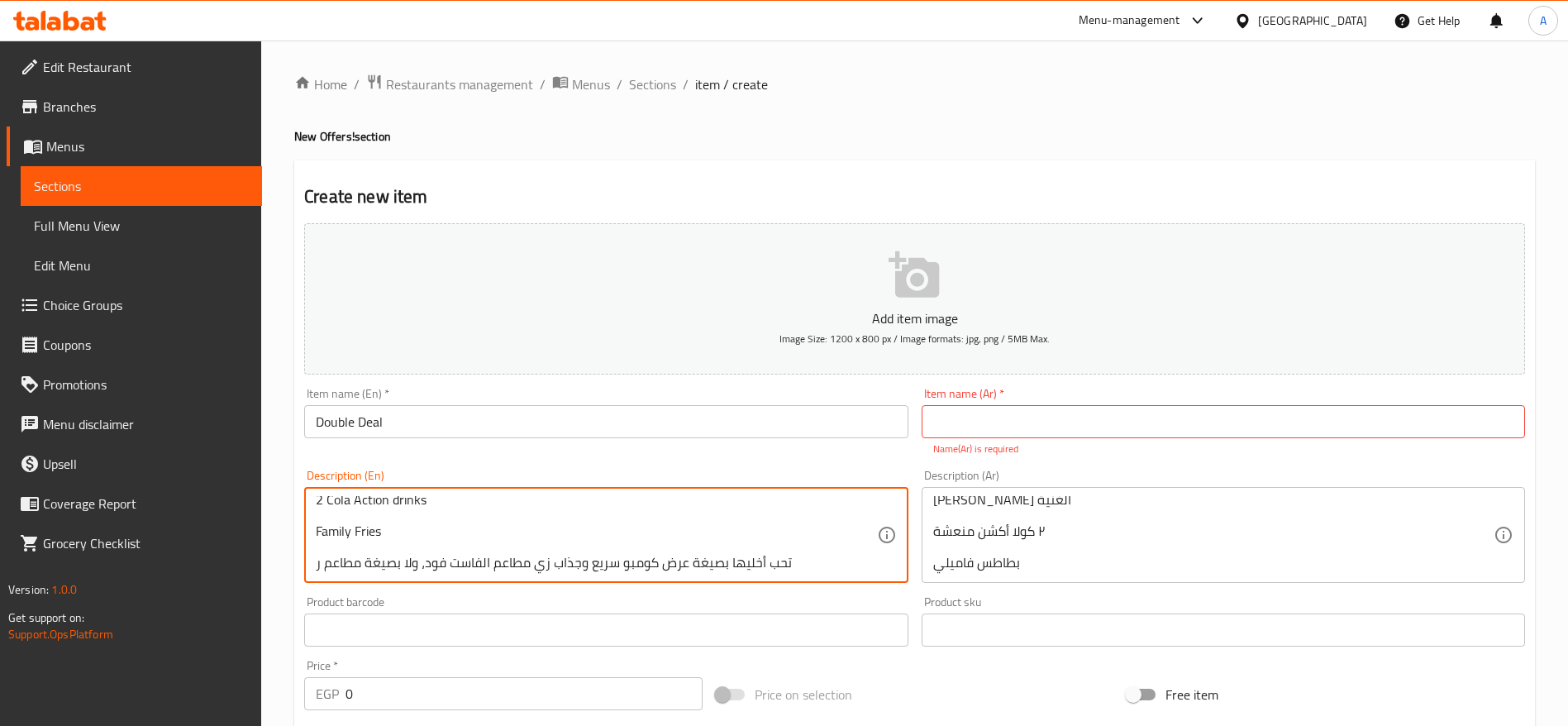
type textarea "Medium Crispy Chicken Pizza Creamy Negrisco Pasta 2 Cola Action drinks Family F…"
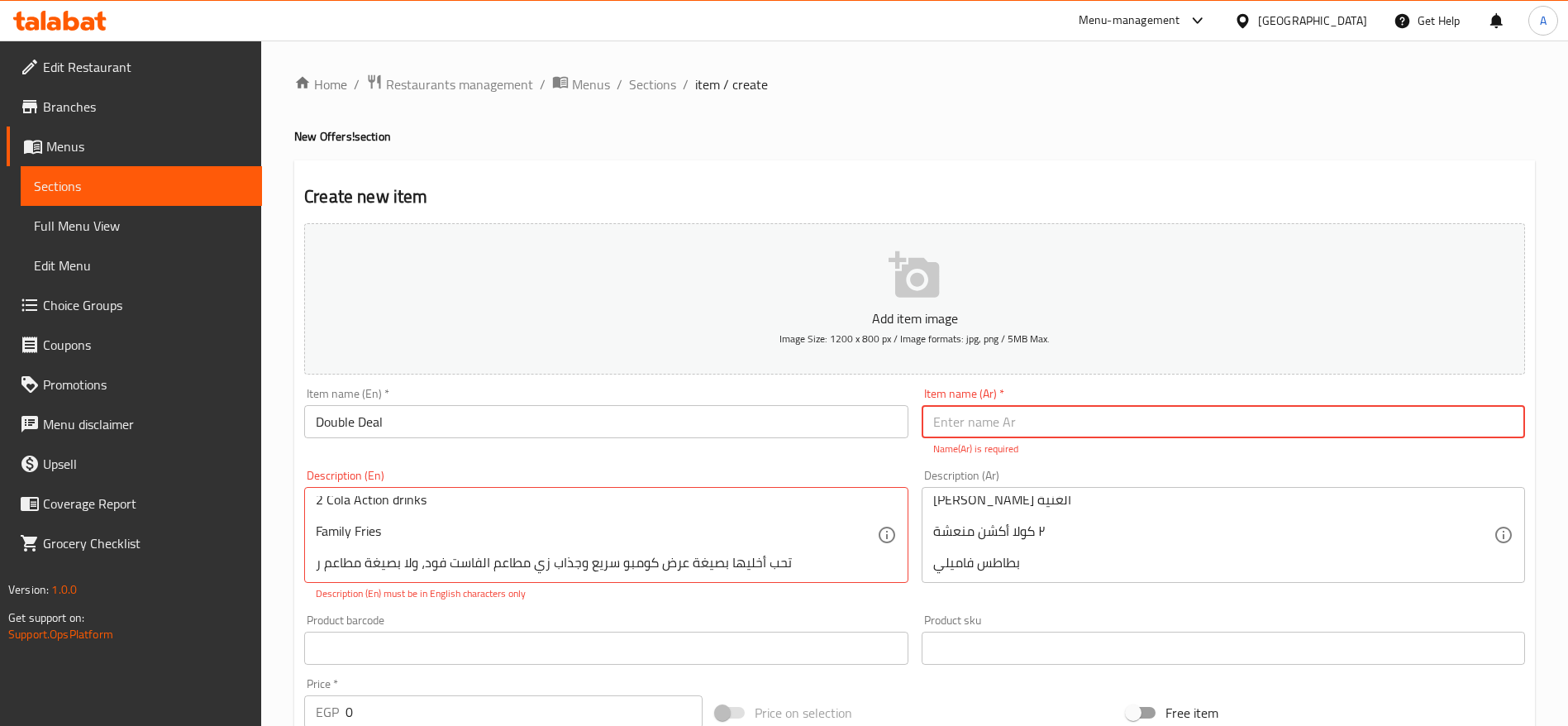
click at [1013, 421] on input "text" at bounding box center [1224, 421] width 604 height 33
type input "]"
type input "دبل ديل"
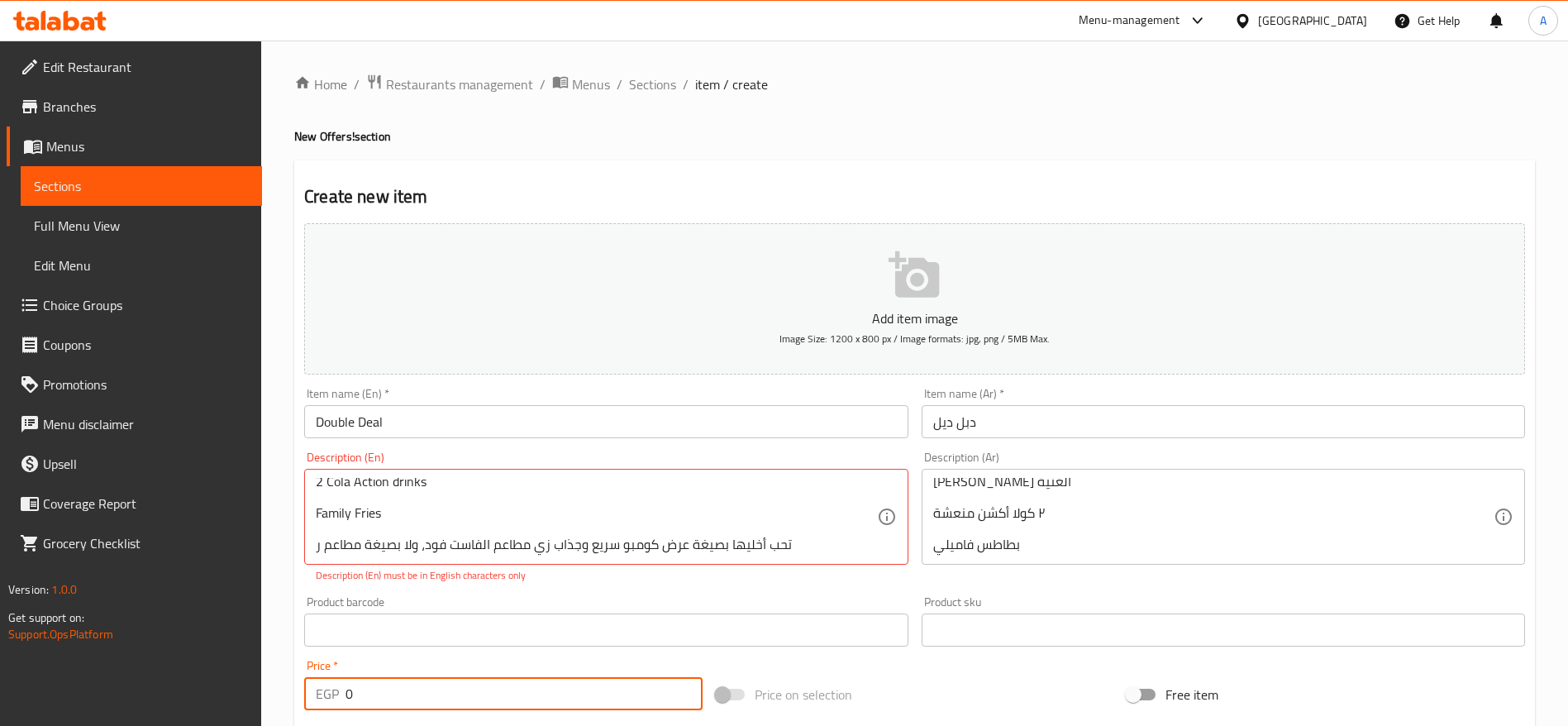
click at [540, 709] on input "0" at bounding box center [523, 693] width 357 height 33
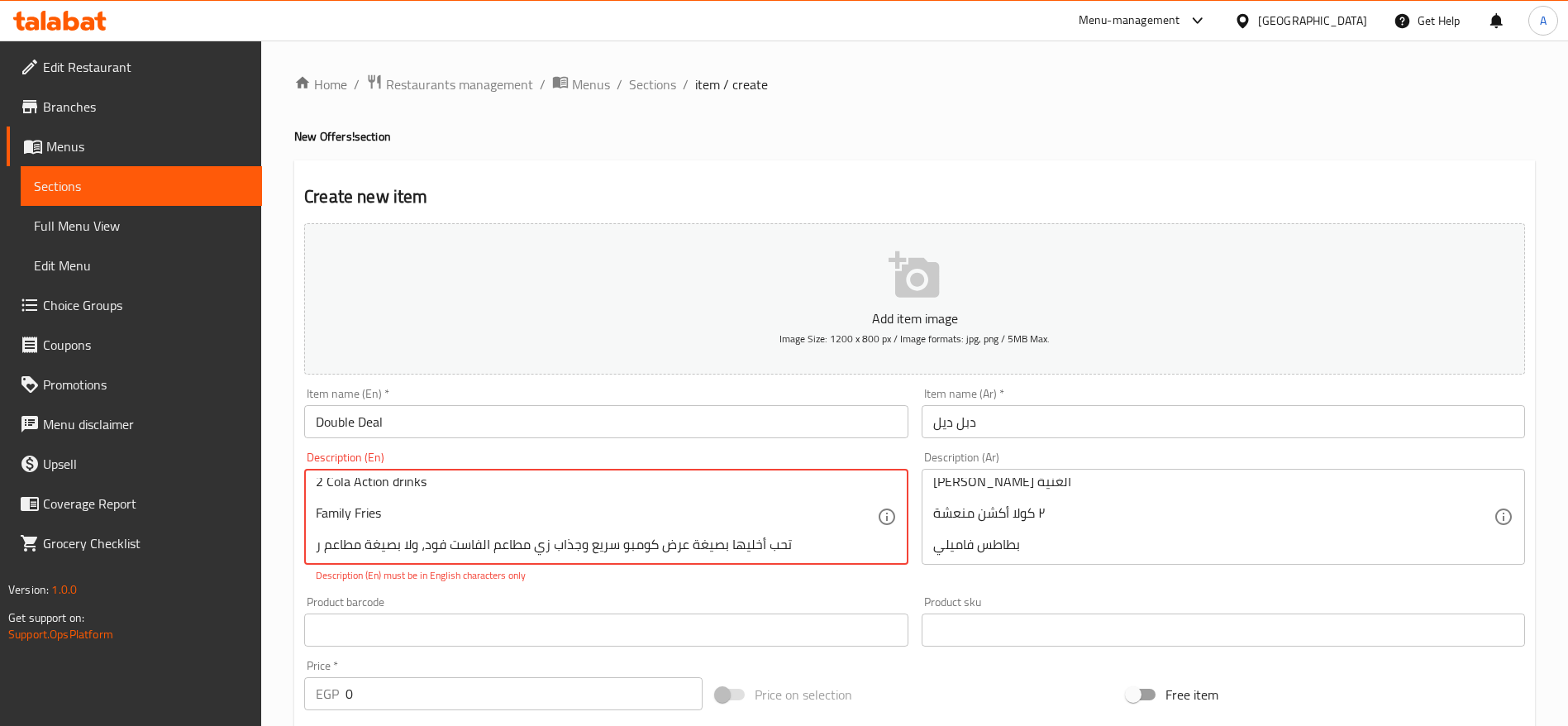
click at [821, 549] on textarea "Medium Crispy Chicken Pizza Creamy Negrisco Pasta 2 Cola Action drinks Family F…" at bounding box center [595, 518] width 560 height 79
type textarea "Medium Crispy Chicken Pizza Creamy Negrisco Pasta 2 Cola Action drinks Family F…"
click at [570, 702] on div "Add item image Image Size: 1200 x 800 px / Image formats: jpg, png / 5MB Max. I…" at bounding box center [915, 582] width 1235 height 731
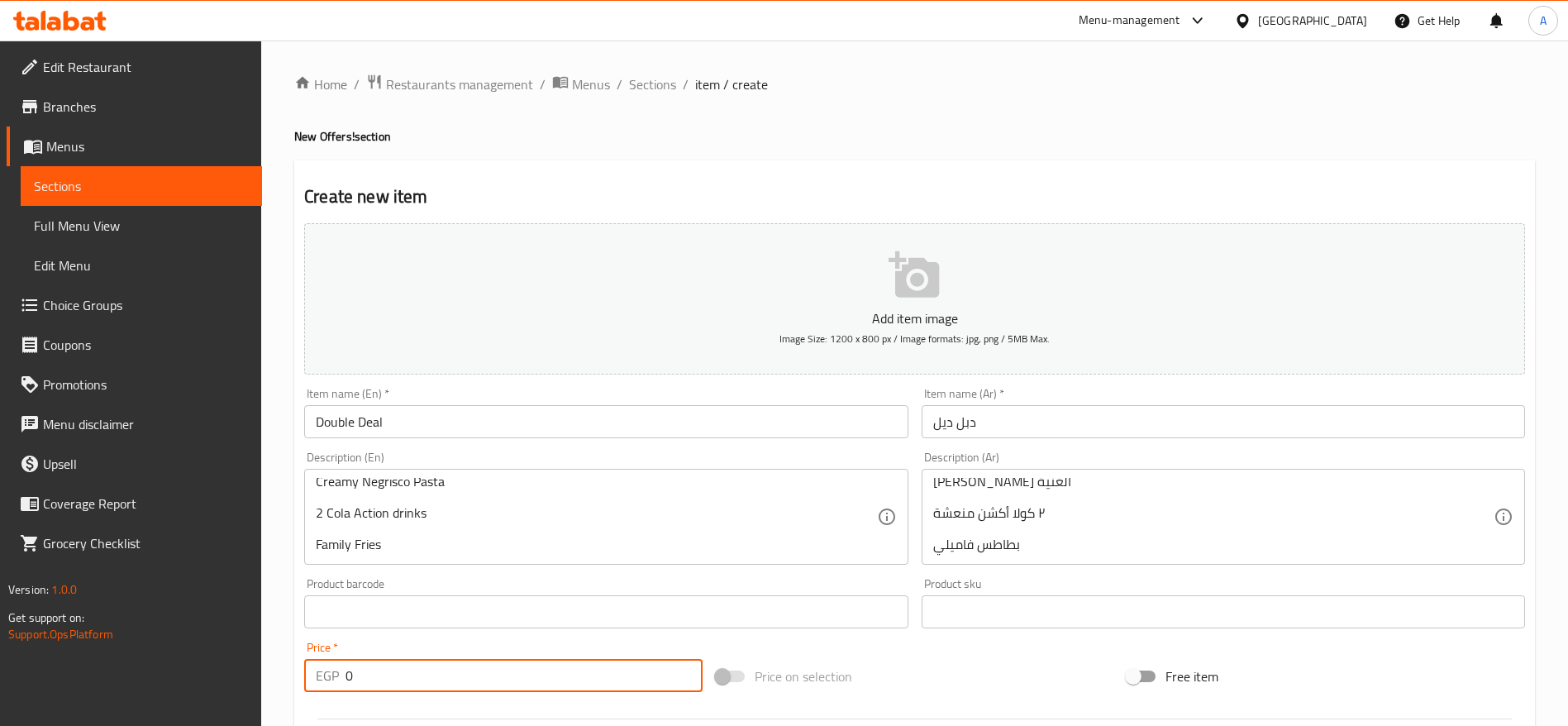
click at [536, 681] on input "0" at bounding box center [523, 676] width 357 height 33
click at [451, 676] on input "0" at bounding box center [523, 676] width 357 height 33
paste input "311.25"
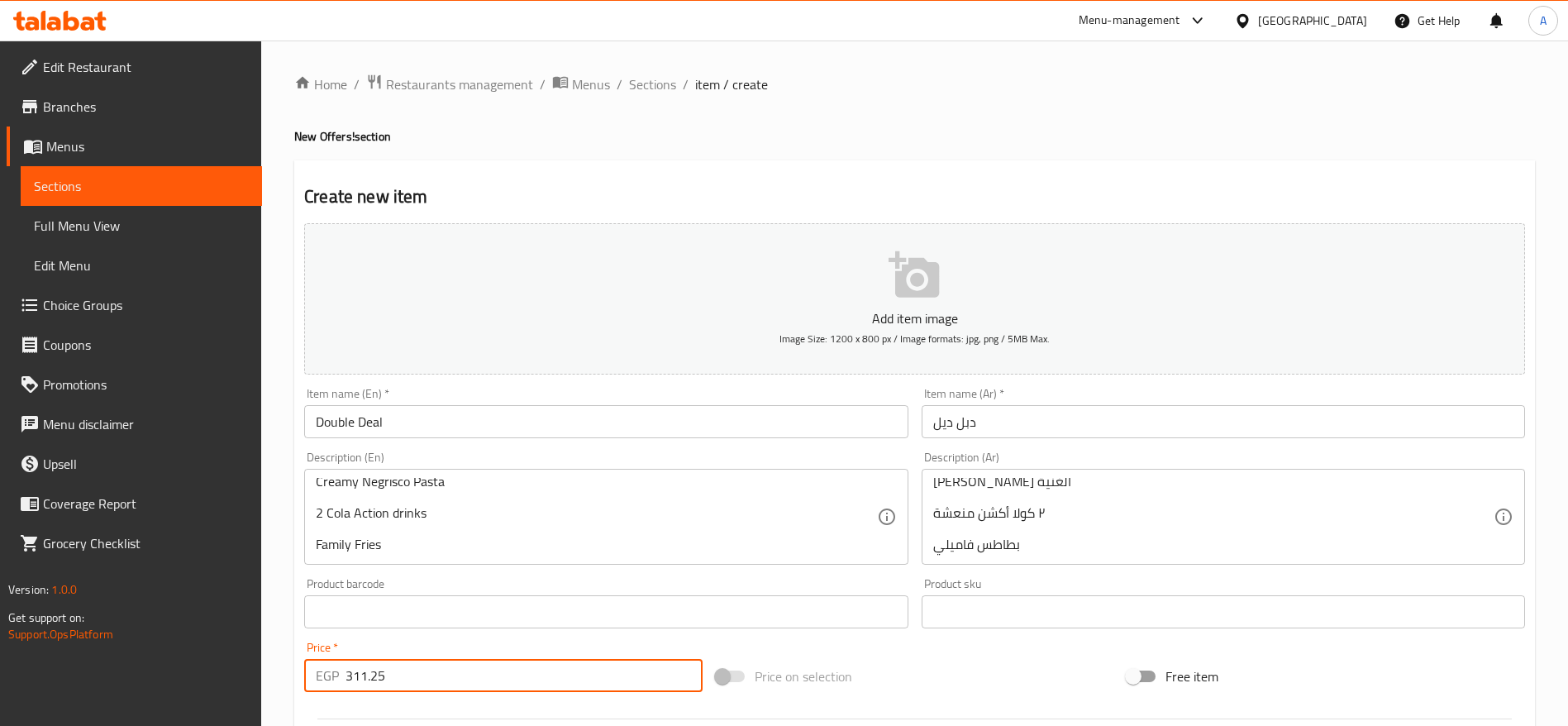
type input "311.25"
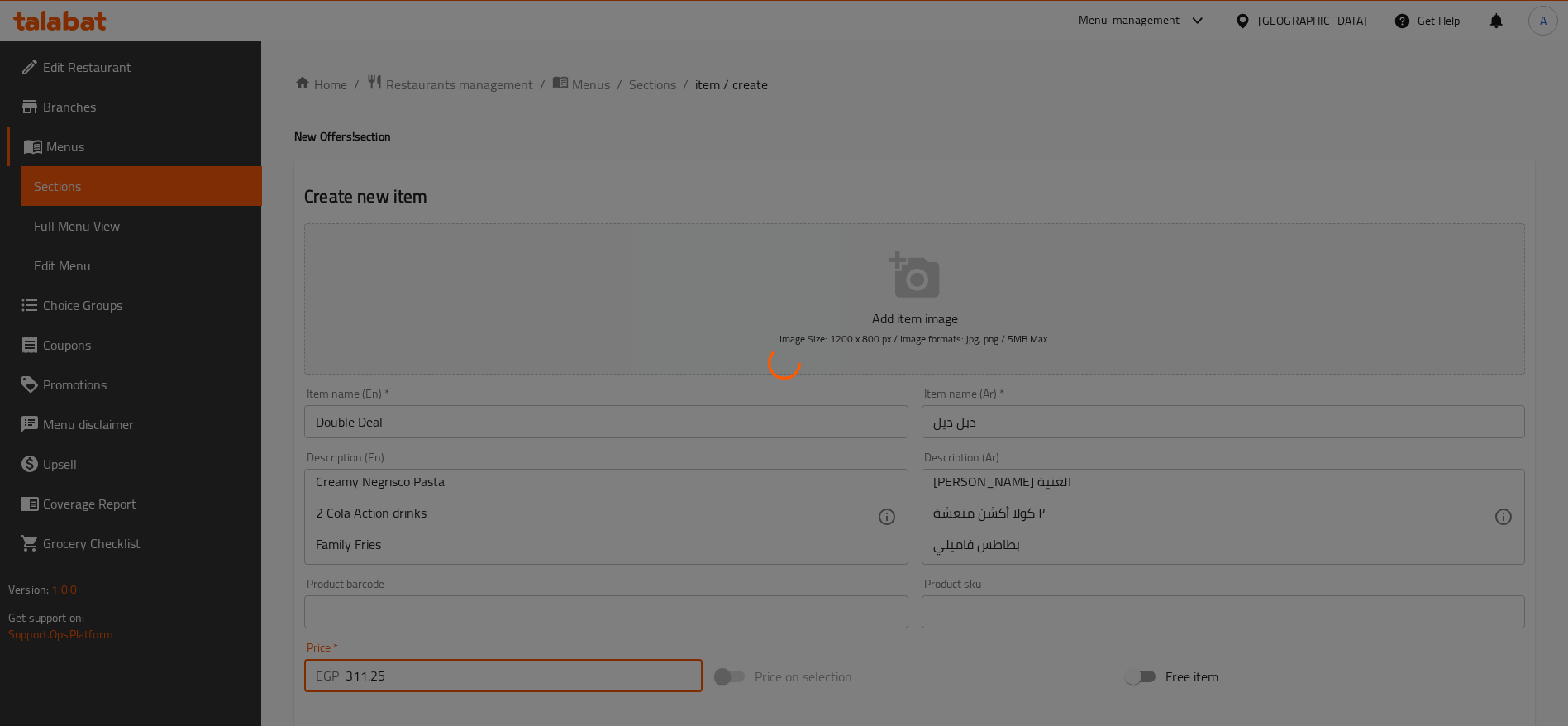
type input "0"
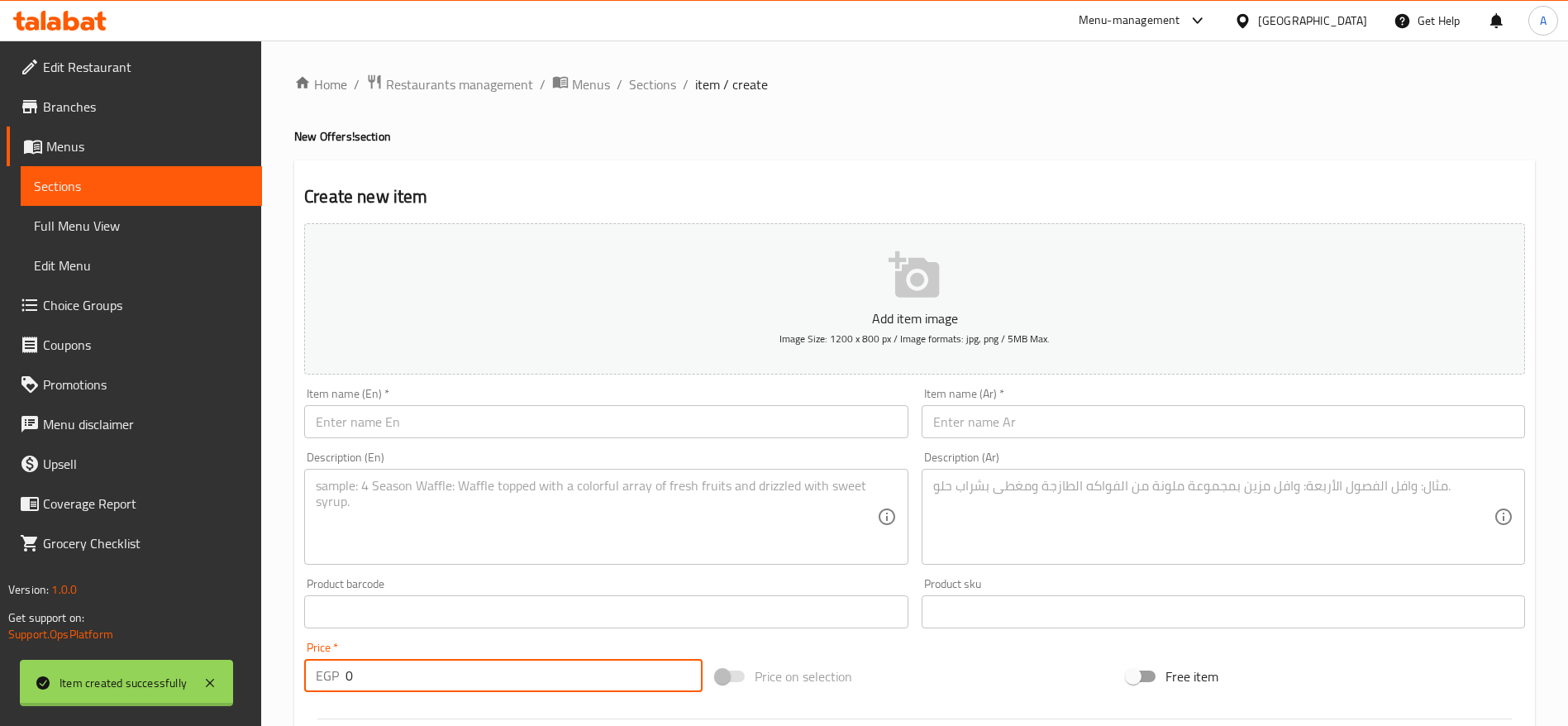
scroll to position [0, 0]
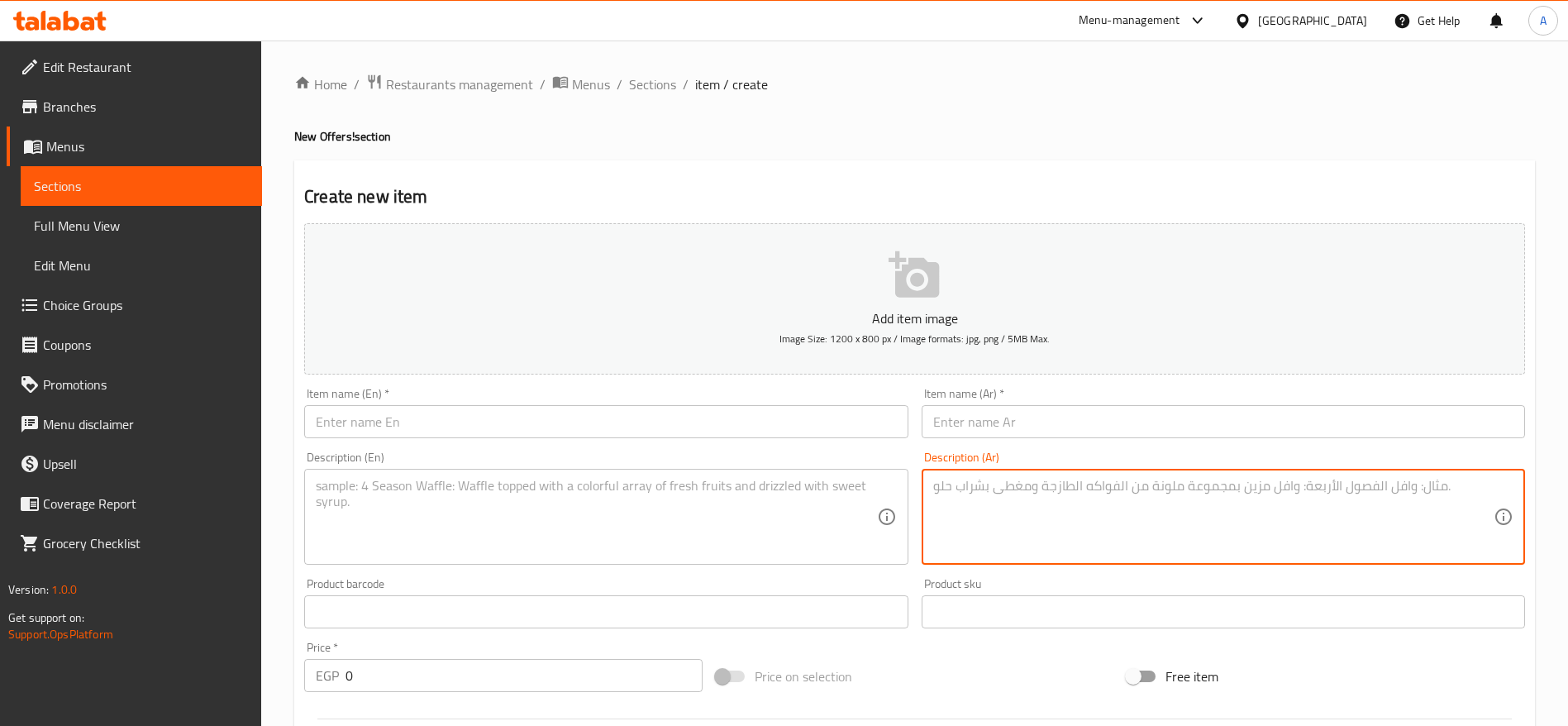
click at [1054, 487] on textarea at bounding box center [1213, 518] width 560 height 79
paste textarea "بيتزا تشيكن رانش (ميديام) بيتزا سموكي (ميديام) ٢ كولا أكشن منعشة بطاطس فاميلي"
type textarea "بيتزا تشيكن رانش (ميديام) بيتزا سموكي (ميديام) ٢ كولا أكشن منعشة بطاطس فاميلي"
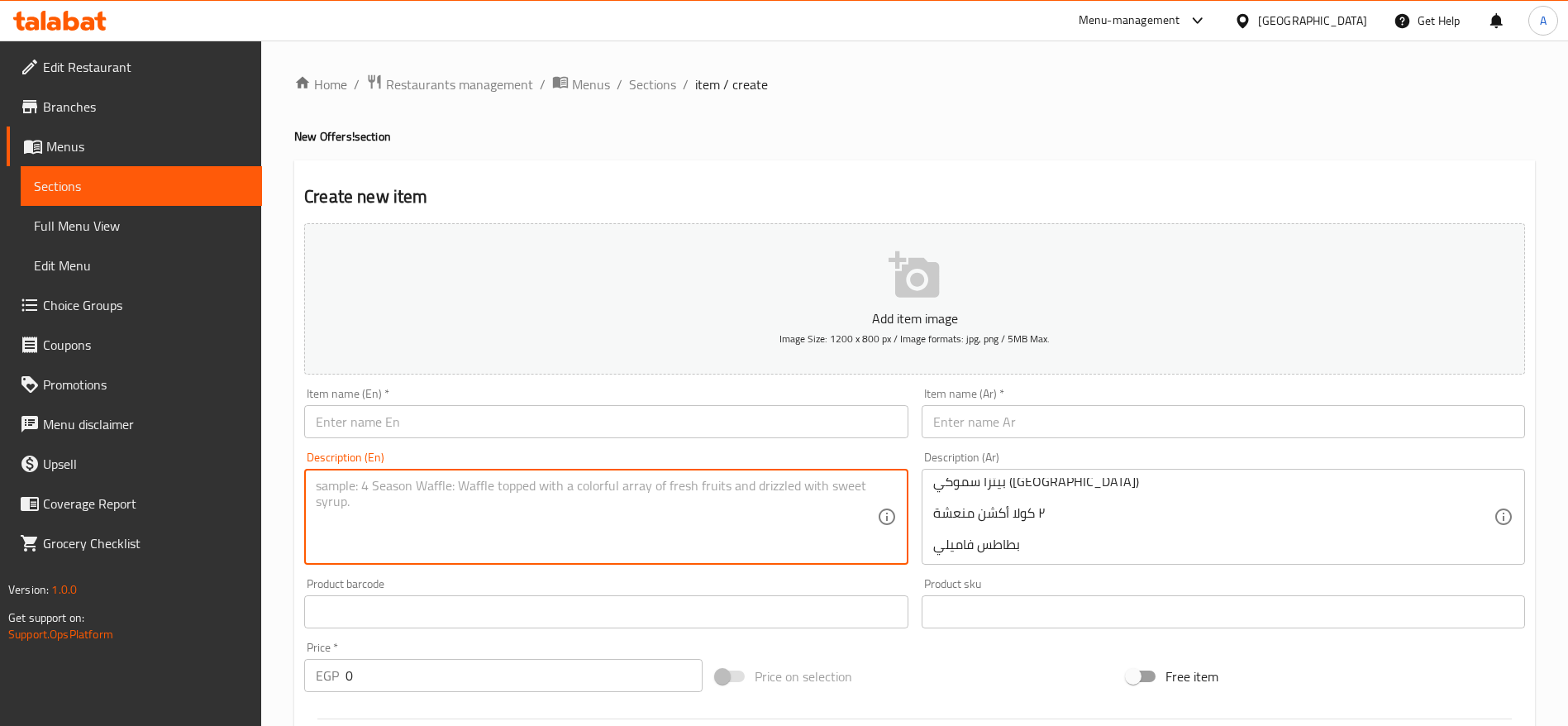
click at [776, 510] on textarea at bounding box center [595, 518] width 560 height 79
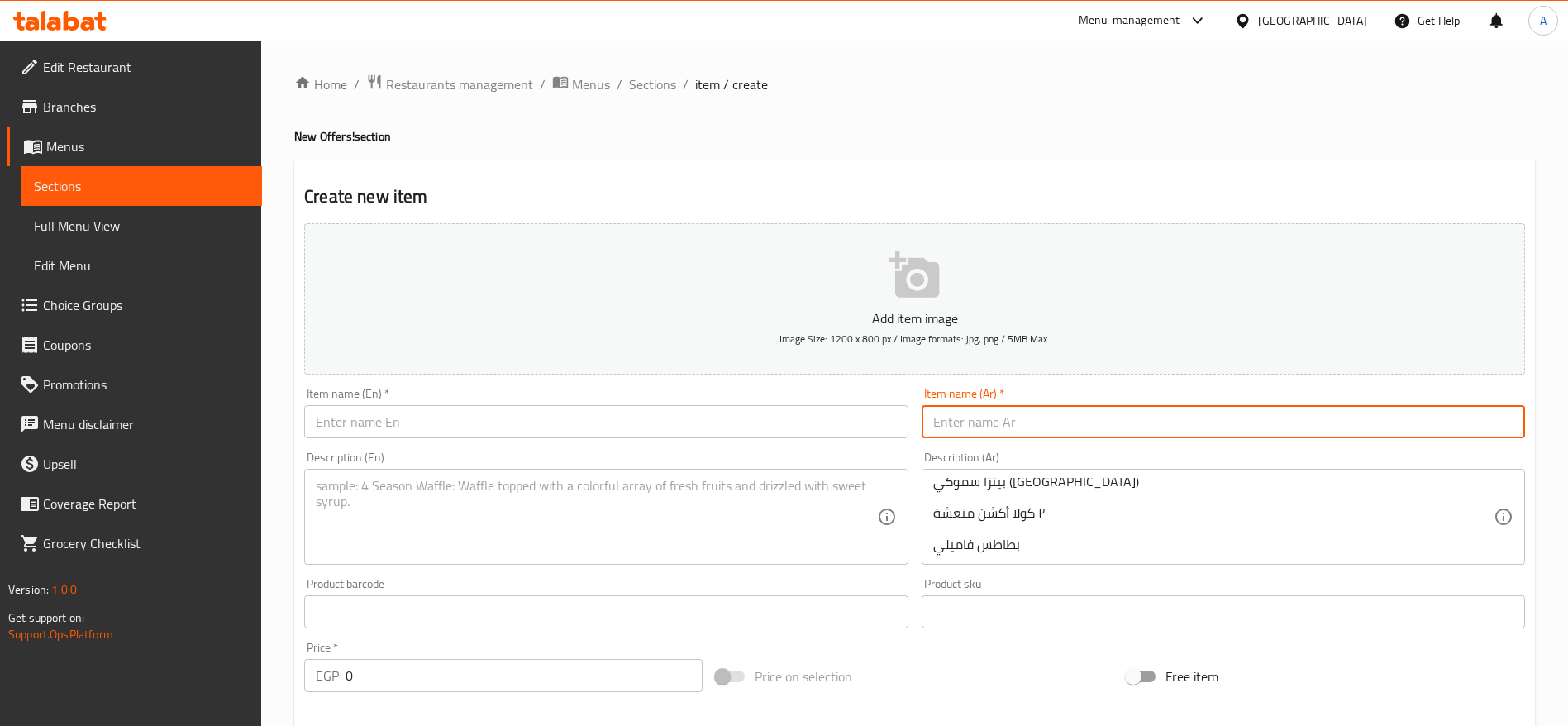
click at [962, 418] on input "text" at bounding box center [1224, 421] width 604 height 33
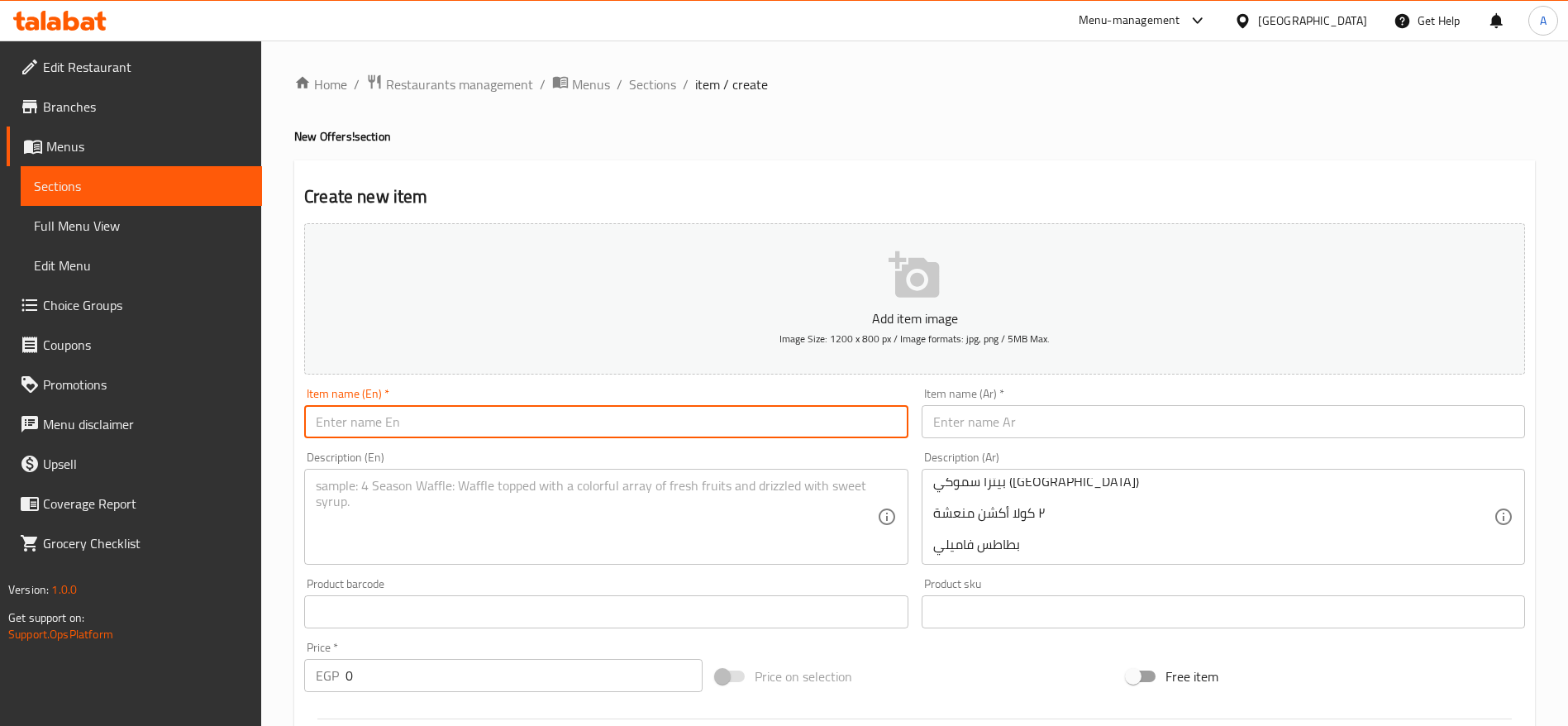
click at [632, 434] on input "text" at bounding box center [606, 421] width 604 height 33
paste input "Smokey Ranch"
type input "Smokey Ranch"
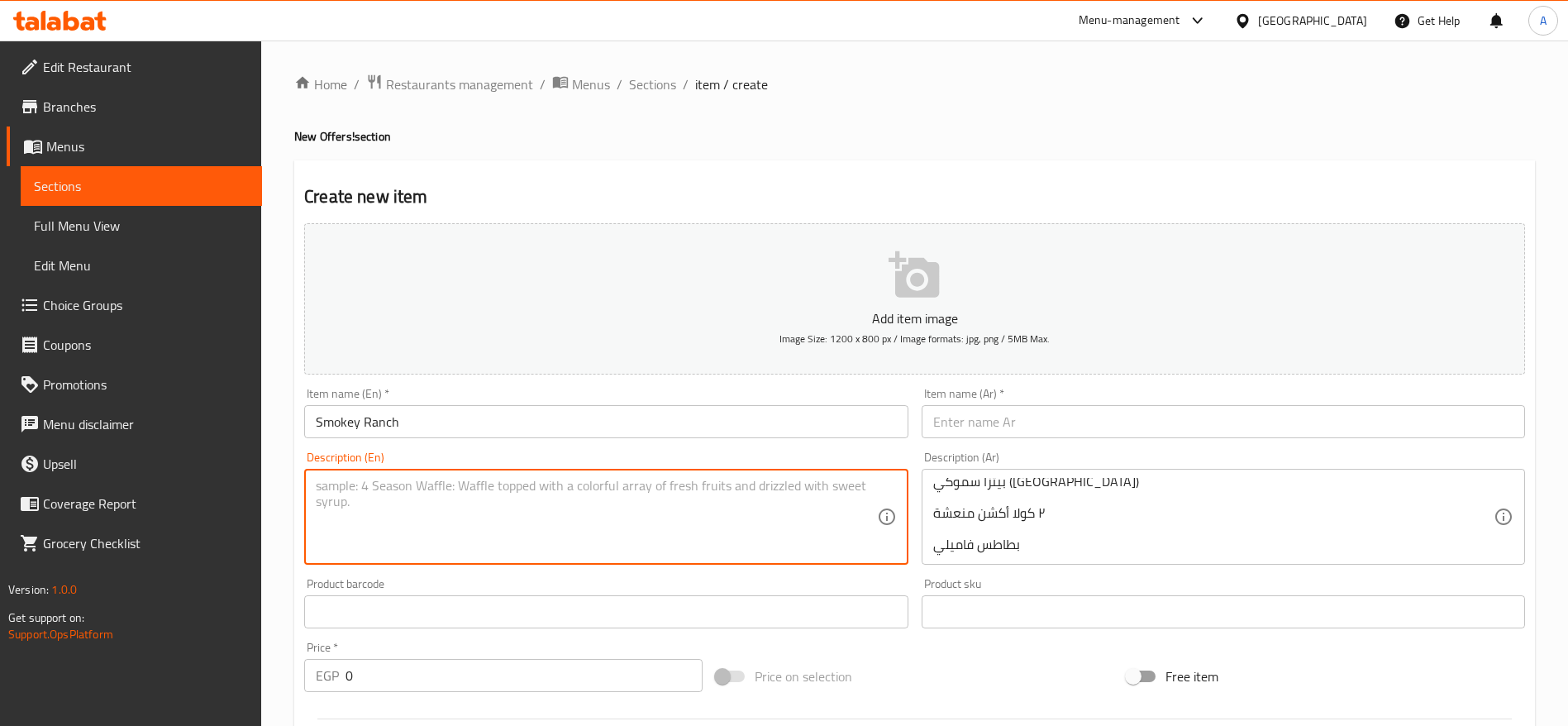
click at [525, 504] on textarea at bounding box center [595, 518] width 560 height 79
paste textarea "Medium Chicken Ranch Pizza Medium Smokey Pizza 2 Cola Action drinks Family Fries"
type textarea "Medium Chicken Ranch Pizza Medium Smokey Pizza 2 Cola Action drinks Family Fries"
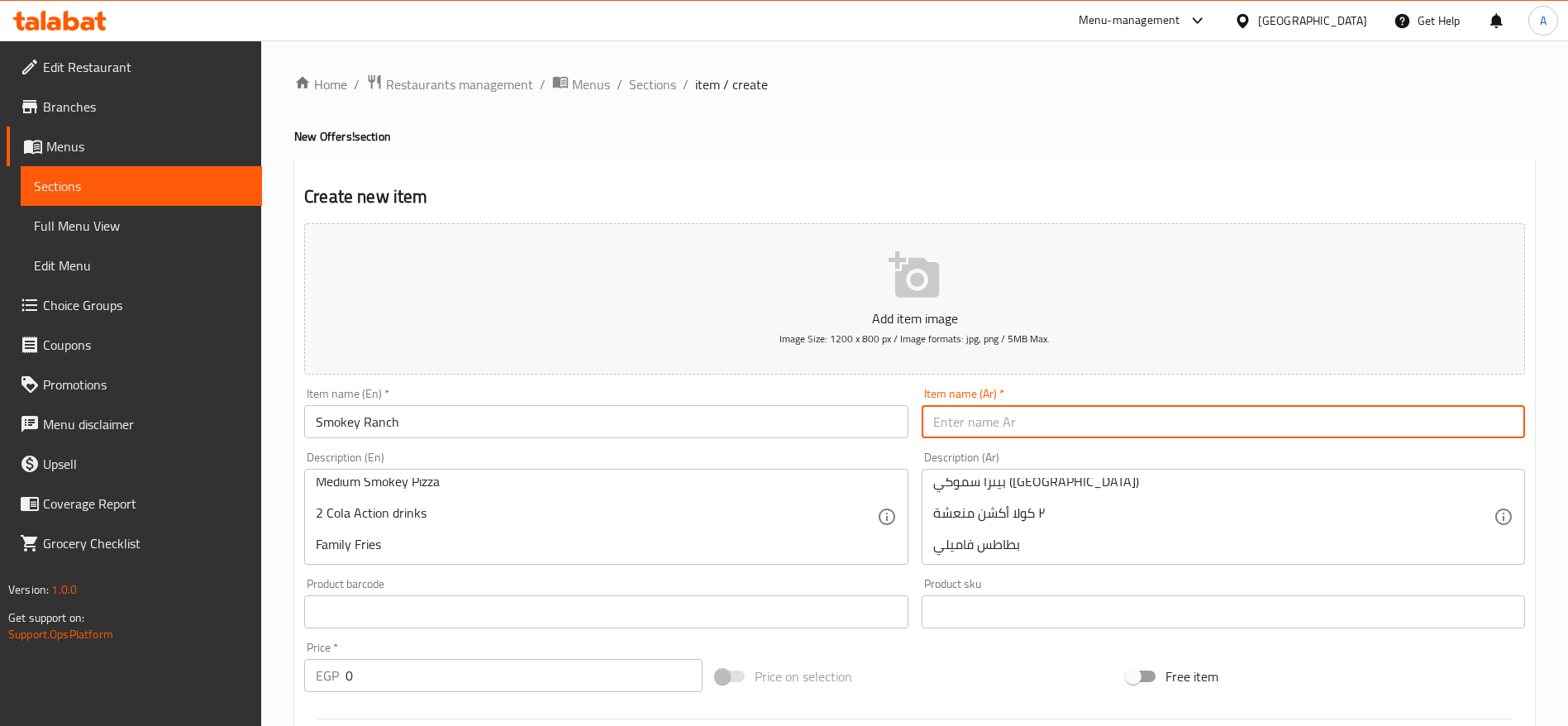
click at [953, 418] on input "text" at bounding box center [1224, 421] width 604 height 33
type input "سموكي رانش"
click at [591, 662] on input "0" at bounding box center [523, 676] width 357 height 33
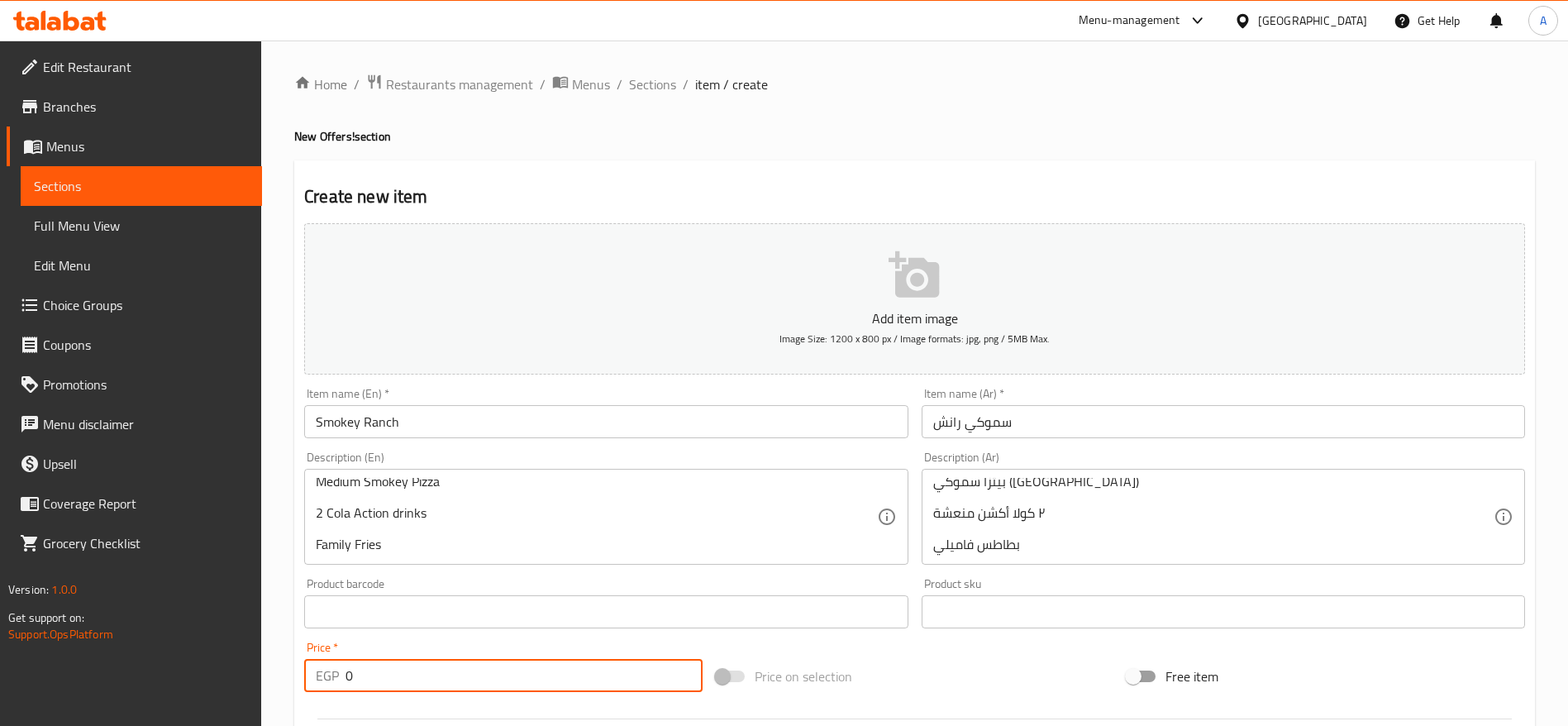
click at [512, 680] on input "0" at bounding box center [523, 676] width 357 height 33
paste input "273.75"
type input "273.75"
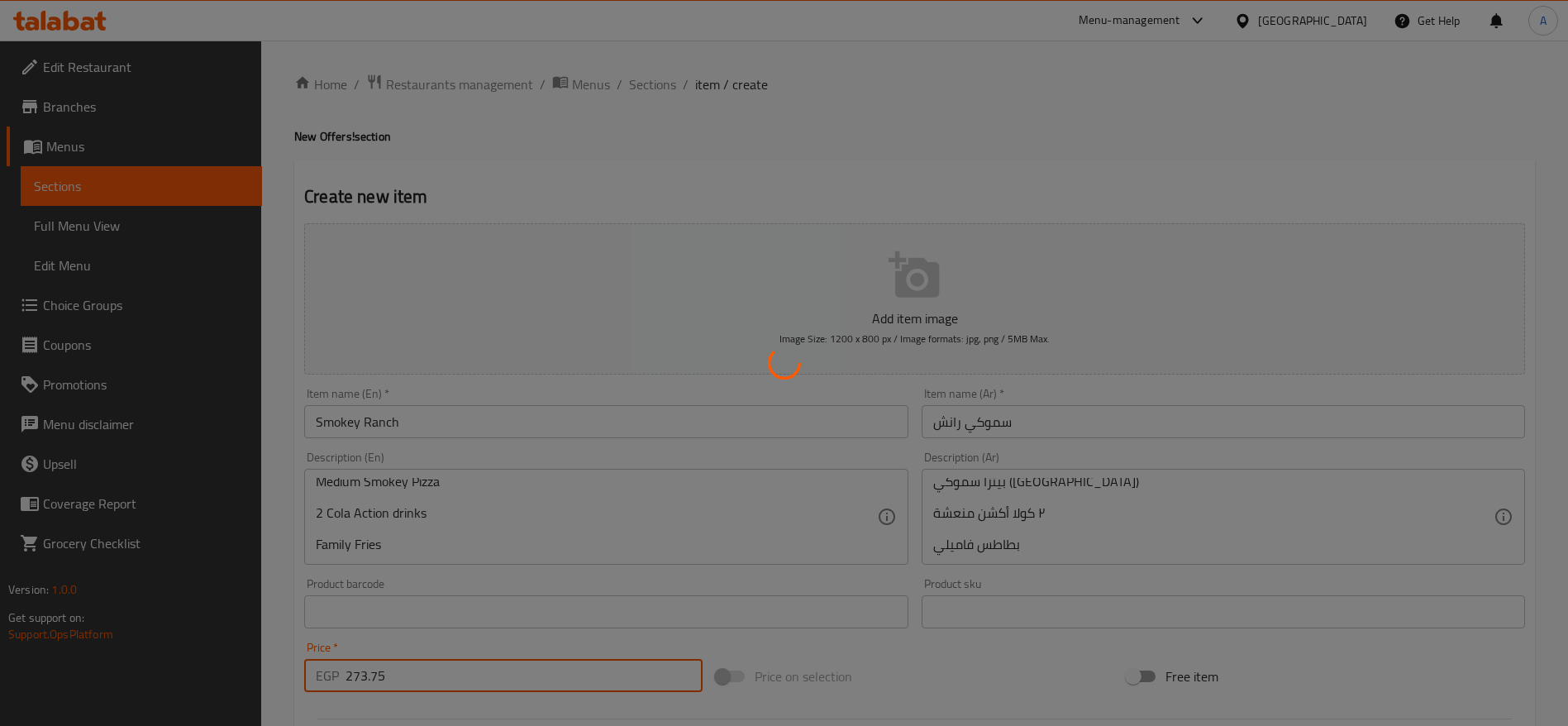
type input "0"
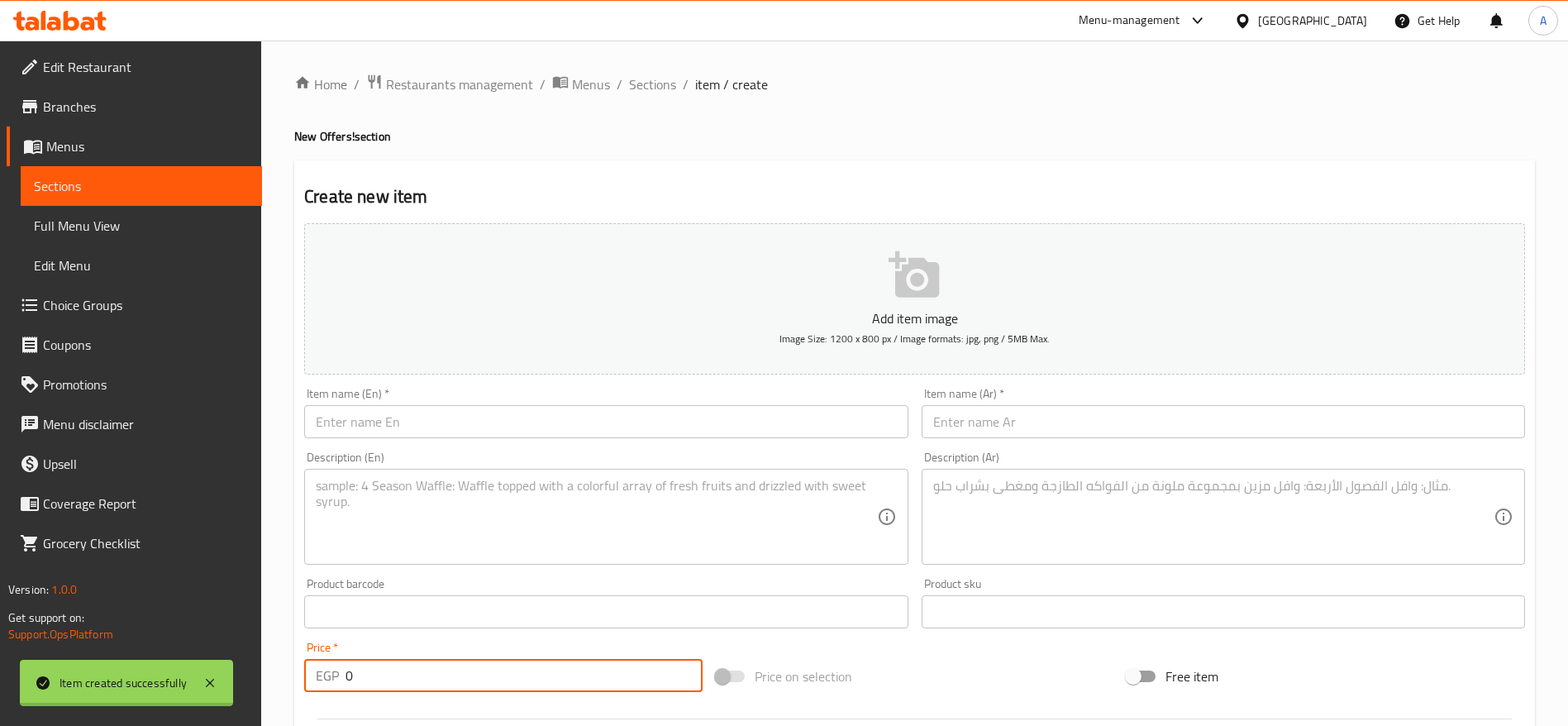
scroll to position [0, 0]
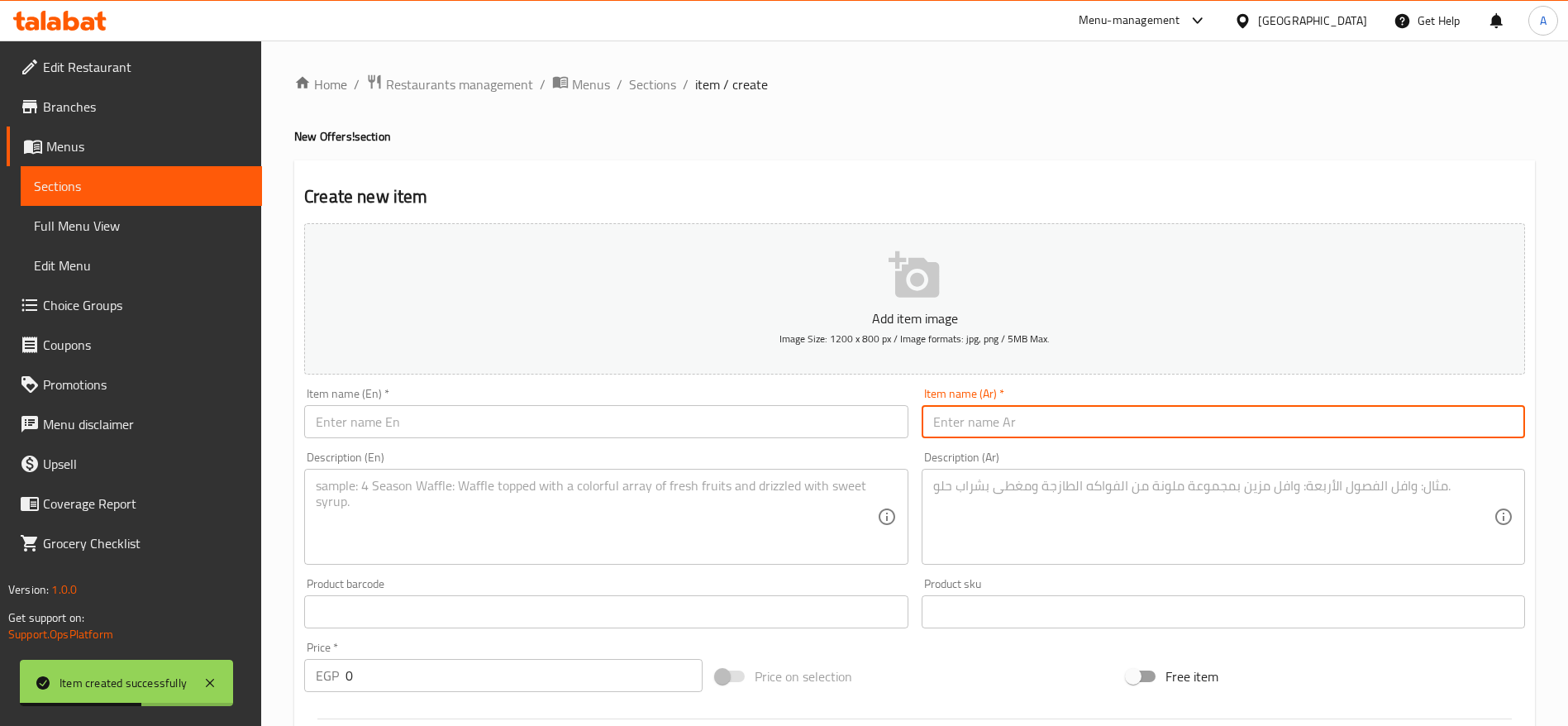
paste input "سموكي سنجل"
click at [1100, 420] on input "text" at bounding box center [1224, 421] width 604 height 33
type input "سموكي سنجل"
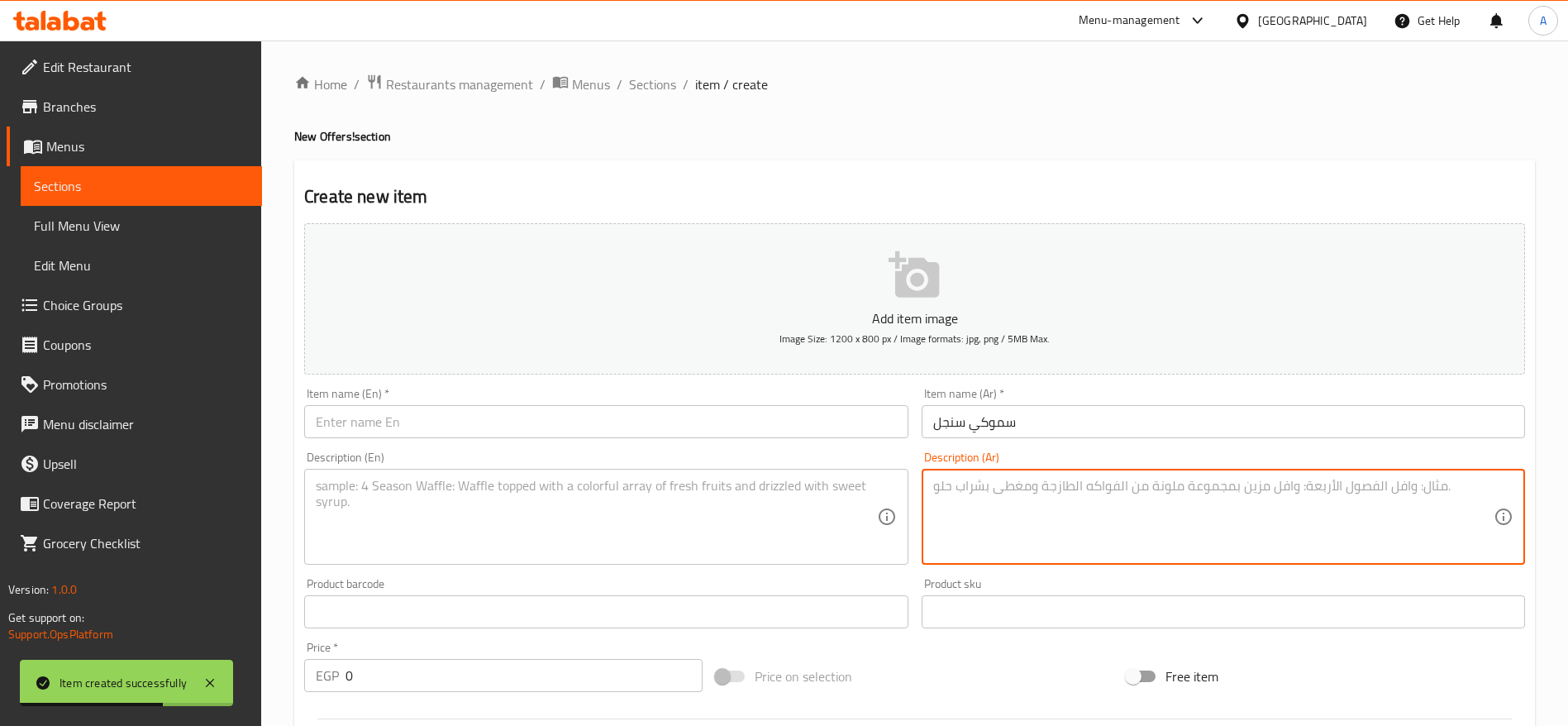
click at [994, 485] on textarea at bounding box center [1213, 518] width 560 height 79
paste textarea "بيتزا سموكي برجر (ميديام) ليمون سلو منعش باكيت بطاطس كريسبي"
type textarea "بيتزا سموكي برجر (ميديام) ليمون سلو منعش باكيت بطاطس كريسبي"
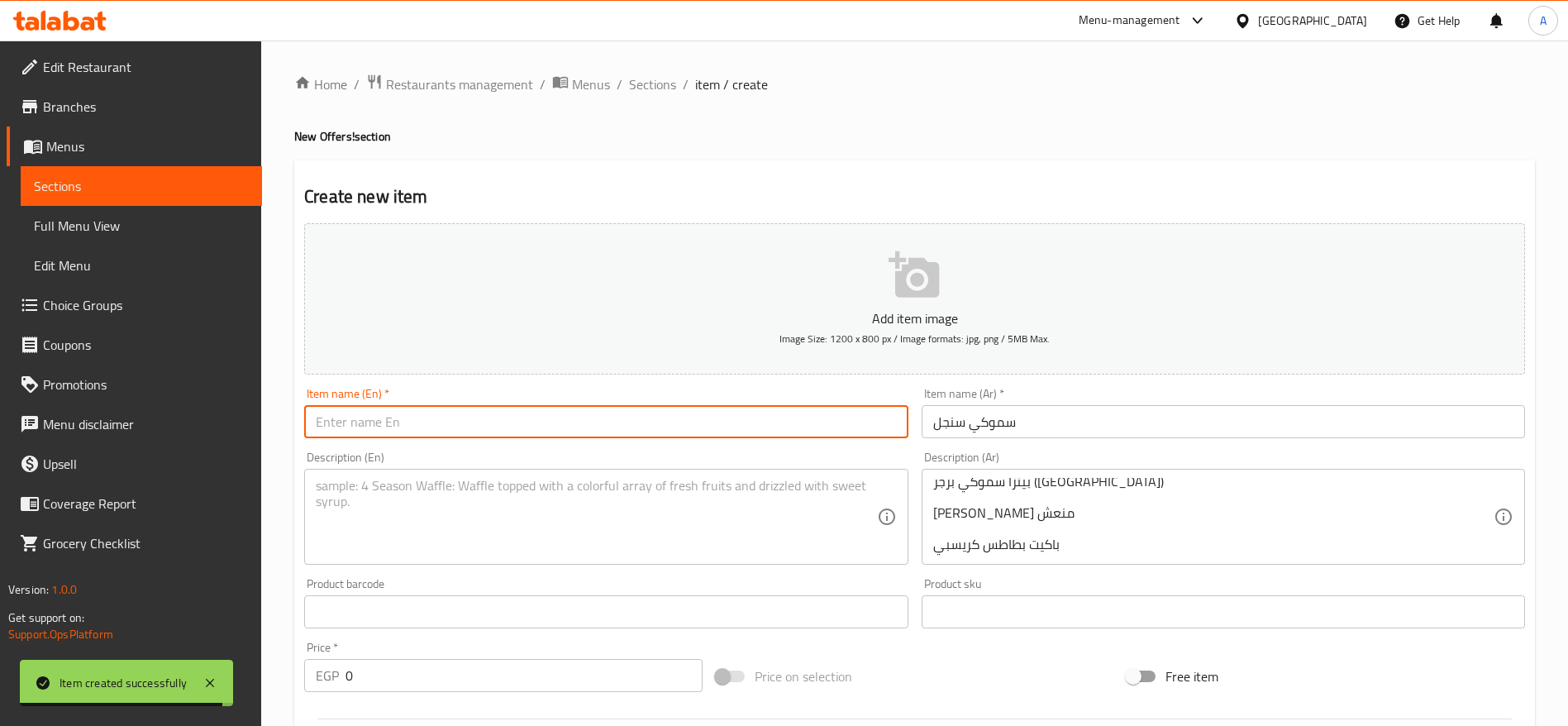
click at [706, 428] on input "text" at bounding box center [606, 421] width 604 height 33
paste input "Smokey Single"
type input "Smokey Single"
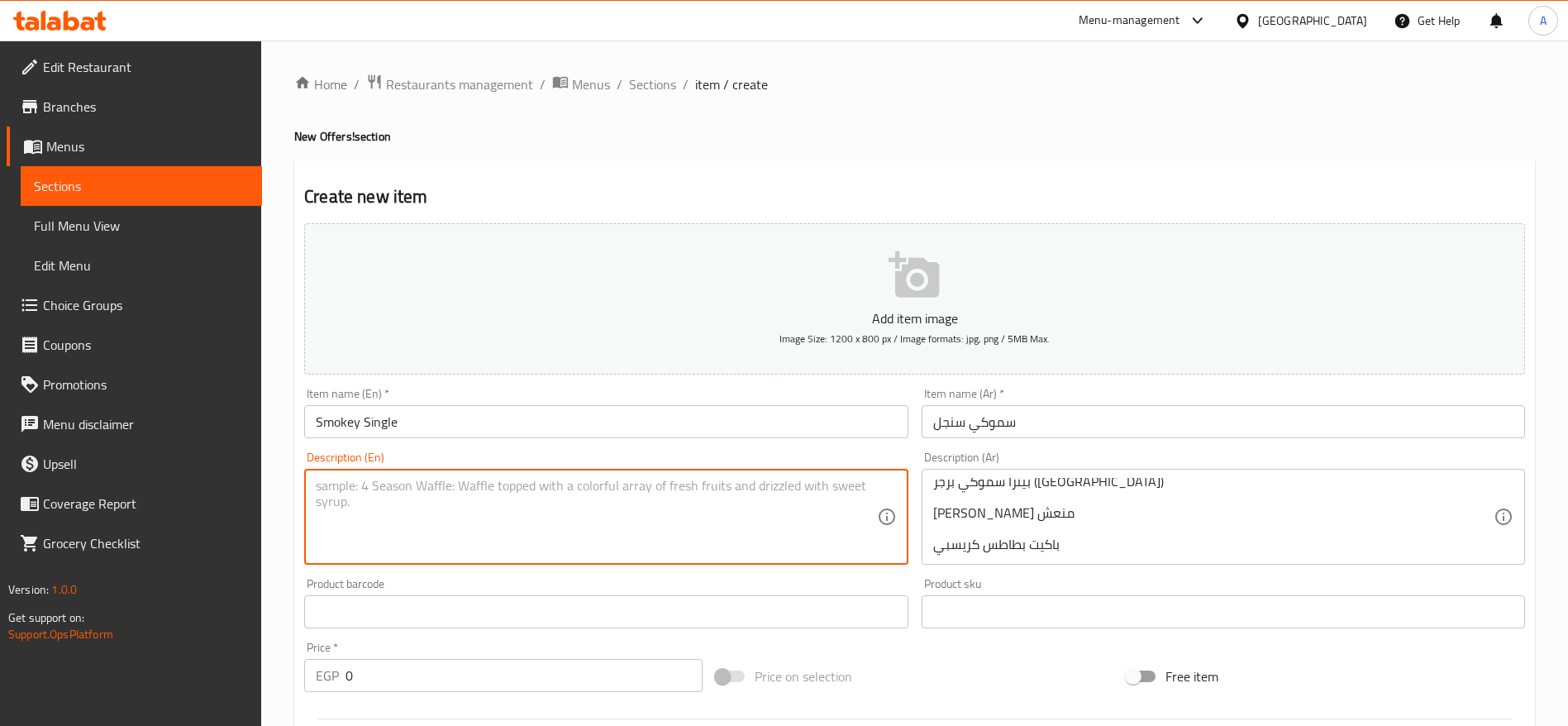
click at [505, 522] on textarea at bounding box center [595, 518] width 560 height 79
paste textarea "Medium Smokey Burger Pizza Fresh Lemon Slaw Crispy Fries Pack"
type textarea "Medium Smokey Burger Pizza Fresh Lemon Slaw Crispy Fries Pack"
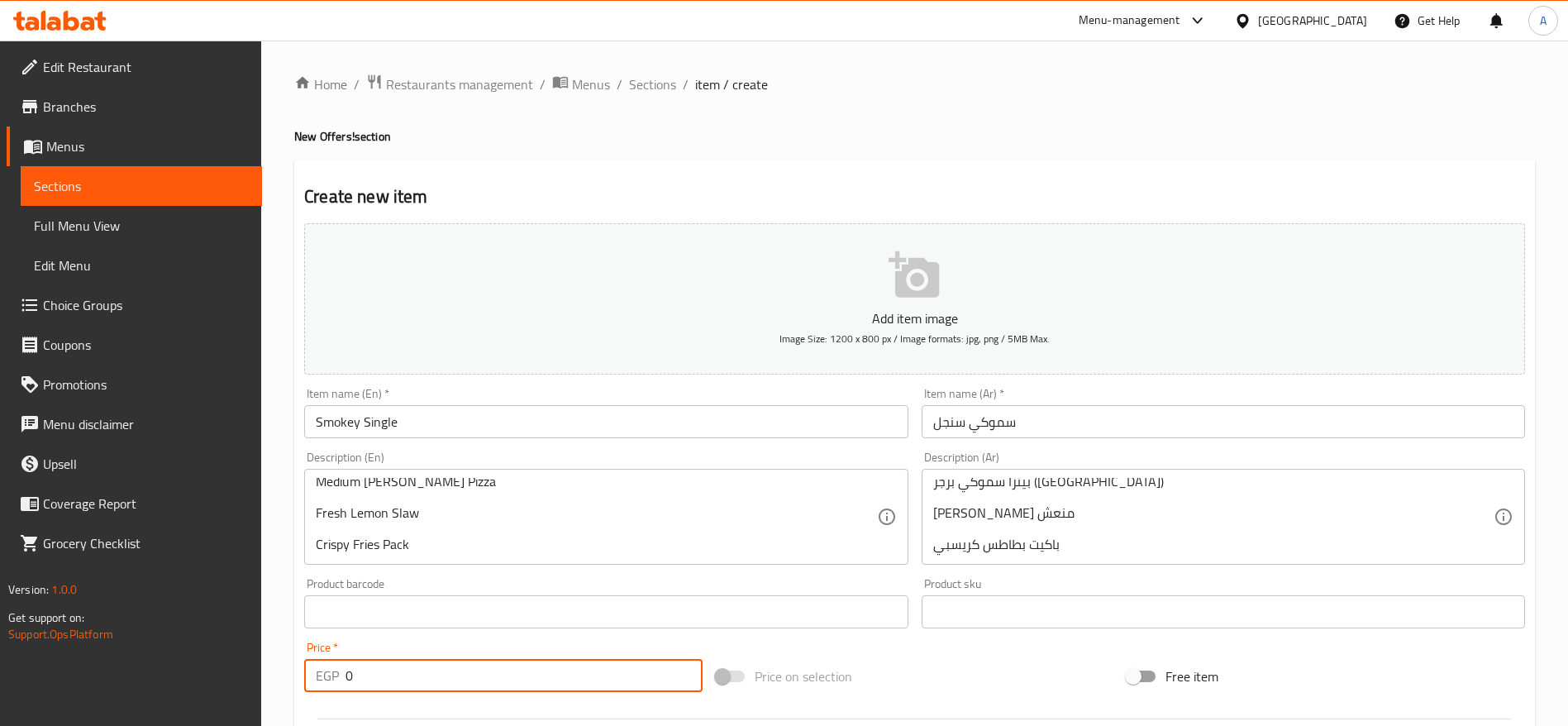
click at [517, 672] on input "0" at bounding box center [523, 676] width 357 height 33
click at [422, 672] on input "0" at bounding box center [523, 676] width 357 height 33
paste input "186.25"
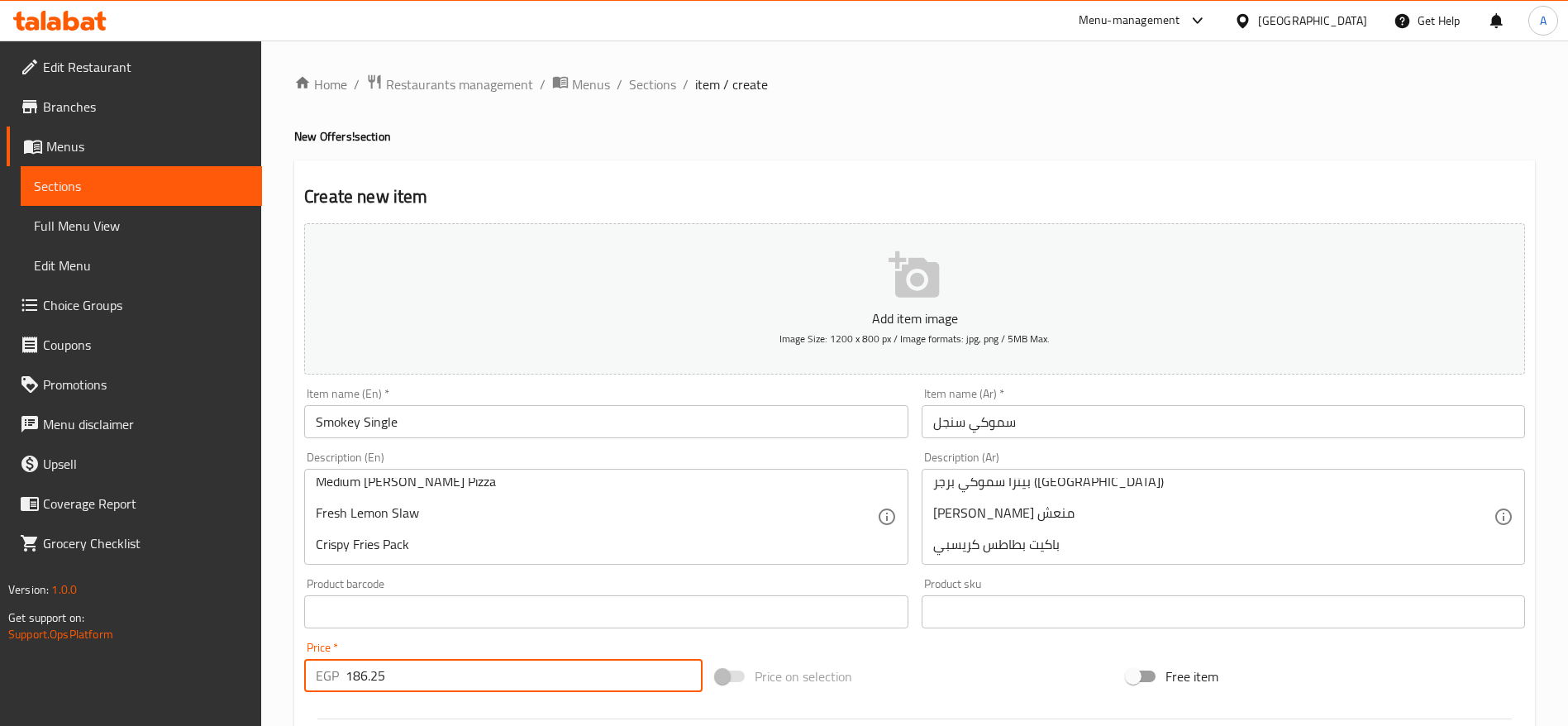
type input "186.25"
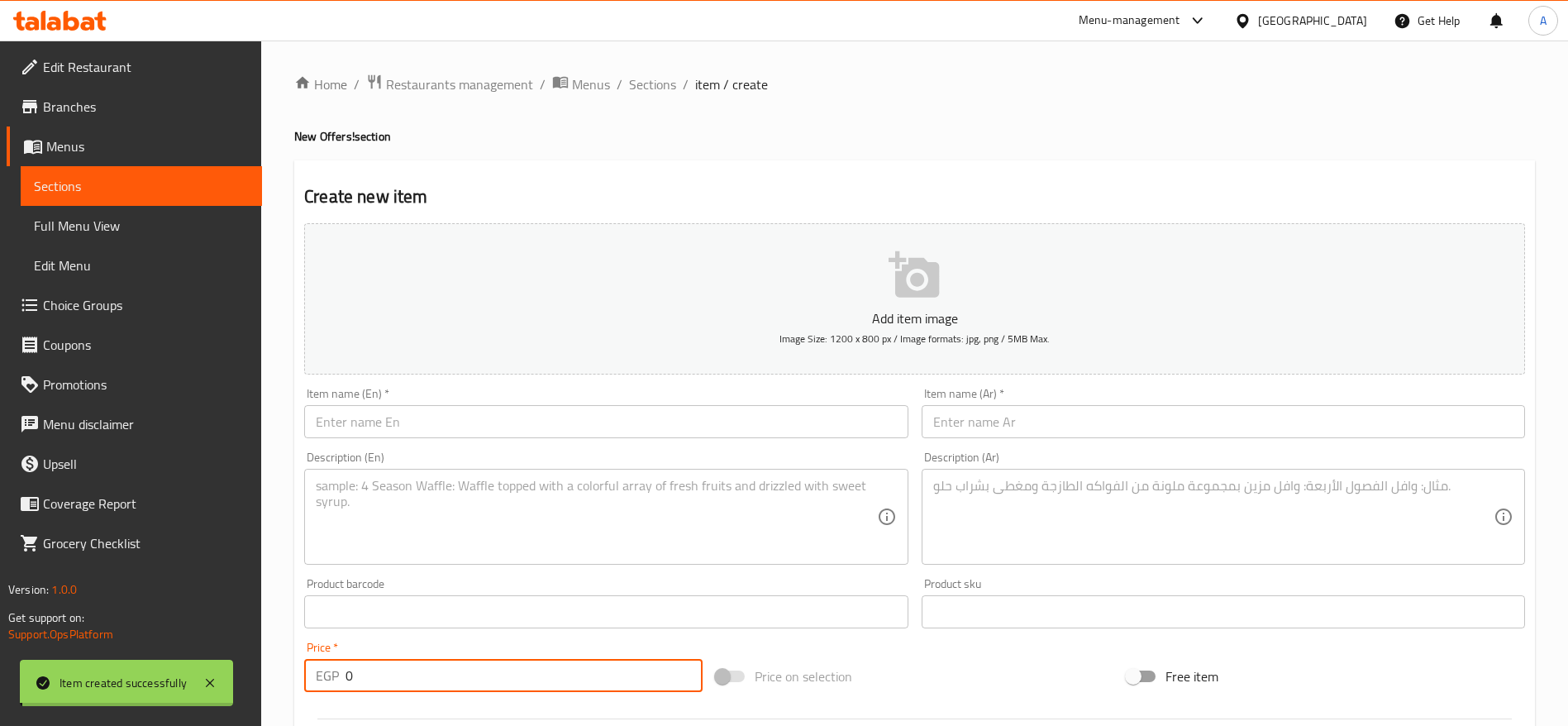
scroll to position [0, 0]
click at [579, 676] on input "0" at bounding box center [523, 676] width 357 height 33
paste input "311.25"
click at [579, 676] on input "0" at bounding box center [523, 676] width 357 height 33
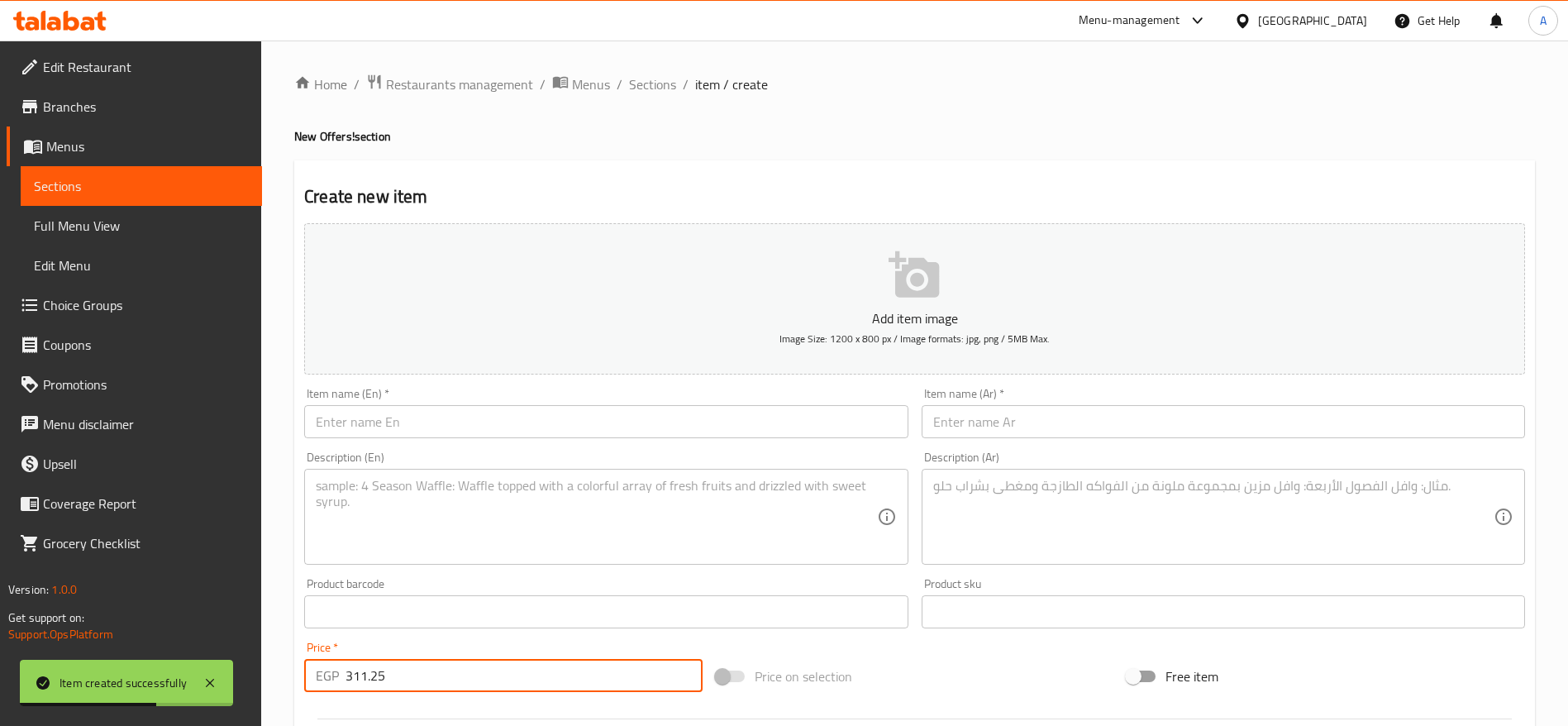
type input "311.25"
click at [1051, 428] on input "text" at bounding box center [1224, 421] width 604 height 33
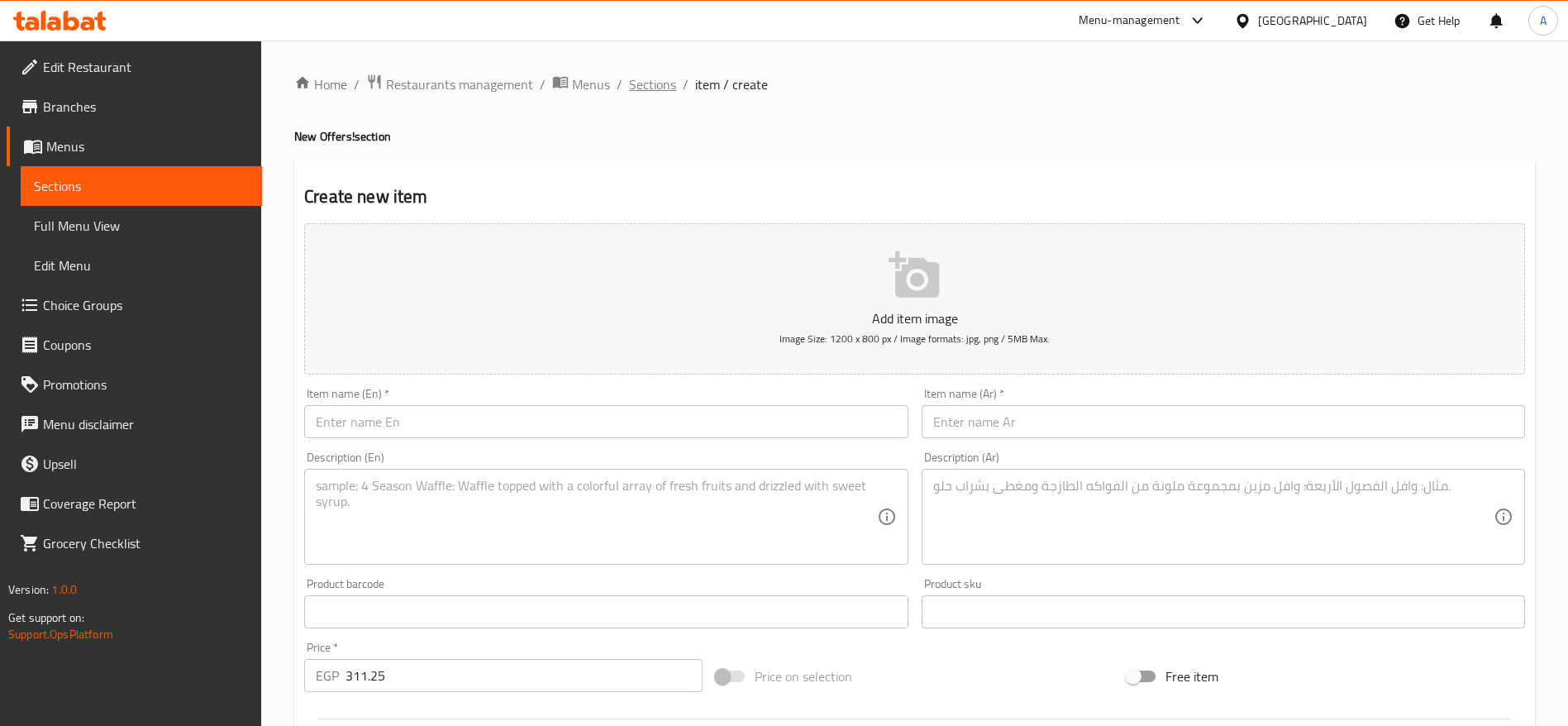
click at [639, 87] on span "Sections" at bounding box center [653, 85] width 47 height 20
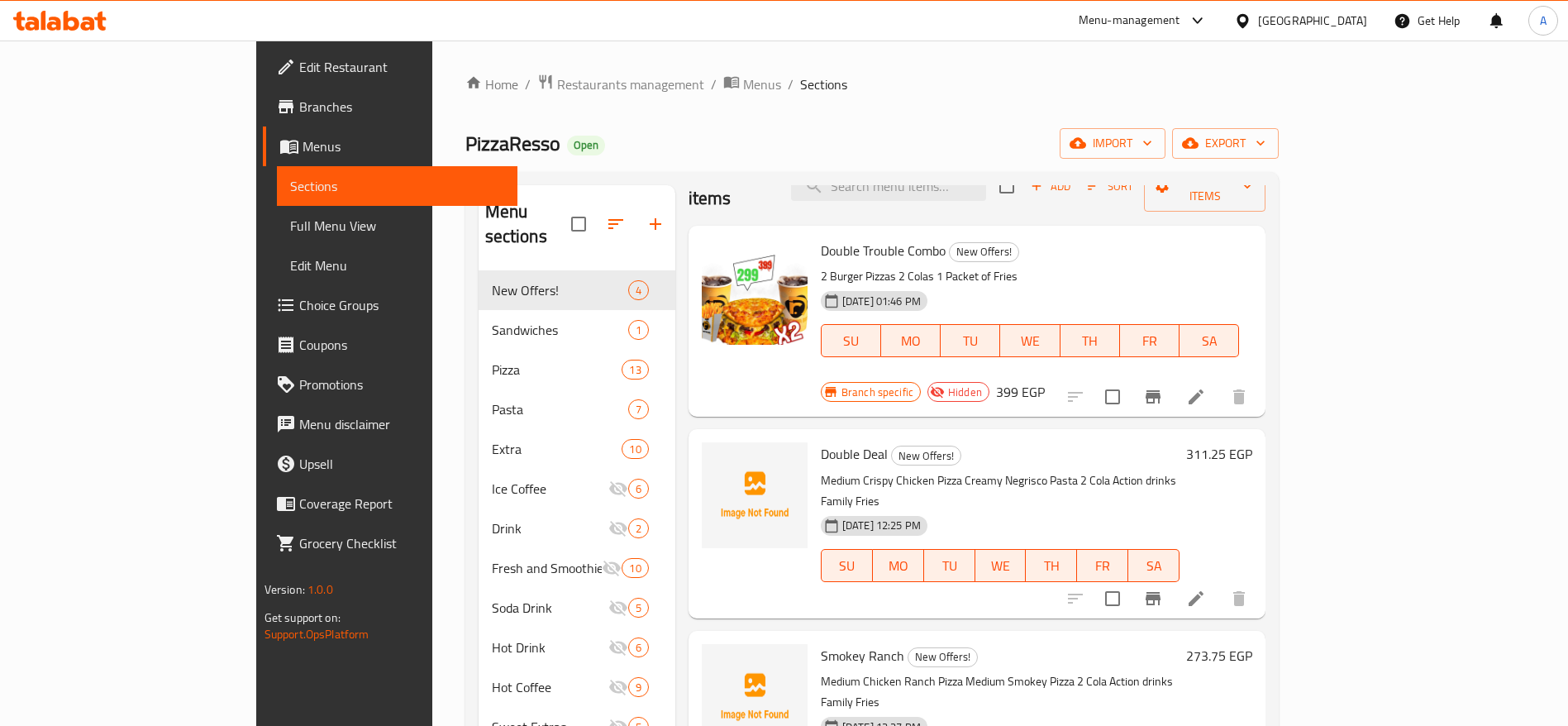
scroll to position [232, 0]
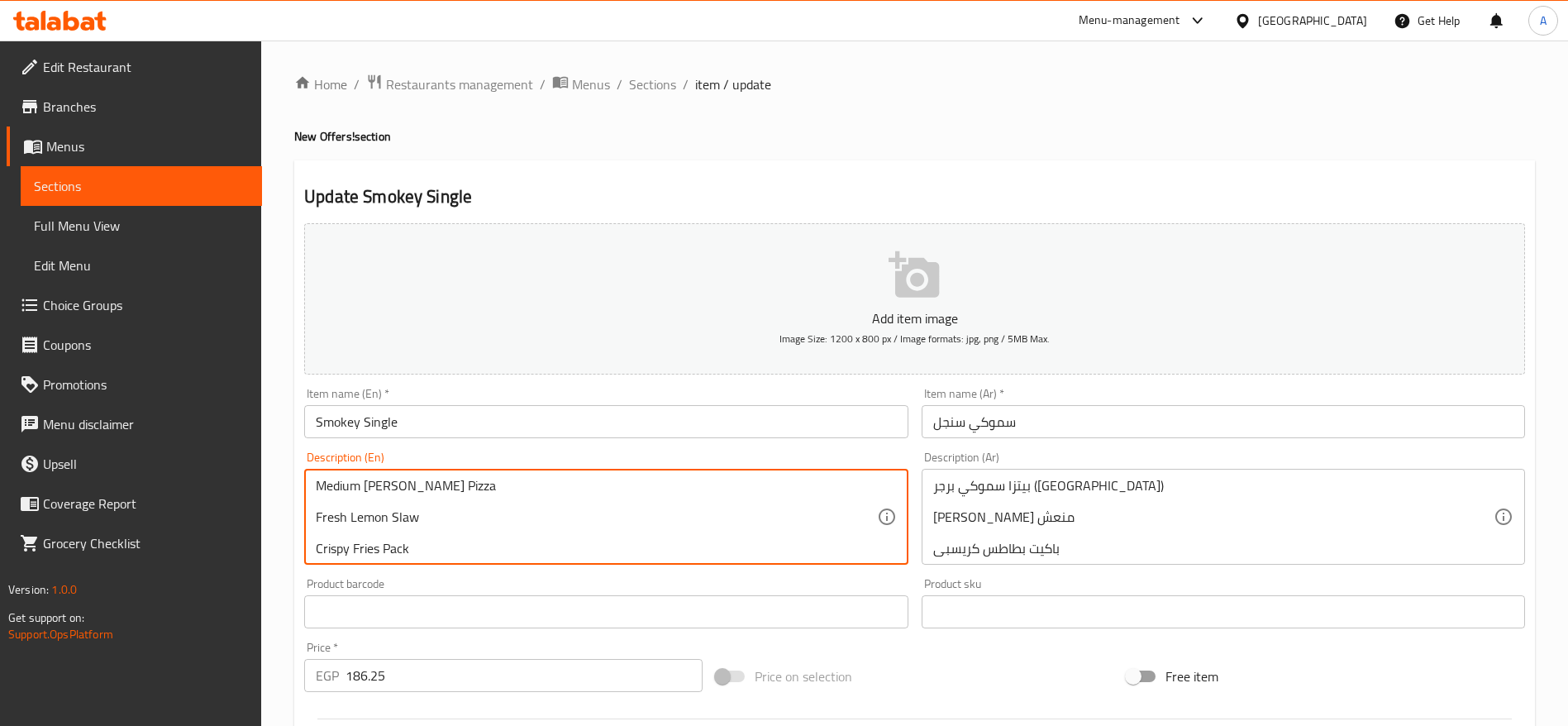
click at [330, 518] on textarea "Medium Smokey Burger Pizza Fresh Lemon Slaw Crispy Fries Pack" at bounding box center [595, 518] width 560 height 79
click at [438, 542] on textarea "Medium [PERSON_NAME] Pizza Creamy Coleslaw Crispy Fries Pack" at bounding box center [595, 518] width 560 height 79
type textarea "Medium [PERSON_NAME] Pizza Creamy Coleslaw Crispy Fries Pack"
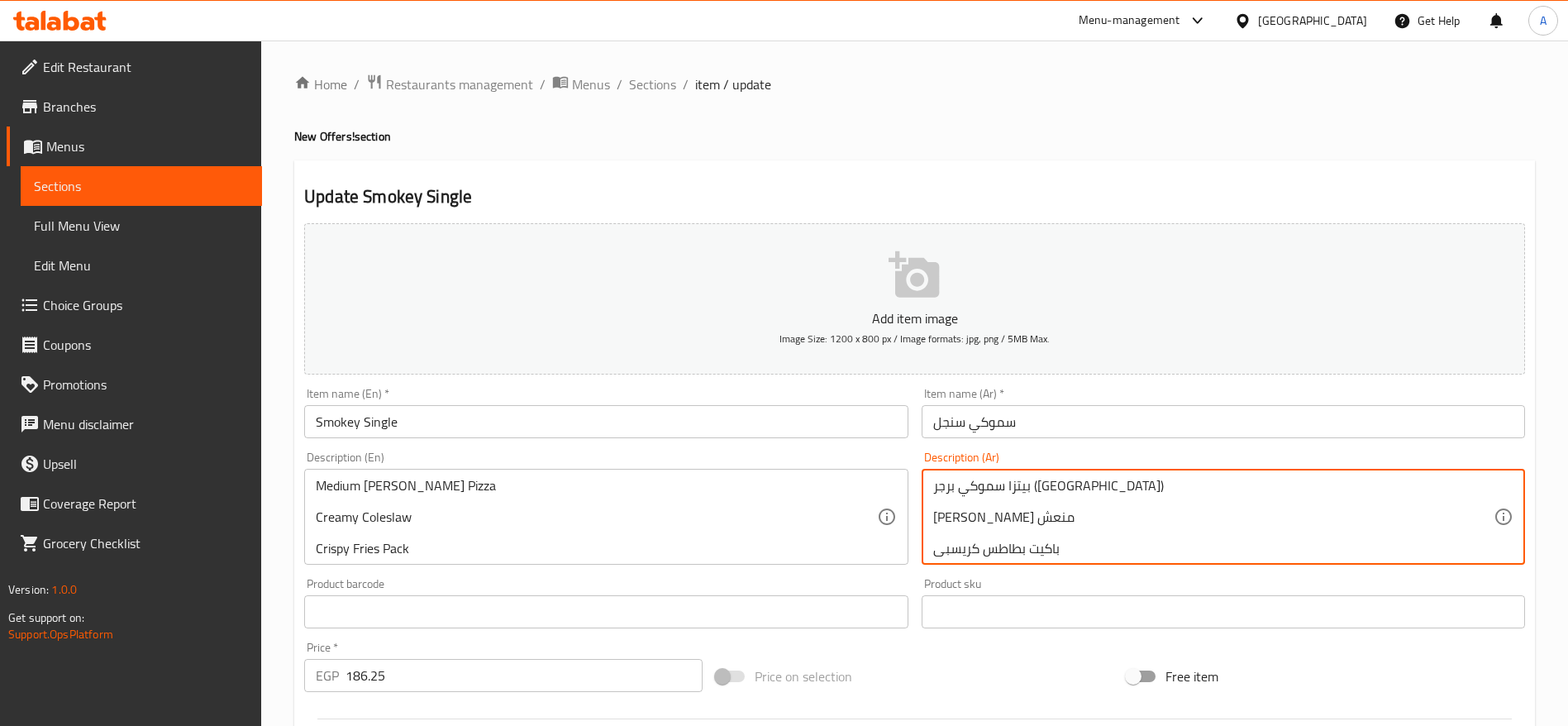
click at [1035, 515] on textarea "بيتزا سموكي برجر (ميديام) ليمون سلو منعش باكيت بطاطس كريسبي" at bounding box center [1213, 518] width 560 height 79
click at [998, 515] on textarea "بيتزا سموكي برجر (ميديام) ليمون سلو منعش باكيت بطاطس كريسبي" at bounding box center [1213, 518] width 560 height 79
type textarea "بيتزا سموكي برجر (ميديام) كولسلو منعش باكيت بطاطس كريسبي"
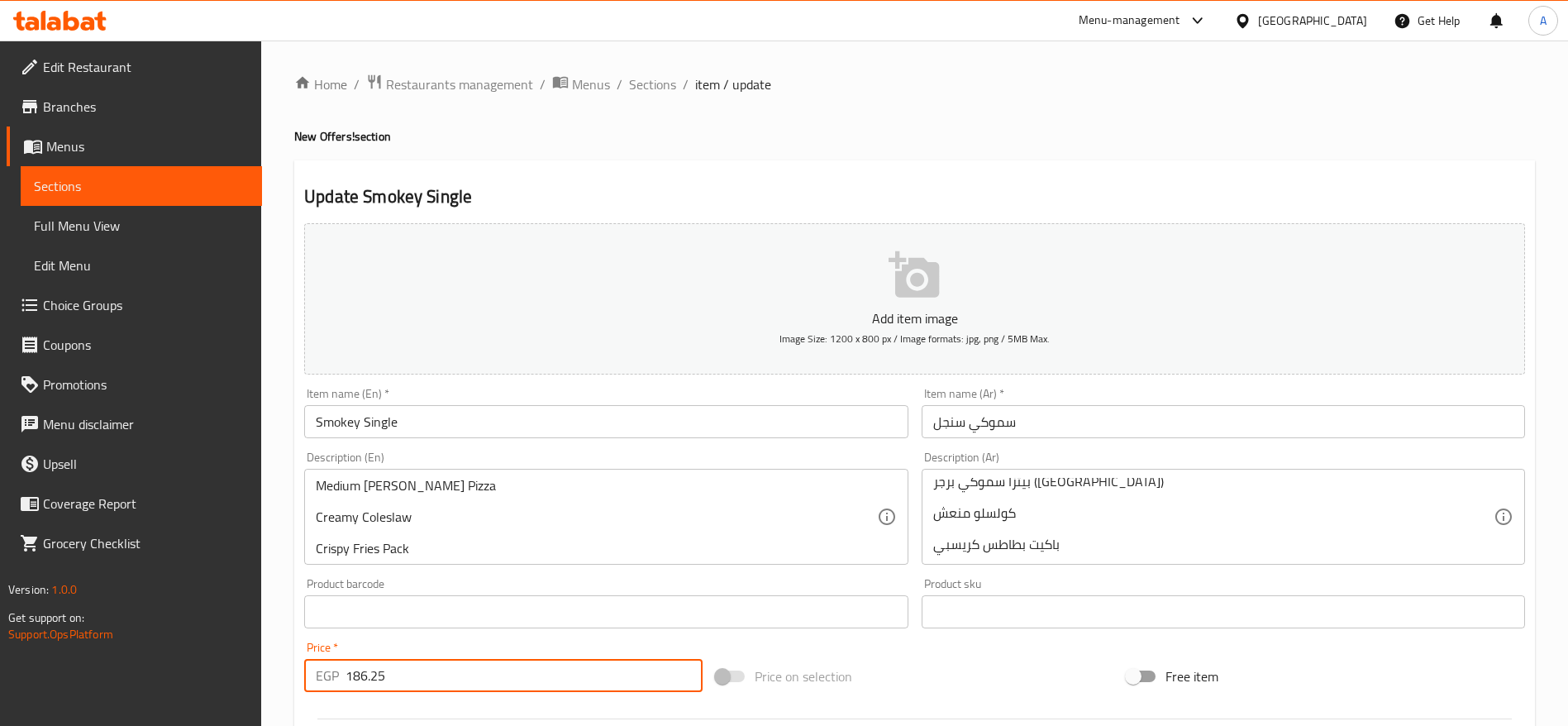
click at [564, 669] on input "186.25" at bounding box center [523, 676] width 357 height 33
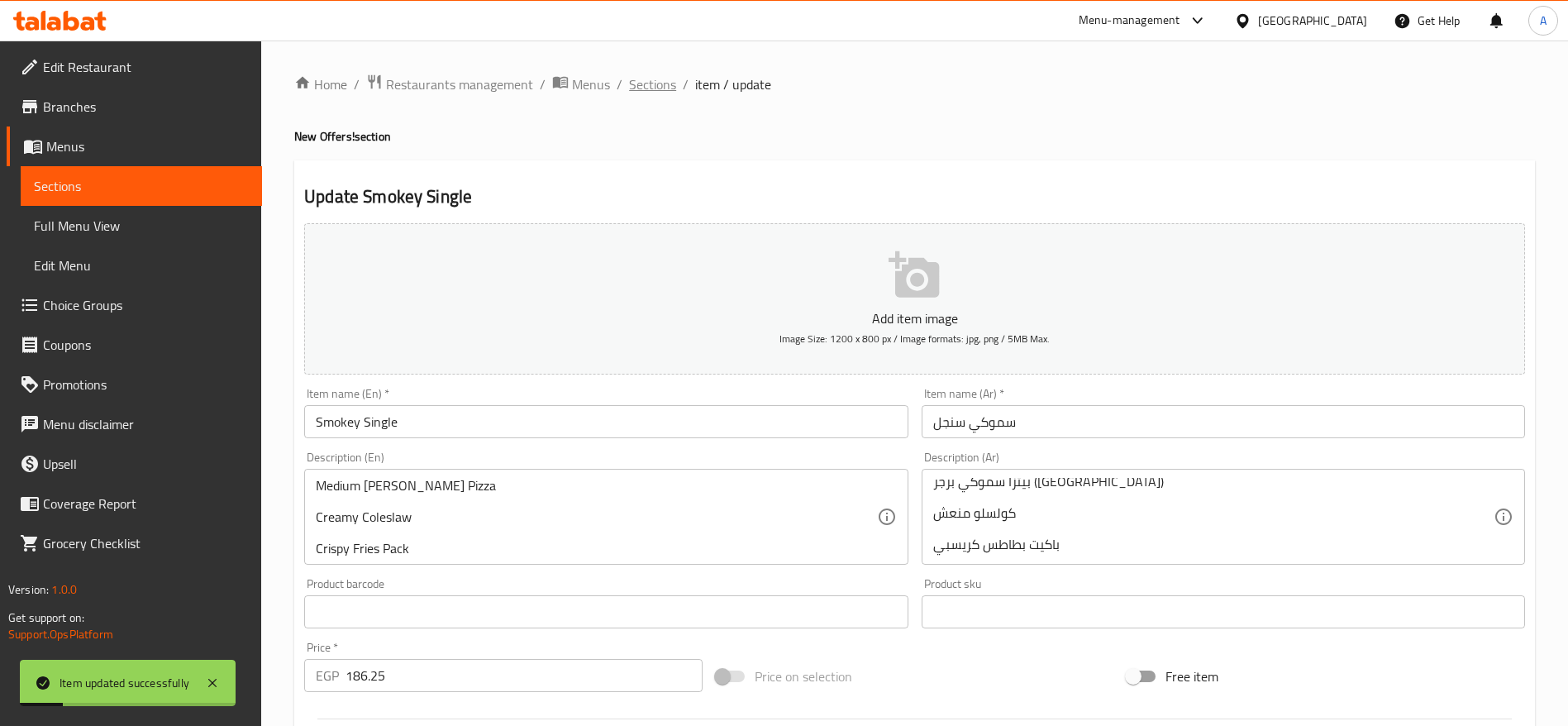
click at [655, 80] on span "Sections" at bounding box center [653, 85] width 47 height 20
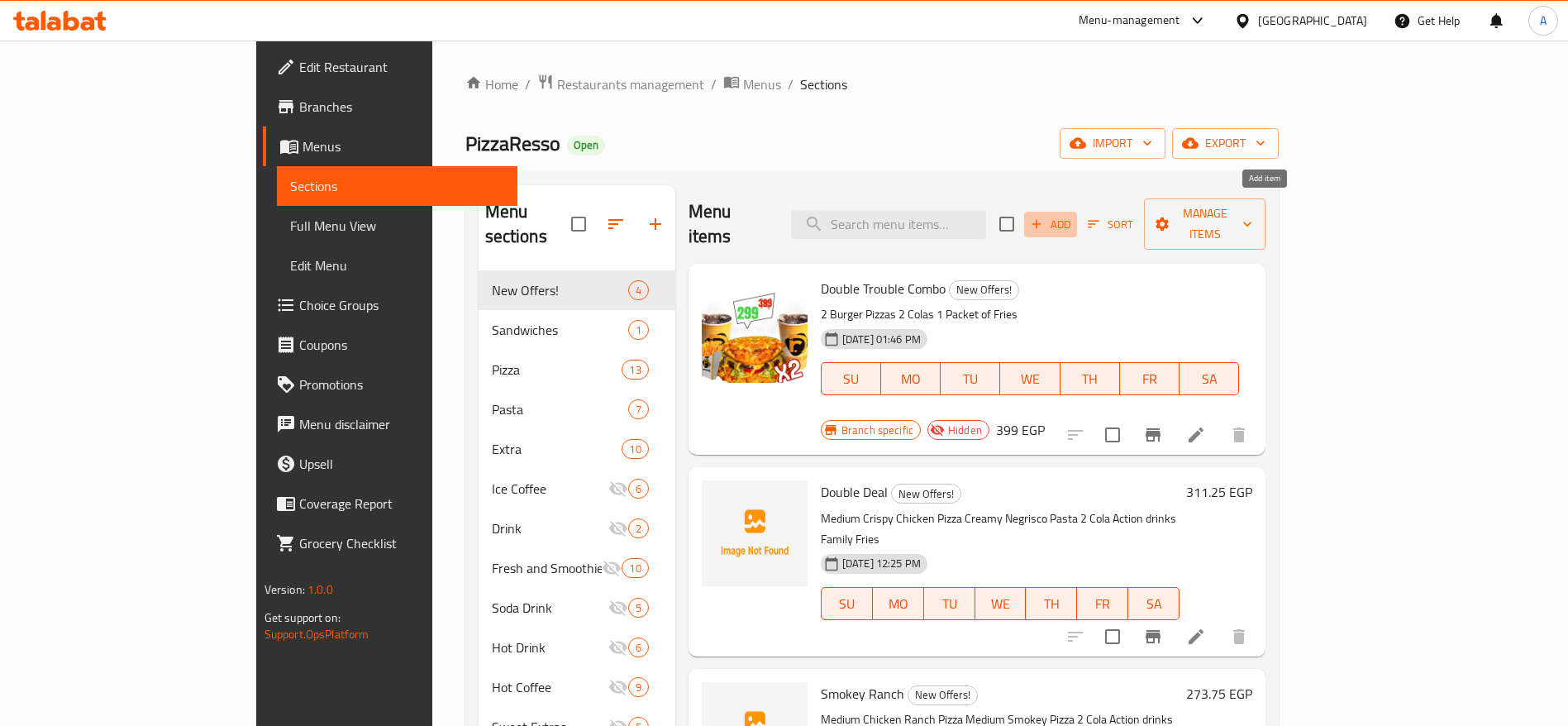
click at [1073, 215] on span "Add" at bounding box center [1051, 224] width 45 height 19
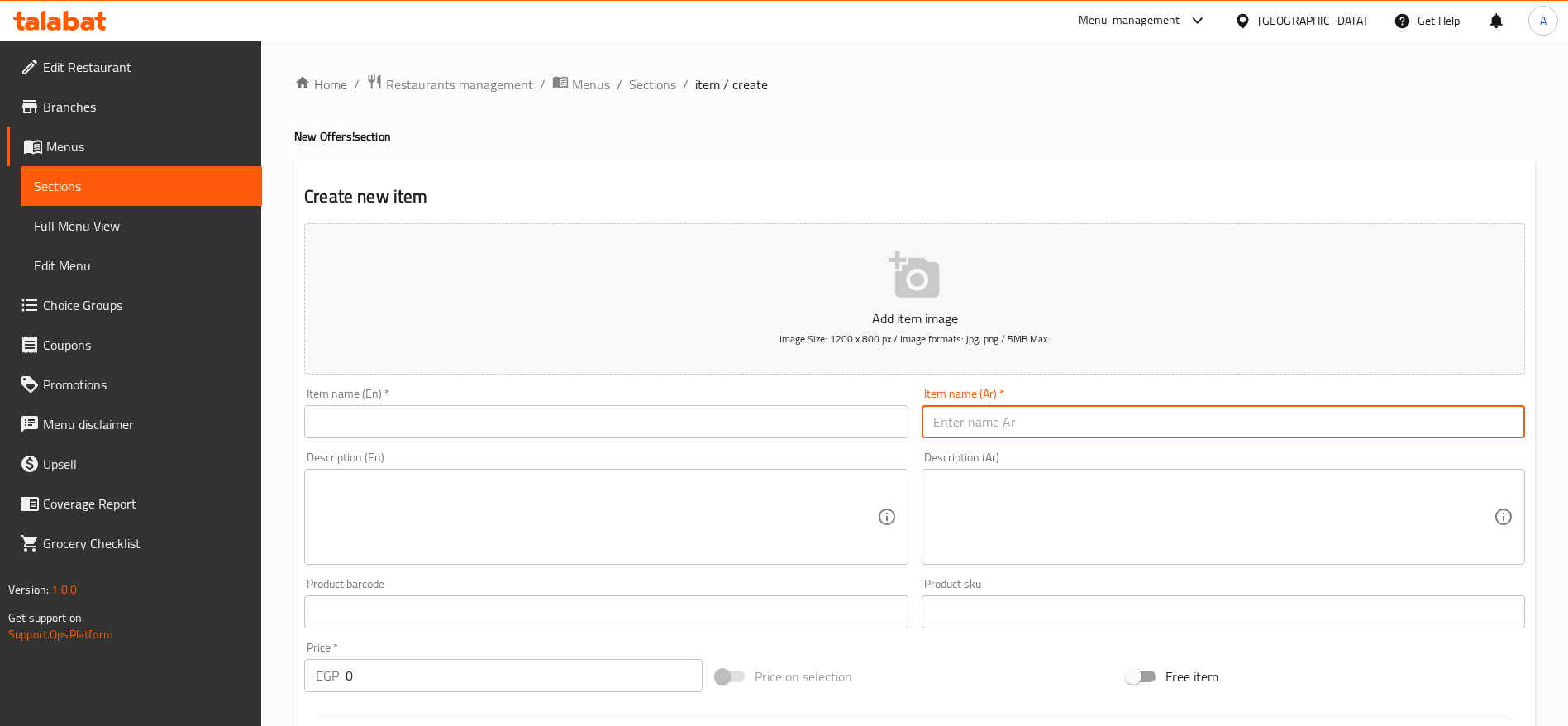
click at [987, 409] on input "text" at bounding box center [1224, 421] width 604 height 33
paste input "عرض الدبل تشيكن"
type input "عرض الدبل تشيكن"
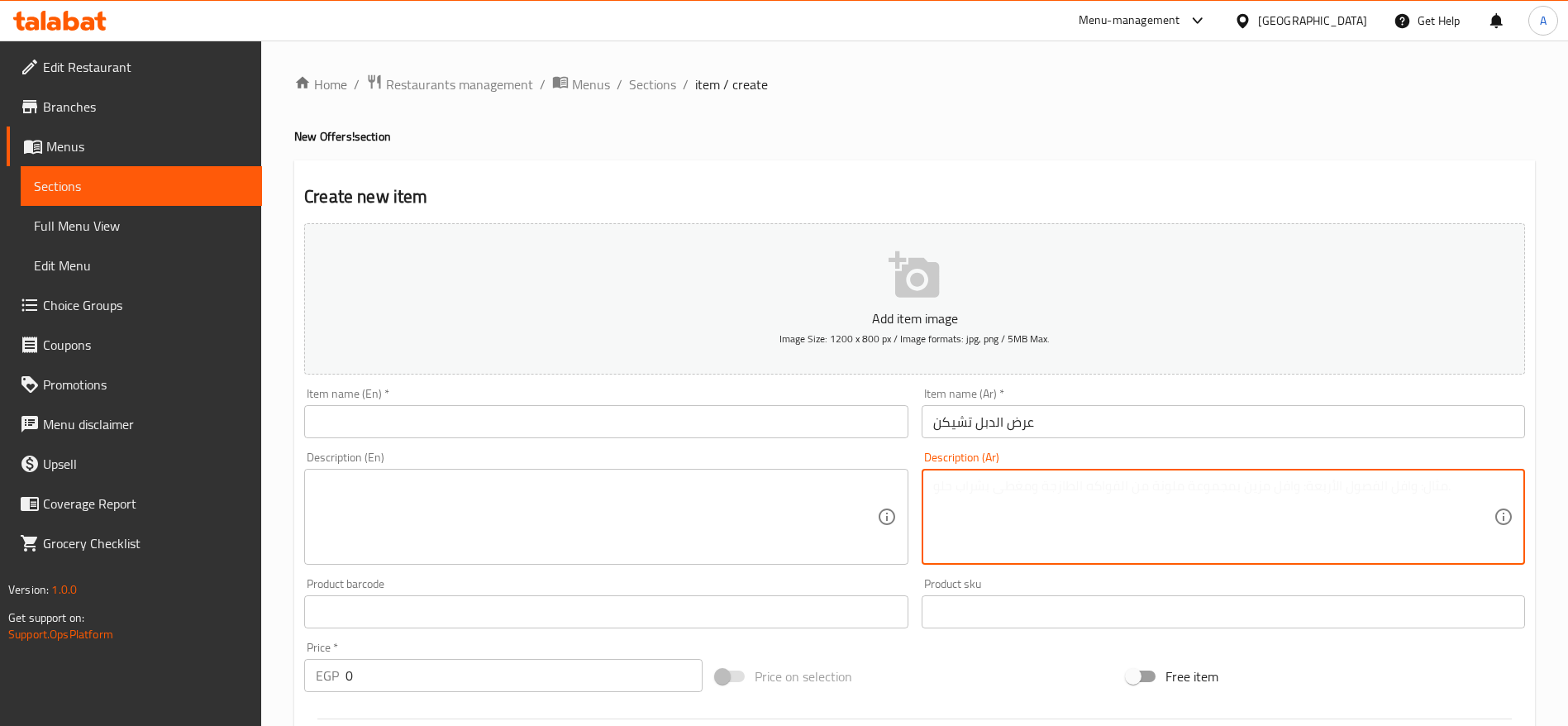
paste textarea "بيتزا تشيكن رانش (ميديام) بيتزا تشيكن باربكيو (ميديام) ٢ كلوسلو كريمي ٢ كولا أك…"
type textarea "بيتزا تشيكن رانش (ميديام) بيتزا تشيكن باربكيو (ميديام) ٢ كلوسلو كريمي ٢ كولا أك…"
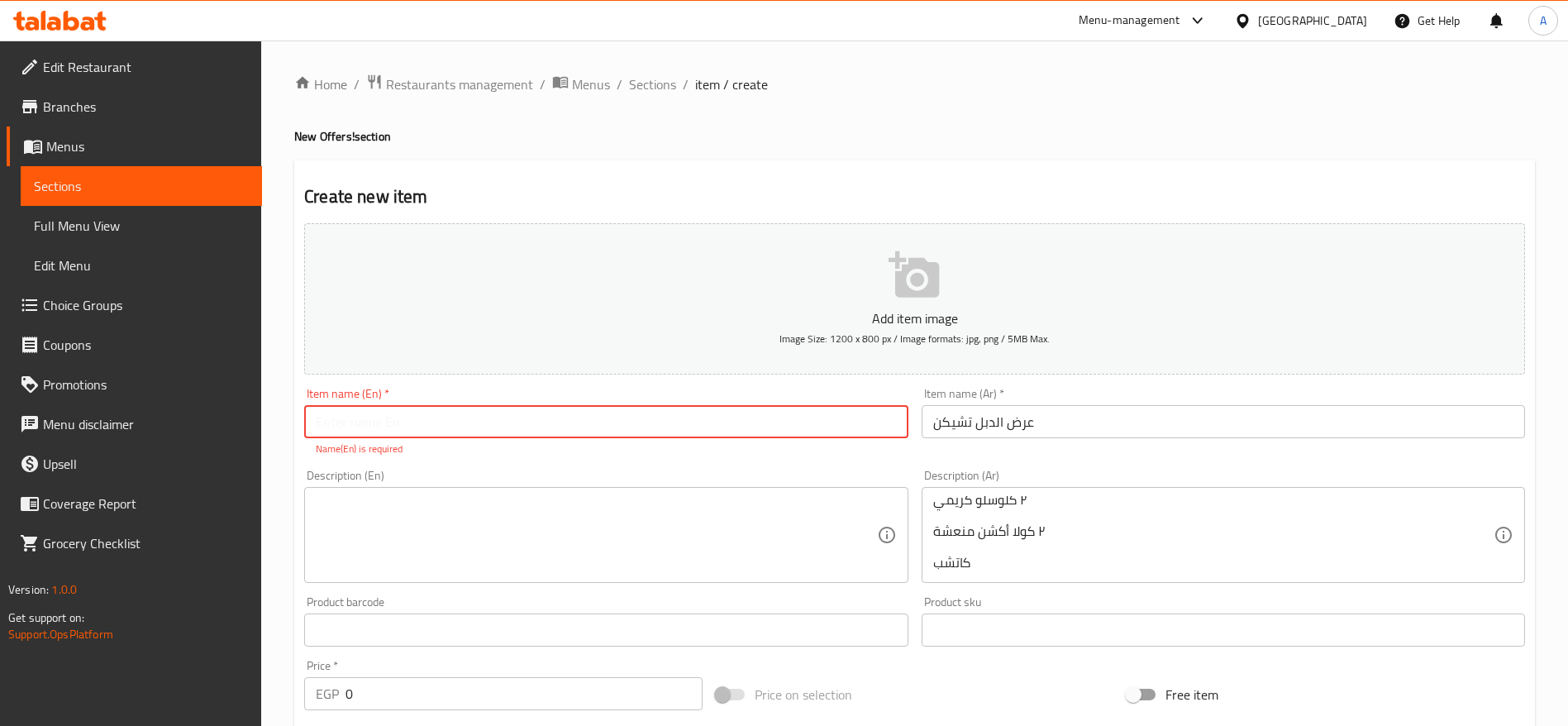
paste input "Double Chicken Offer"
type input "Double Chicken Offer"
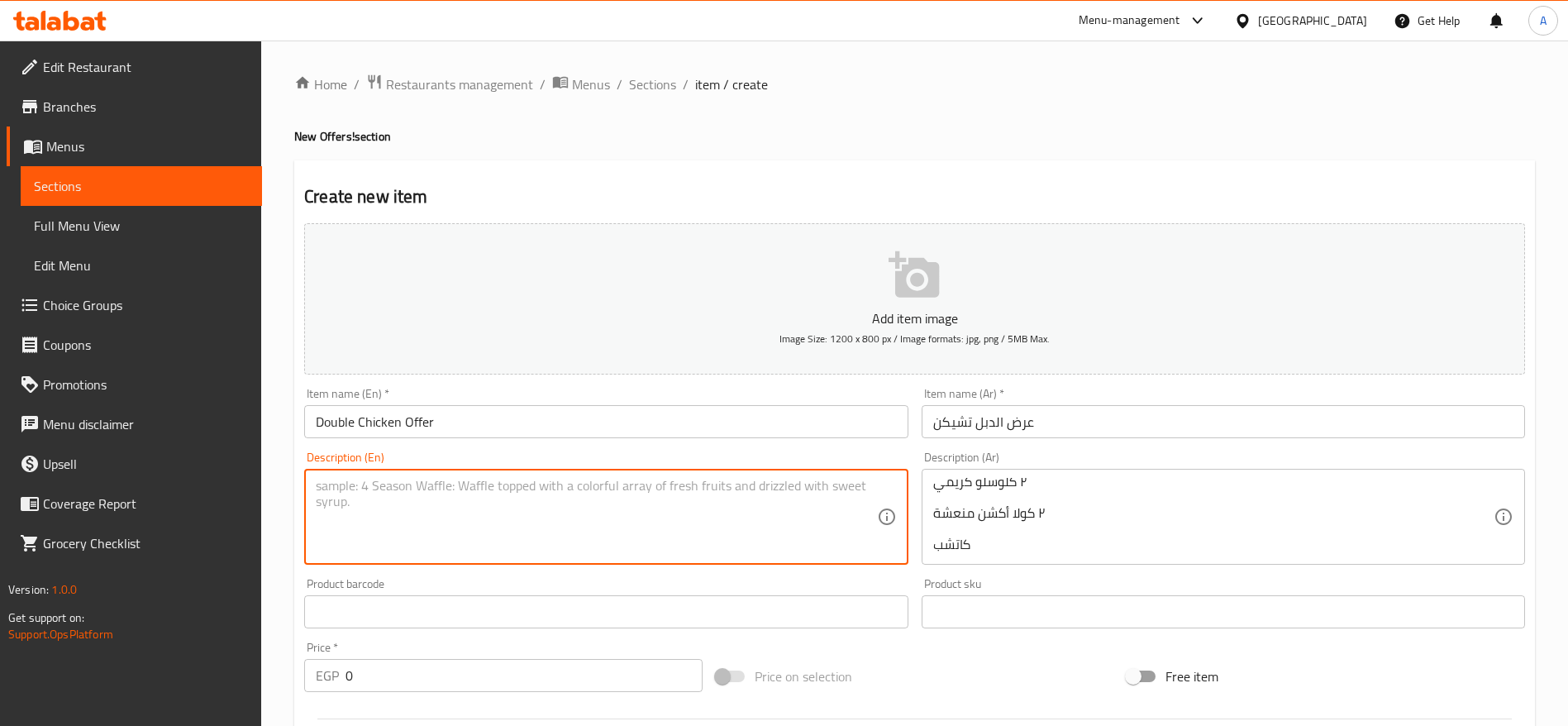
click at [635, 544] on textarea at bounding box center [595, 518] width 560 height 79
paste textarea "Medium Chicken Ranch Pizza Medium Chicken BBQ Pizza 2 Creamy Coleslaw 2 Cola Ac…"
type textarea "Medium Chicken Ranch Pizza Medium Chicken BBQ Pizza 2 Creamy Coleslaw 2 Cola Ac…"
click at [463, 671] on input "0" at bounding box center [523, 676] width 357 height 33
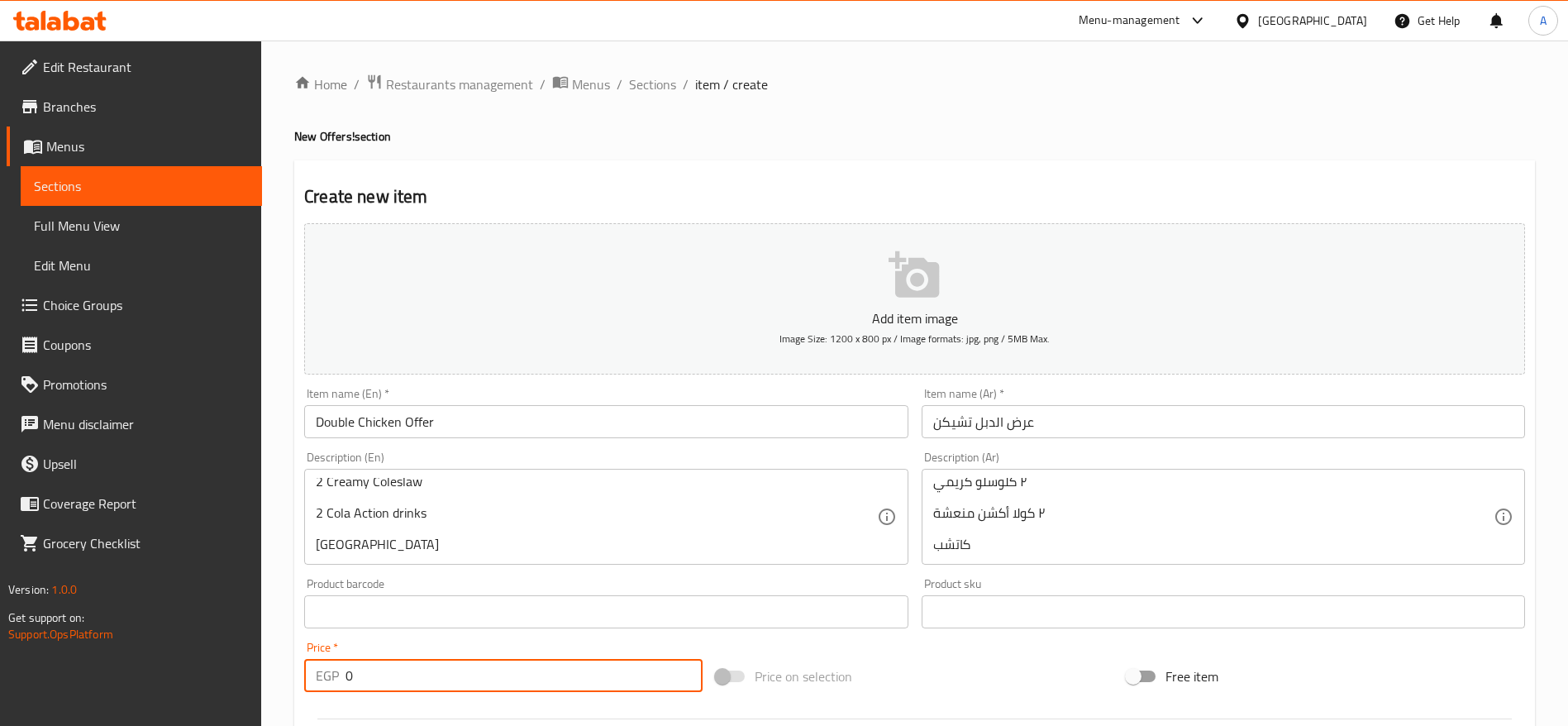
click at [463, 671] on input "0" at bounding box center [523, 676] width 357 height 33
paste input "311.25"
type input "311.25"
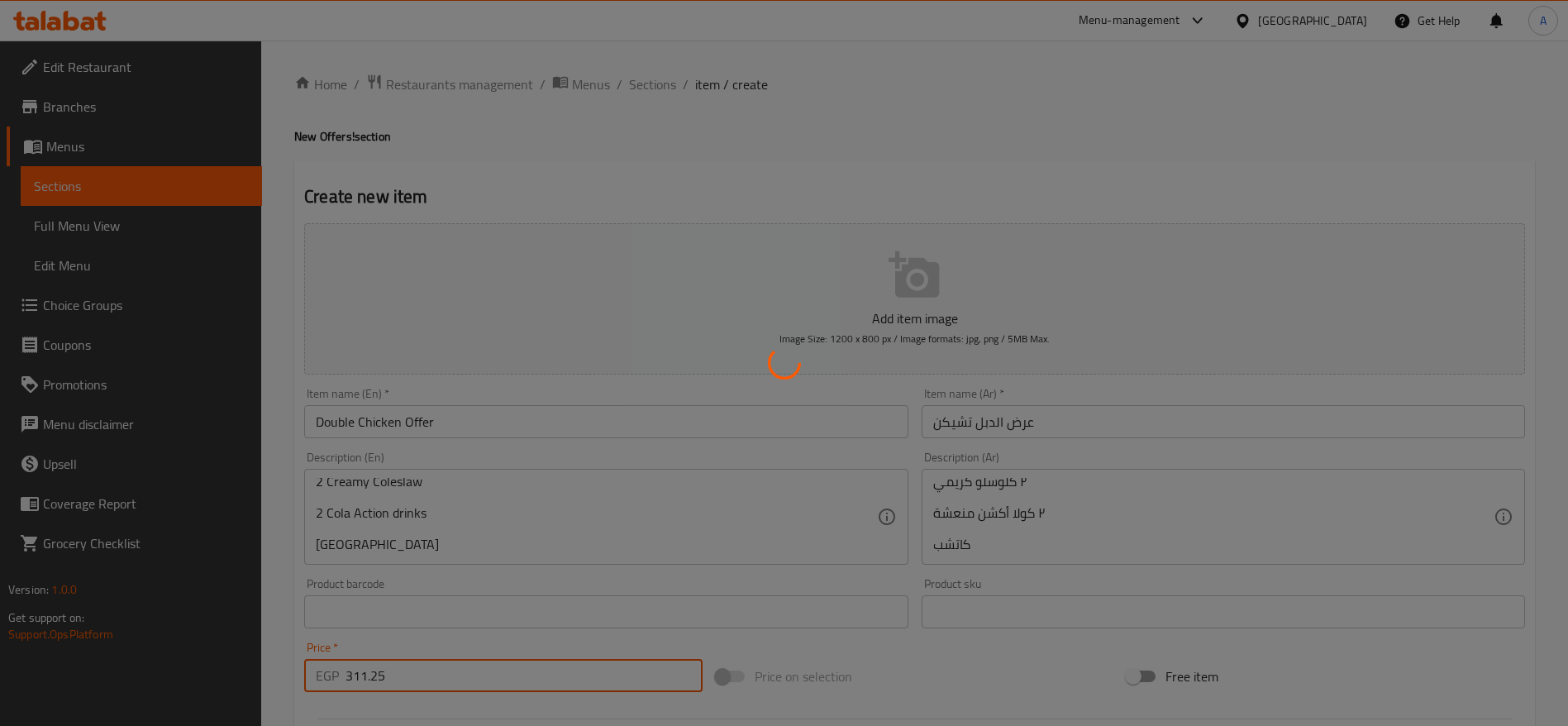
type input "0"
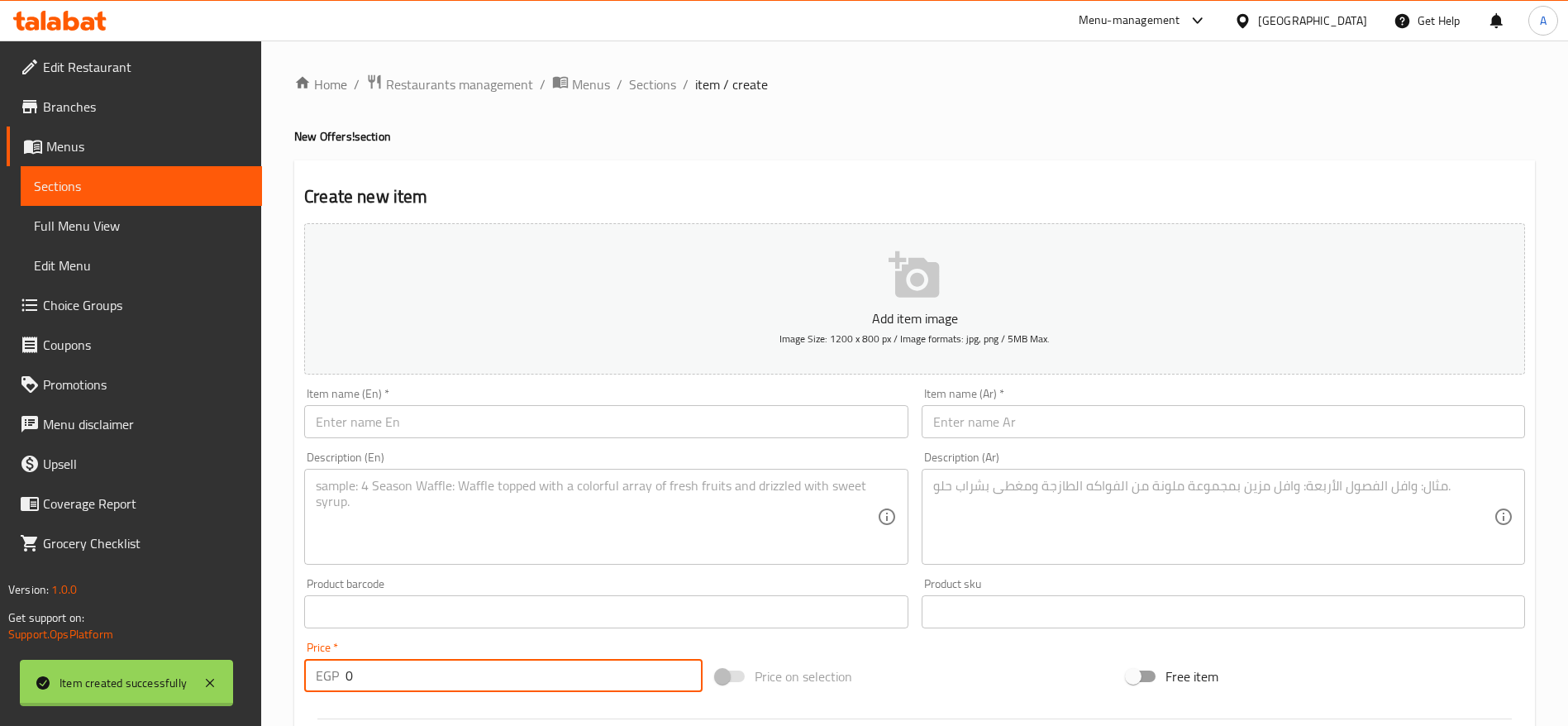
scroll to position [0, 0]
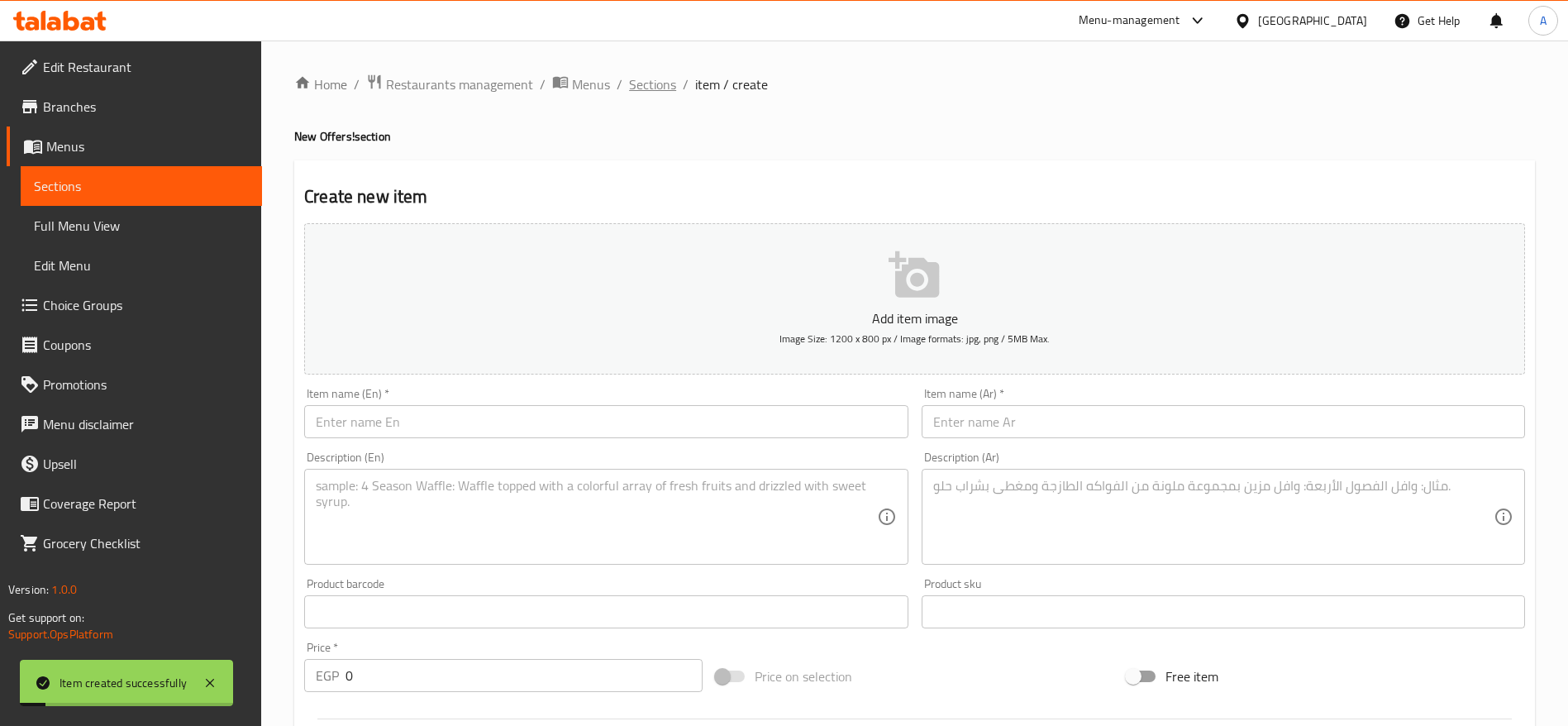
click at [643, 90] on span "Sections" at bounding box center [653, 85] width 47 height 20
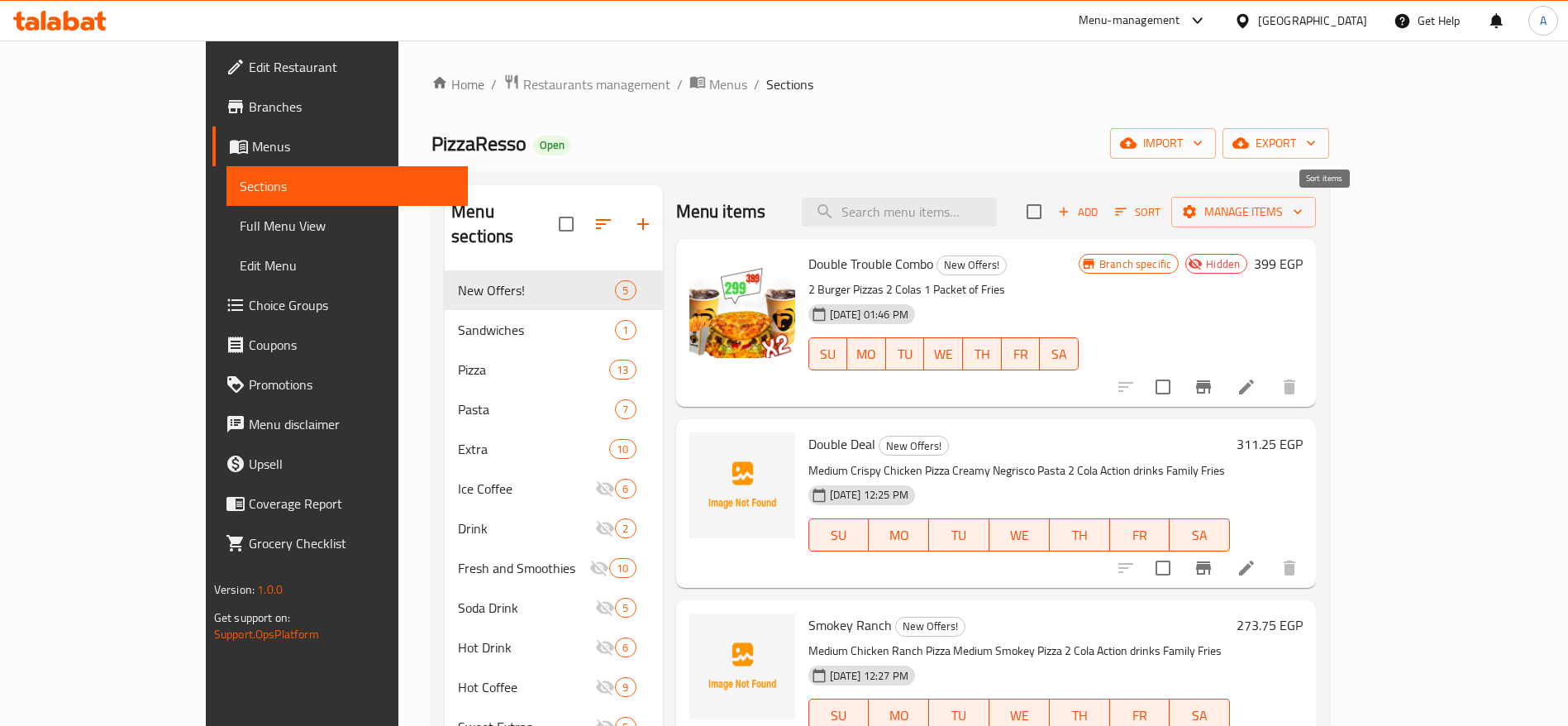
click at [1172, 210] on span "Sort" at bounding box center [1138, 212] width 67 height 26
click at [1129, 210] on icon "button" at bounding box center [1121, 212] width 15 height 15
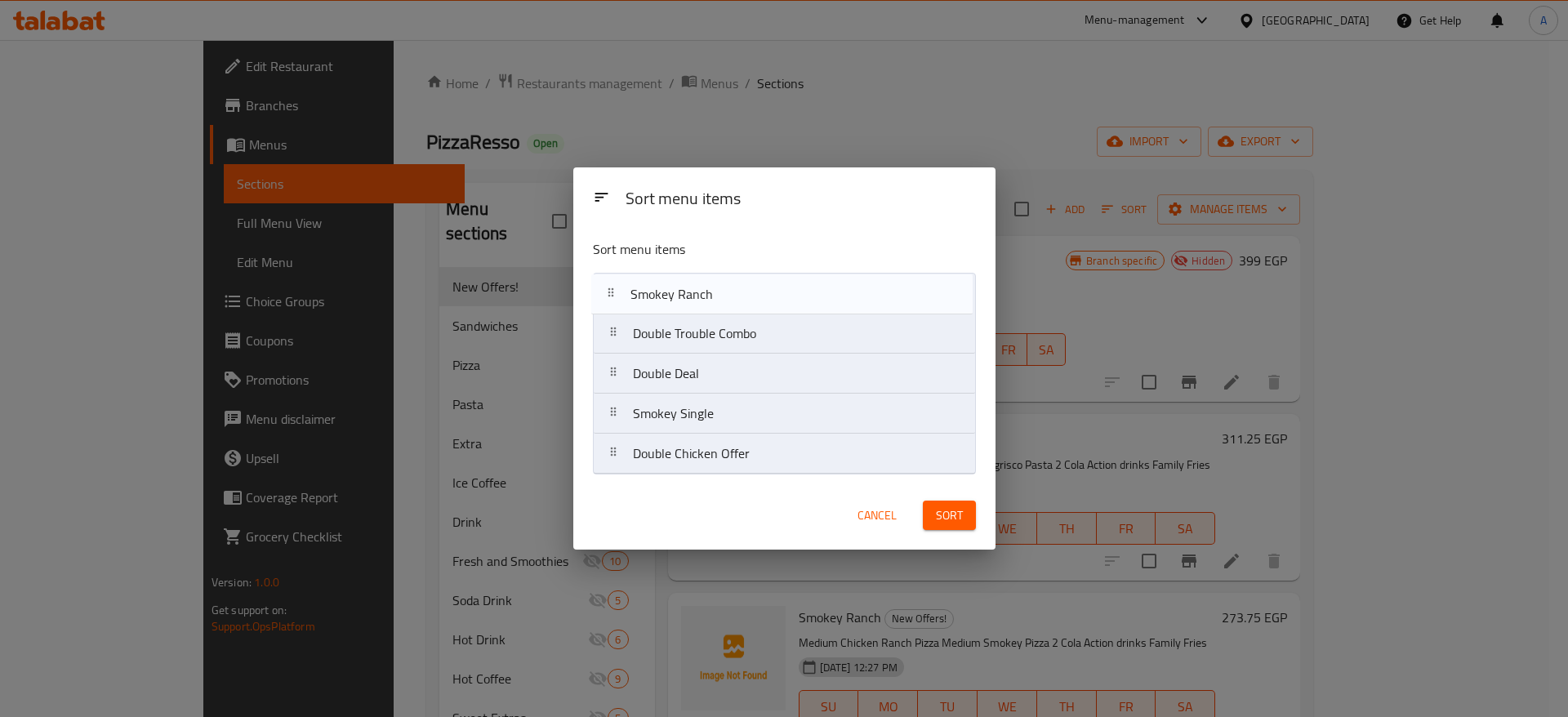
drag, startPoint x: 621, startPoint y: 378, endPoint x: 619, endPoint y: 293, distance: 85.0
click at [619, 293] on nav "Double Trouble Combo Double Deal Smokey Ranch Smokey Single Double Chicken Offer" at bounding box center [785, 373] width 383 height 202
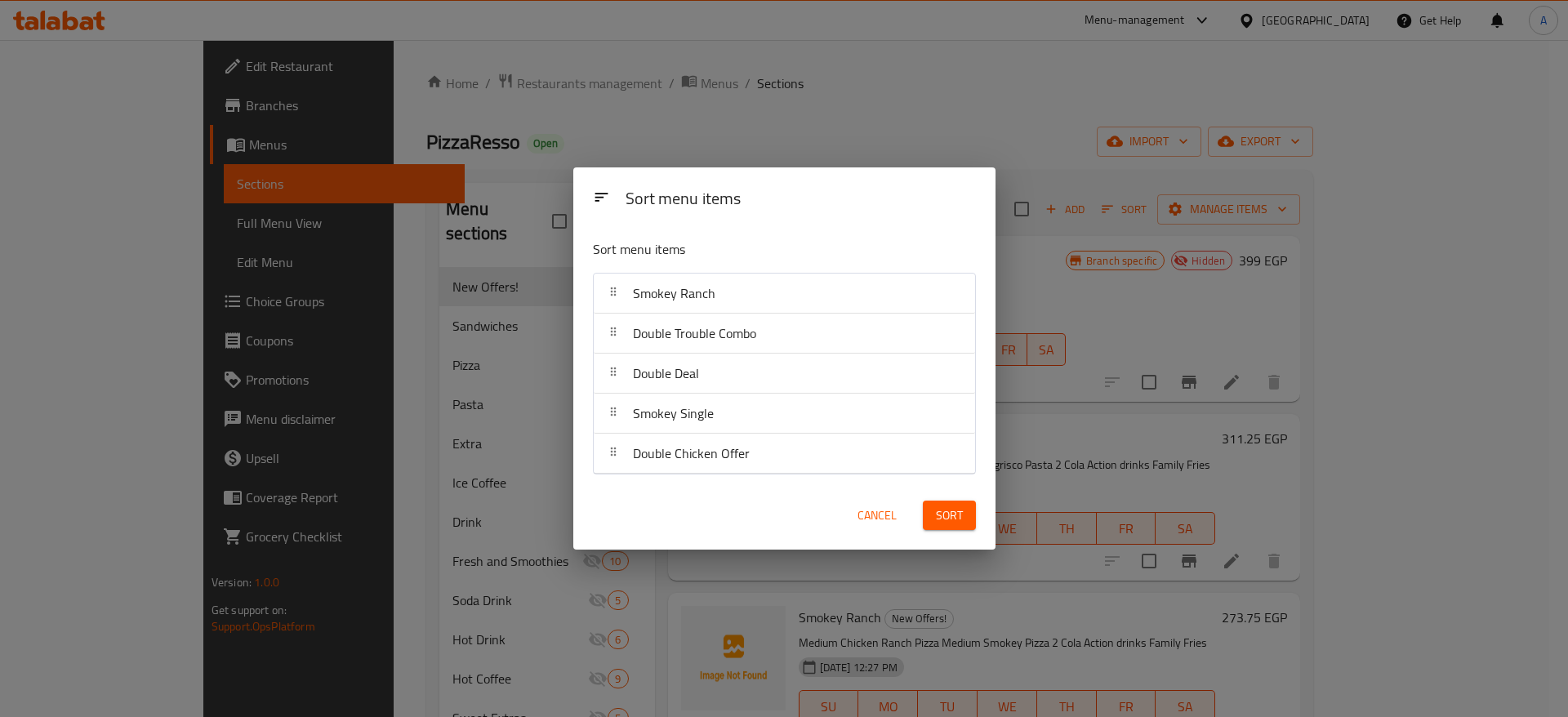
click at [619, 293] on nav "Smokey Ranch Double Trouble Combo Double Deal Smokey Single Double Chicken Offer" at bounding box center [785, 373] width 383 height 202
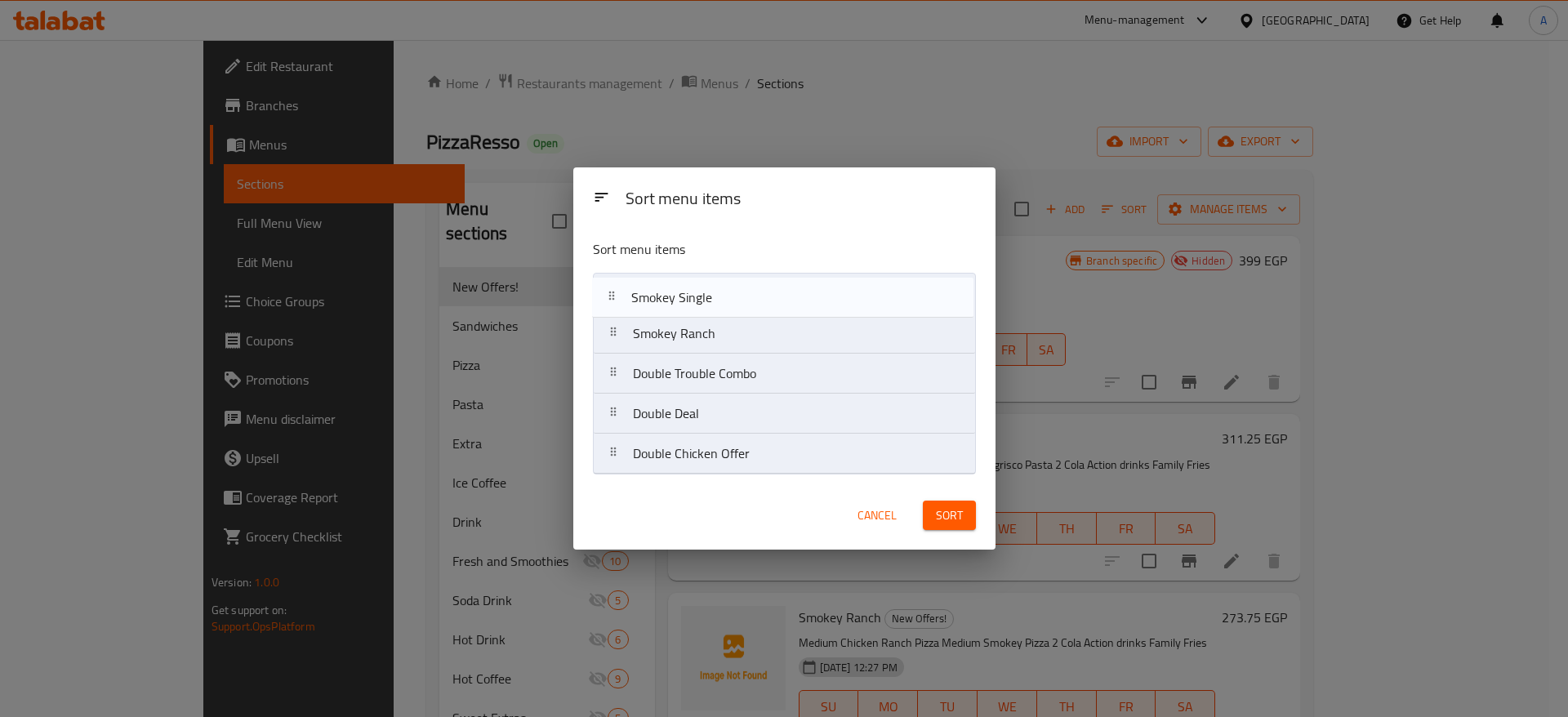
drag, startPoint x: 613, startPoint y: 417, endPoint x: 611, endPoint y: 294, distance: 123.0
click at [611, 294] on nav "Smokey Ranch Double Trouble Combo Double Deal Smokey Single Double Chicken Offer" at bounding box center [785, 373] width 383 height 202
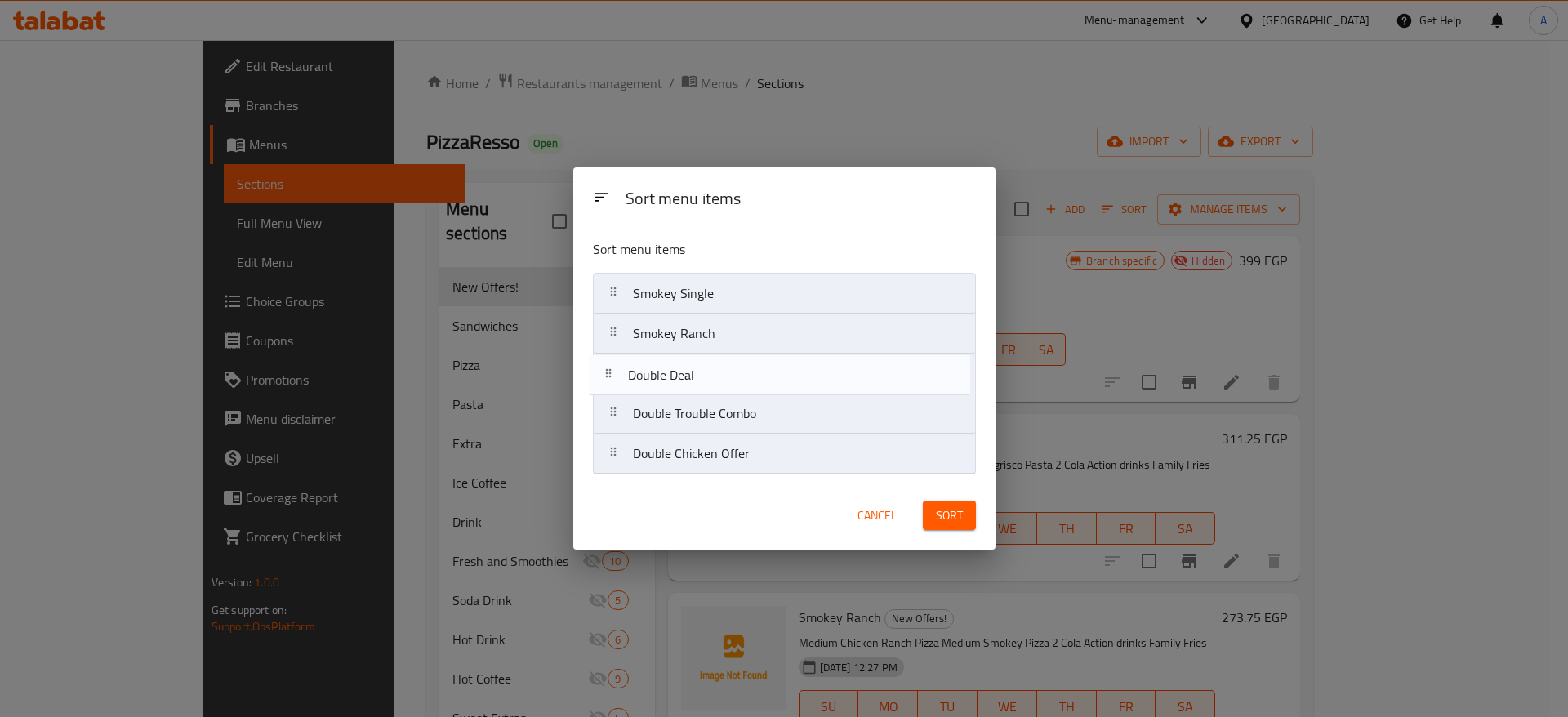
drag, startPoint x: 624, startPoint y: 417, endPoint x: 619, endPoint y: 375, distance: 42.3
click at [619, 375] on nav "Smokey Single Smokey Ranch Double Trouble Combo Double Deal Double Chicken Offer" at bounding box center [785, 373] width 383 height 202
drag, startPoint x: 630, startPoint y: 456, endPoint x: 624, endPoint y: 403, distance: 53.3
click at [624, 403] on nav "Smokey Single Smokey Ranch Double Deal Double Trouble Combo Double Chicken Offer" at bounding box center [785, 373] width 383 height 202
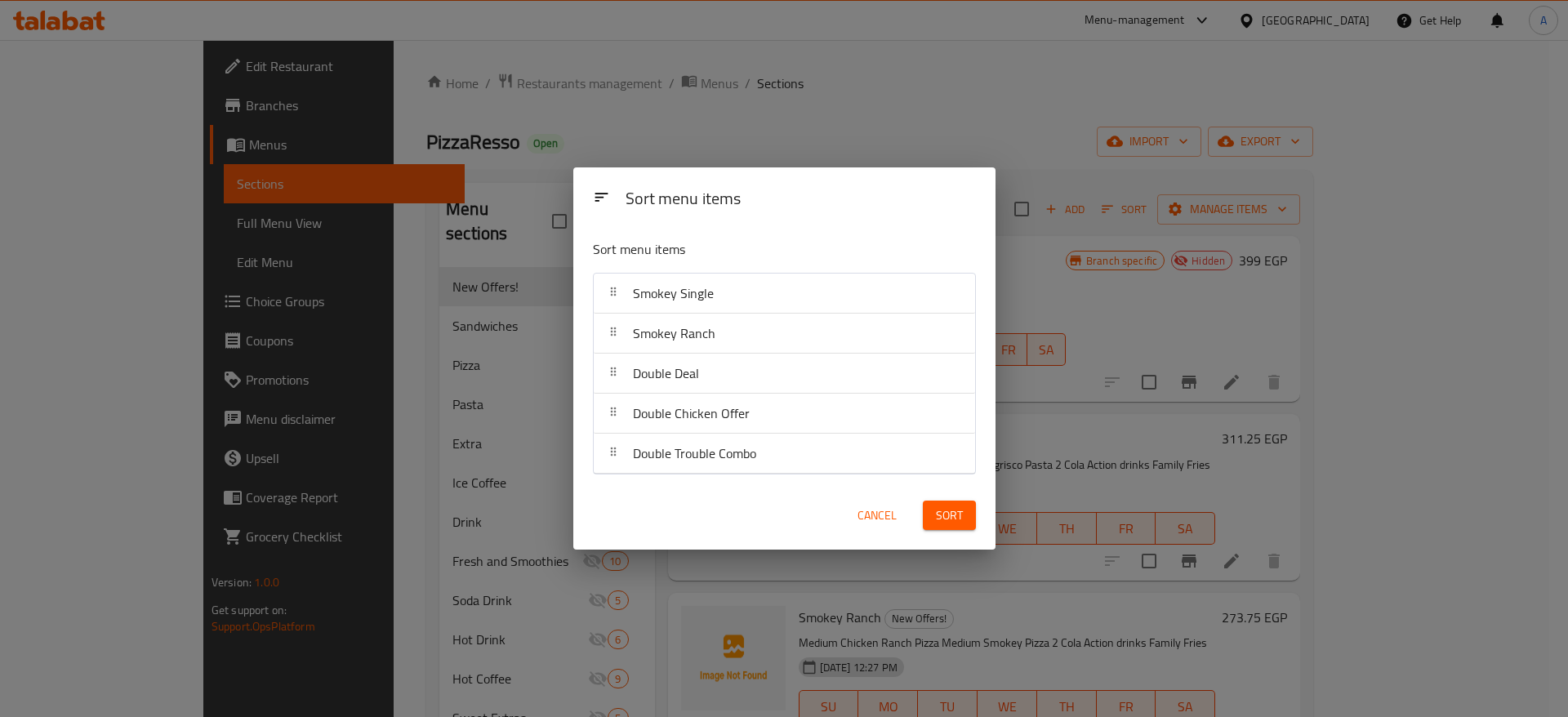
click at [937, 514] on span "Sort" at bounding box center [949, 515] width 27 height 21
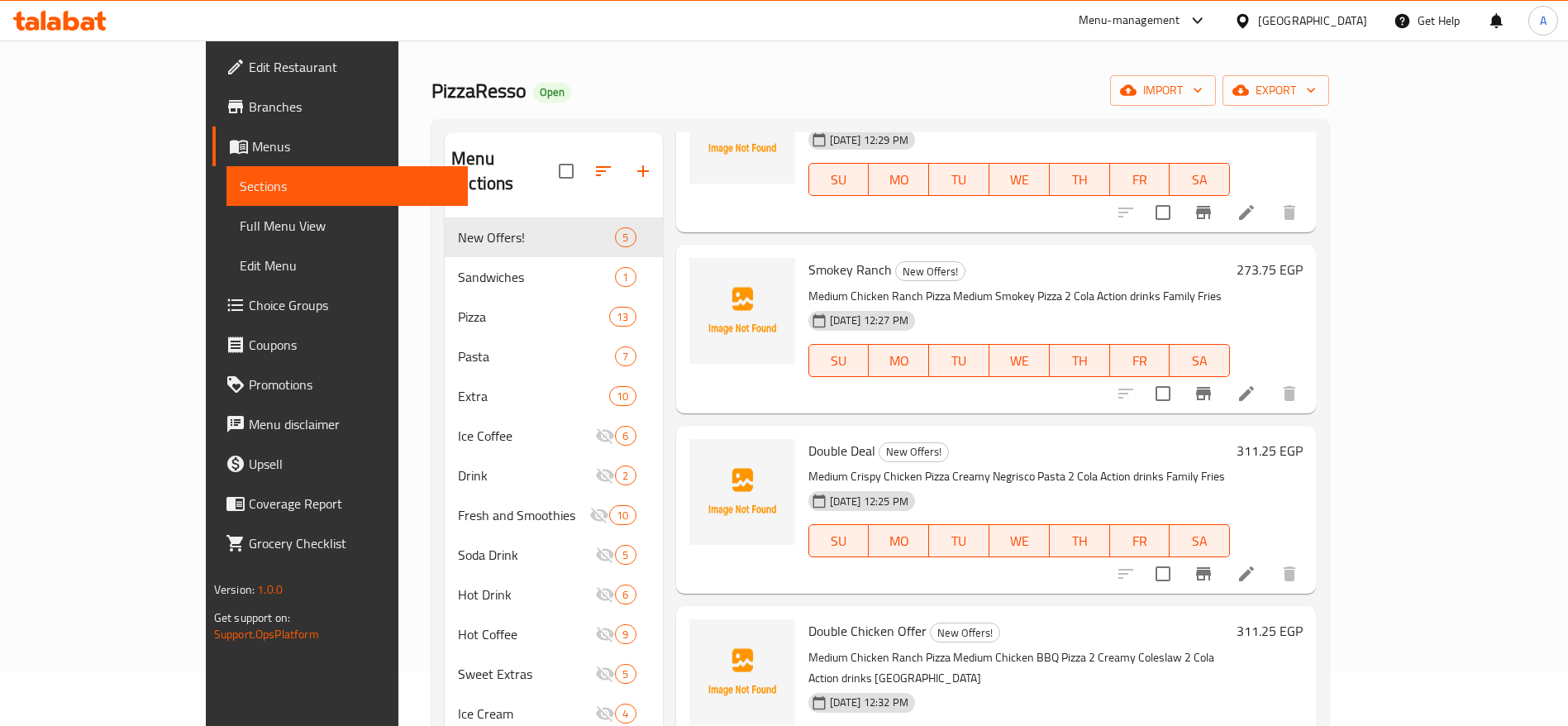
scroll to position [218, 0]
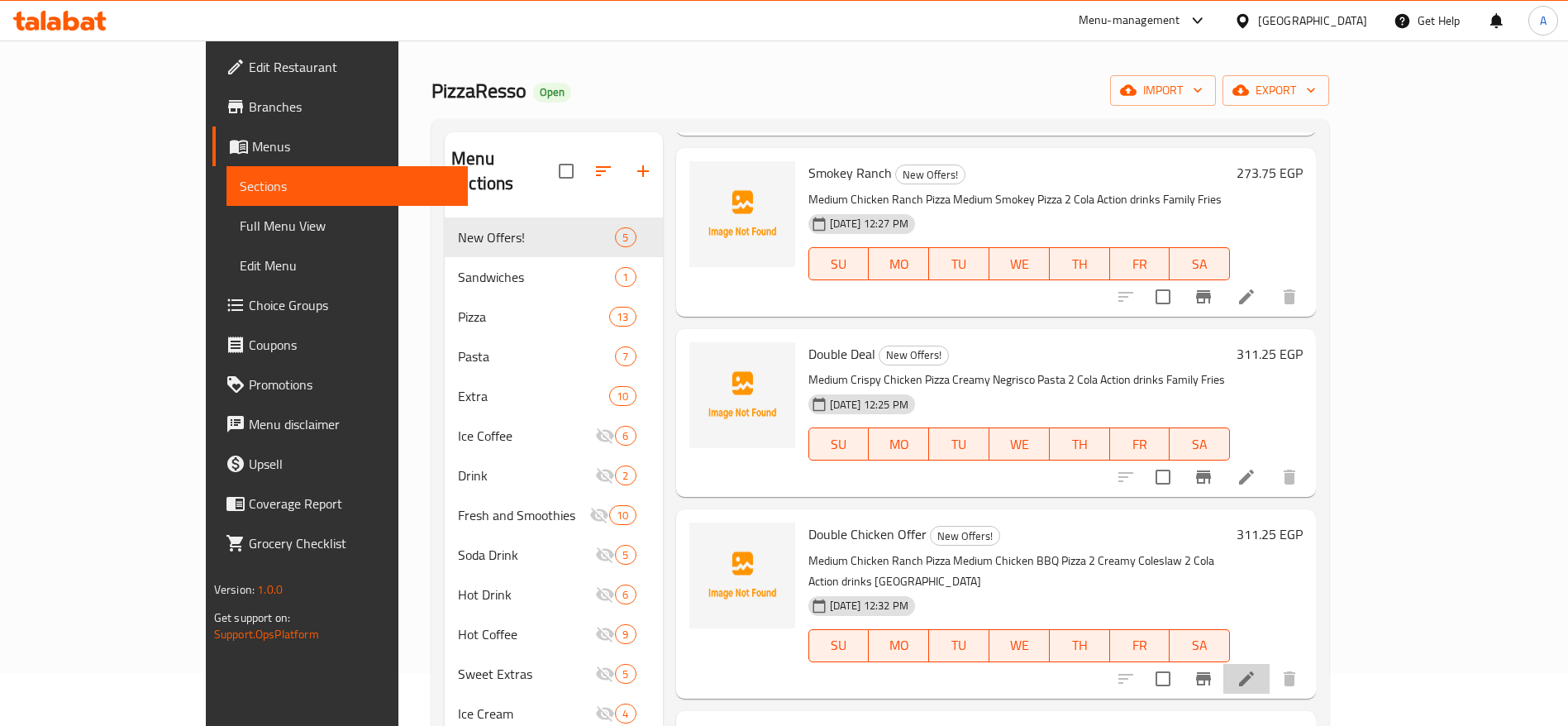
click at [1270, 668] on li at bounding box center [1246, 678] width 46 height 29
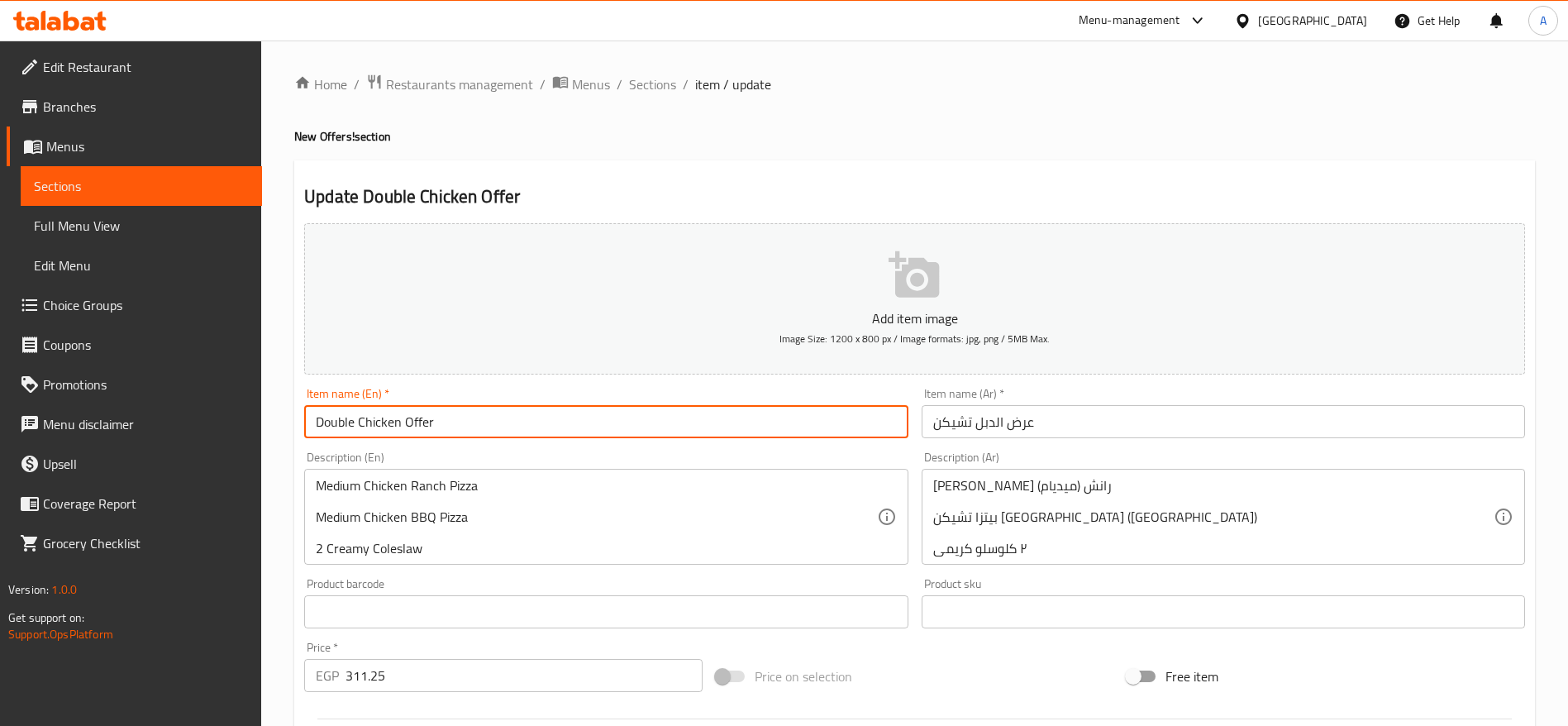
click at [556, 426] on input "Double Chicken Offer" at bounding box center [606, 421] width 604 height 33
type input "Double Chicken"
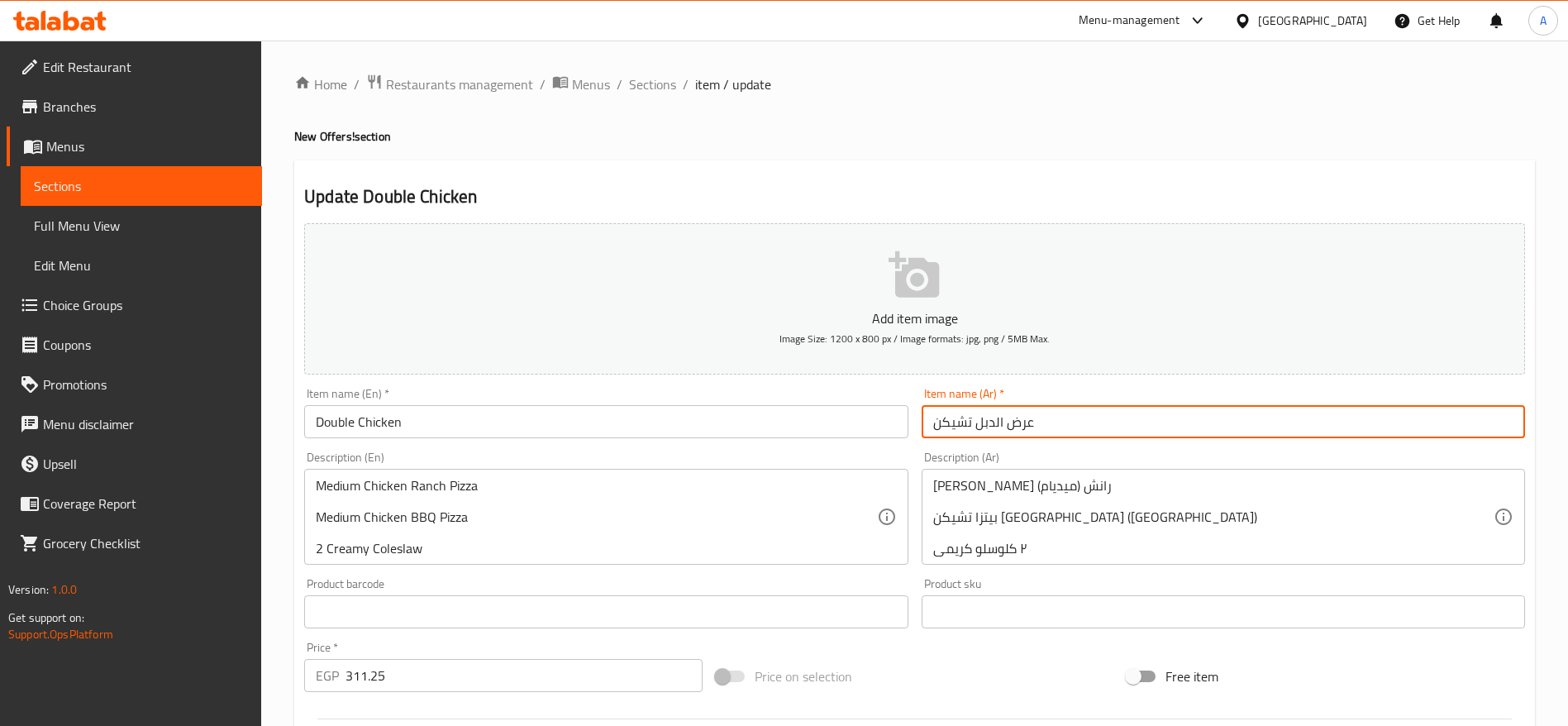
click at [1037, 421] on input "عرض الدبل تشيكن" at bounding box center [1224, 421] width 604 height 33
type input "دبل تشيكن"
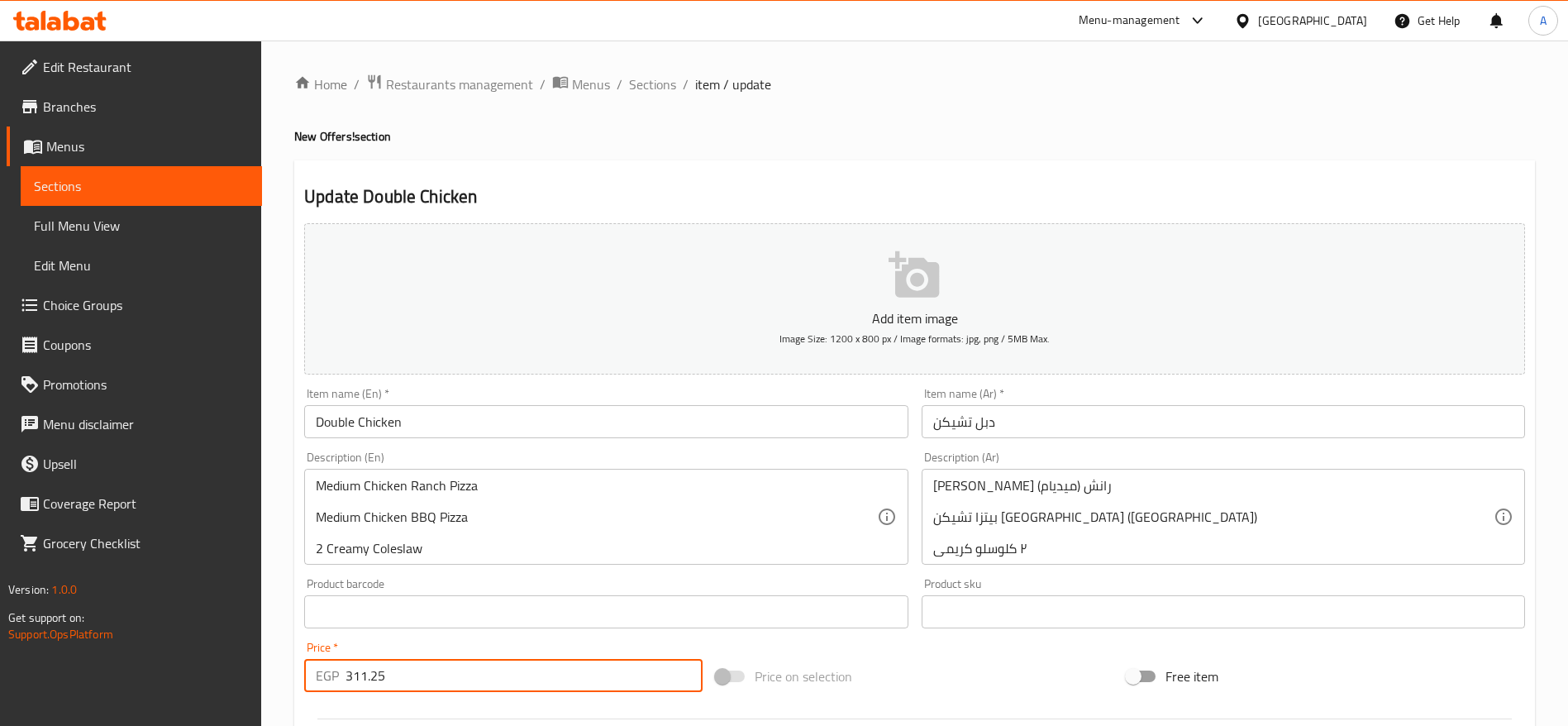
click at [572, 680] on input "311.25" at bounding box center [523, 676] width 357 height 33
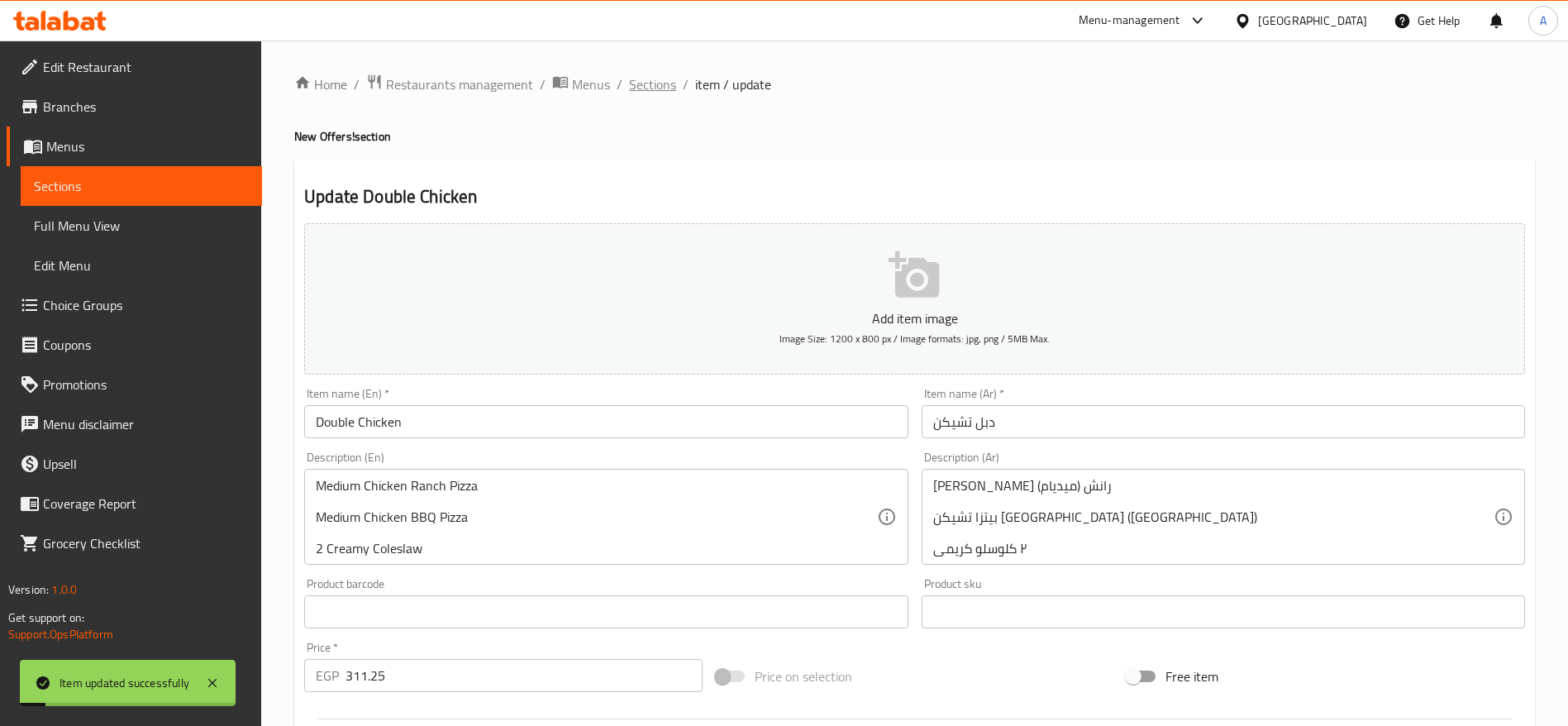
click at [666, 80] on span "Sections" at bounding box center [653, 85] width 47 height 20
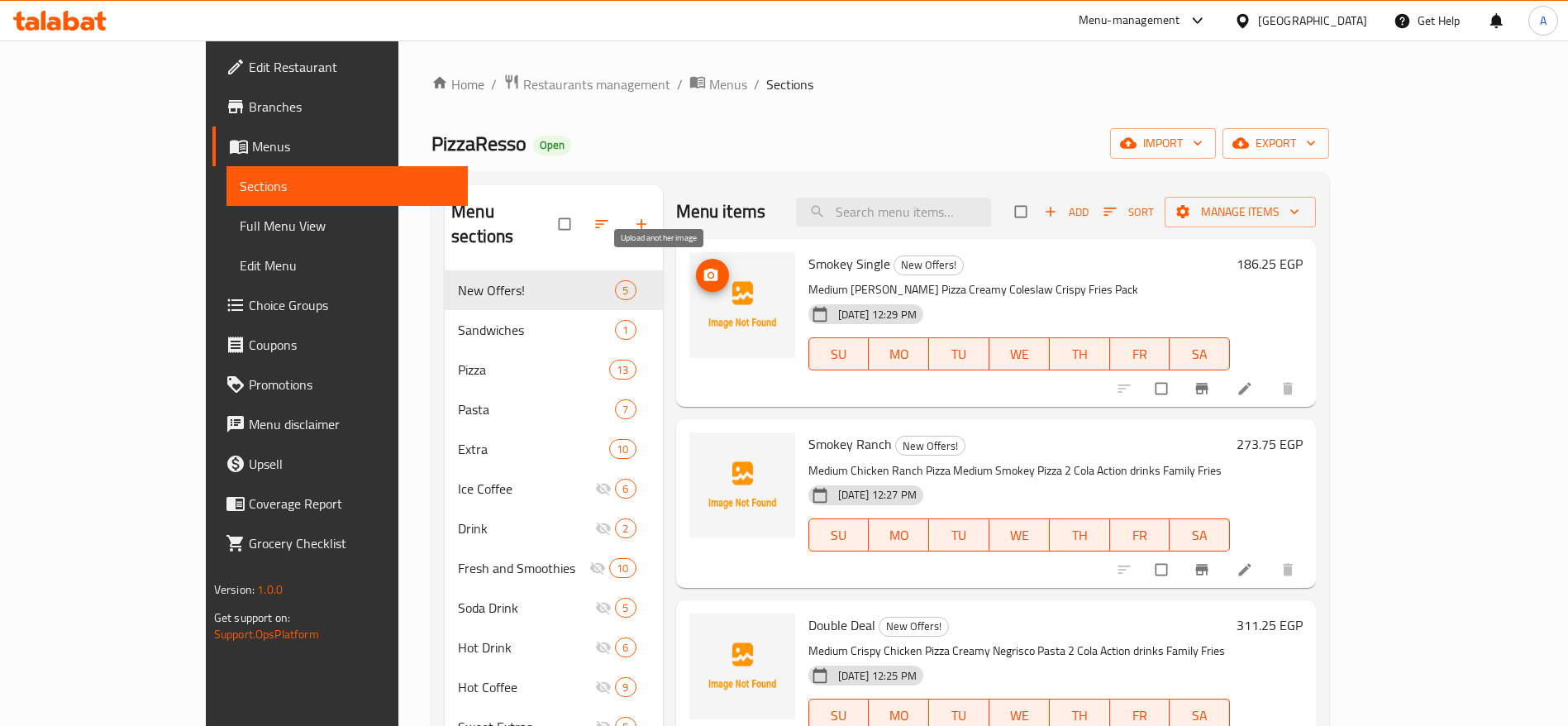
click at [696, 273] on span "upload picture" at bounding box center [712, 276] width 33 height 17
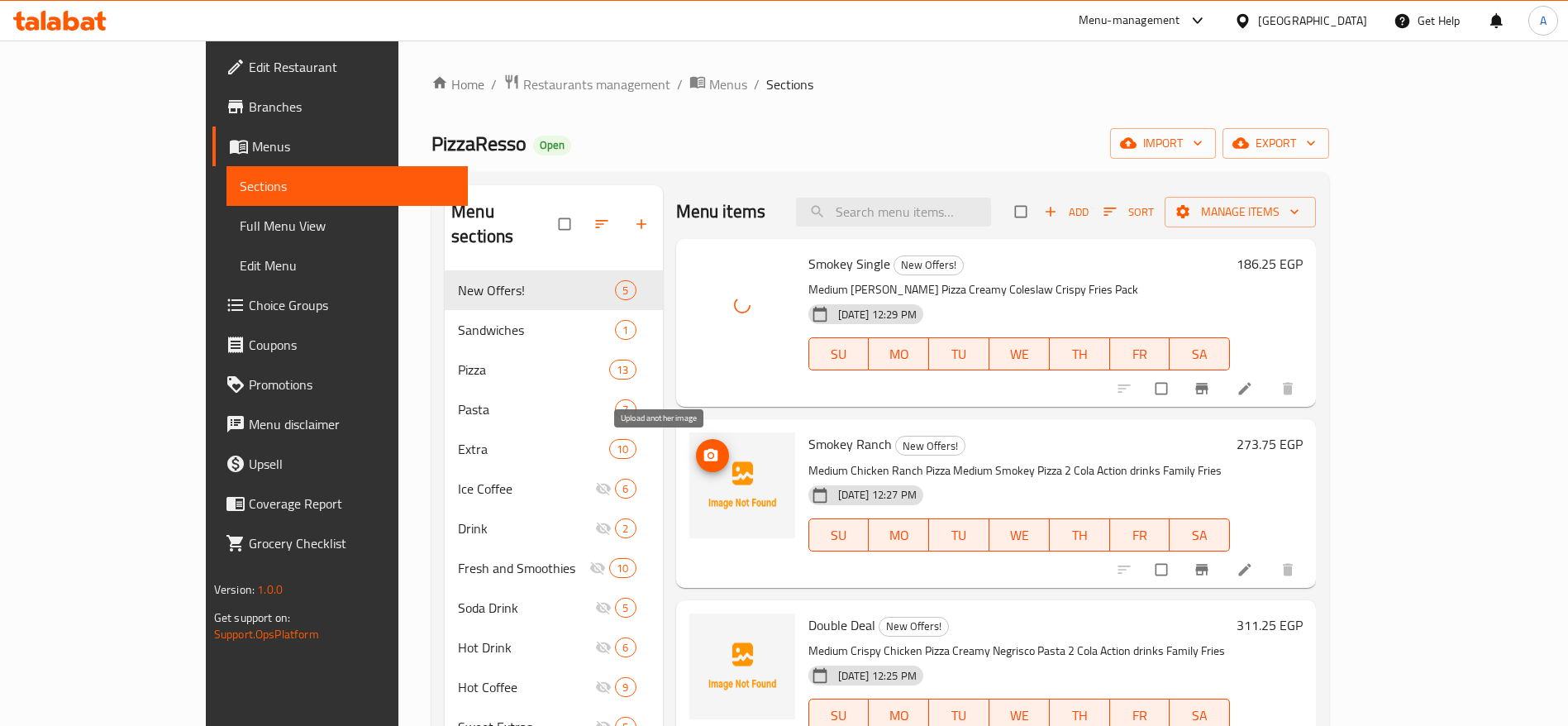
click at [696, 456] on span "upload picture" at bounding box center [712, 456] width 33 height 17
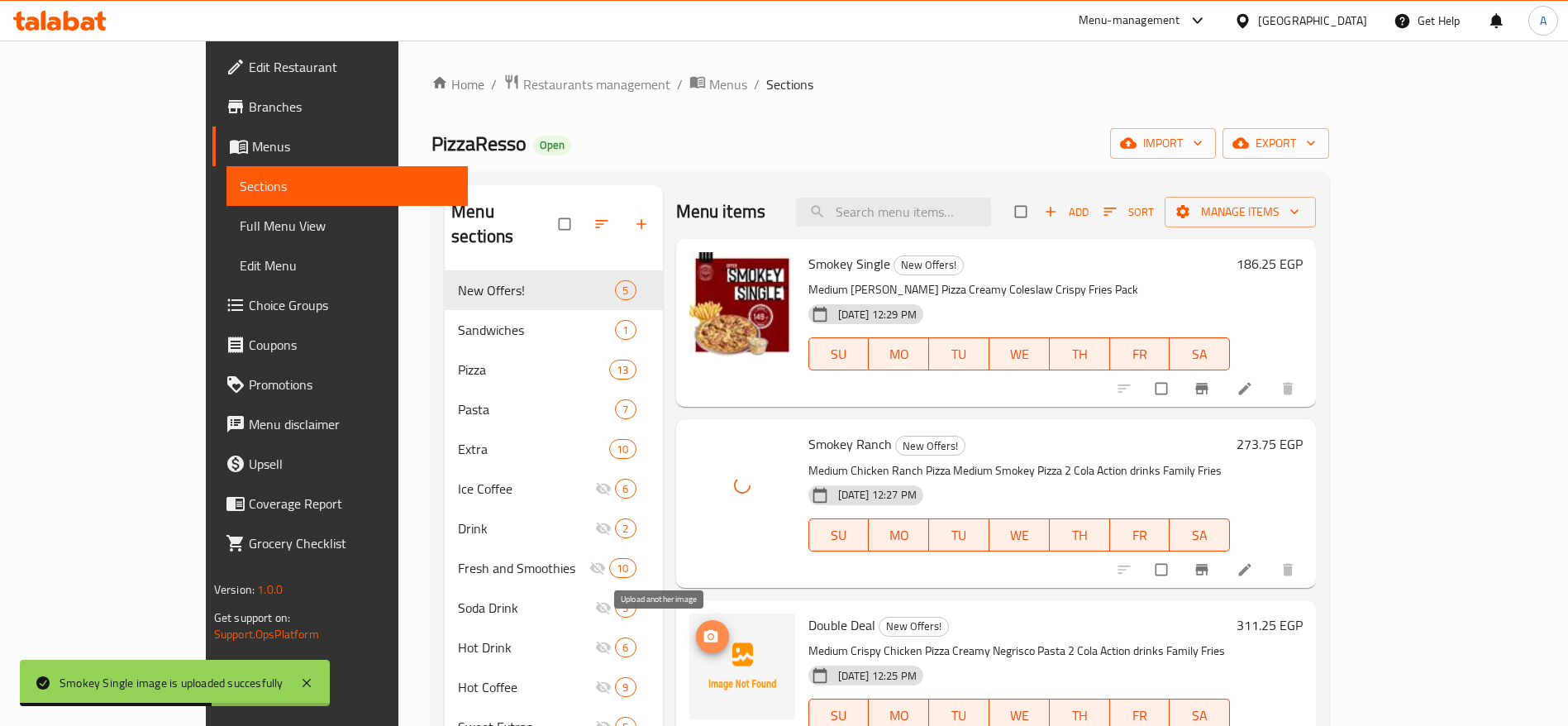
click at [703, 639] on icon "upload picture" at bounding box center [711, 637] width 17 height 17
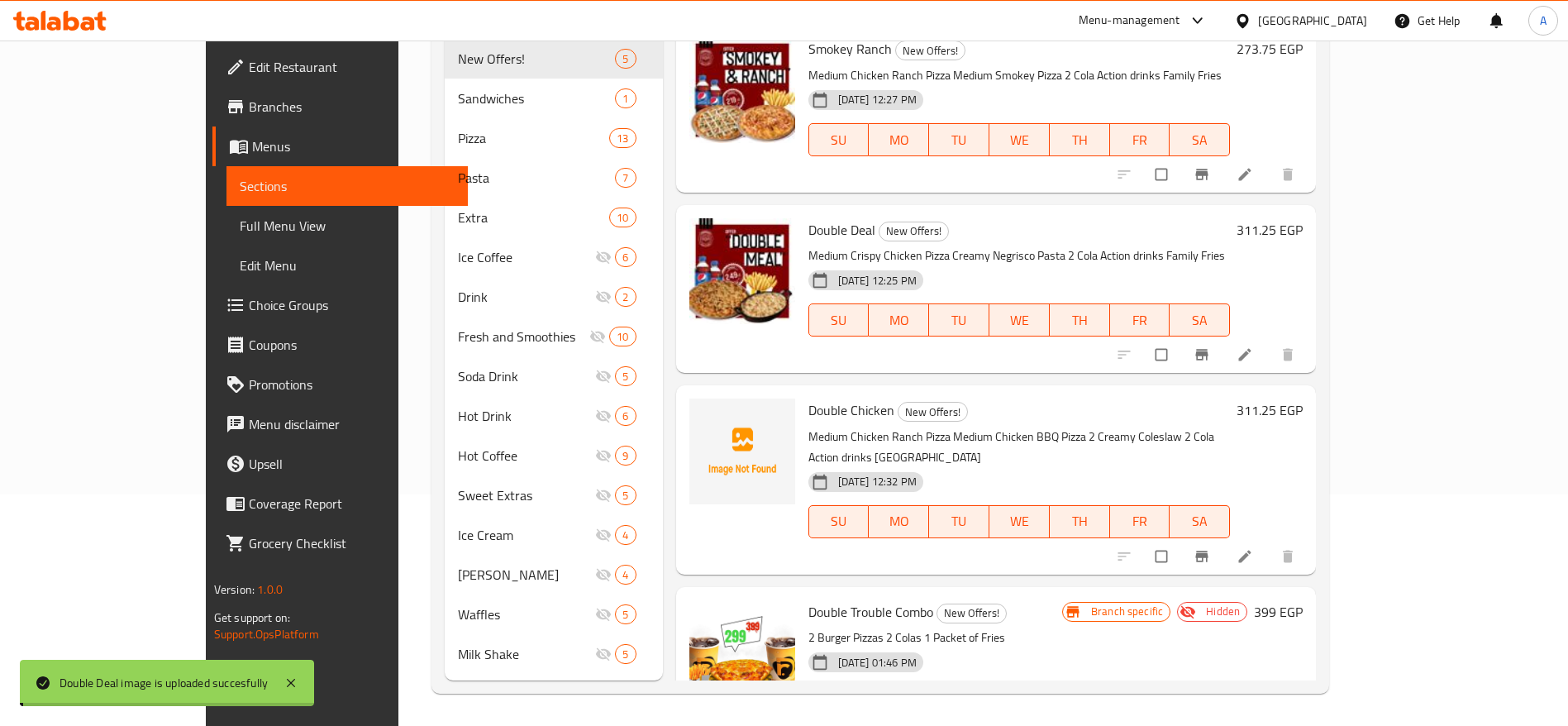
scroll to position [170, 0]
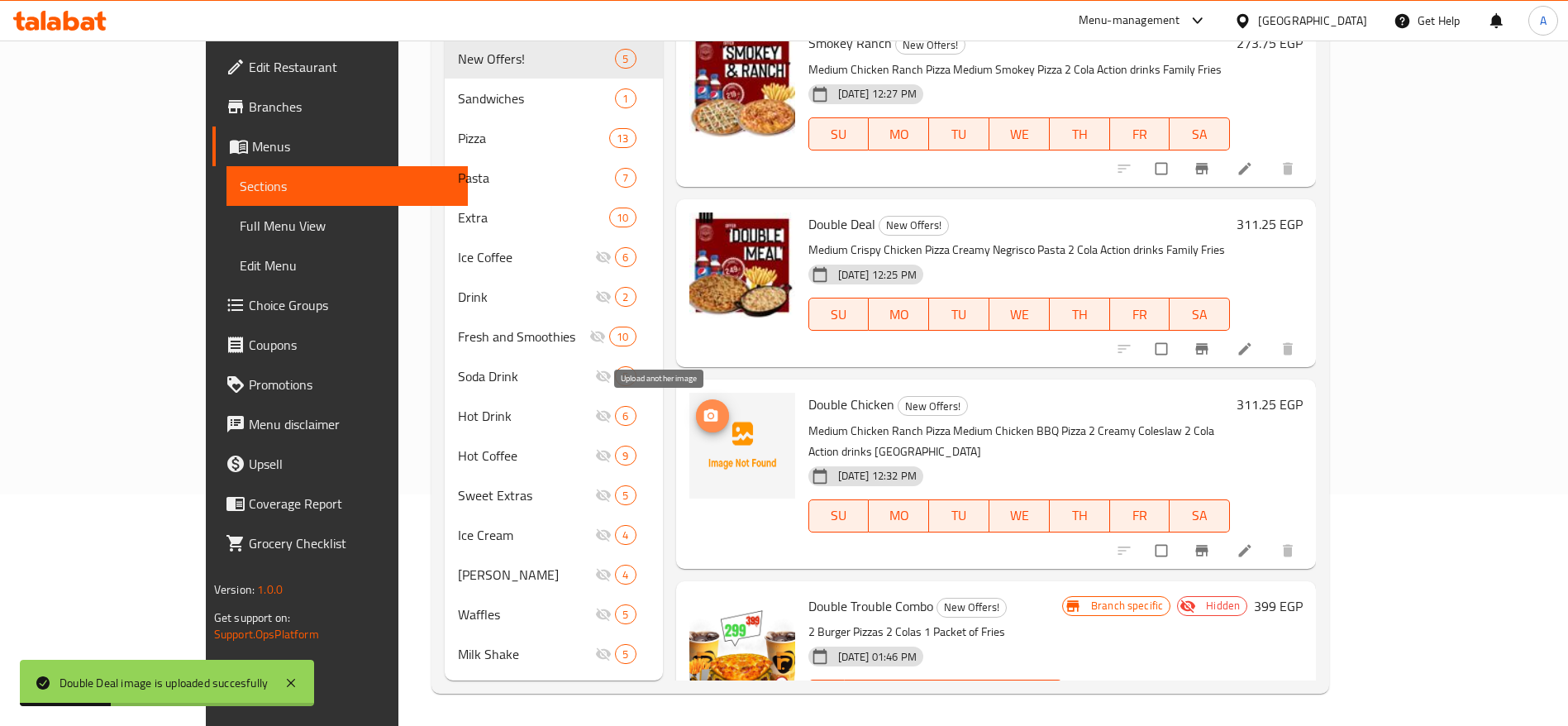
click at [709, 418] on circle "upload picture" at bounding box center [711, 416] width 4 height 4
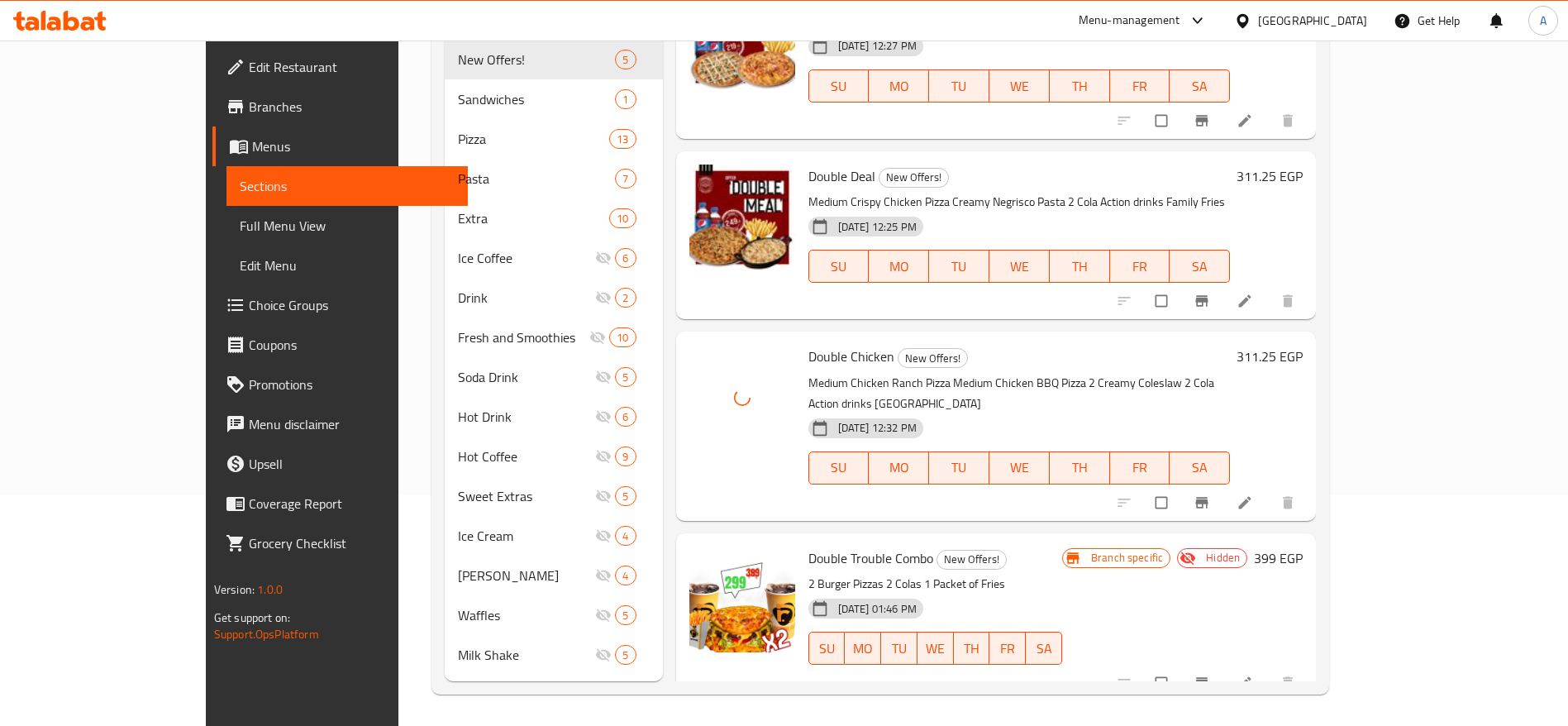
scroll to position [232, 0]
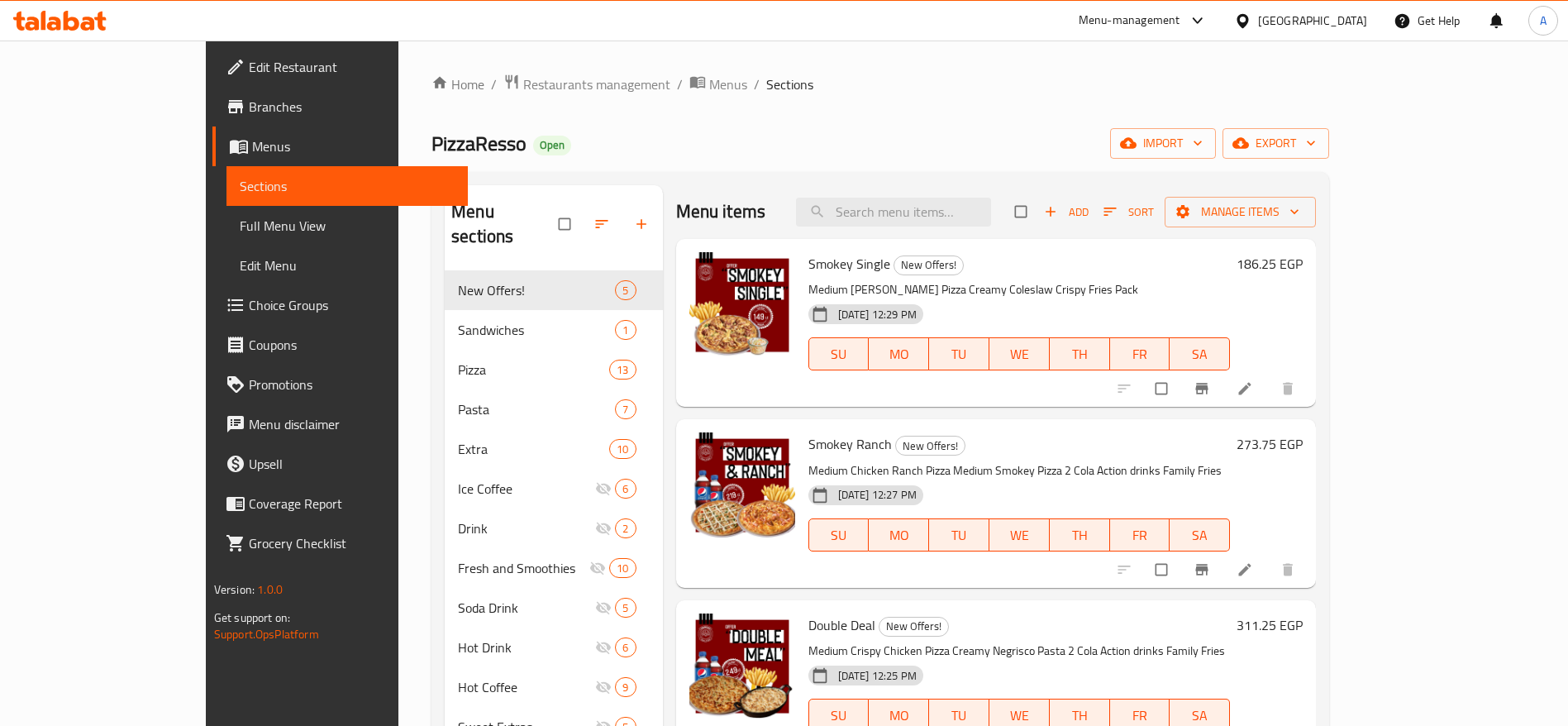
click at [105, 22] on icon at bounding box center [60, 21] width 93 height 20
